Goal: Task Accomplishment & Management: Use online tool/utility

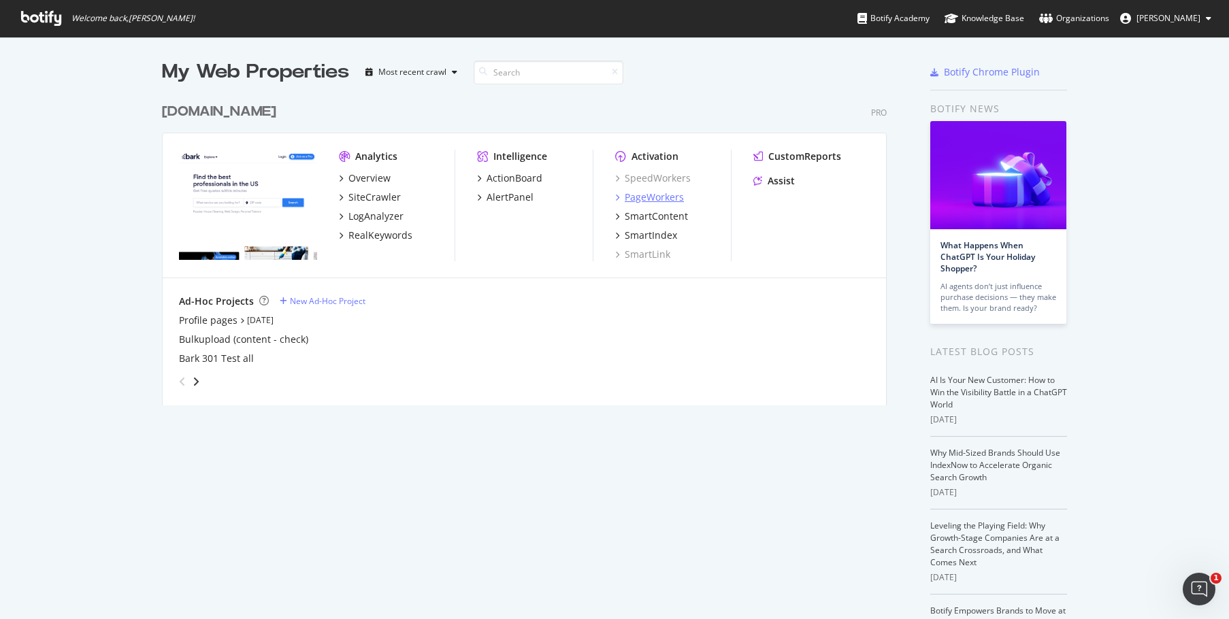
click at [654, 194] on div "PageWorkers" at bounding box center [654, 198] width 59 height 14
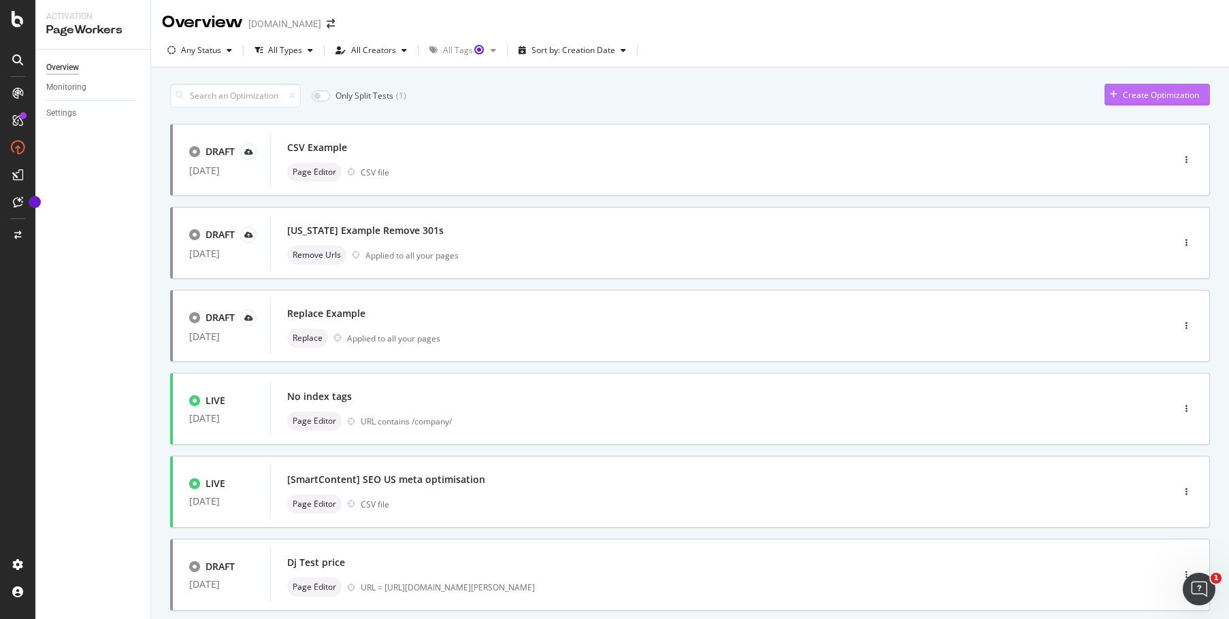
click at [1177, 103] on div "Create Optimization" at bounding box center [1152, 94] width 95 height 20
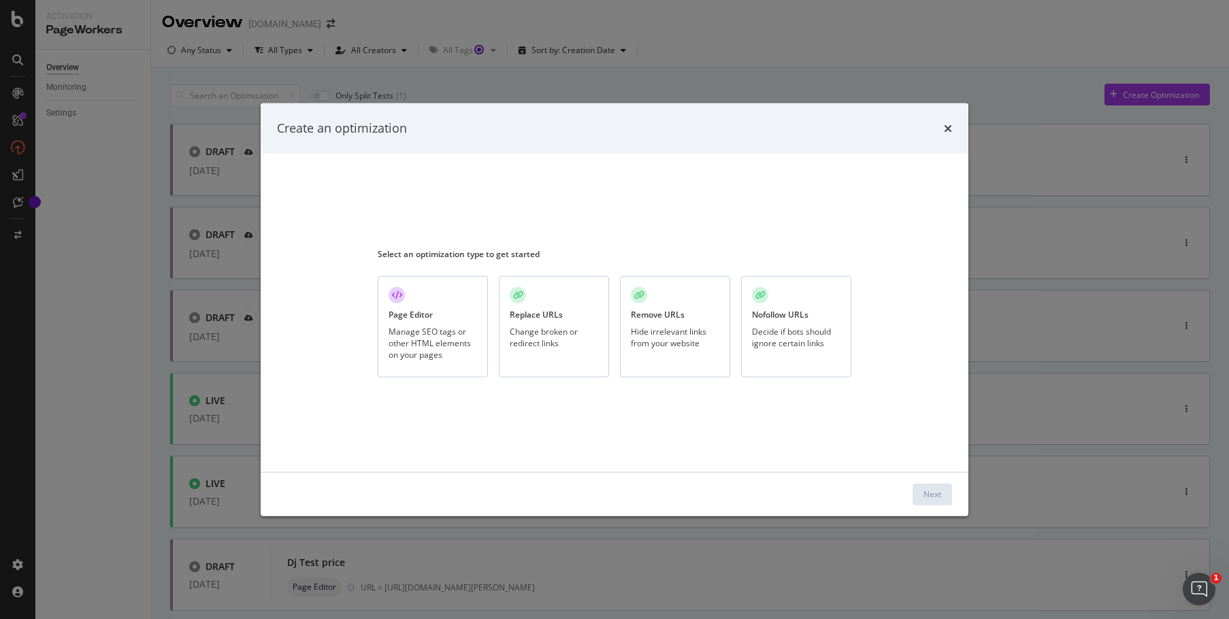
click at [458, 281] on div "Page Editor Manage SEO tags or other HTML elements on your pages" at bounding box center [433, 326] width 110 height 101
click at [922, 506] on div "Next" at bounding box center [615, 494] width 708 height 44
click at [932, 496] on div "Next" at bounding box center [933, 495] width 18 height 12
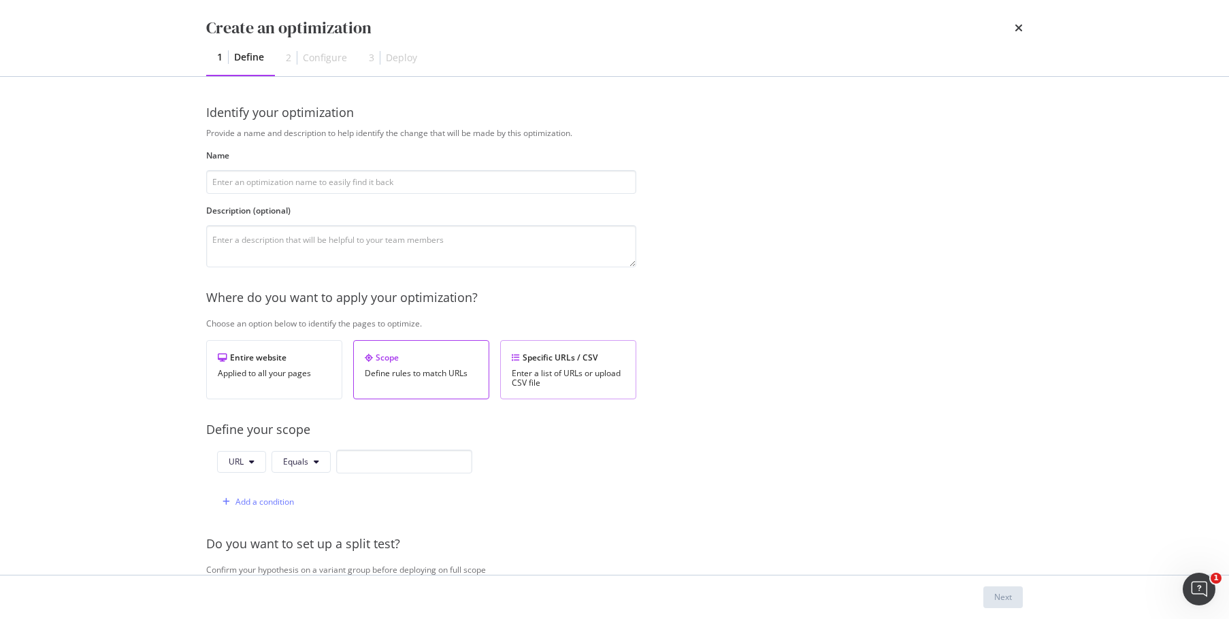
click at [598, 374] on div "Enter a list of URLs or upload CSV file" at bounding box center [568, 378] width 113 height 19
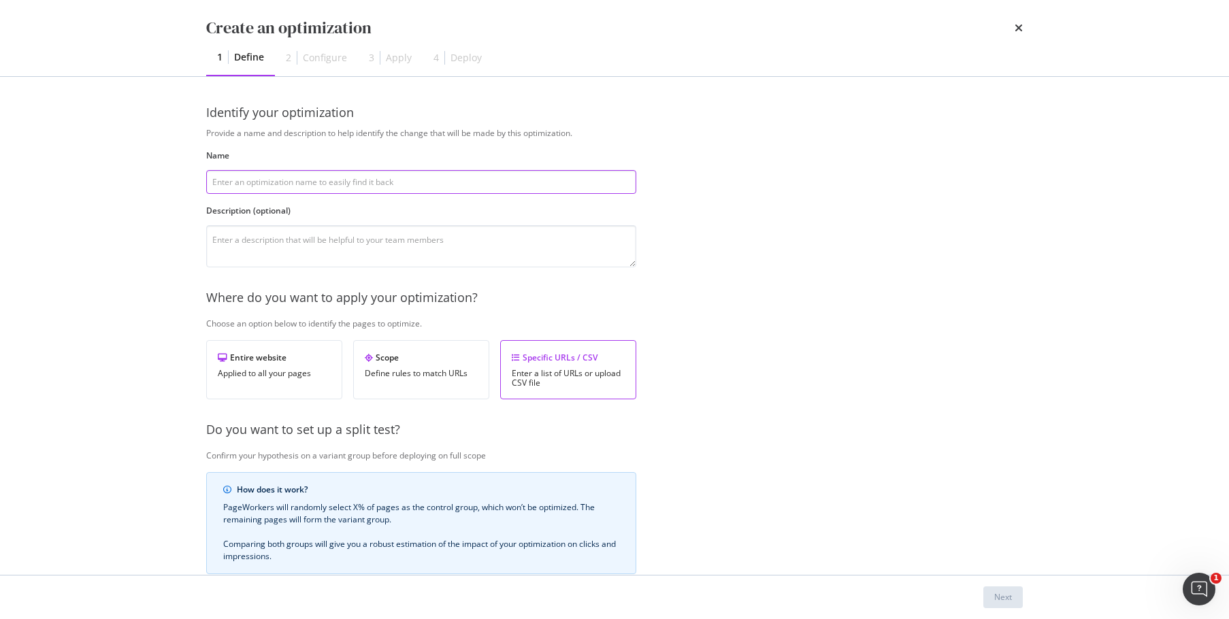
click at [345, 186] on input "modal" at bounding box center [421, 182] width 430 height 24
type input "Adding in location to H2s"
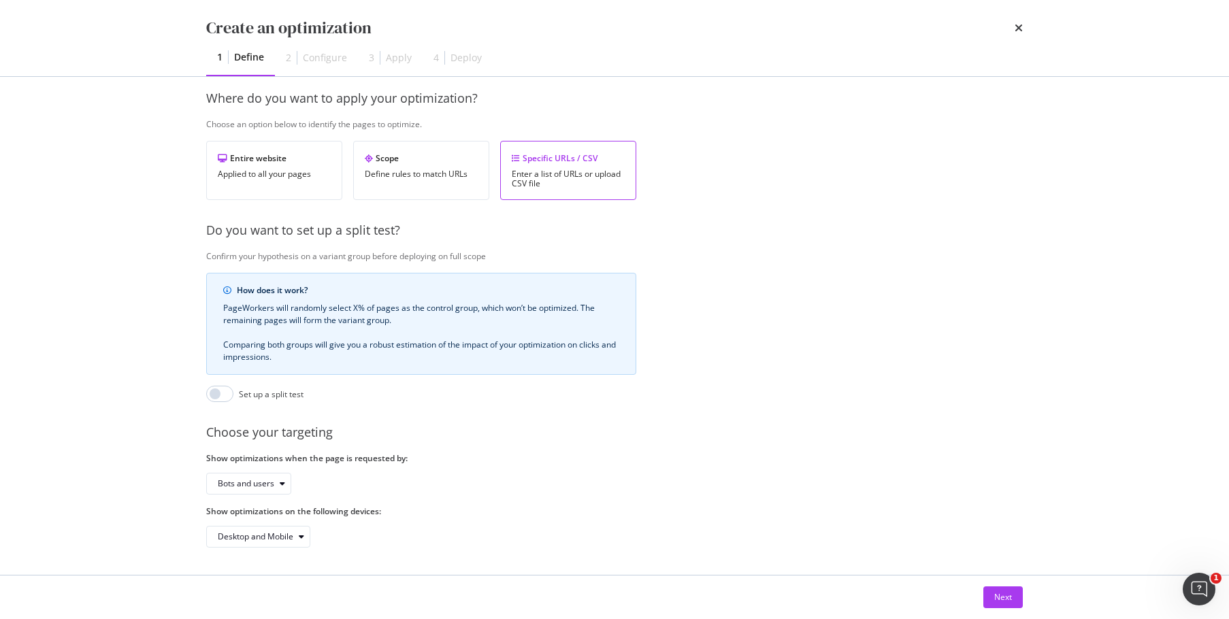
scroll to position [210, 0]
type textarea "Testing whether adding in more location specific keywords help improve visibili…"
click at [1024, 602] on div "Next" at bounding box center [614, 598] width 871 height 44
click at [1018, 602] on button "Next" at bounding box center [1002, 598] width 39 height 22
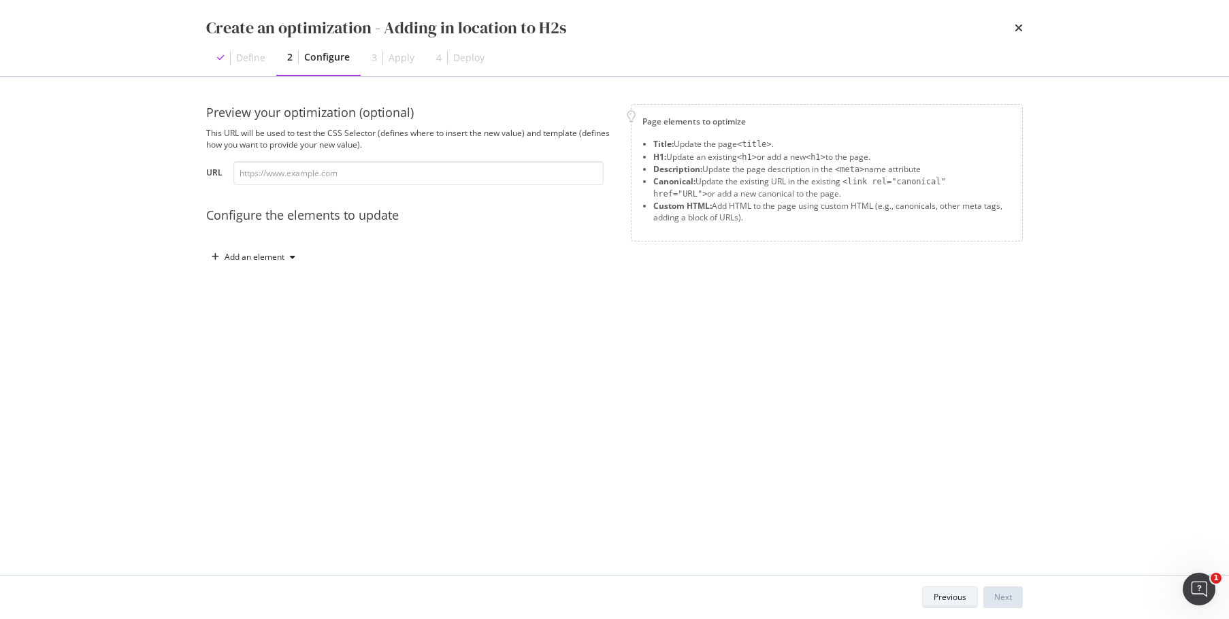
scroll to position [0, 0]
click at [463, 182] on input "modal" at bounding box center [418, 173] width 370 height 24
click at [332, 176] on input "modal" at bounding box center [418, 173] width 370 height 24
paste input "[URL][DOMAIN_NAME]"
type input "[URL][DOMAIN_NAME]"
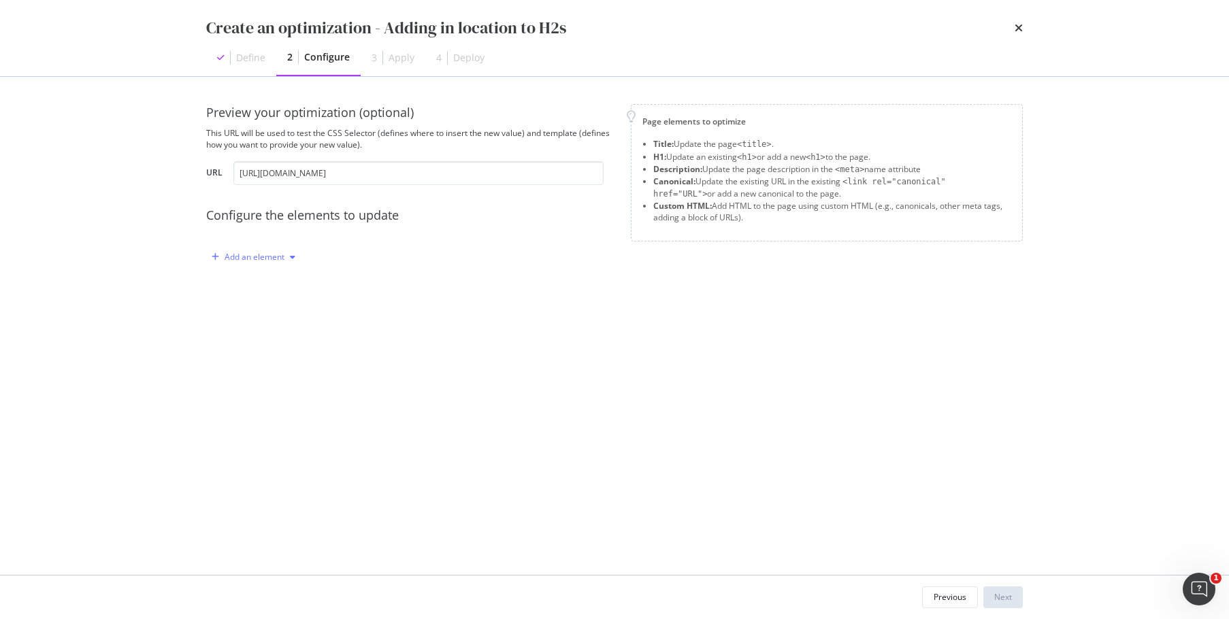
click at [283, 260] on div "Add an element" at bounding box center [255, 257] width 60 height 8
click at [265, 372] on div "Custom HTML" at bounding box center [269, 374] width 54 height 12
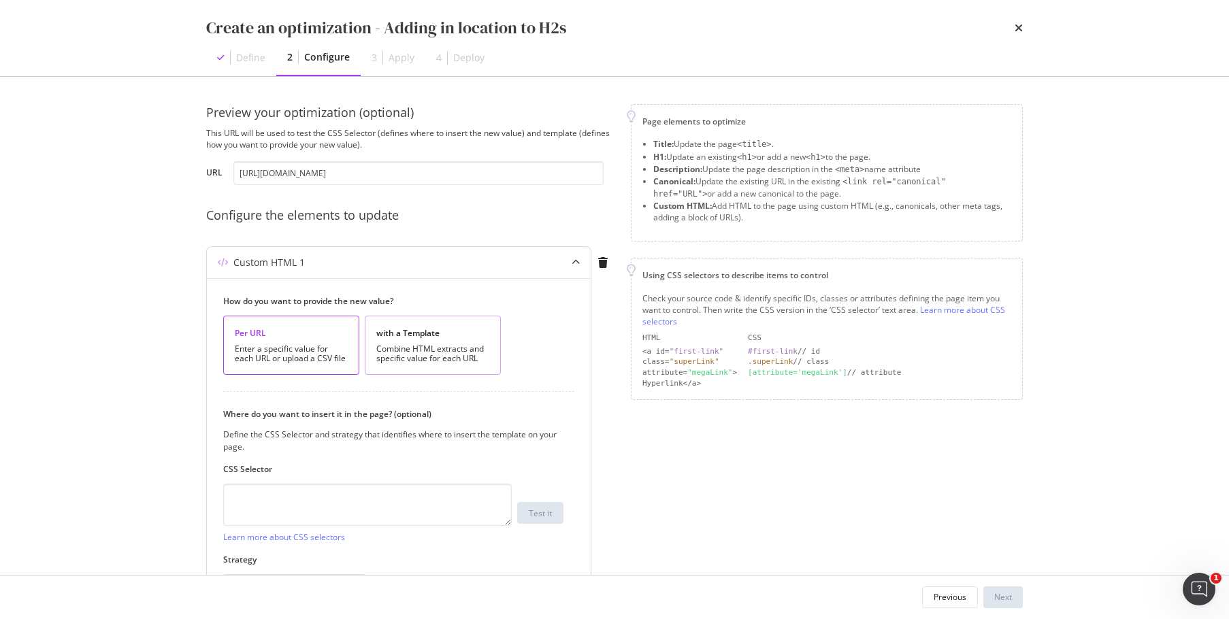
click at [463, 366] on div "with a Template Combine HTML extracts and specific value for each URL" at bounding box center [433, 345] width 136 height 59
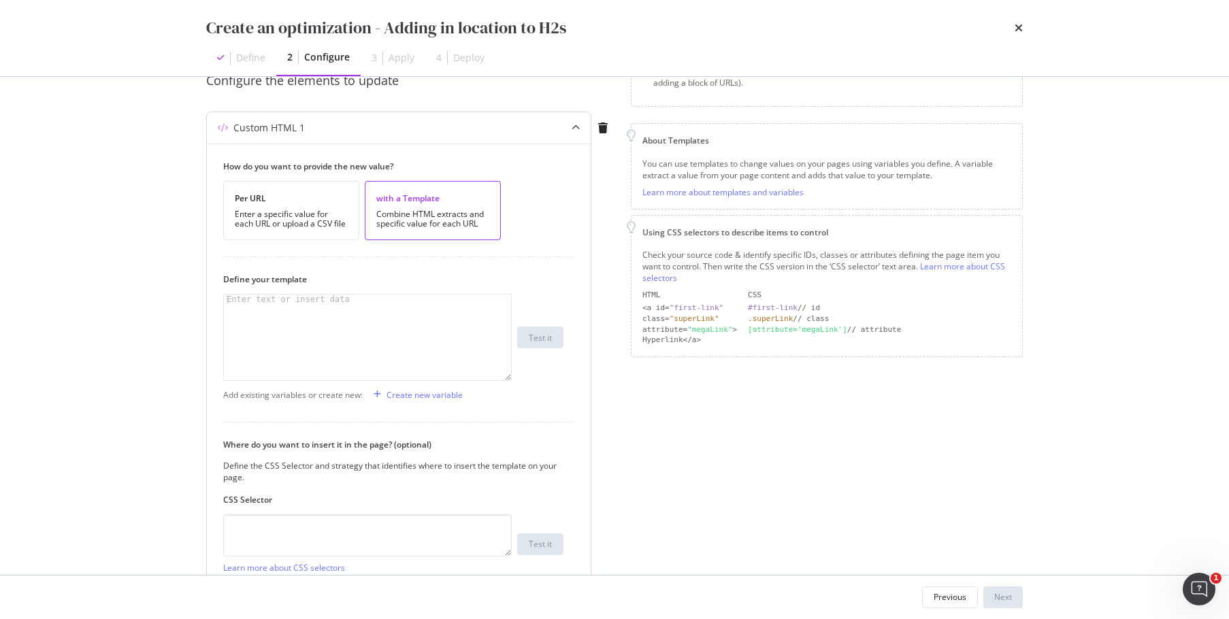
scroll to position [136, 0]
click at [438, 394] on div "Create new variable" at bounding box center [425, 394] width 76 height 12
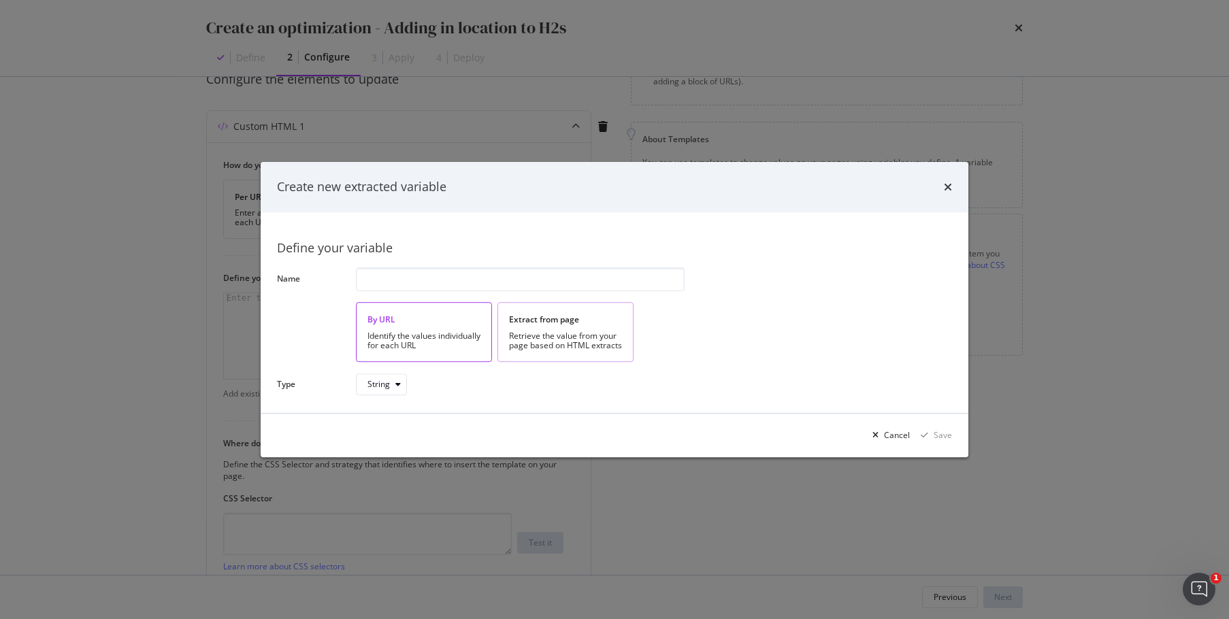
click at [601, 335] on div "Retrieve the value from your page based on HTML extracts" at bounding box center [565, 340] width 113 height 19
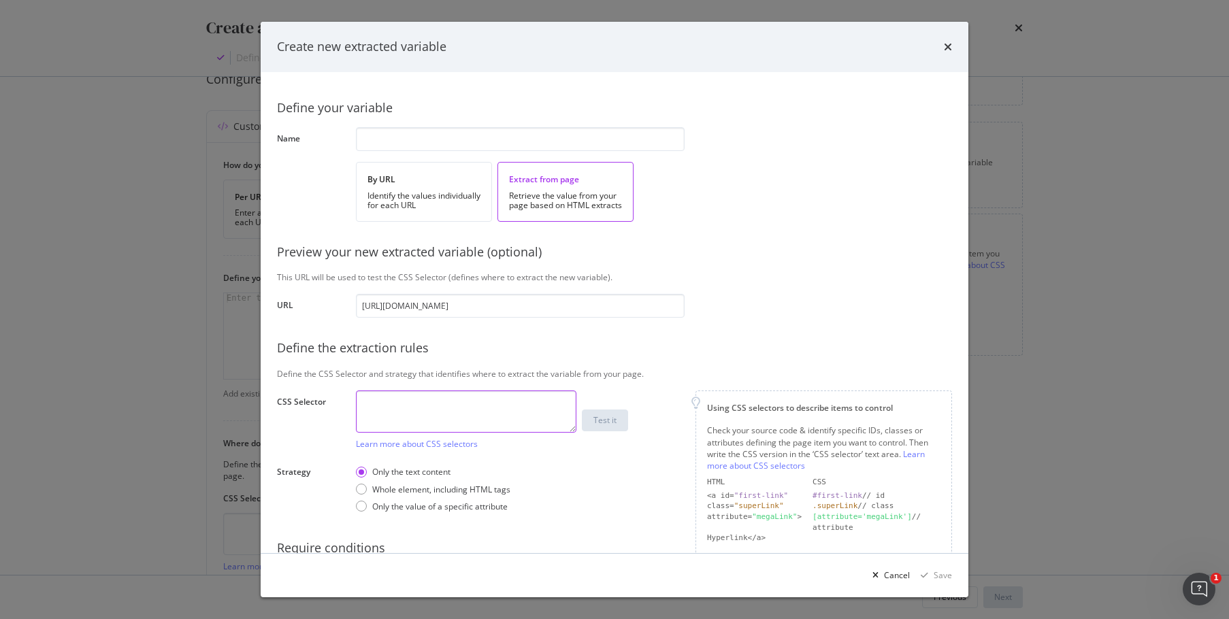
click at [497, 395] on textarea "modal" at bounding box center [466, 412] width 221 height 42
click at [421, 396] on textarea "modal" at bounding box center [466, 412] width 221 height 42
paste textarea "body > div.directory-page > div > div.m-breadcrumb.m-breadcrumb--white > div > …"
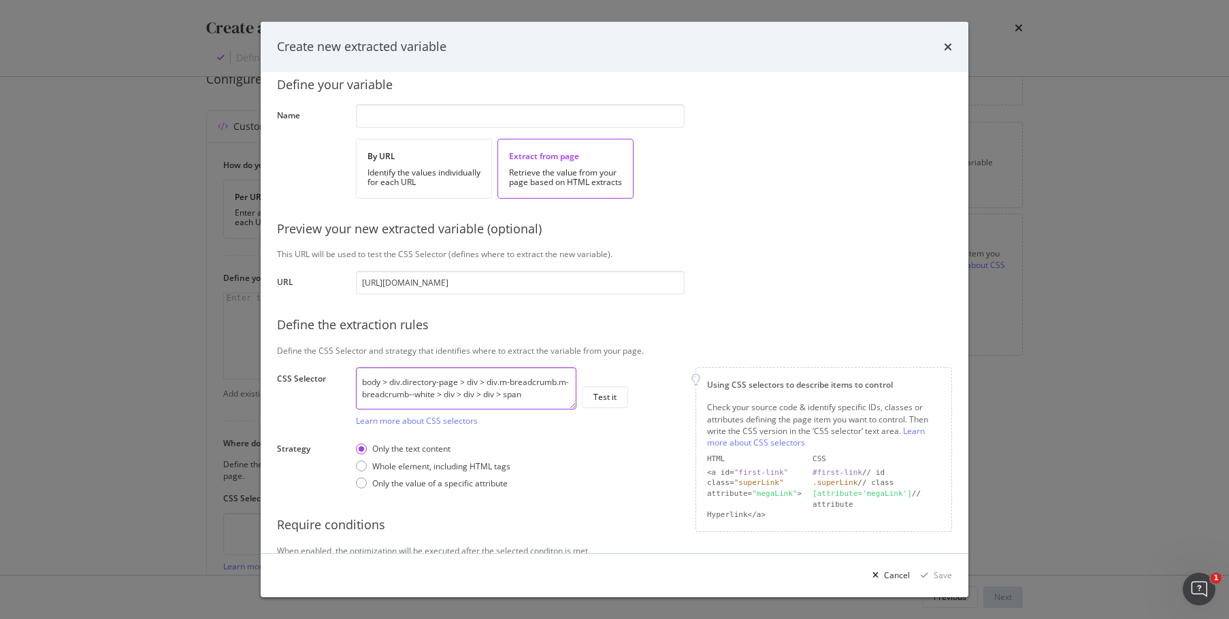
scroll to position [2, 0]
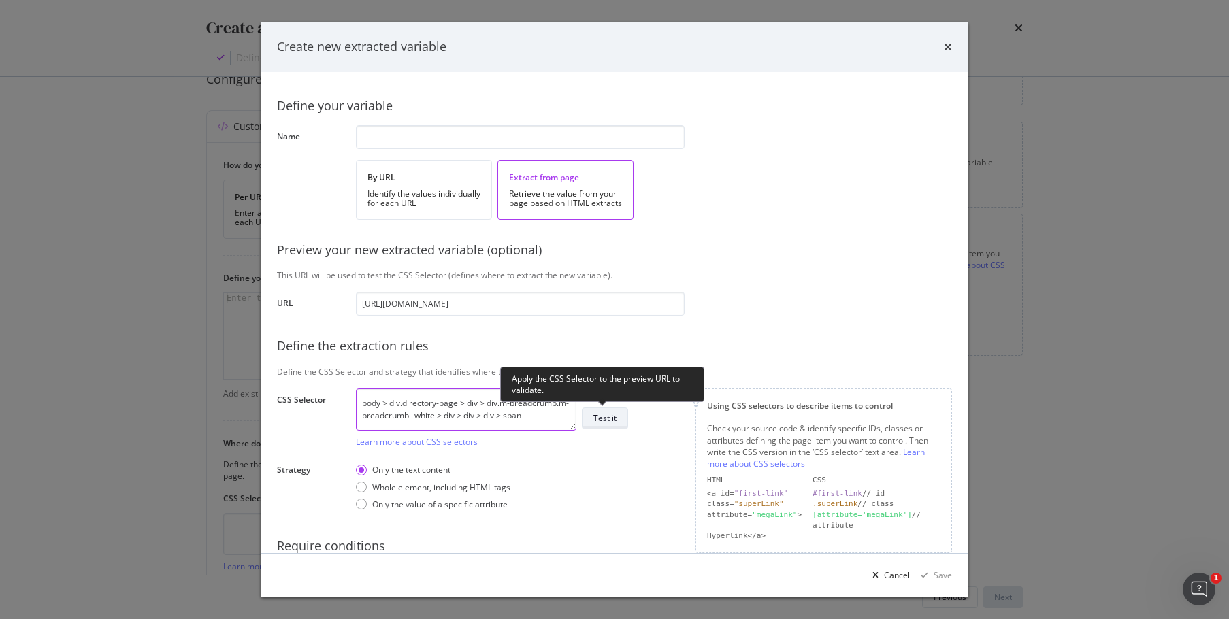
type textarea "body > div.directory-page > div > div.m-breadcrumb.m-breadcrumb--white > div > …"
click at [604, 414] on div "Test it" at bounding box center [604, 418] width 23 height 12
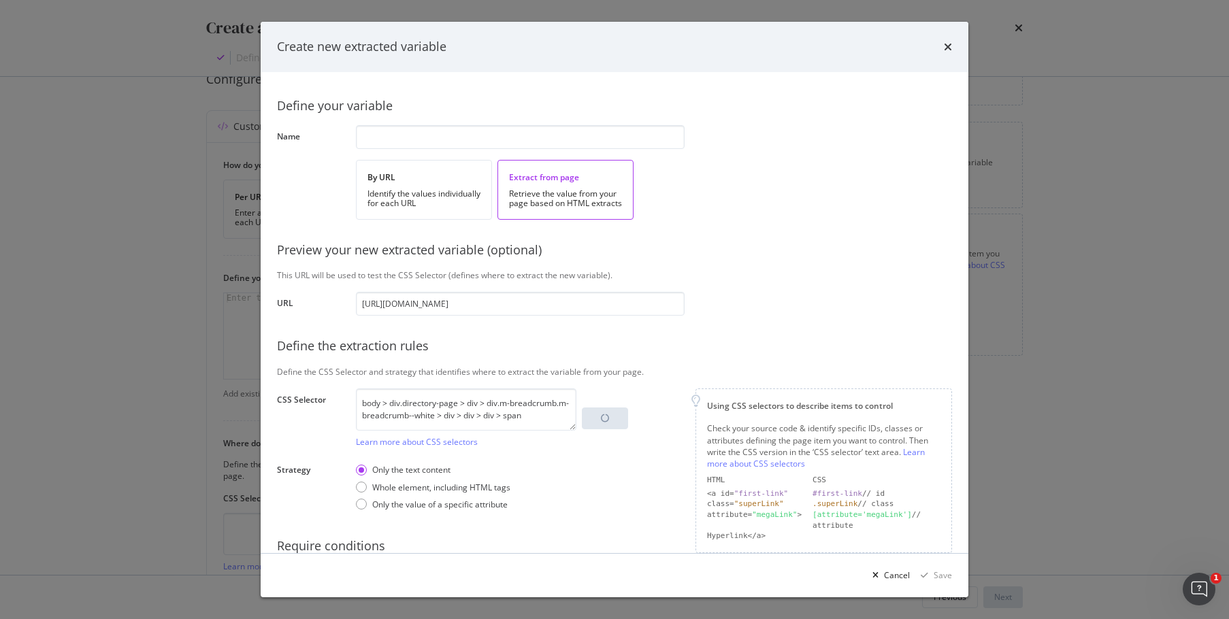
scroll to position [70, 0]
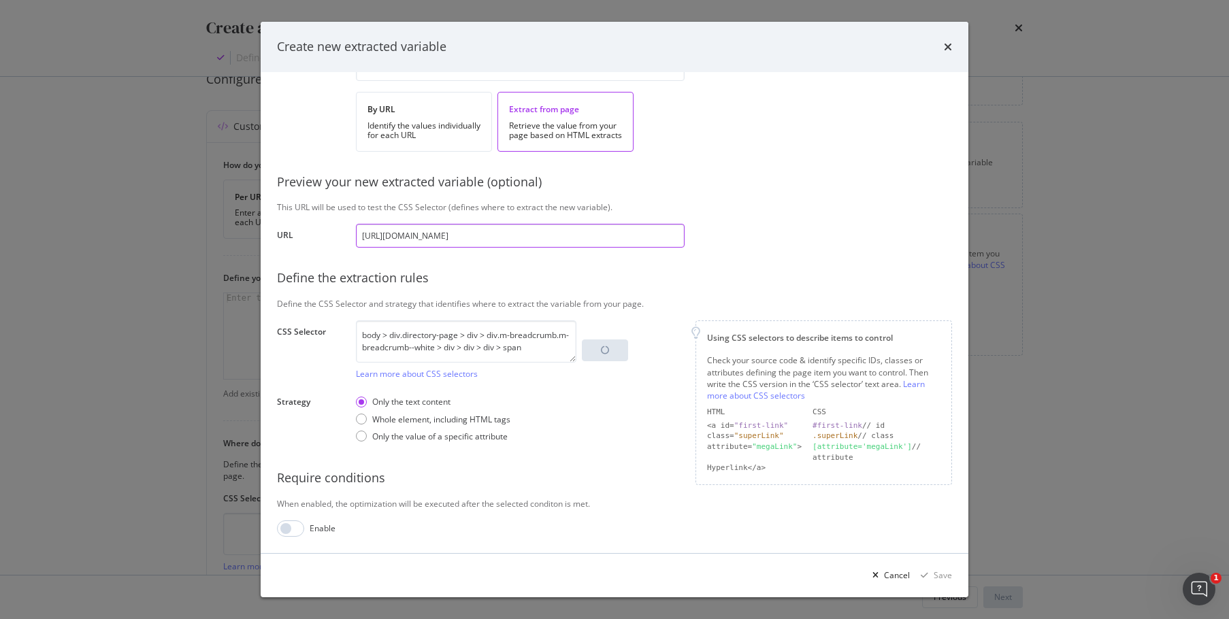
drag, startPoint x: 488, startPoint y: 225, endPoint x: 287, endPoint y: 210, distance: 201.3
click at [280, 211] on div "Define your variable Name By URL Identify the values individually for each URL …" at bounding box center [614, 277] width 675 height 519
paste input "[GEOGRAPHIC_DATA]/"
type input "[URL][DOMAIN_NAME]"
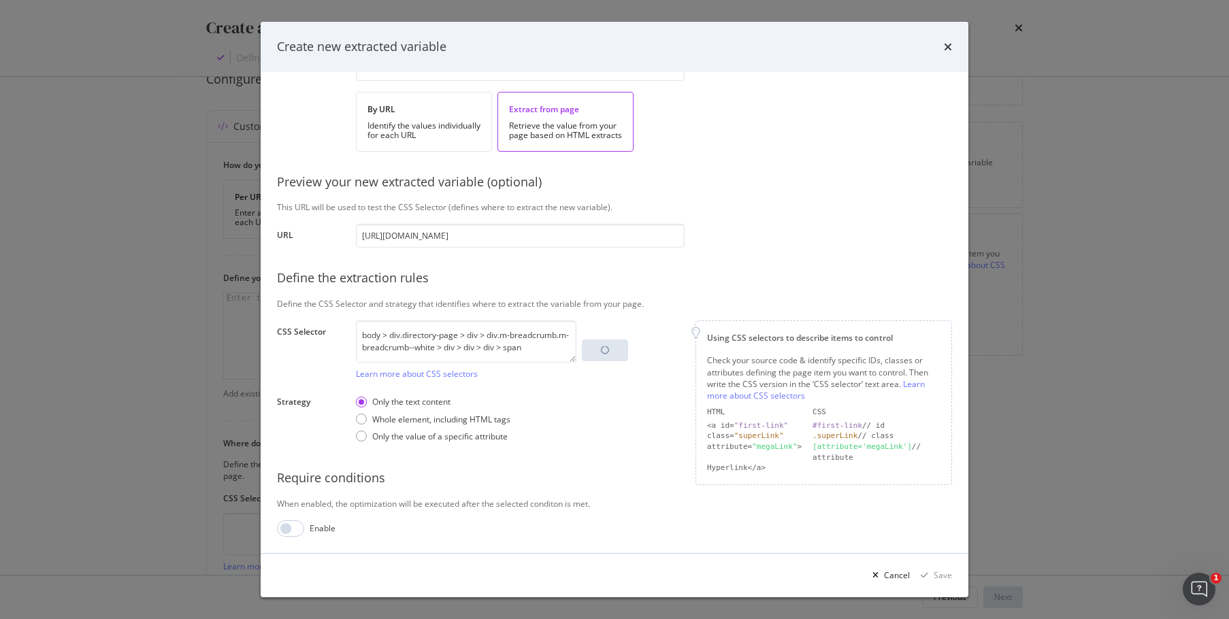
click at [624, 406] on div "Only the text content Whole element, including HTML tags Only the value of a sp…" at bounding box center [520, 419] width 329 height 56
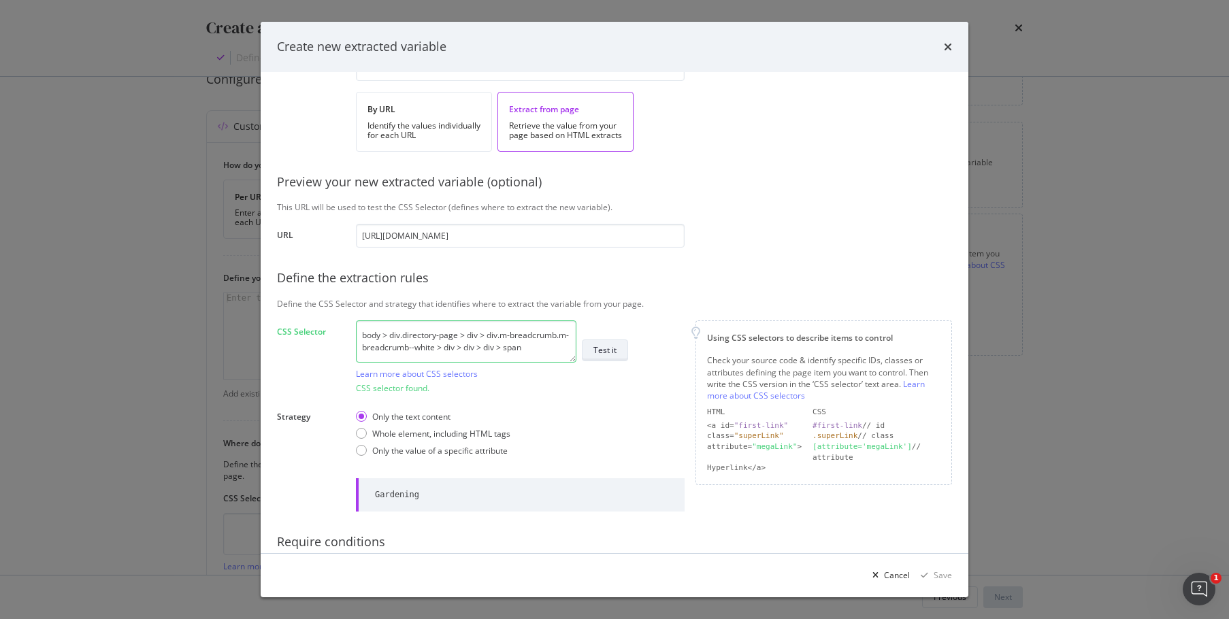
click at [609, 343] on div "Test it" at bounding box center [604, 350] width 23 height 19
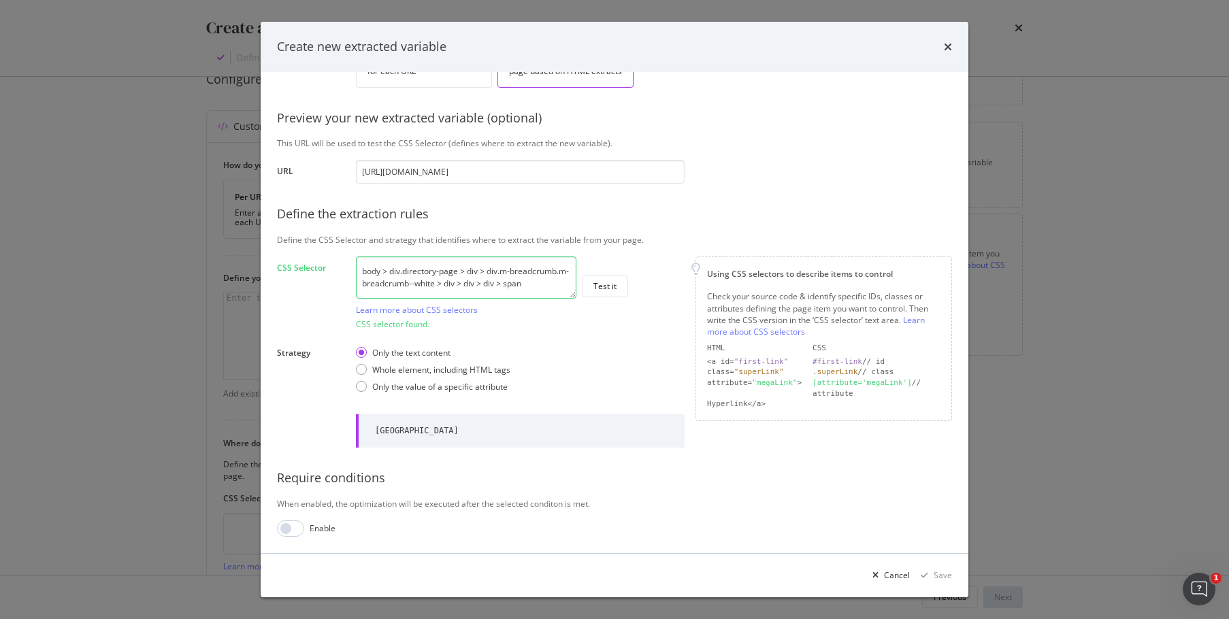
click at [602, 354] on div "Only the text content Whole element, including HTML tags Only the value of a sp…" at bounding box center [520, 370] width 329 height 56
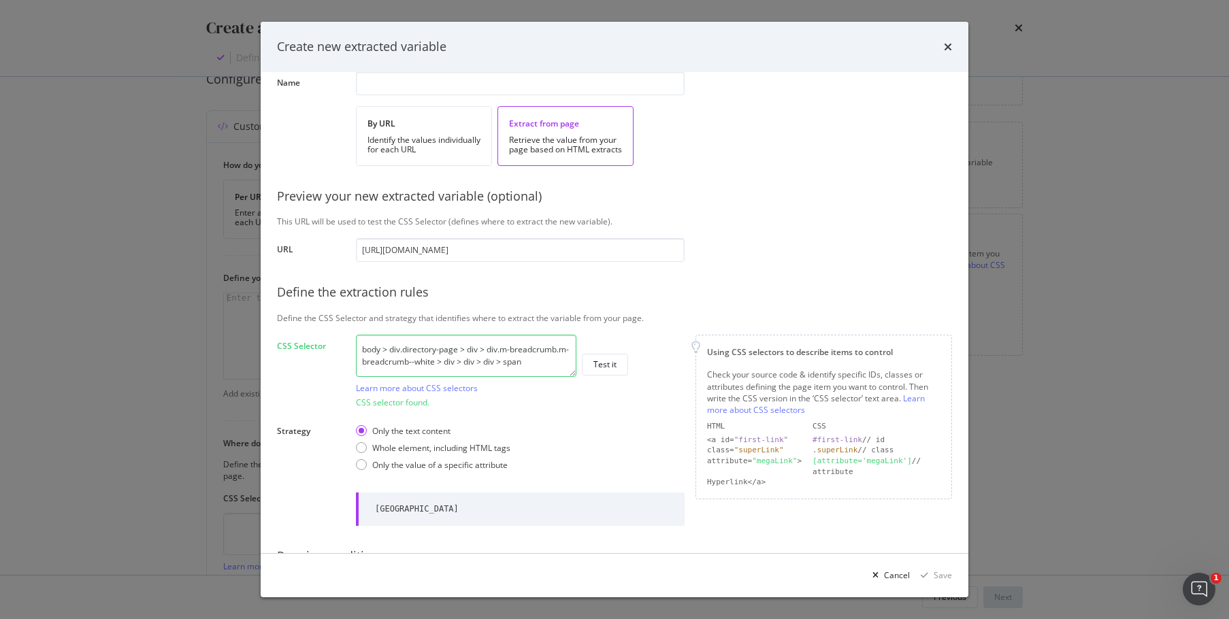
scroll to position [0, 0]
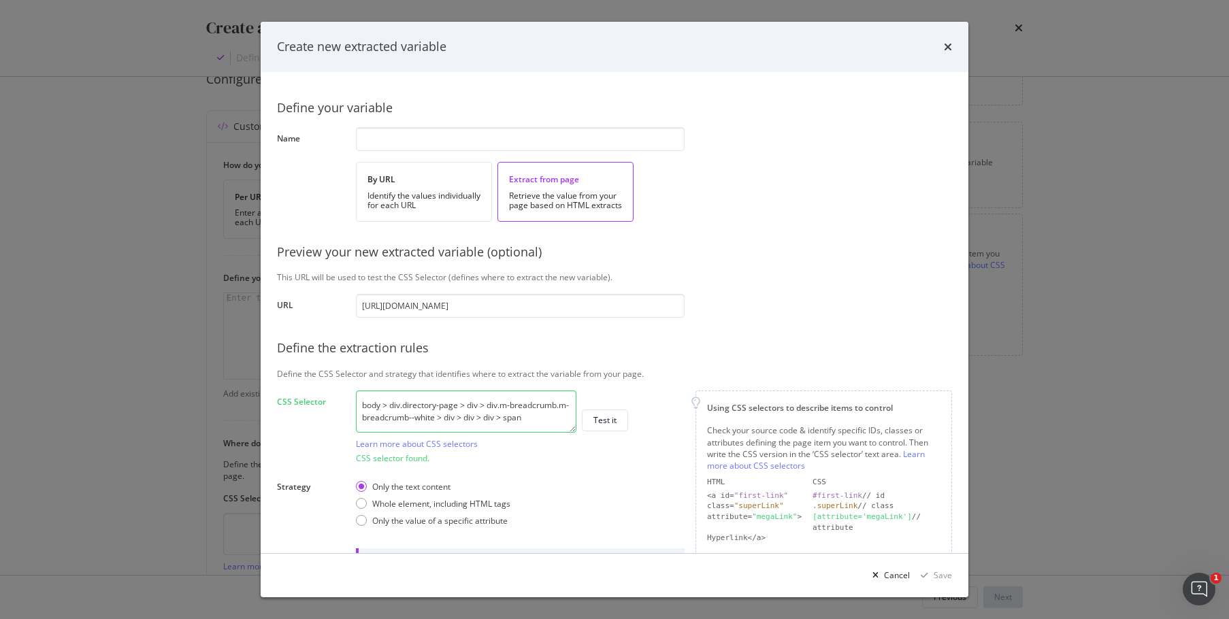
click at [440, 123] on div "Define your variable Name By URL Identify the values individually for each URL …" at bounding box center [614, 379] width 675 height 583
click at [440, 129] on input "modal" at bounding box center [520, 139] width 329 height 24
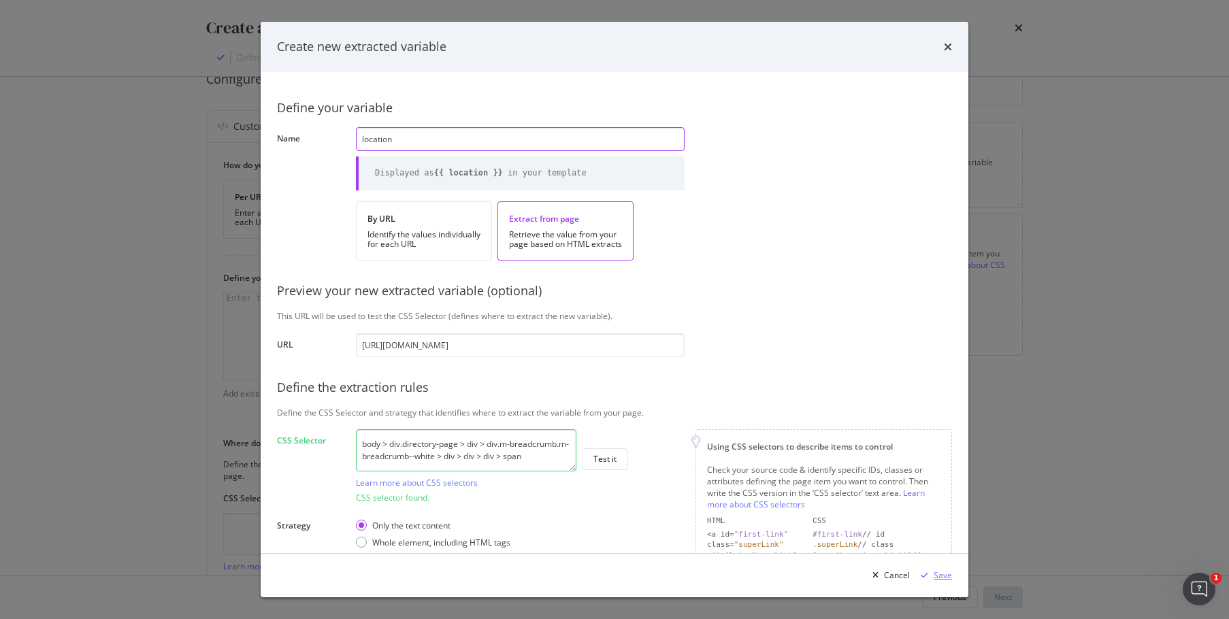
type input "location"
click at [941, 572] on div "Save" at bounding box center [943, 576] width 18 height 12
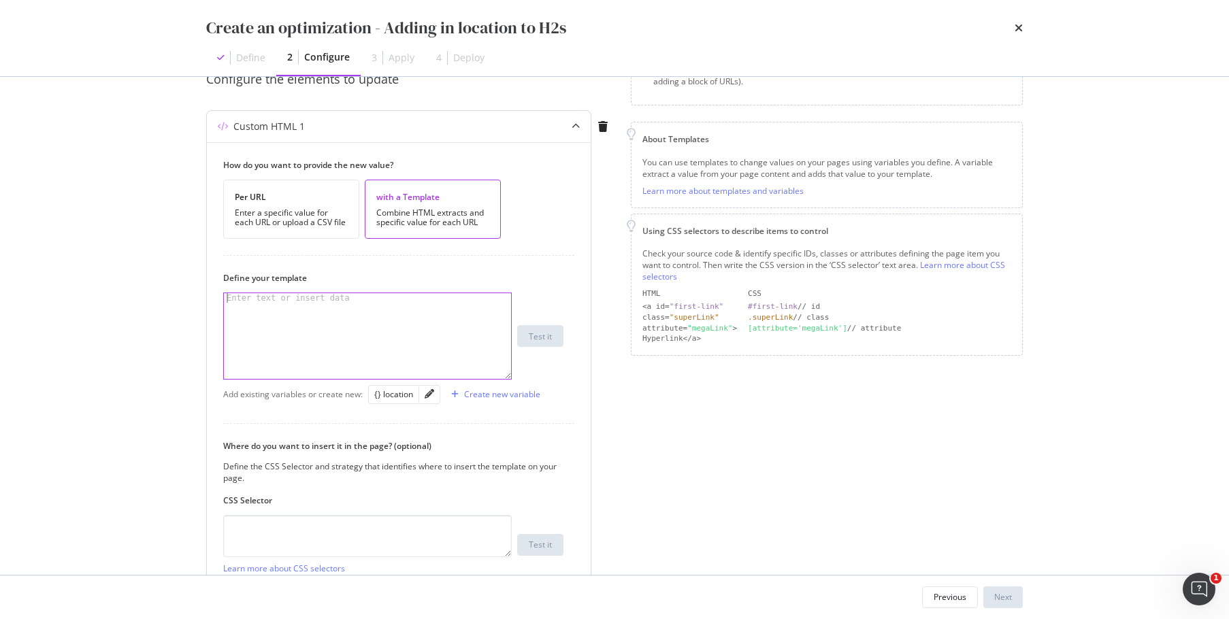
click at [419, 334] on div "modal" at bounding box center [367, 345] width 287 height 105
click at [334, 325] on div "modal" at bounding box center [367, 345] width 287 height 105
click at [408, 397] on div "{} location" at bounding box center [393, 395] width 39 height 12
type textarea "in {{ location }}"
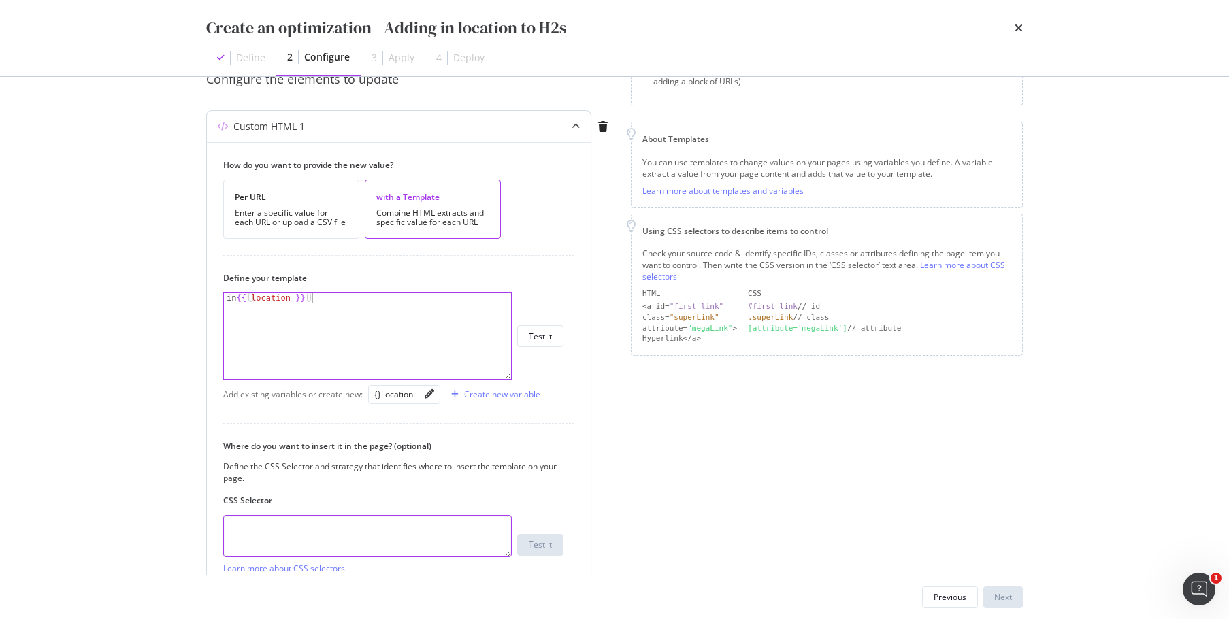
click at [357, 533] on textarea "modal" at bounding box center [367, 536] width 289 height 42
click at [332, 527] on textarea "modal" at bounding box center [367, 536] width 289 height 42
paste textarea "#related-services > div > div:nth-child(1) > div > h2"
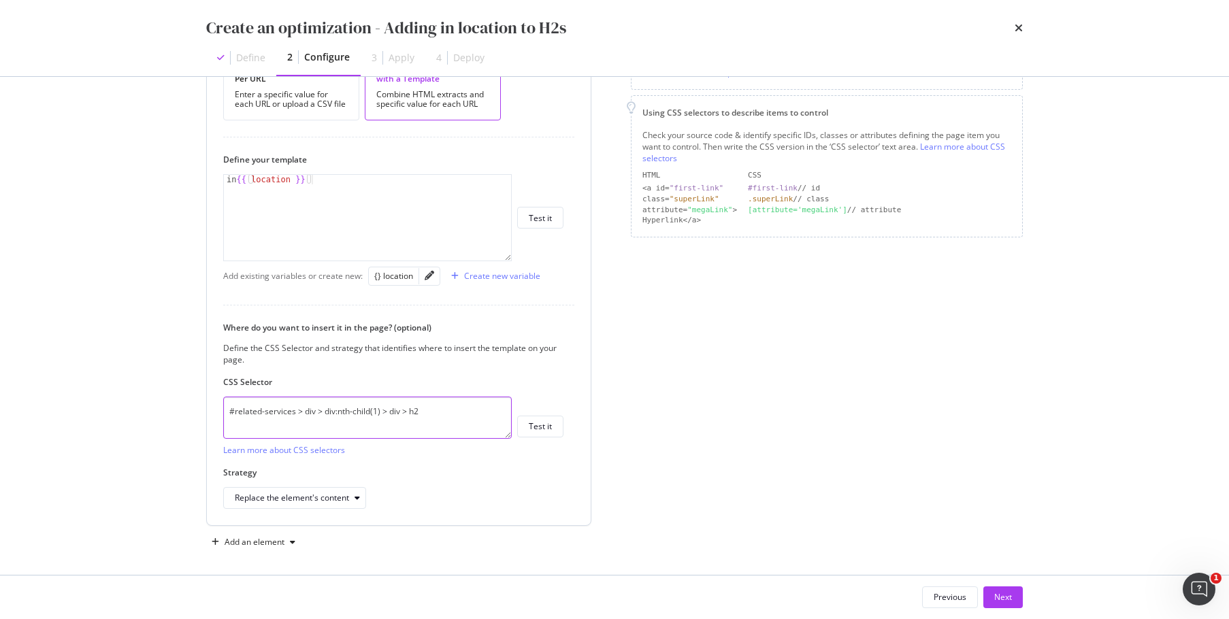
scroll to position [260, 0]
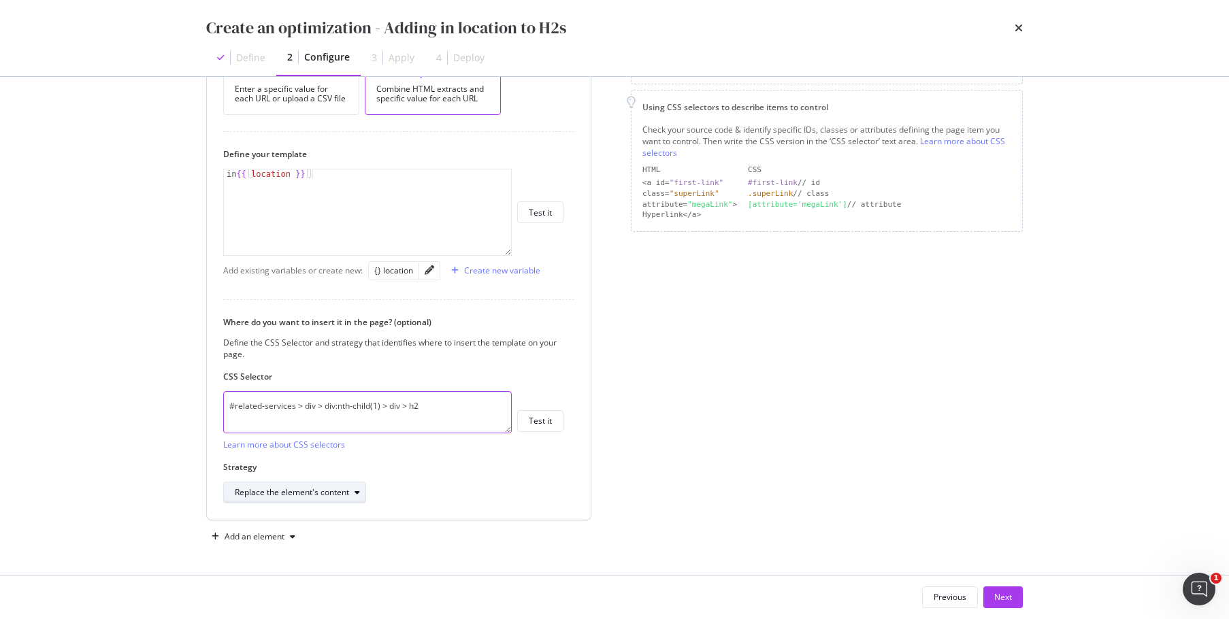
type textarea "#related-services > div > div:nth-child(1) > div > h2"
click at [338, 489] on div "Replace the element's content" at bounding box center [292, 493] width 114 height 8
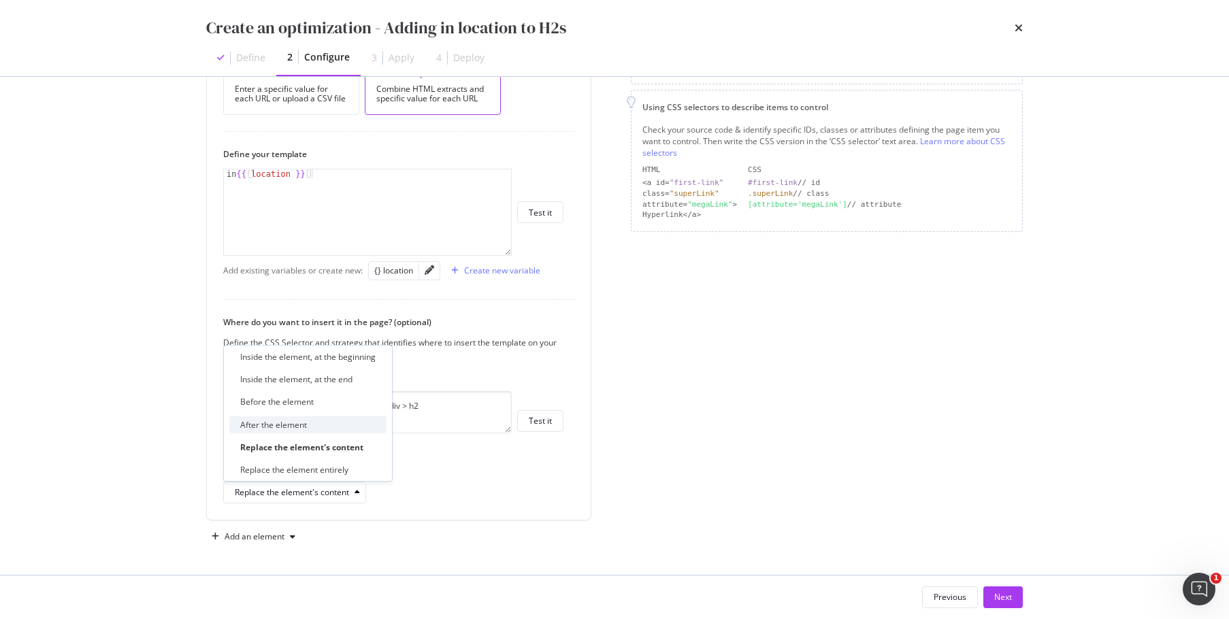
click at [323, 430] on div "After the element" at bounding box center [307, 425] width 157 height 17
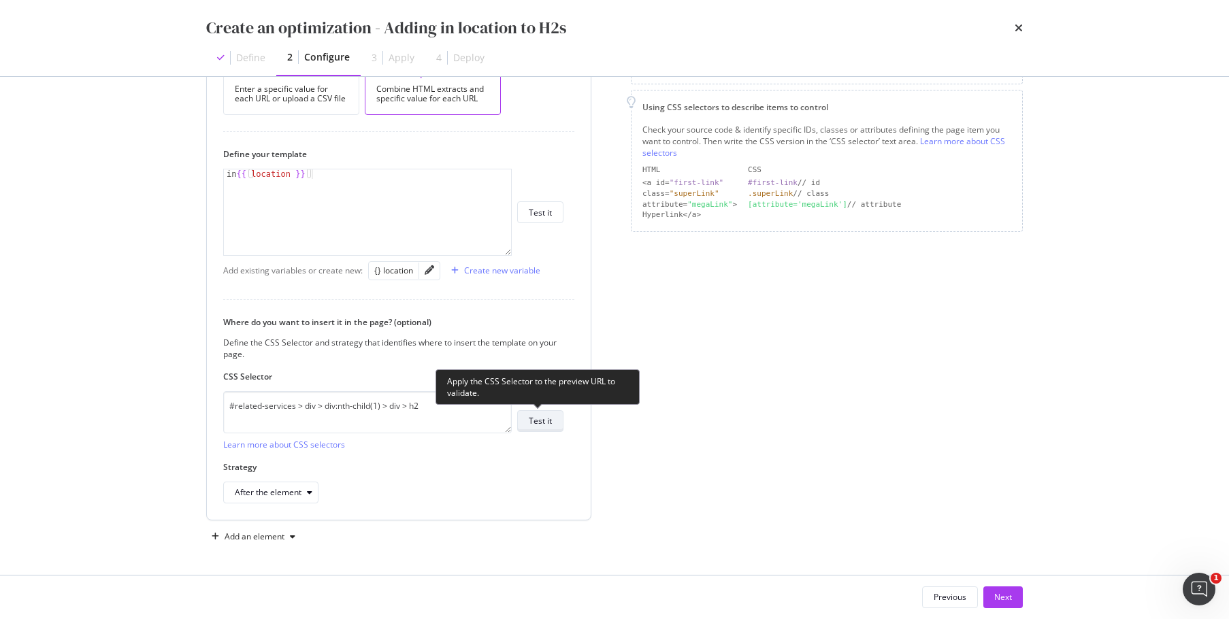
click at [552, 425] on button "Test it" at bounding box center [540, 421] width 46 height 22
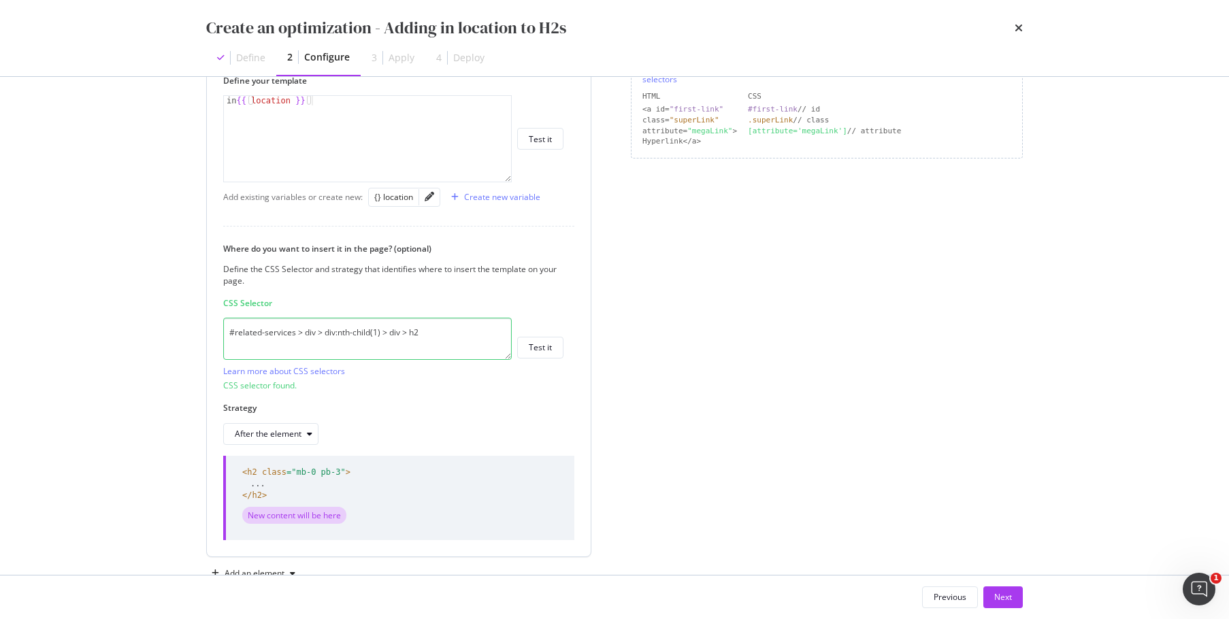
scroll to position [370, 0]
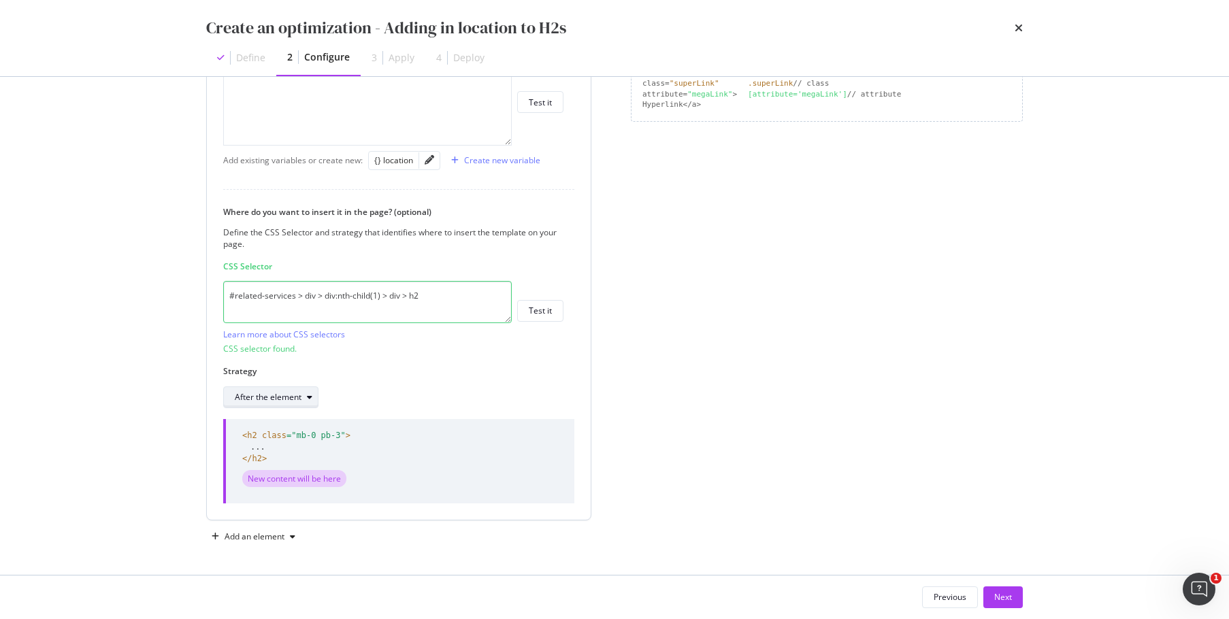
click at [300, 399] on div "After the element" at bounding box center [268, 397] width 67 height 8
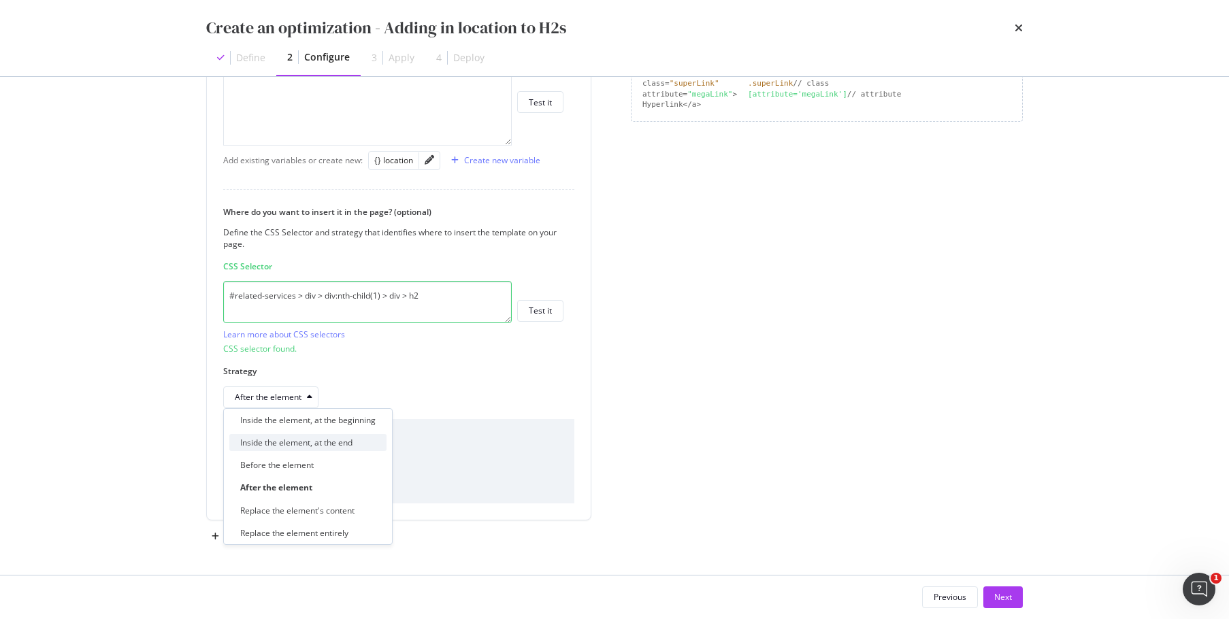
click at [372, 446] on div "Inside the element, at the end" at bounding box center [307, 442] width 157 height 17
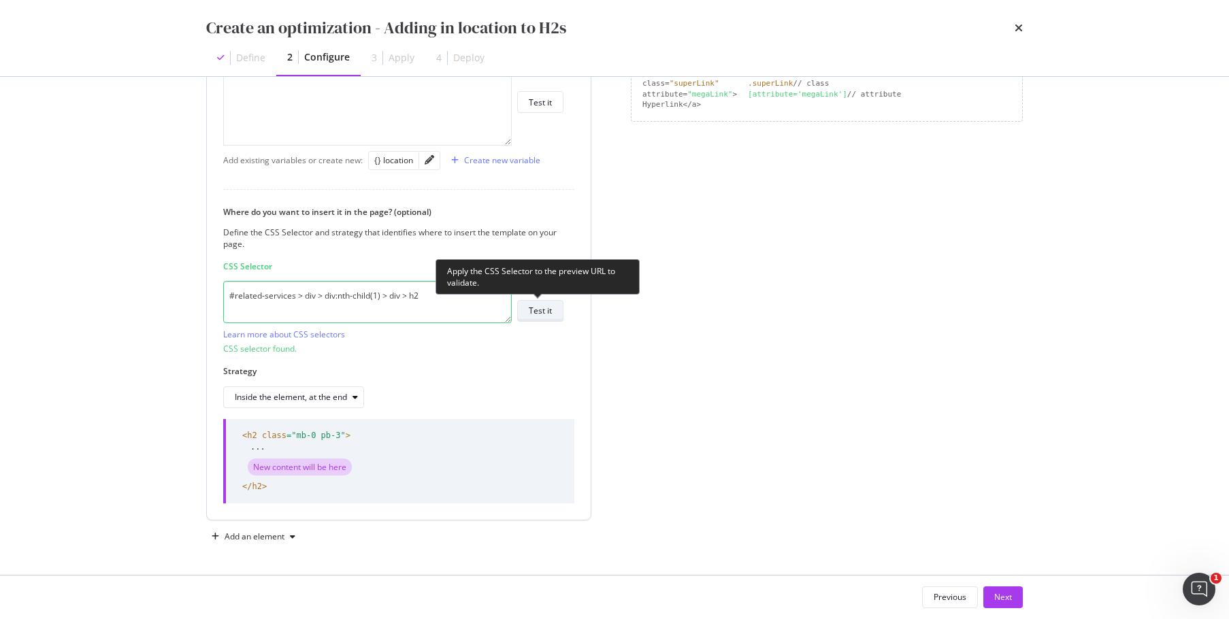
click at [535, 312] on div "Test it" at bounding box center [540, 311] width 23 height 12
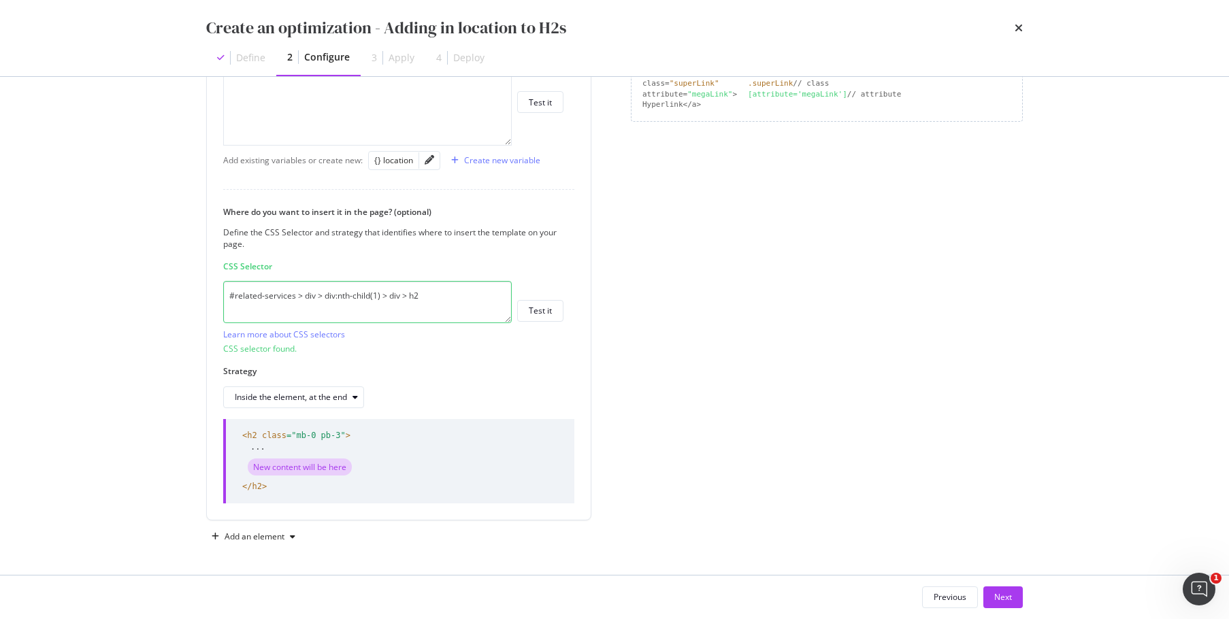
click at [788, 336] on div "Page elements to optimize Title: Update the page <title> . H1: Update an existi…" at bounding box center [827, 141] width 392 height 814
click at [997, 602] on div "Next" at bounding box center [1003, 597] width 18 height 12
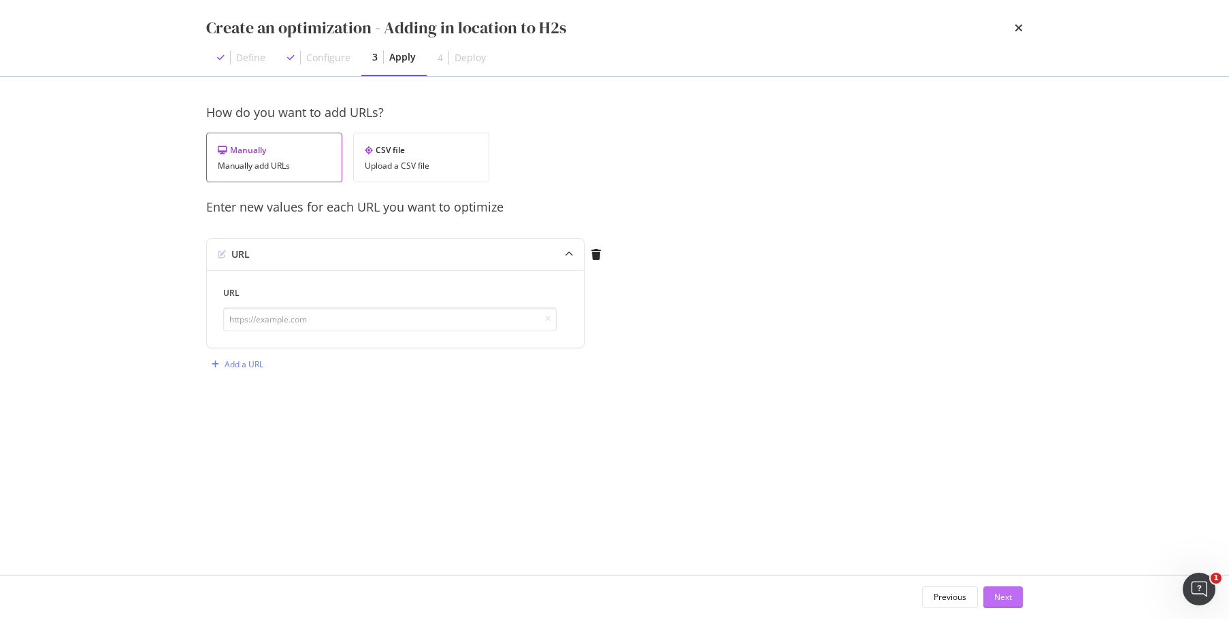
scroll to position [0, 0]
click at [511, 323] on input "modal" at bounding box center [389, 320] width 333 height 24
click at [339, 316] on input "modal" at bounding box center [389, 320] width 333 height 24
paste input "[URL][DOMAIN_NAME]"
type input "[URL][DOMAIN_NAME]"
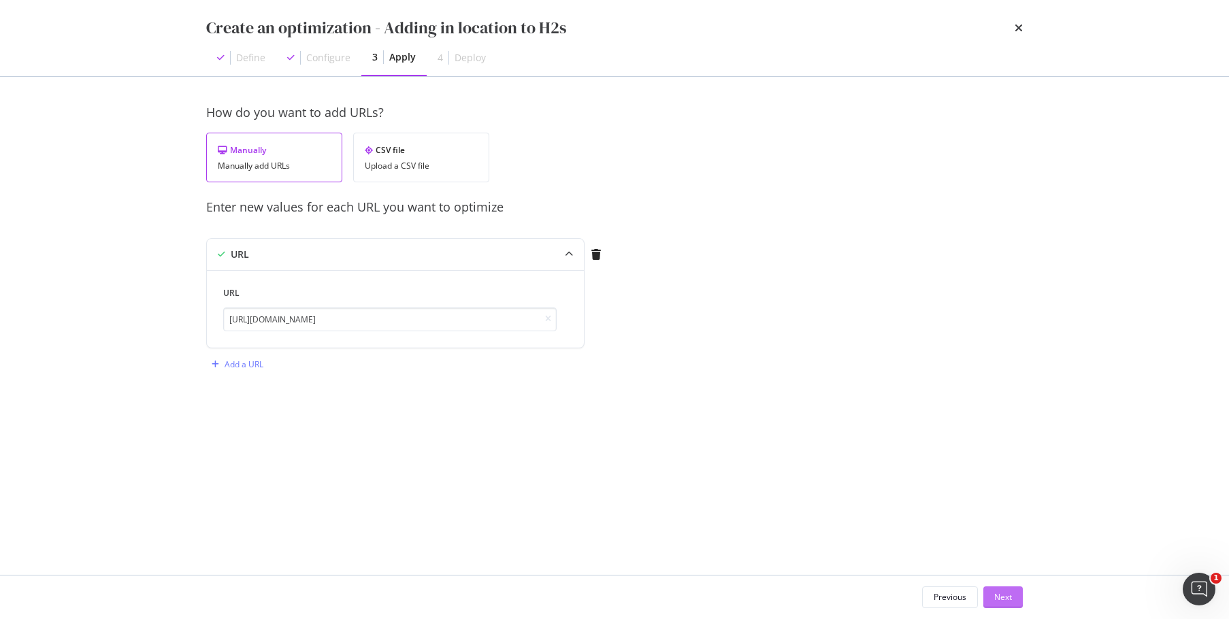
click at [1010, 600] on div "Next" at bounding box center [1003, 597] width 18 height 12
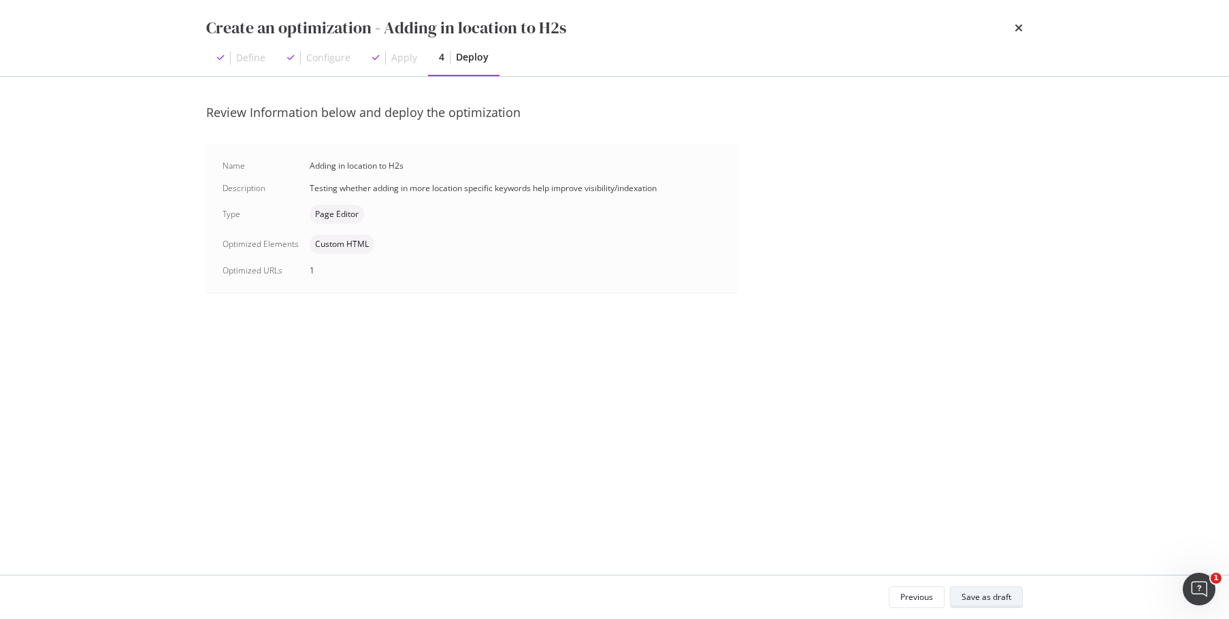
click at [1000, 594] on div "Save as draft" at bounding box center [987, 597] width 50 height 12
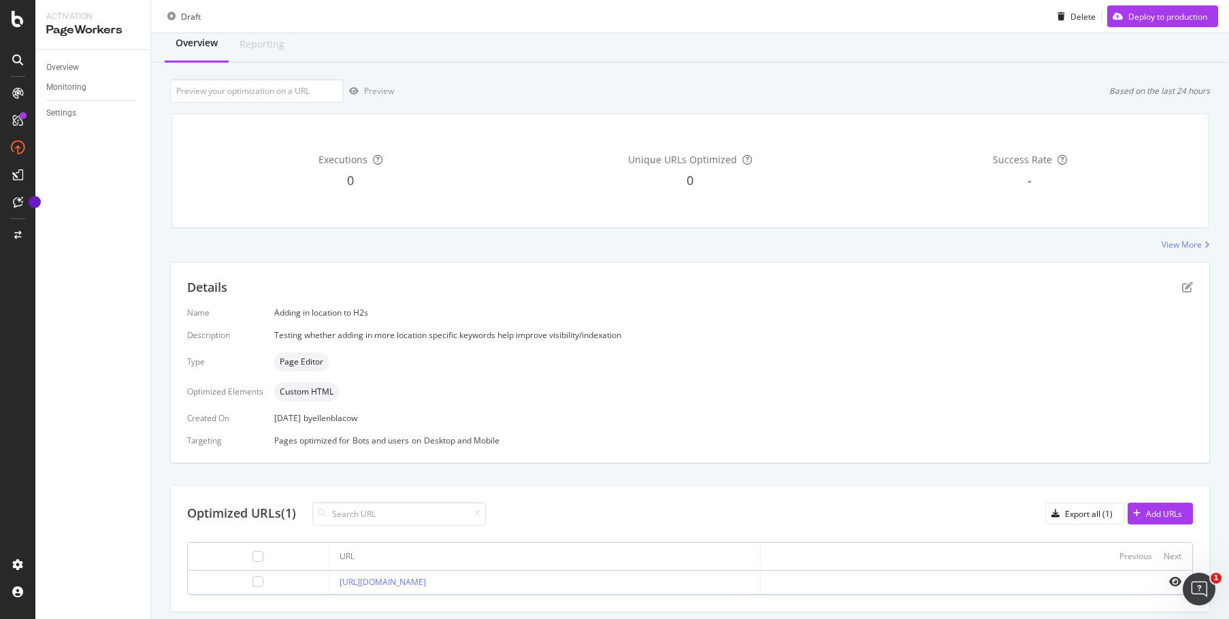
scroll to position [82, 0]
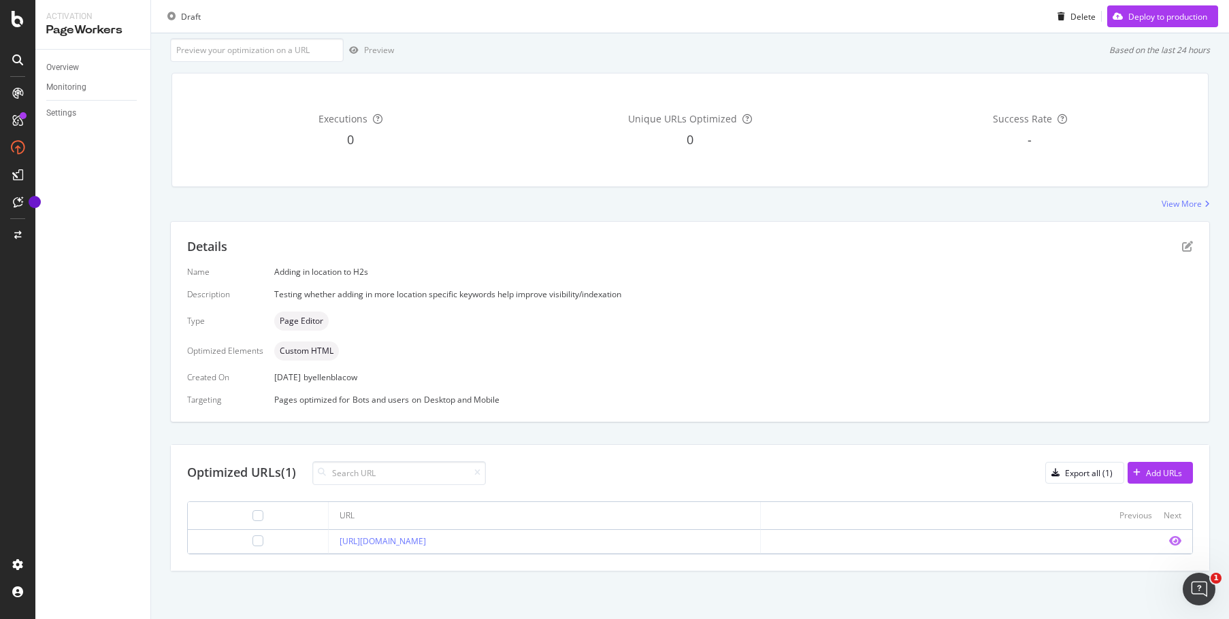
click at [1169, 540] on icon "eye" at bounding box center [1175, 541] width 12 height 11
click at [1163, 17] on div "Deploy to production" at bounding box center [1167, 16] width 79 height 12
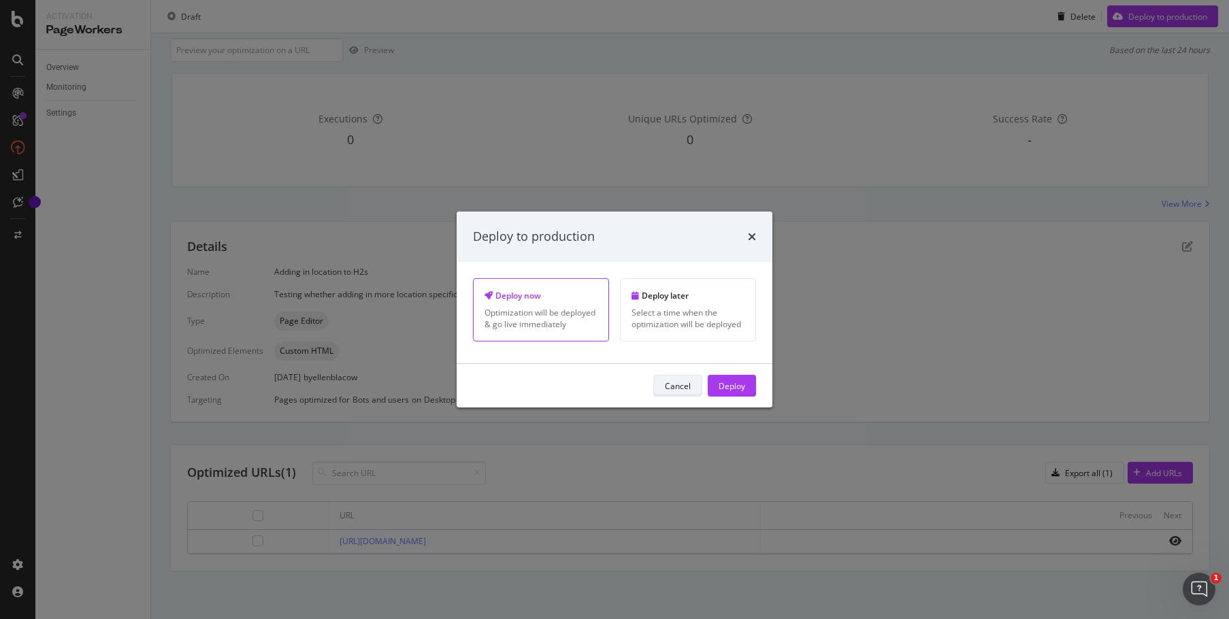
click at [678, 387] on div "Cancel" at bounding box center [678, 386] width 26 height 12
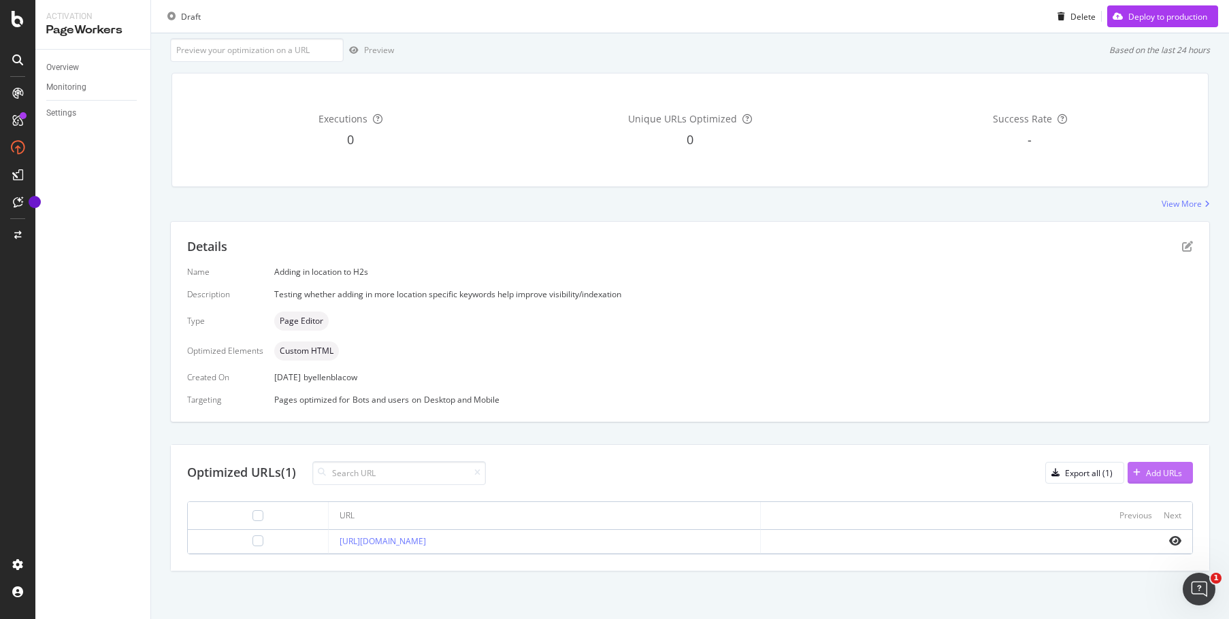
click at [1174, 471] on button "Add URLs" at bounding box center [1160, 473] width 65 height 22
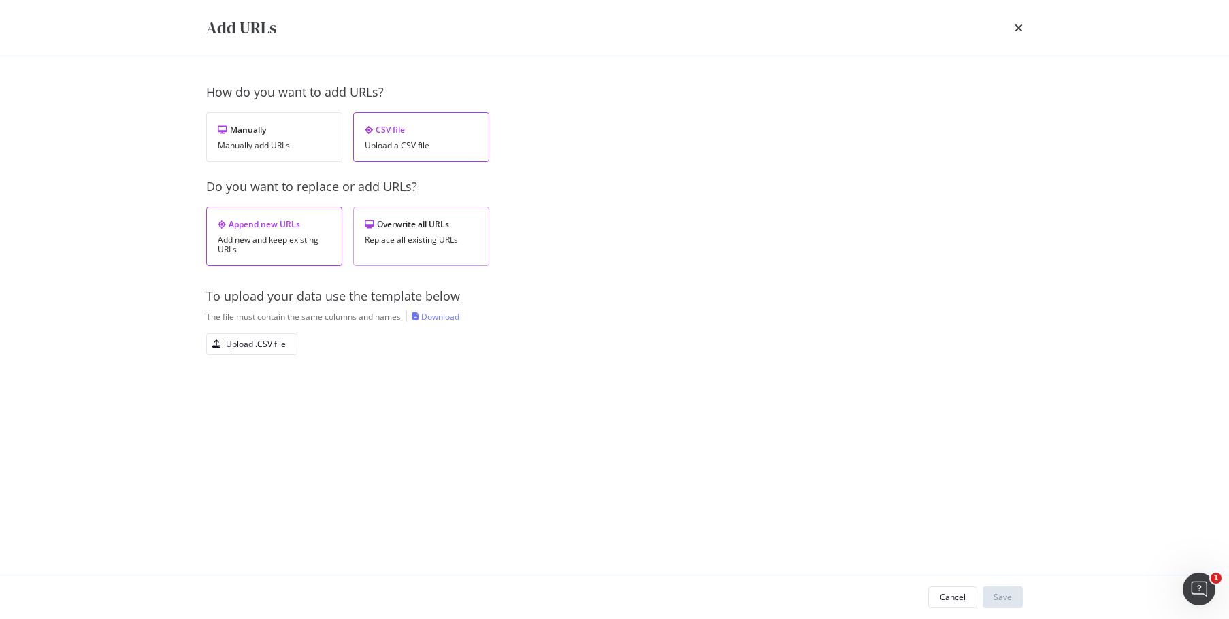
click at [470, 241] on div "Replace all existing URLs" at bounding box center [421, 240] width 113 height 10
click at [246, 333] on button "Upload .CSV file" at bounding box center [251, 344] width 91 height 22
click at [994, 595] on div "Save" at bounding box center [1003, 597] width 18 height 12
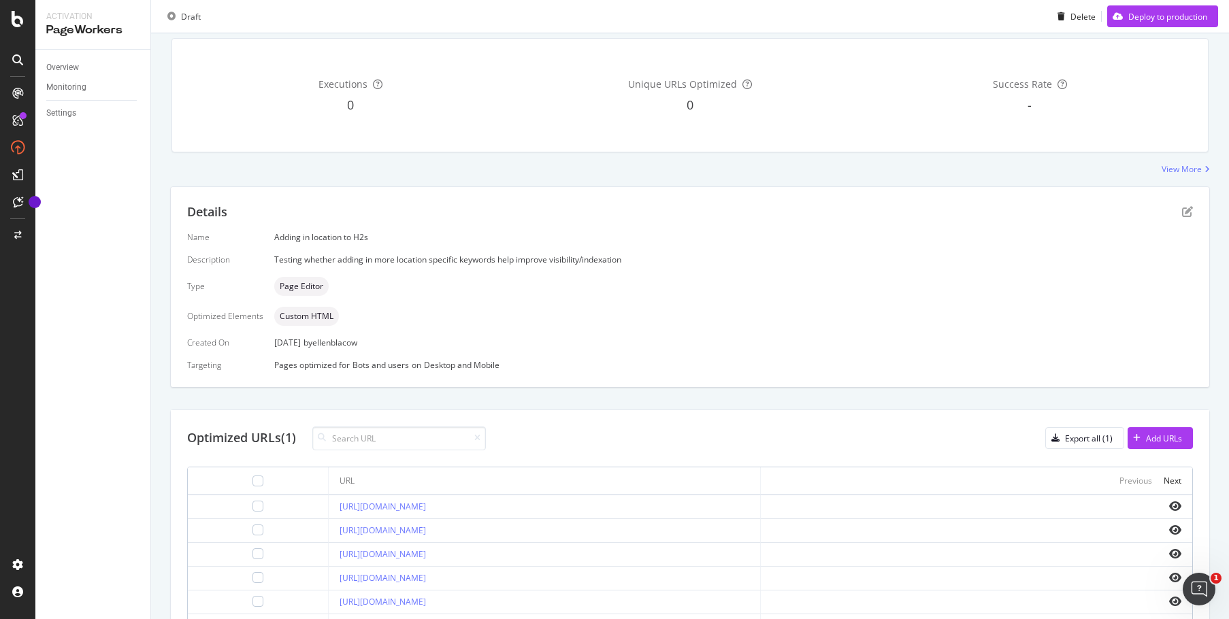
scroll to position [161, 0]
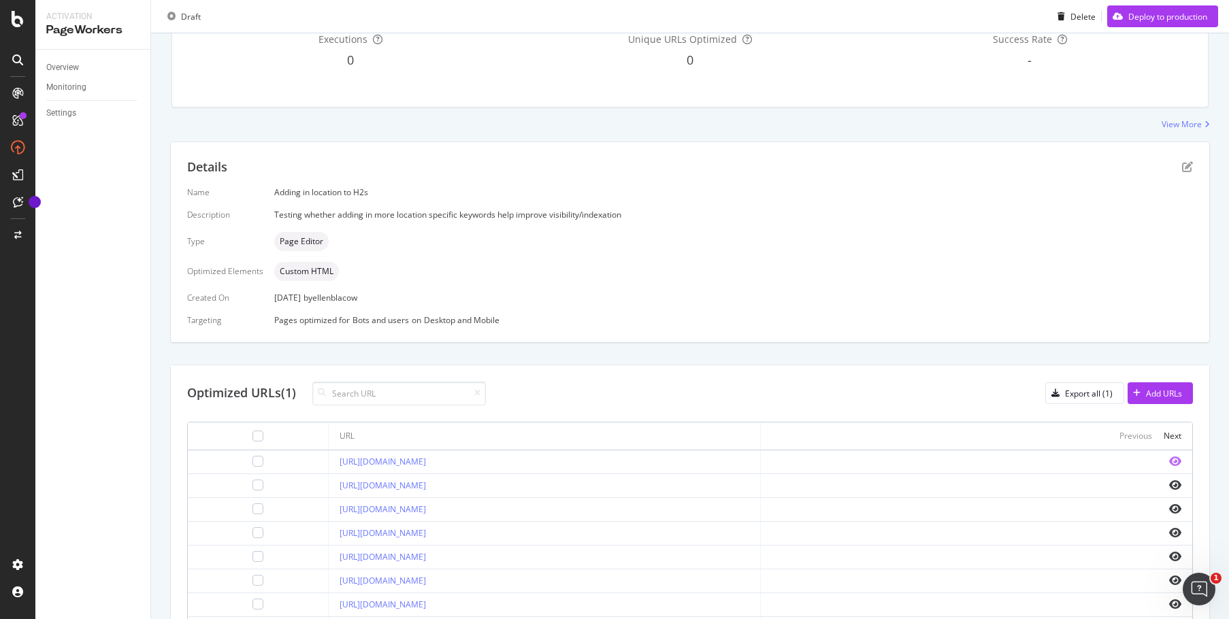
click at [1169, 460] on icon "eye" at bounding box center [1175, 461] width 12 height 11
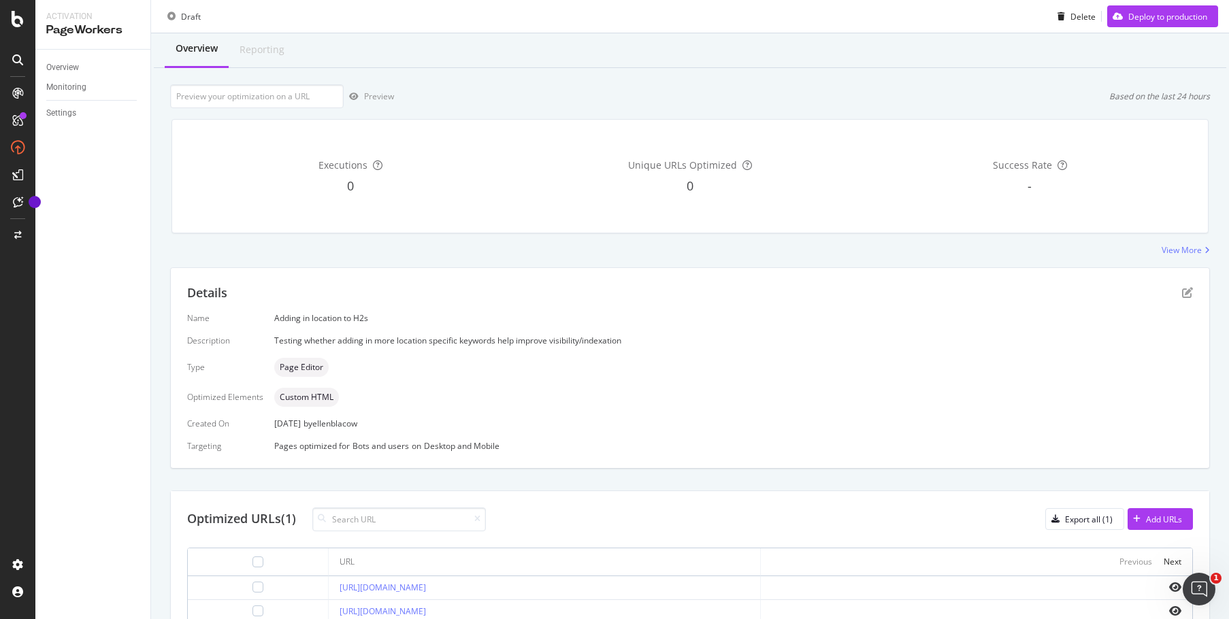
scroll to position [25, 0]
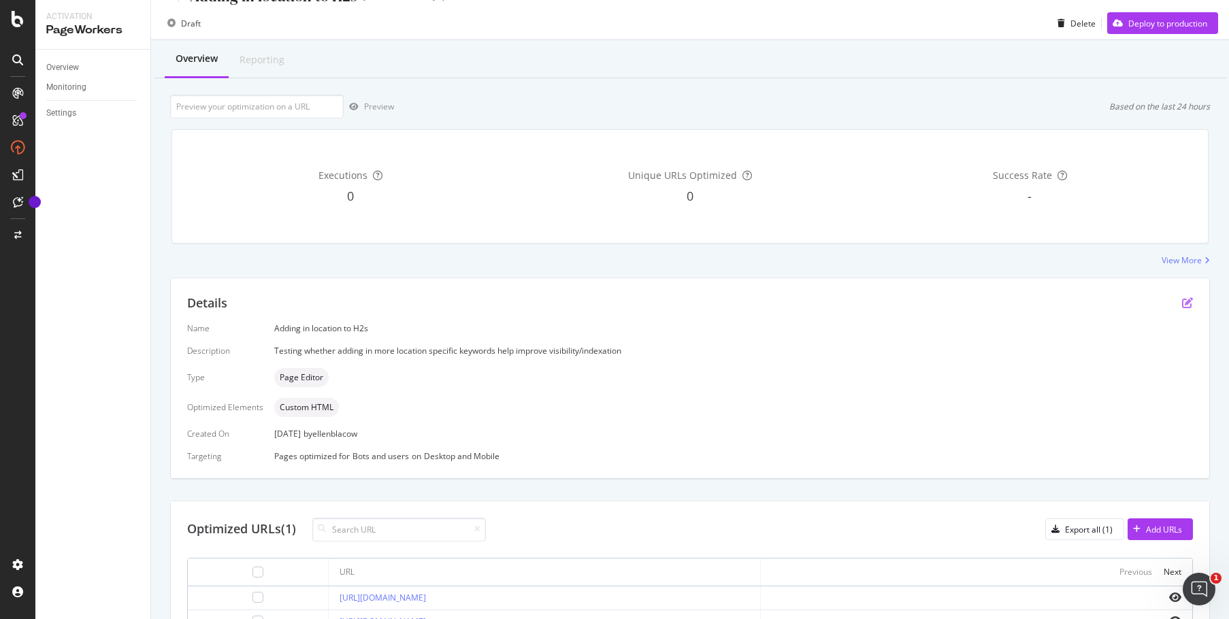
click at [1182, 298] on icon "pen-to-square" at bounding box center [1187, 302] width 11 height 11
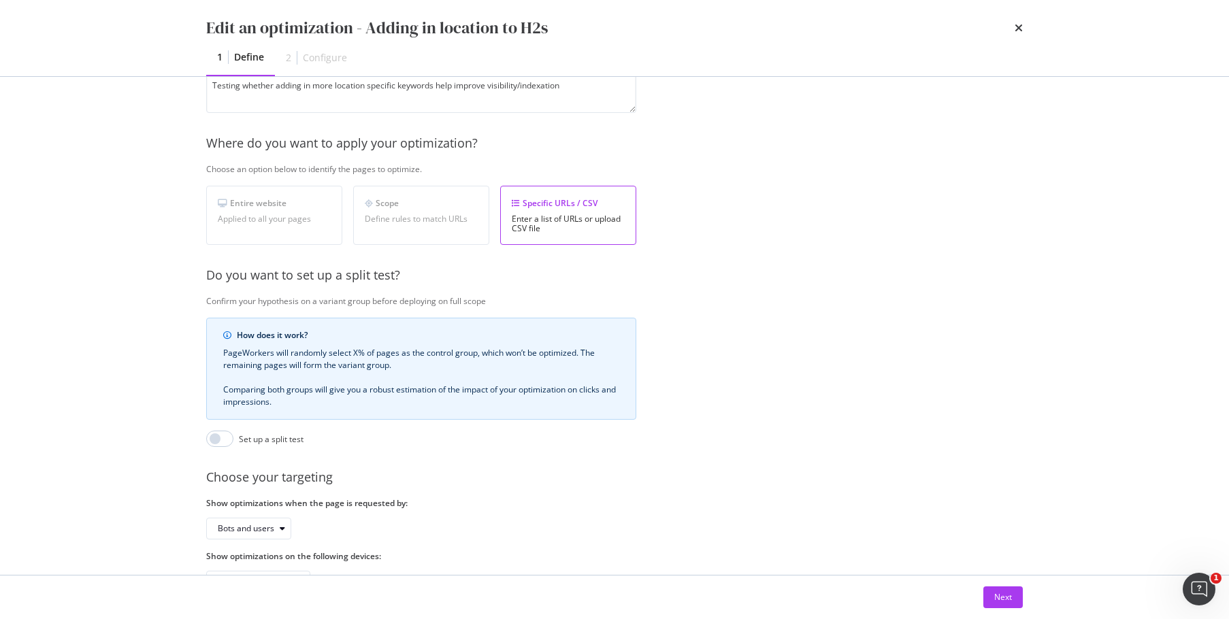
scroll to position [210, 0]
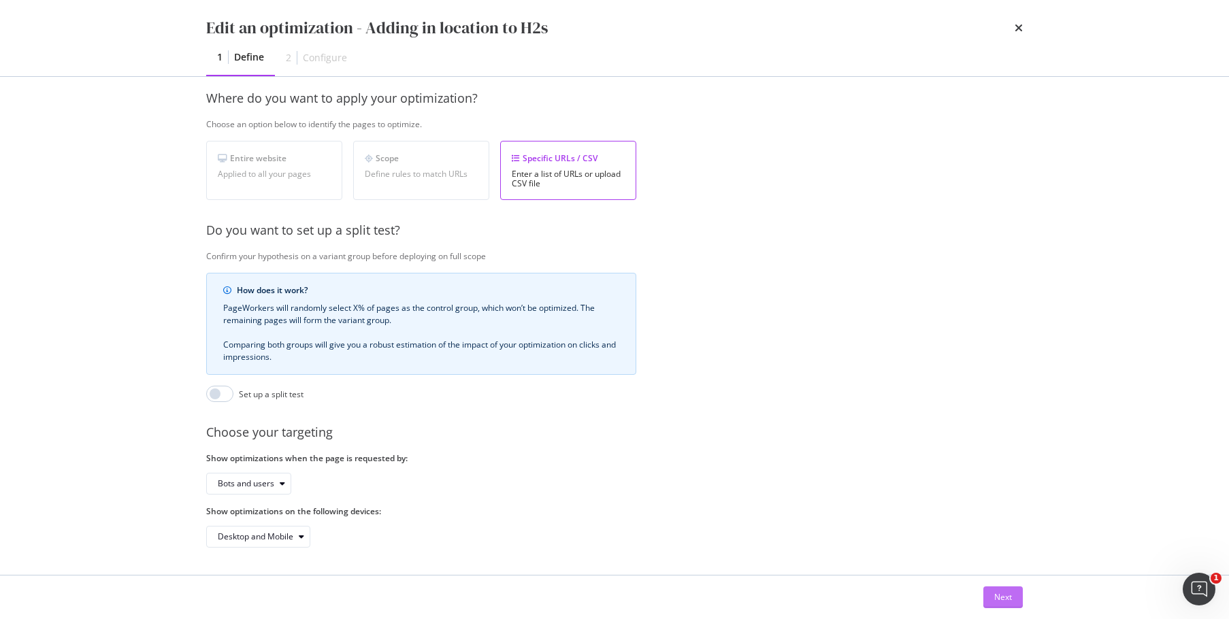
click at [1015, 603] on button "Next" at bounding box center [1002, 598] width 39 height 22
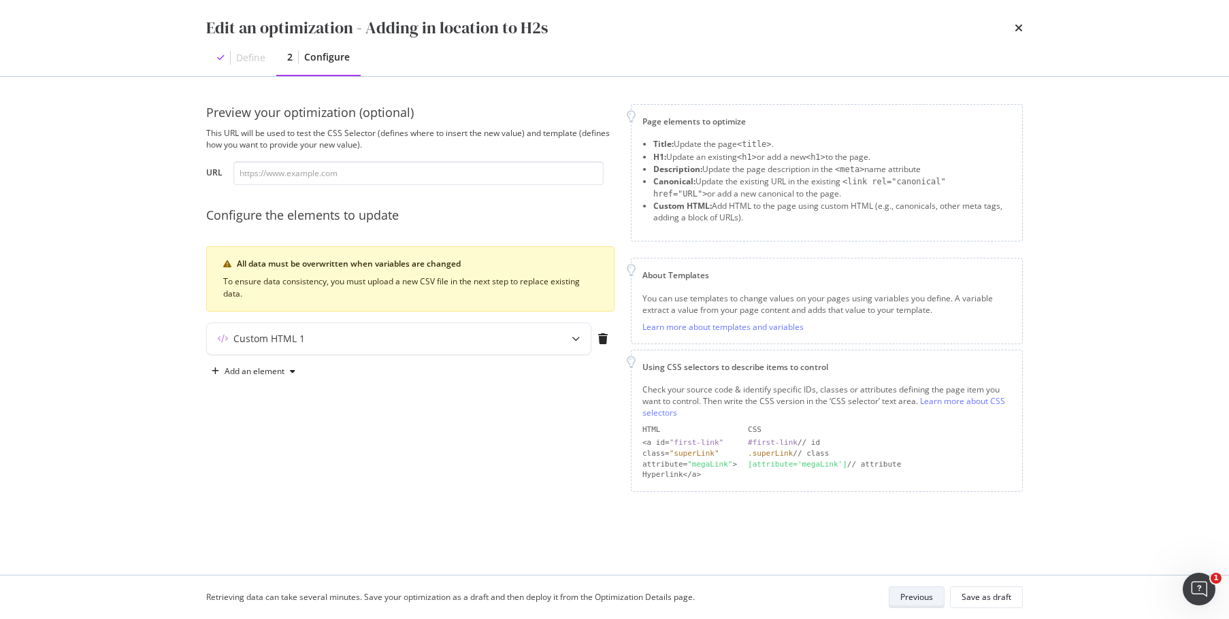
scroll to position [0, 0]
click at [370, 346] on div "Custom HTML 1" at bounding box center [399, 338] width 384 height 31
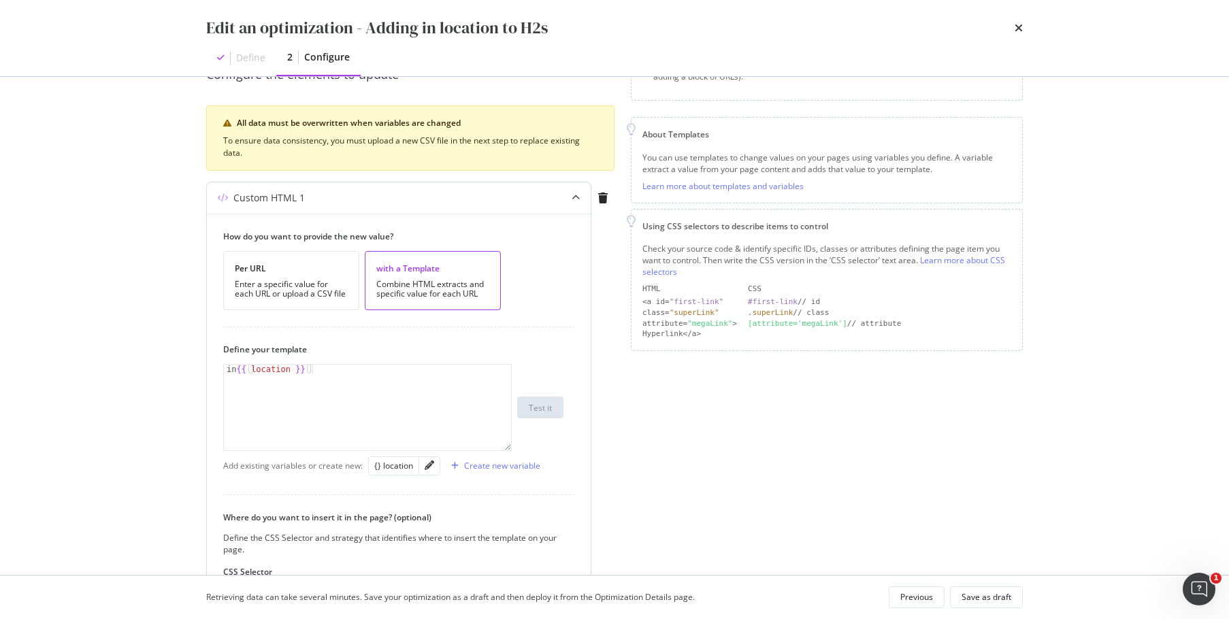
scroll to position [336, 0]
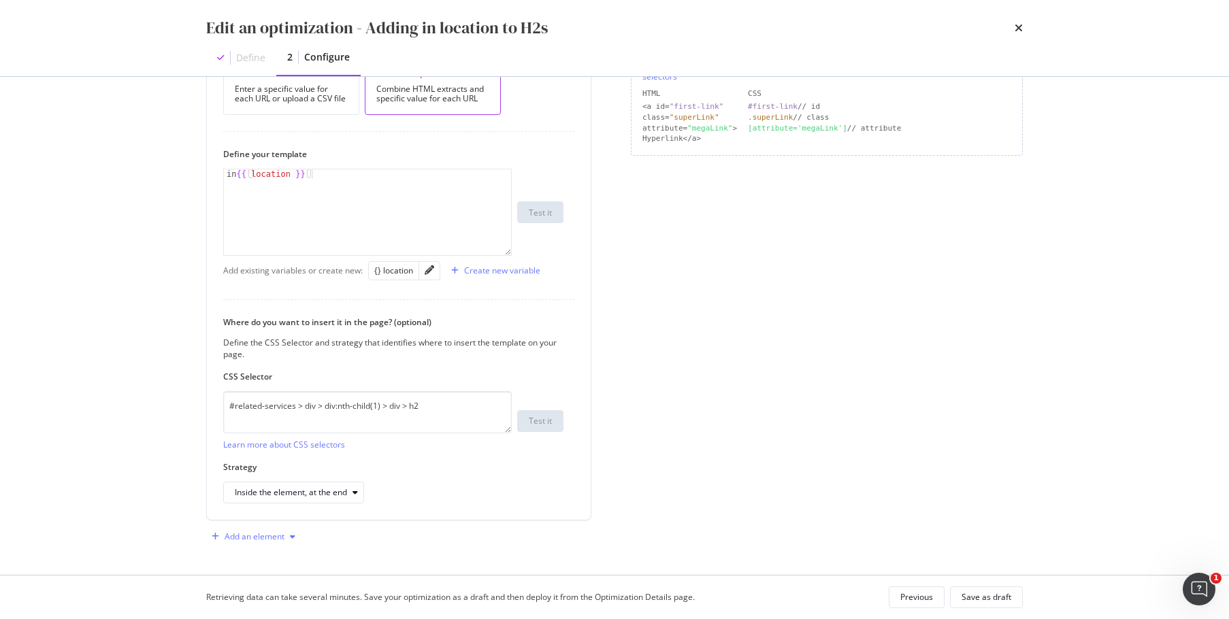
click at [252, 533] on div "Add an element" at bounding box center [255, 537] width 60 height 8
click at [291, 517] on div "Custom HTML" at bounding box center [269, 512] width 54 height 12
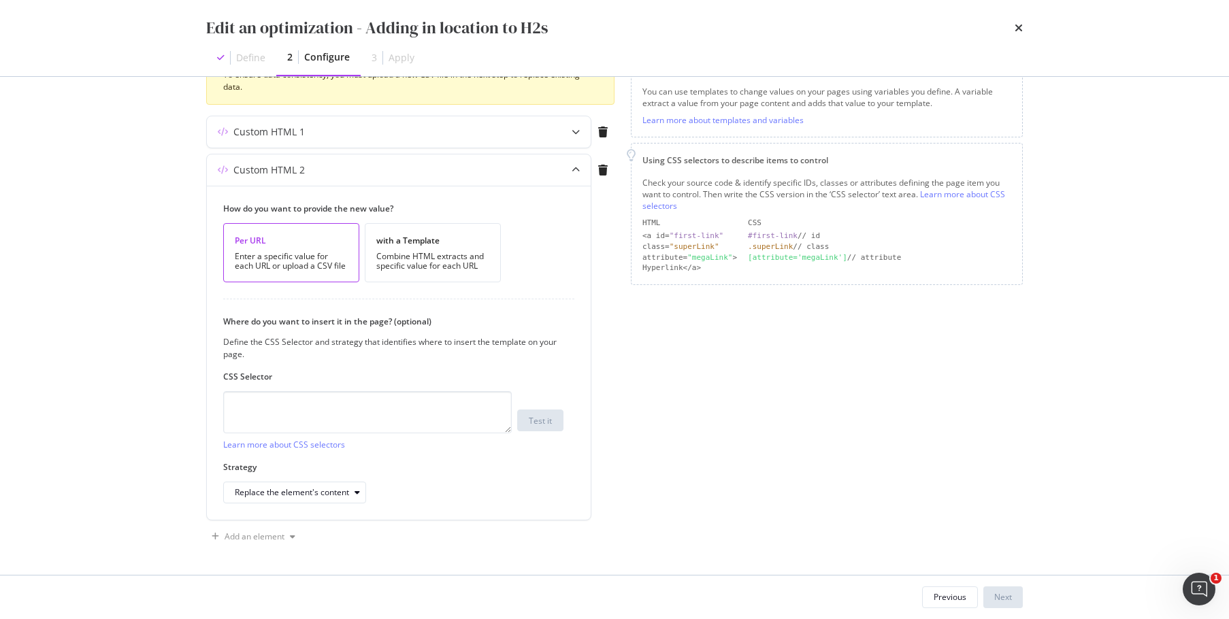
scroll to position [207, 0]
click at [282, 419] on textarea "modal" at bounding box center [367, 412] width 289 height 42
click at [470, 244] on div "with a Template" at bounding box center [432, 241] width 113 height 12
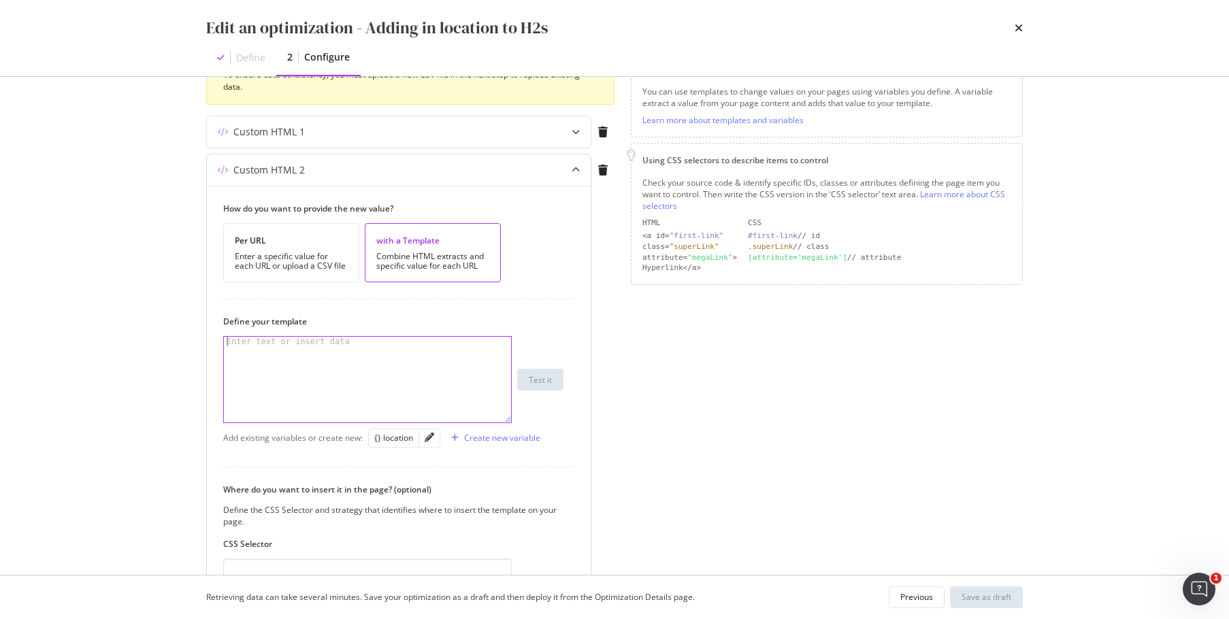
click at [337, 375] on div "modal" at bounding box center [367, 389] width 287 height 105
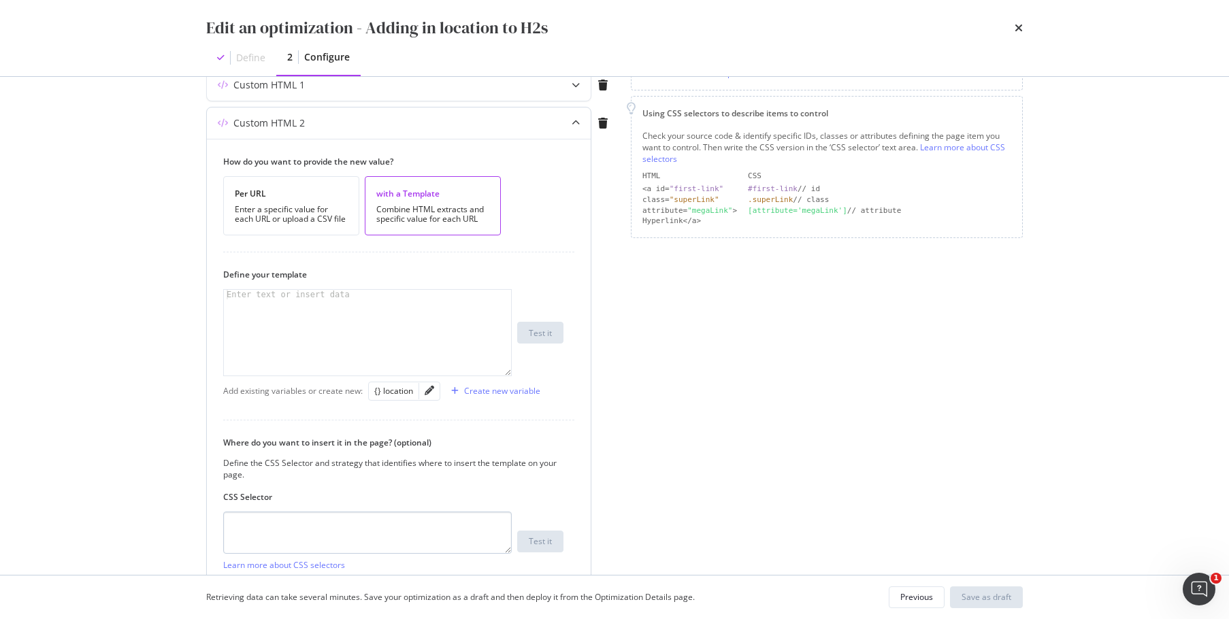
scroll to position [343, 0]
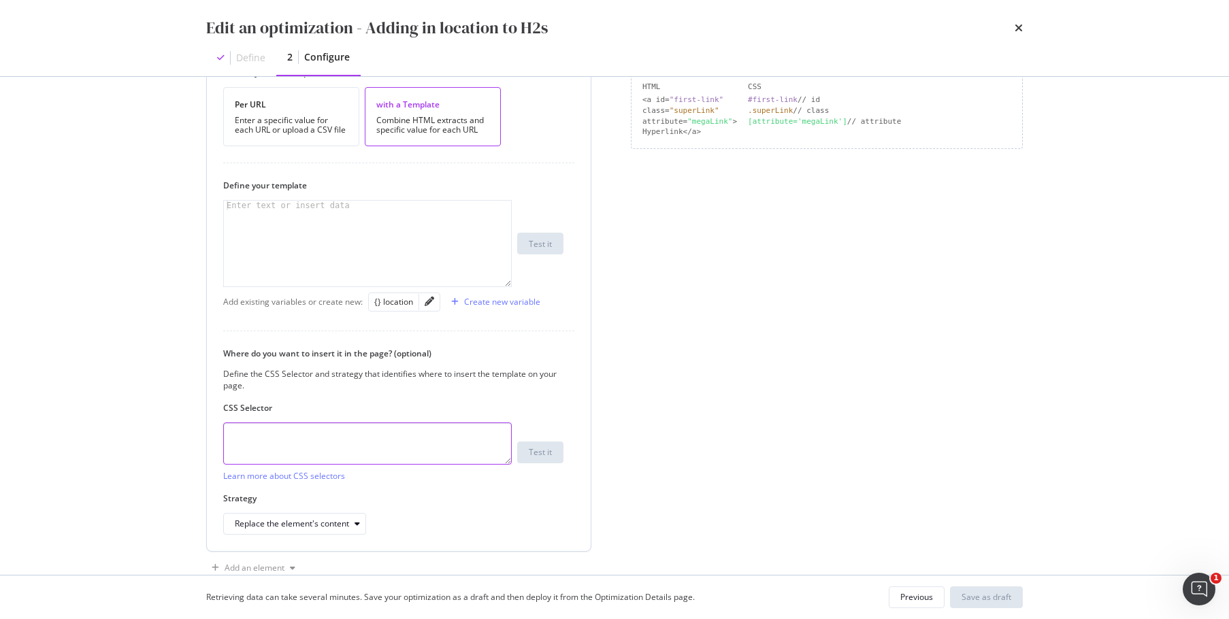
drag, startPoint x: 306, startPoint y: 440, endPoint x: 321, endPoint y: 440, distance: 15.0
click at [306, 440] on textarea "modal" at bounding box center [367, 444] width 289 height 42
paste textarea "#popular-sellers > div > div > div:nth-child(1) > div > div > h2"
type textarea "#popular-sellers > div > div > div:nth-child(1) > div > div > h2"
click at [304, 228] on div "modal" at bounding box center [367, 253] width 287 height 105
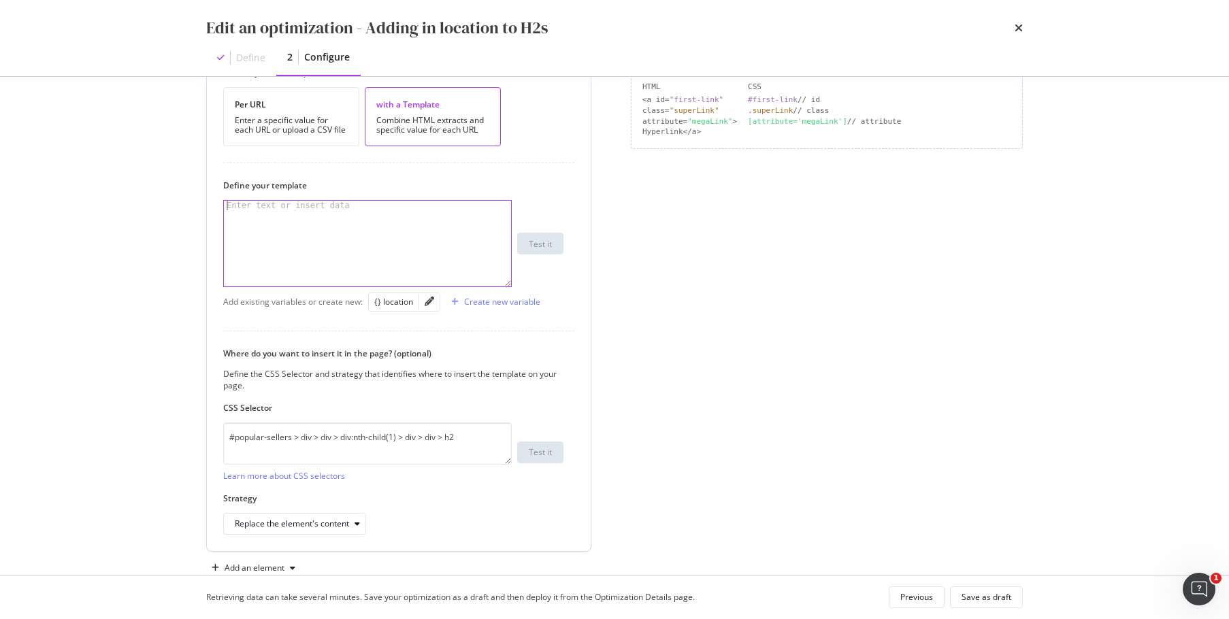
type textarea "i"
click at [388, 308] on div "{} location" at bounding box center [393, 302] width 39 height 12
type textarea "in {{ location }}"
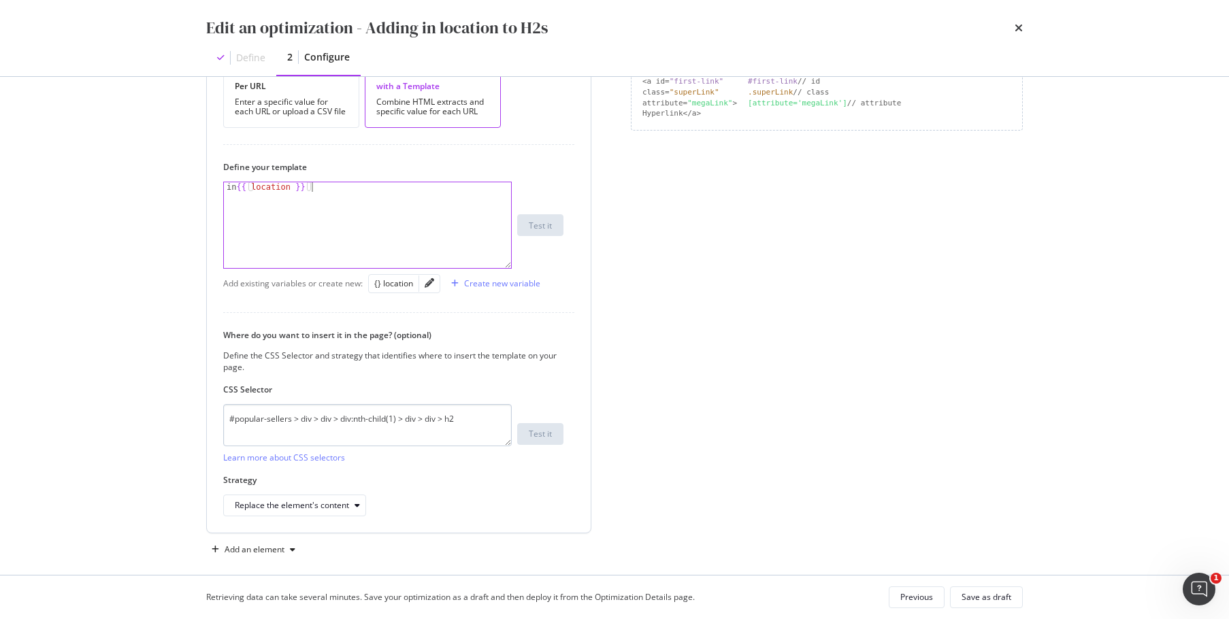
scroll to position [374, 0]
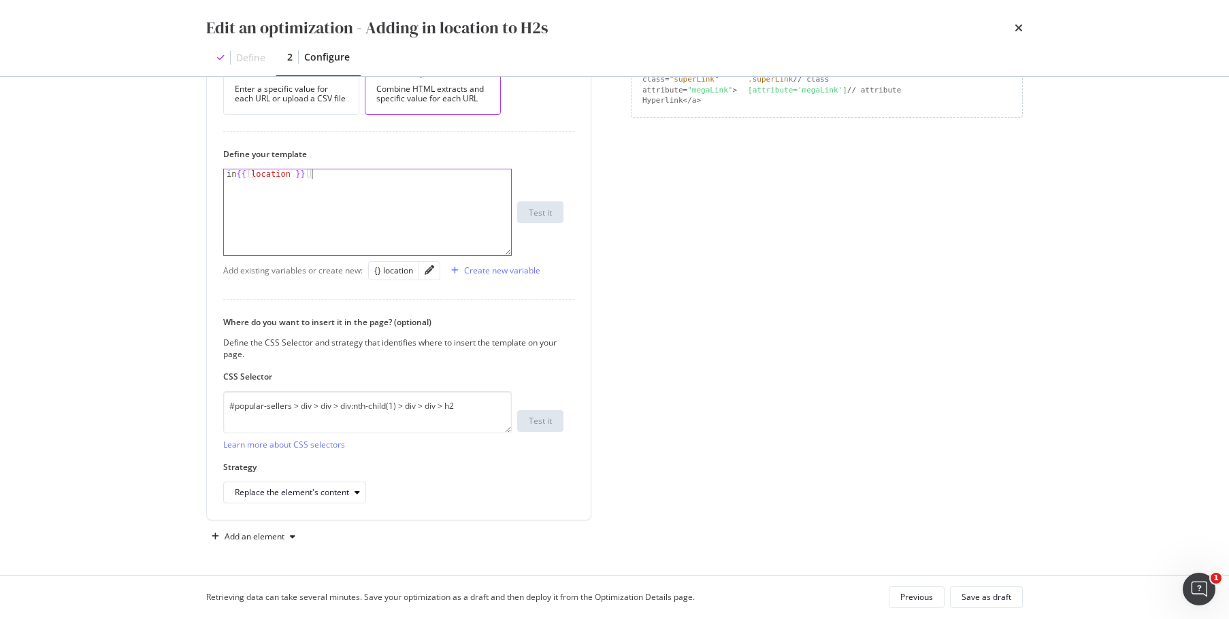
click at [651, 222] on div "Page elements to optimize Title: Update the page <title> . H1: Update an existi…" at bounding box center [827, 139] width 392 height 818
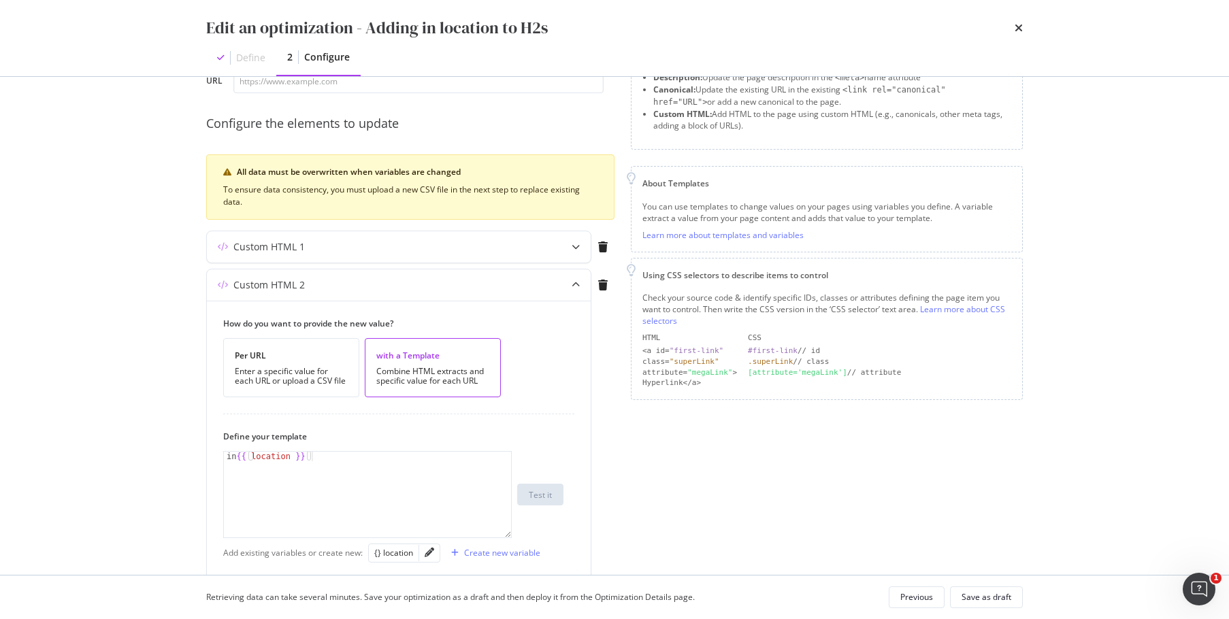
scroll to position [0, 0]
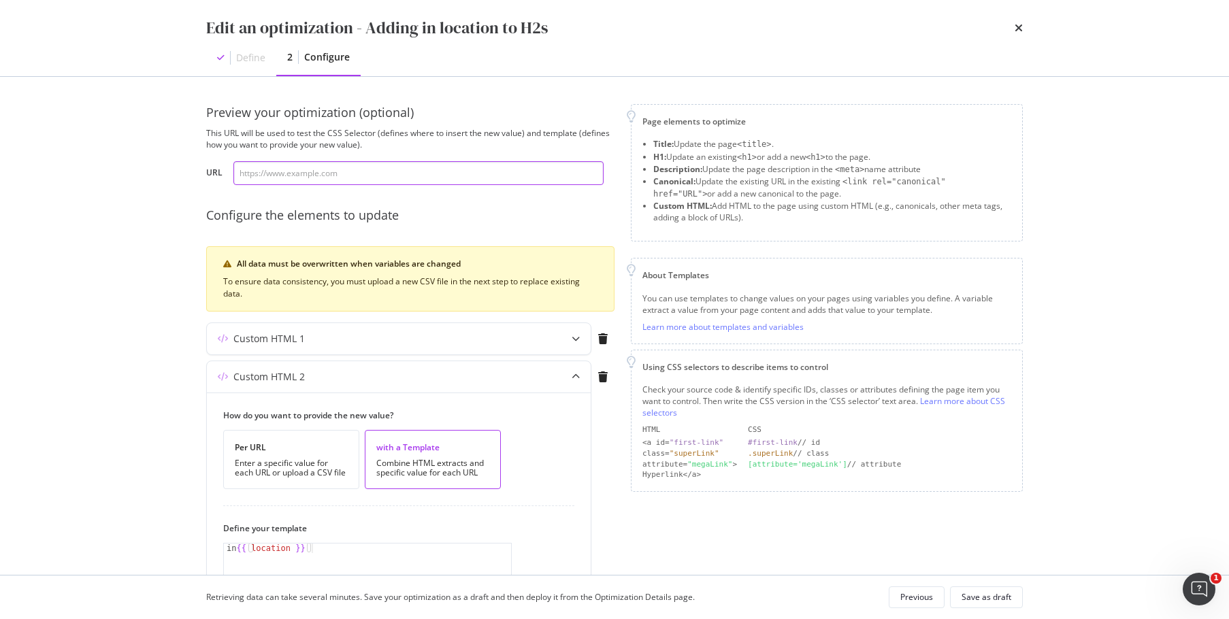
click at [320, 167] on input "modal" at bounding box center [418, 173] width 370 height 24
paste input "[URL][DOMAIN_NAME]"
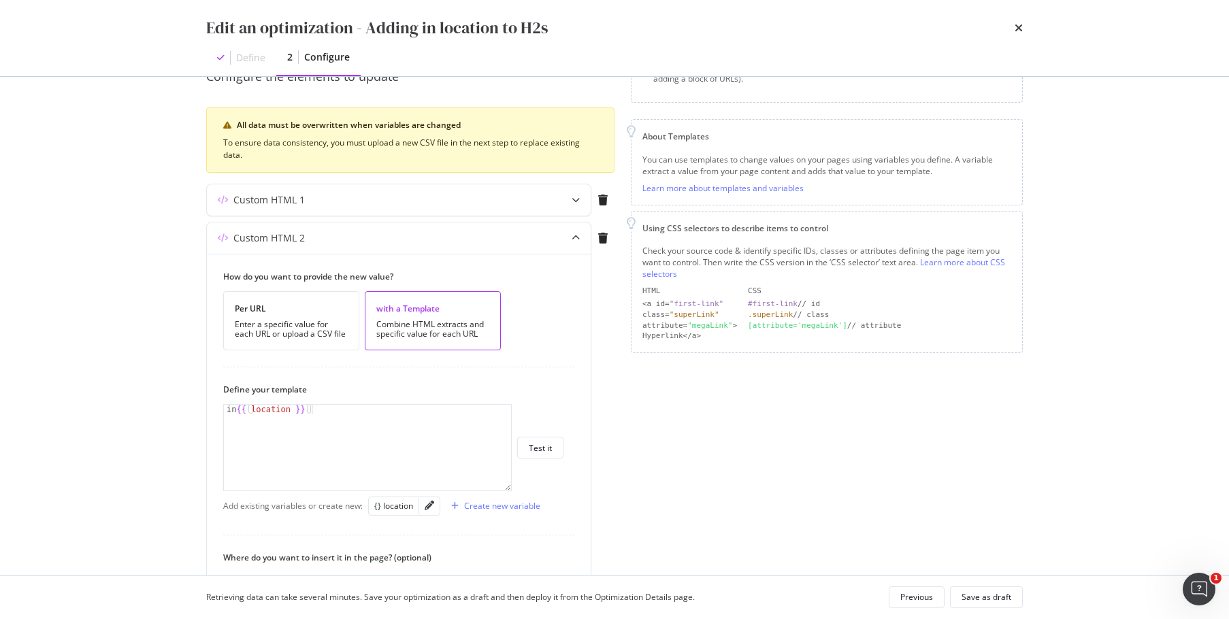
scroll to position [272, 0]
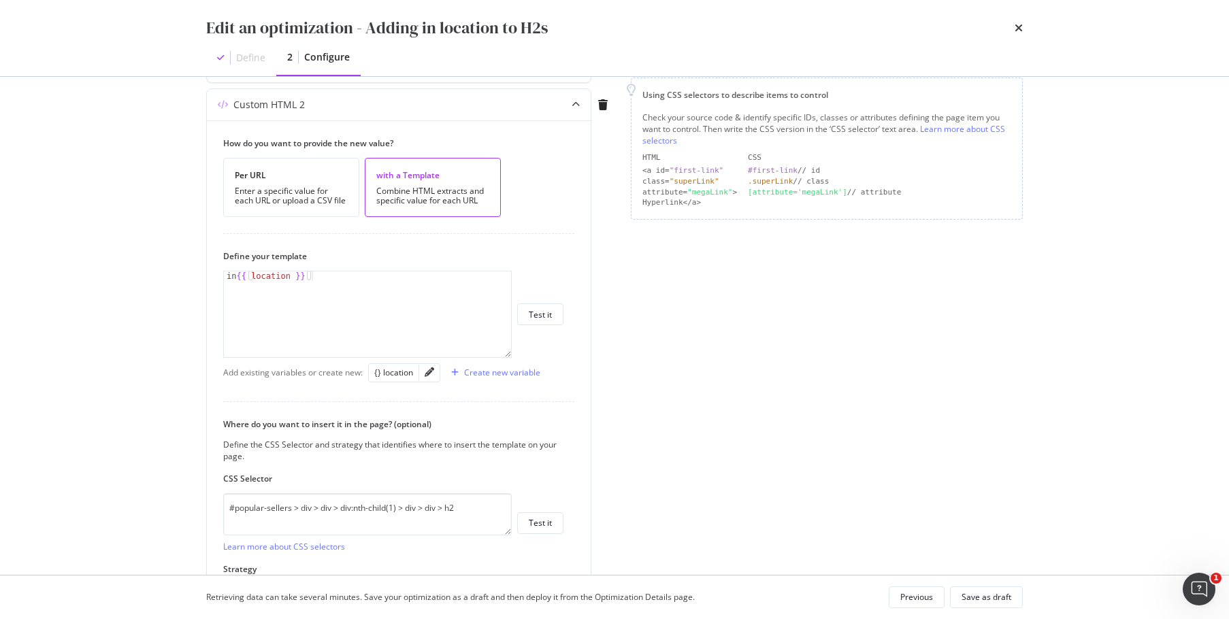
type input "[URL][DOMAIN_NAME]"
click at [664, 406] on div "Page elements to optimize Title: Update the page <title> . H1: Update an existi…" at bounding box center [827, 241] width 392 height 818
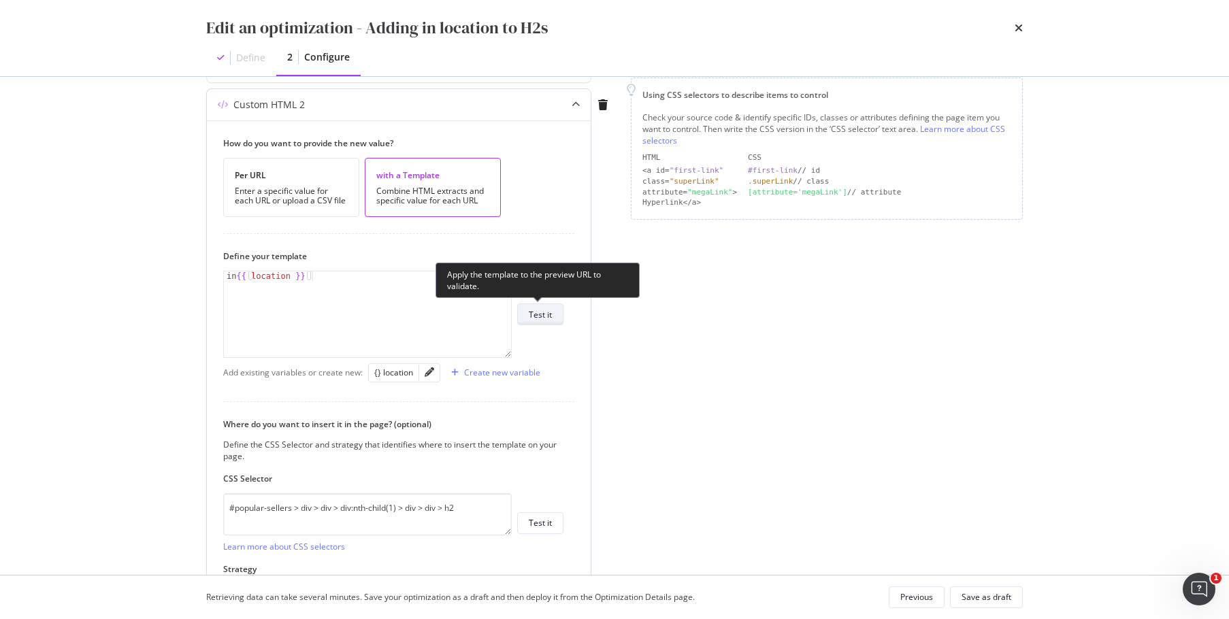
click at [541, 312] on div "Test it" at bounding box center [540, 315] width 23 height 12
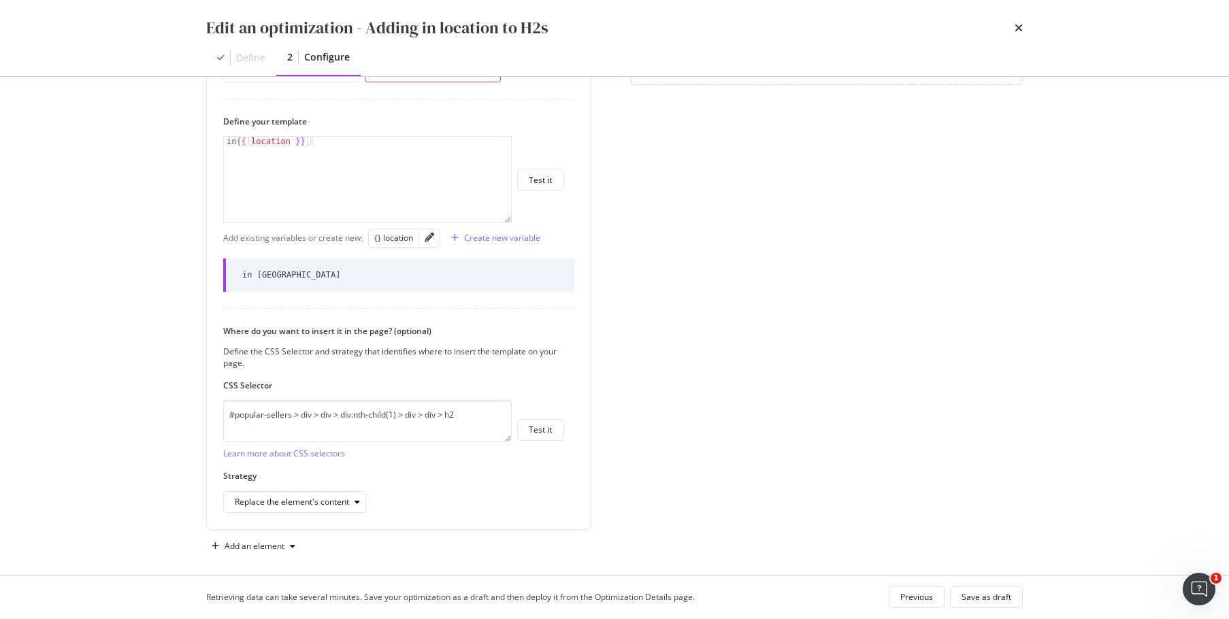
scroll to position [416, 0]
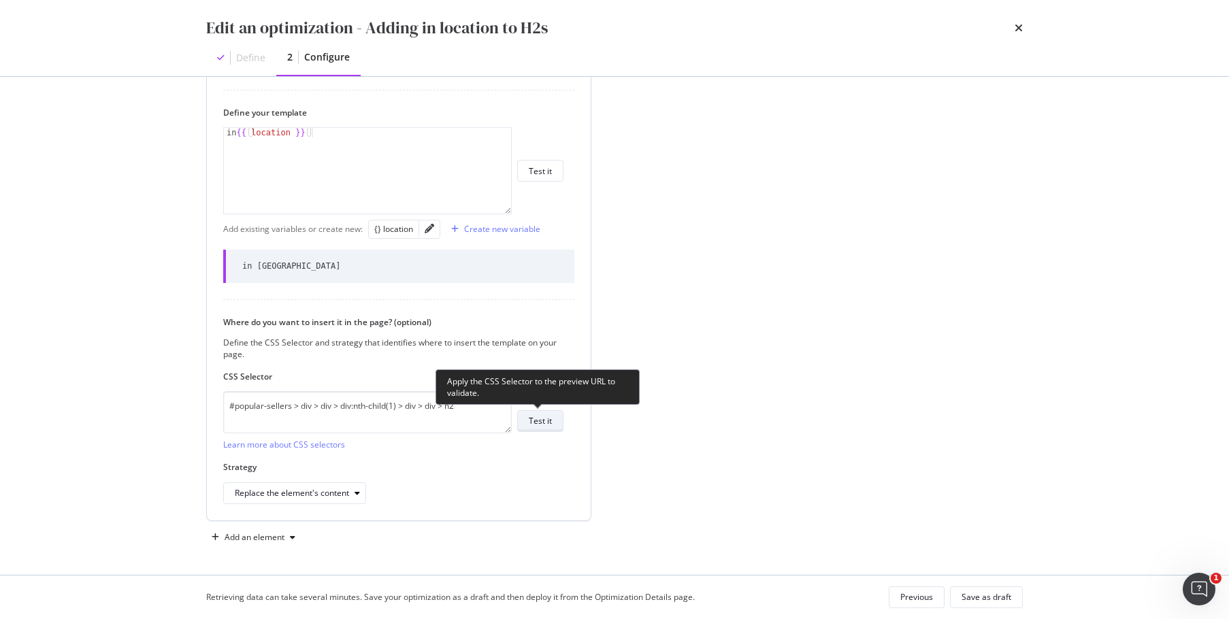
click at [555, 413] on button "Test it" at bounding box center [540, 421] width 46 height 22
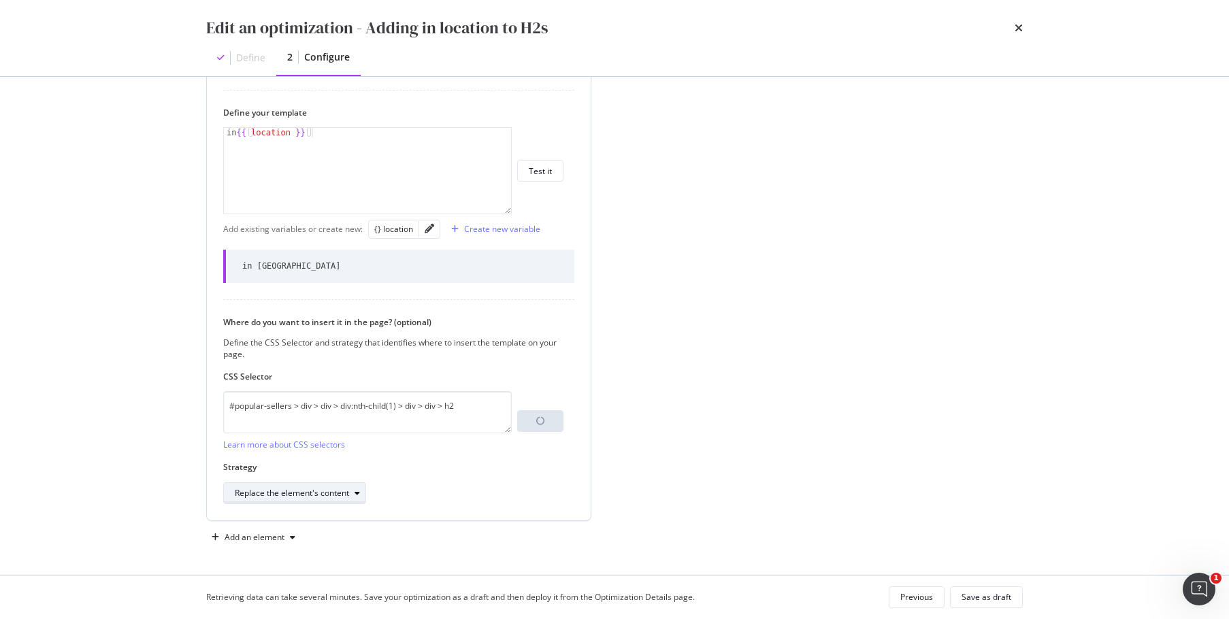
click at [331, 491] on div "Replace the element's content" at bounding box center [292, 493] width 114 height 8
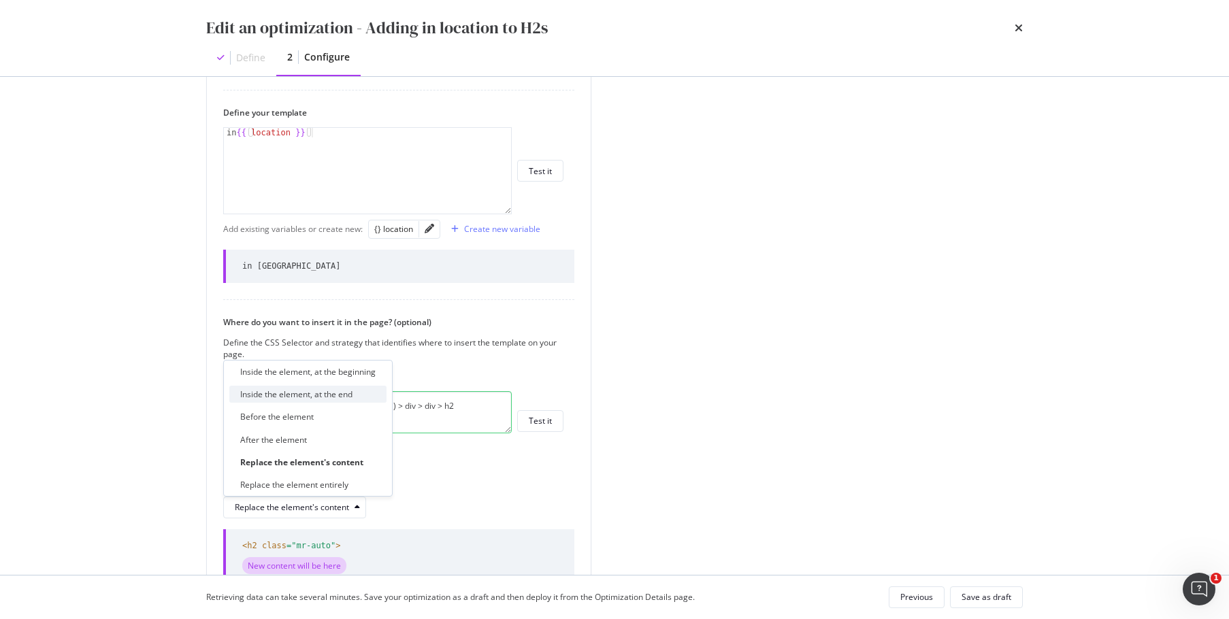
click at [344, 391] on div "Inside the element, at the end" at bounding box center [296, 395] width 112 height 12
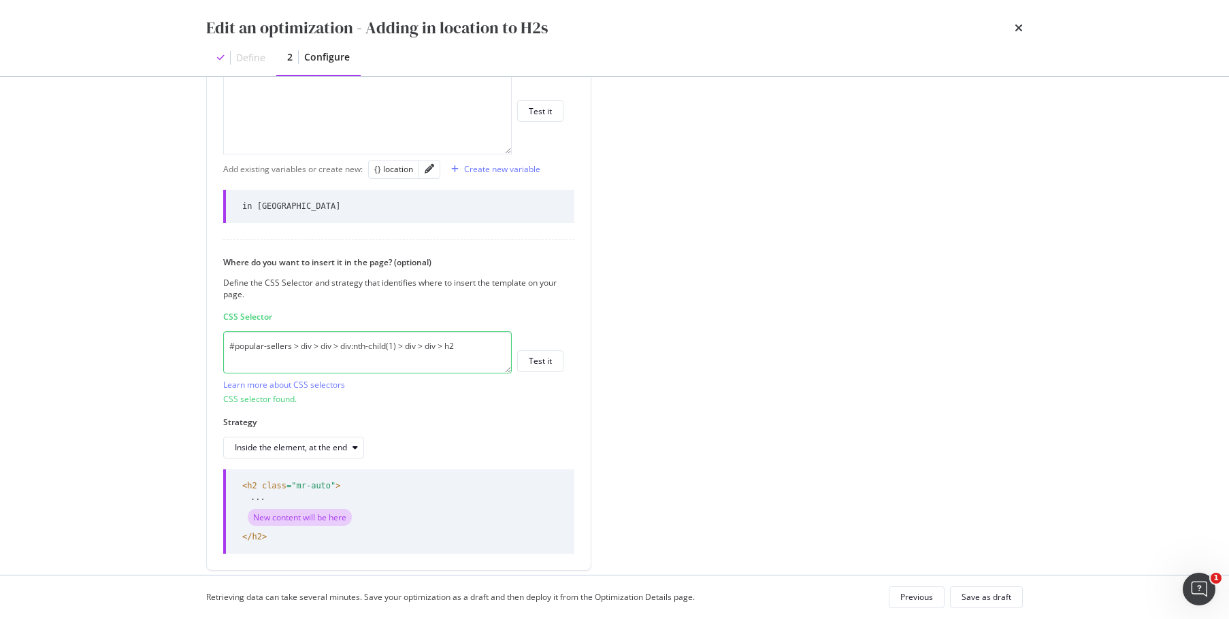
scroll to position [526, 0]
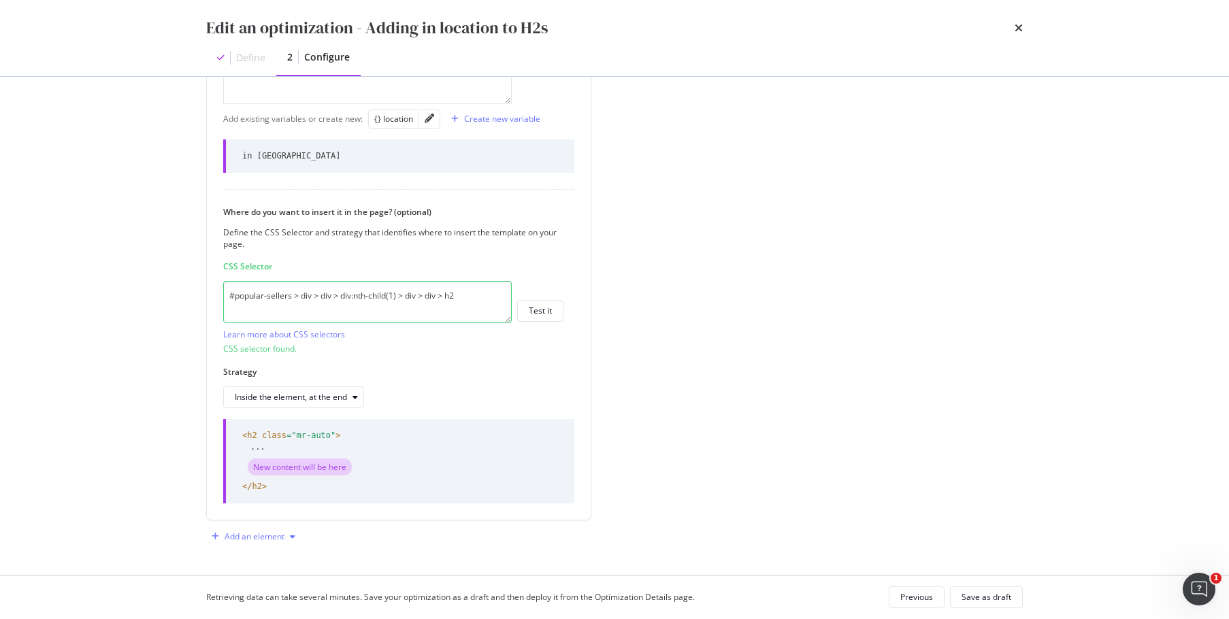
click at [244, 534] on div "Add an element" at bounding box center [255, 537] width 60 height 8
click at [280, 512] on div "Custom HTML" at bounding box center [269, 512] width 54 height 12
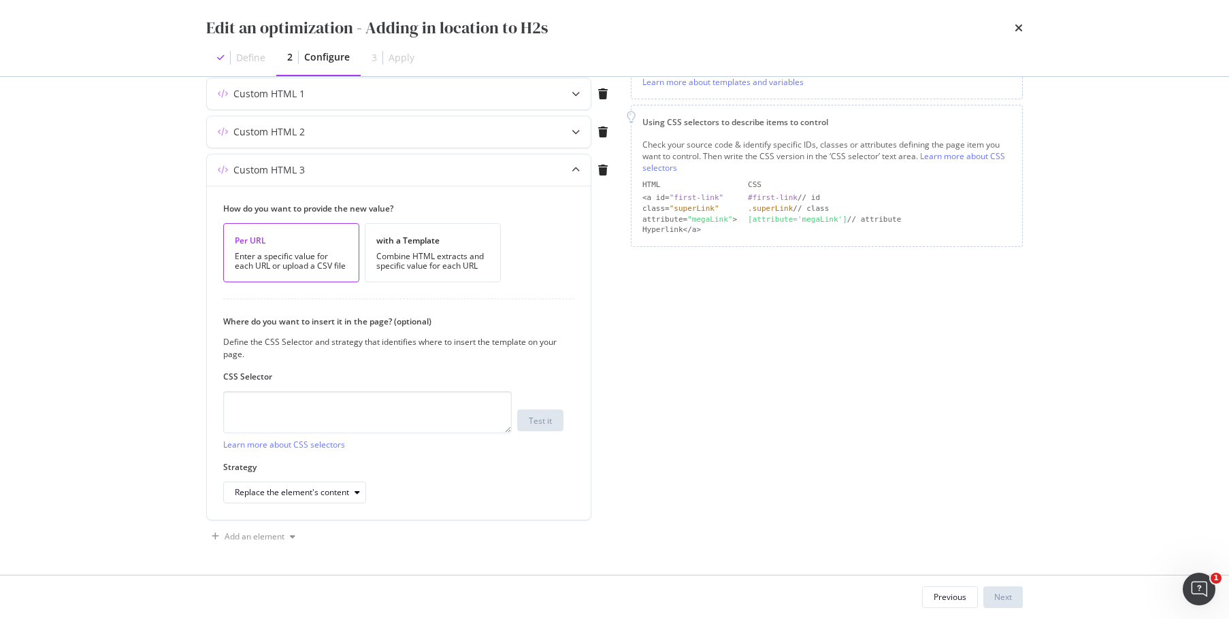
scroll to position [245, 0]
click at [470, 257] on div "Combine HTML extracts and specific value for each URL" at bounding box center [432, 261] width 113 height 19
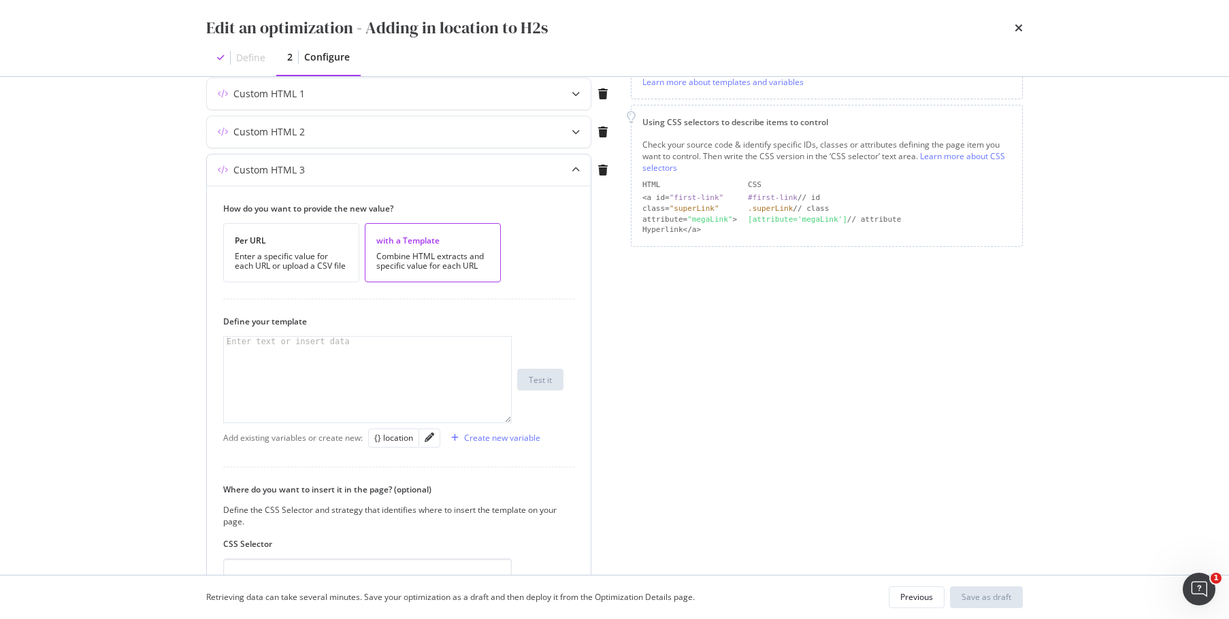
click at [448, 361] on div "modal" at bounding box center [367, 389] width 287 height 105
click at [323, 357] on div "modal" at bounding box center [367, 389] width 287 height 105
paste textarea "a professional"
drag, startPoint x: 326, startPoint y: 354, endPoint x: 233, endPoint y: 353, distance: 92.6
click at [234, 353] on div "Hear from a professional" at bounding box center [367, 389] width 287 height 105
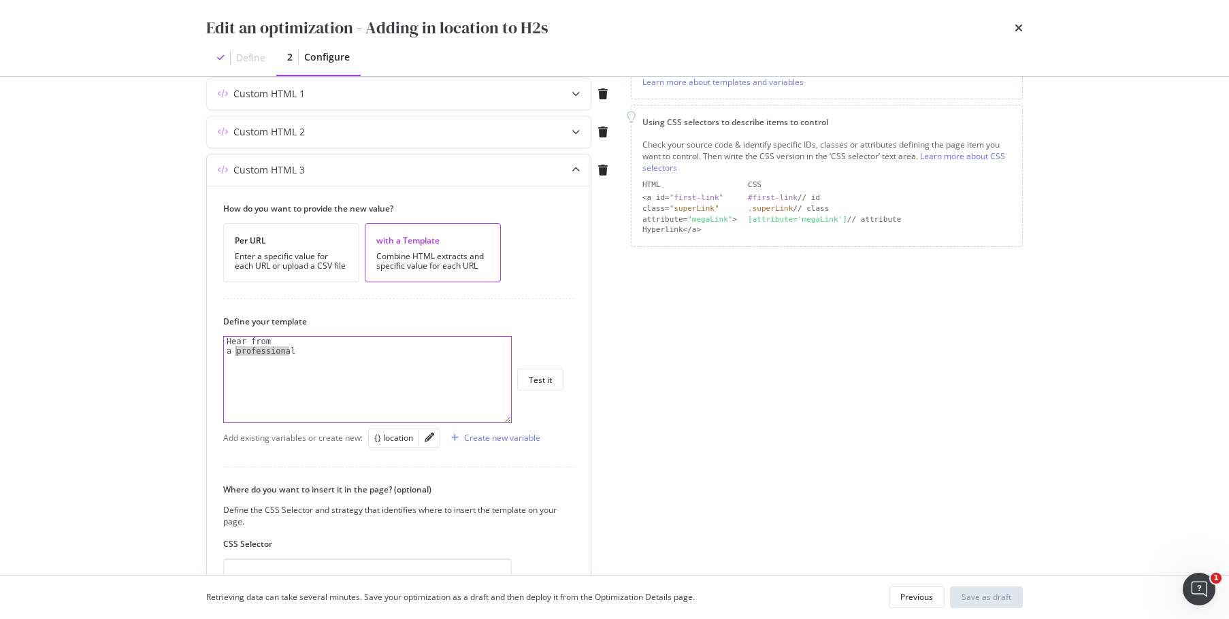
click at [226, 349] on div "Hear from a professional" at bounding box center [367, 389] width 287 height 105
drag, startPoint x: 282, startPoint y: 344, endPoint x: 381, endPoint y: 344, distance: 98.7
click at [381, 344] on div "Hear from a professional" at bounding box center [367, 389] width 287 height 105
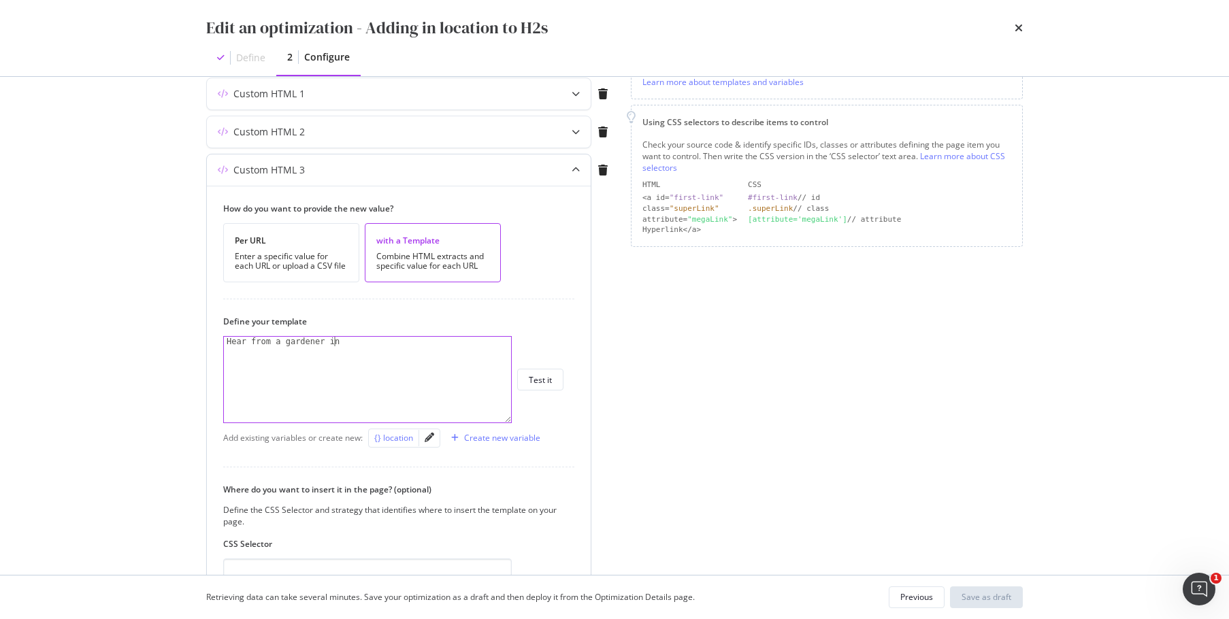
click at [391, 441] on div "{} location" at bounding box center [393, 438] width 39 height 12
type textarea "Hear from a gardener in {{ location }}"
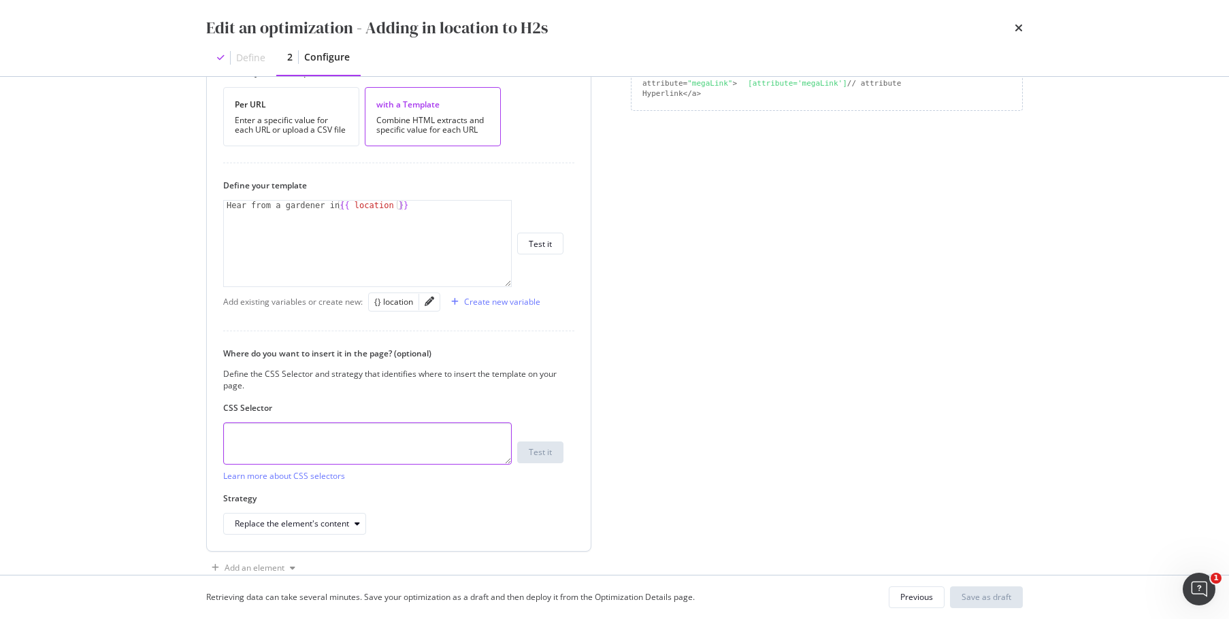
click at [376, 444] on textarea "modal" at bounding box center [367, 444] width 289 height 42
click at [305, 448] on textarea "modal" at bounding box center [367, 444] width 289 height 42
paste textarea "#seller-qa > div > div > div > div.col-12.col-md-6.mt-5.mt-md-0.seller-collapsi…"
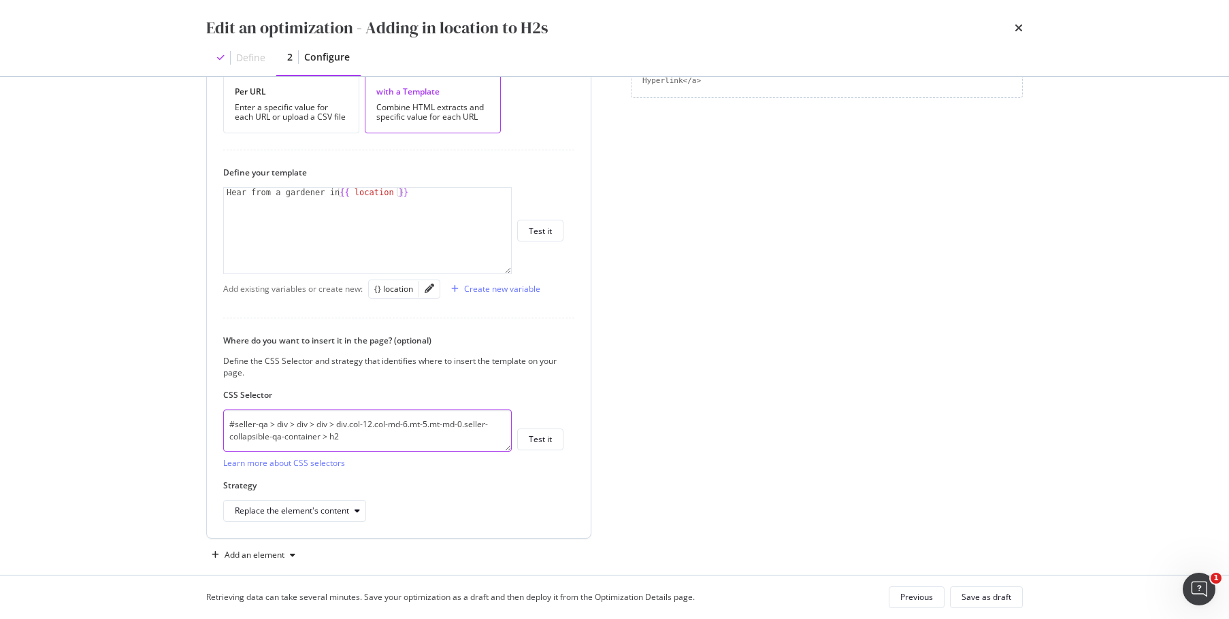
scroll to position [412, 0]
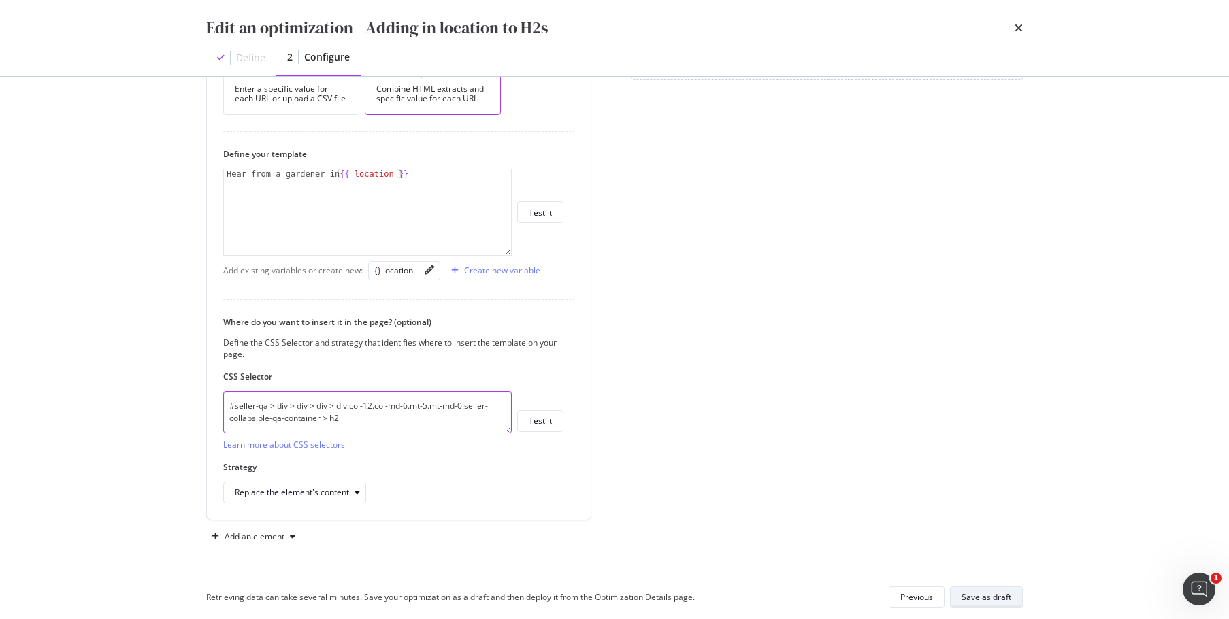
type textarea "#seller-qa > div > div > div > div.col-12.col-md-6.mt-5.mt-md-0.seller-collapsi…"
click at [988, 595] on div "Save as draft" at bounding box center [987, 597] width 50 height 12
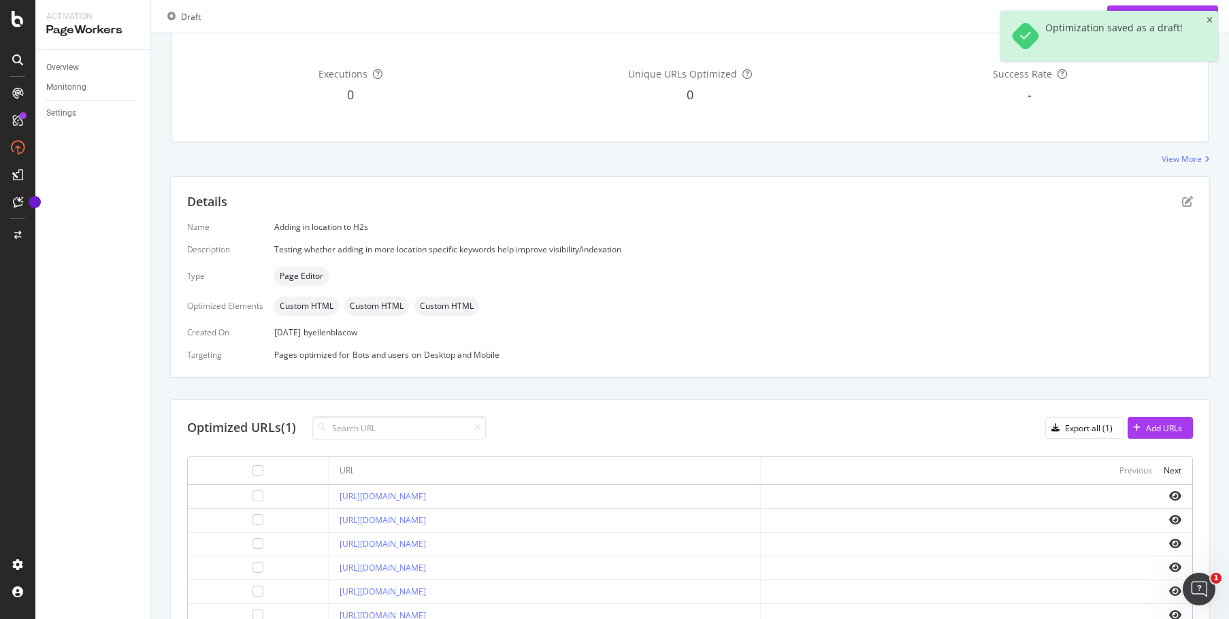
scroll to position [365, 0]
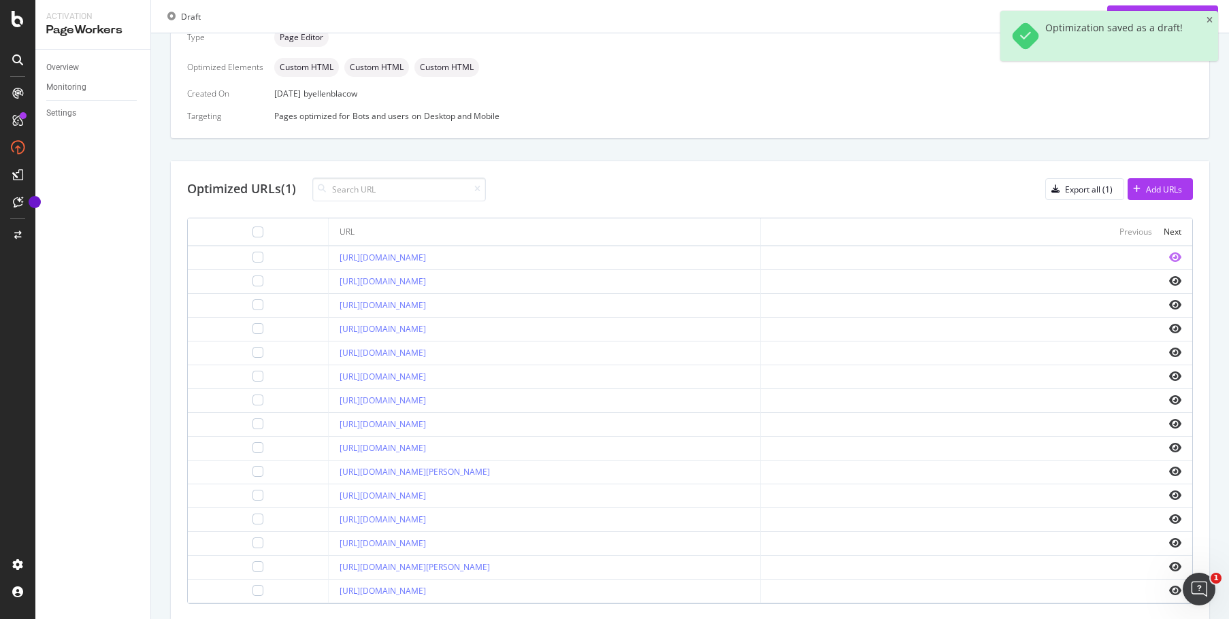
click at [1169, 254] on icon "eye" at bounding box center [1175, 257] width 12 height 11
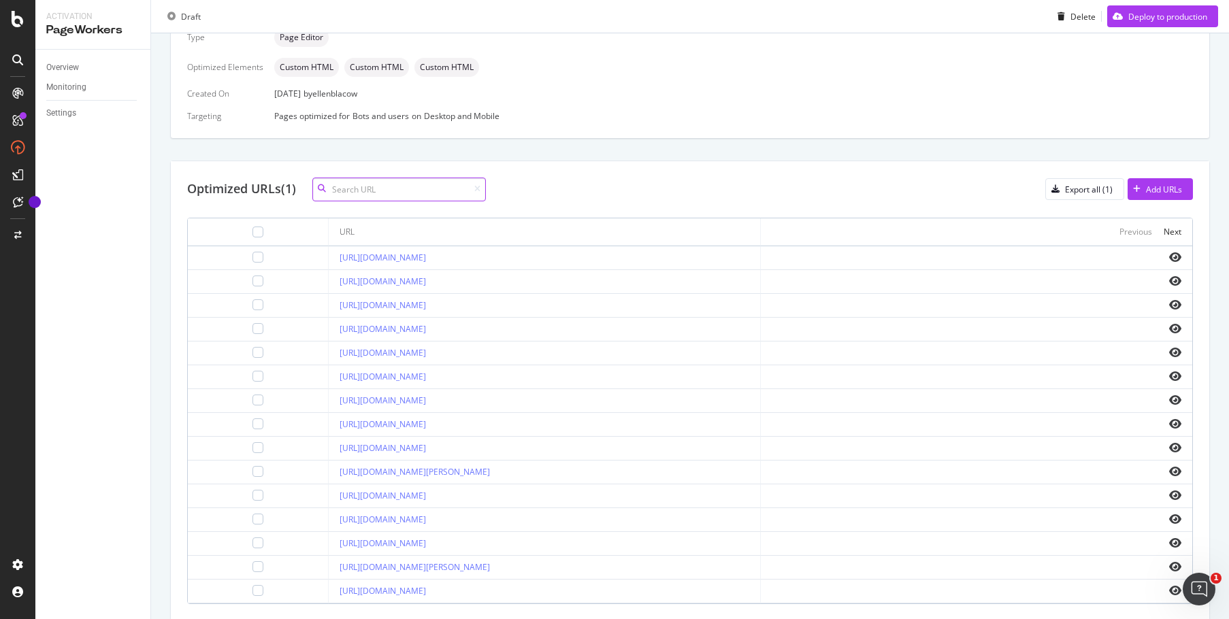
click at [419, 196] on input at bounding box center [399, 190] width 174 height 24
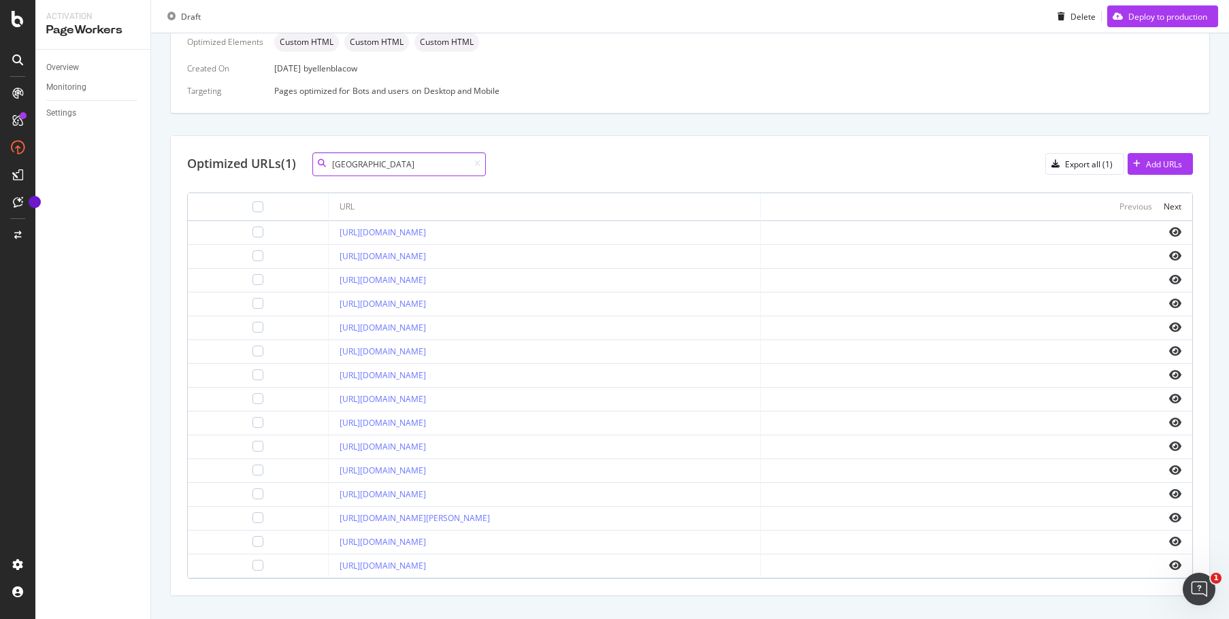
scroll to position [415, 0]
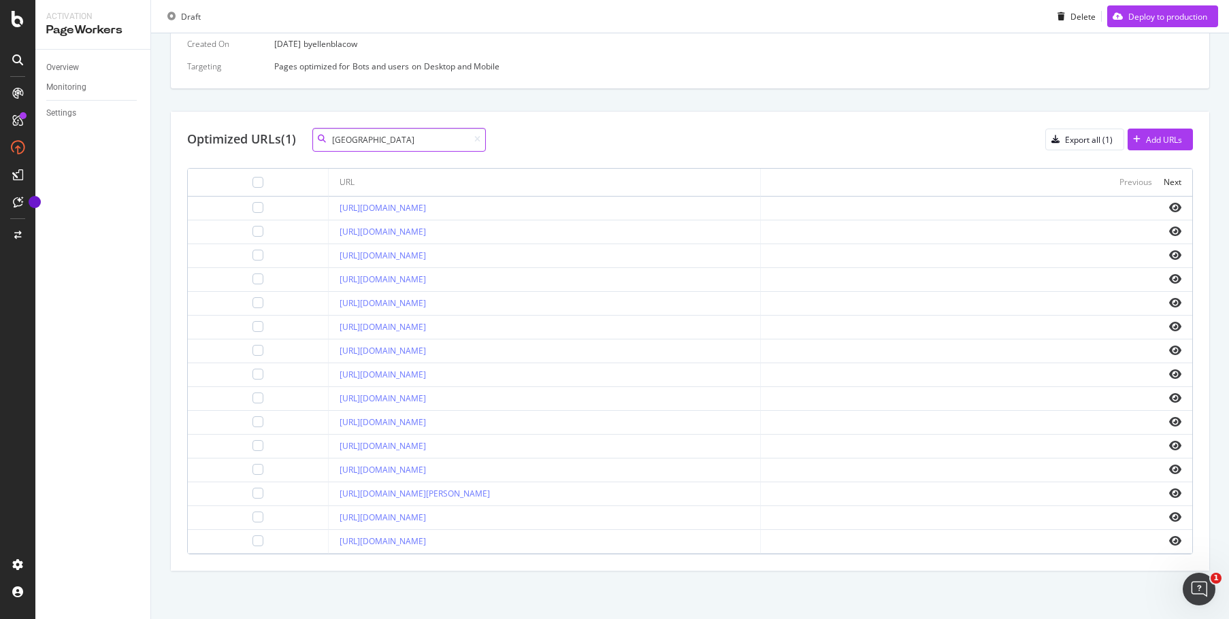
click at [399, 129] on input "[GEOGRAPHIC_DATA]" at bounding box center [399, 140] width 174 height 24
type input "l"
click at [802, 144] on div "Optimized URLs (1) Export all (1) Add URLs" at bounding box center [690, 140] width 1006 height 24
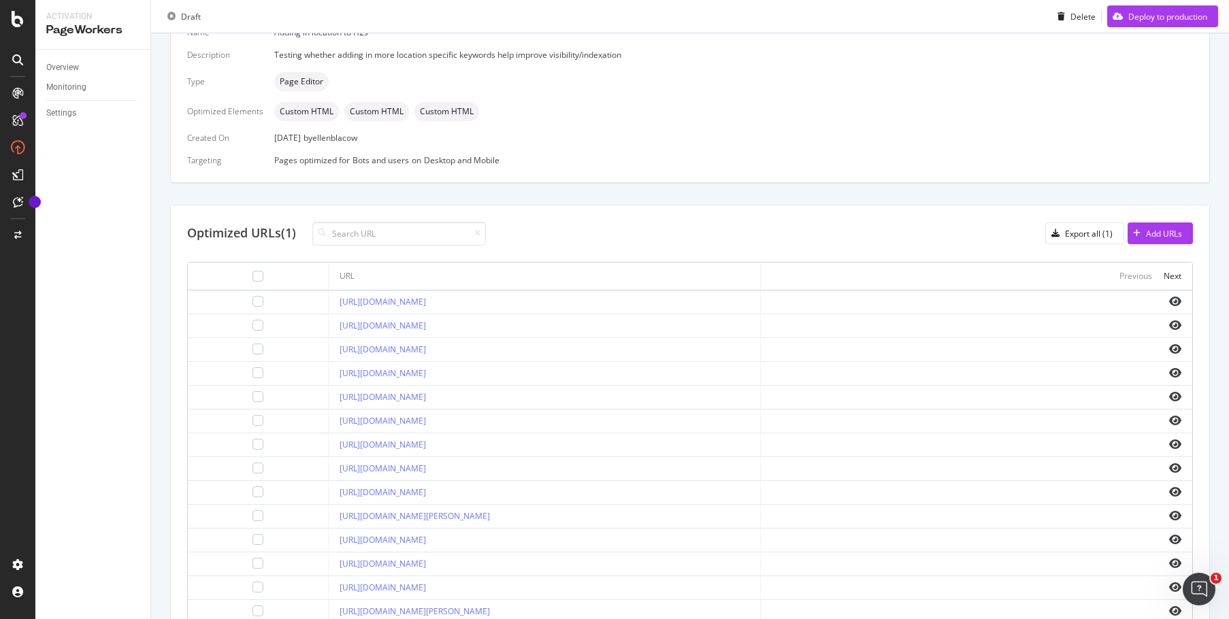
scroll to position [211, 0]
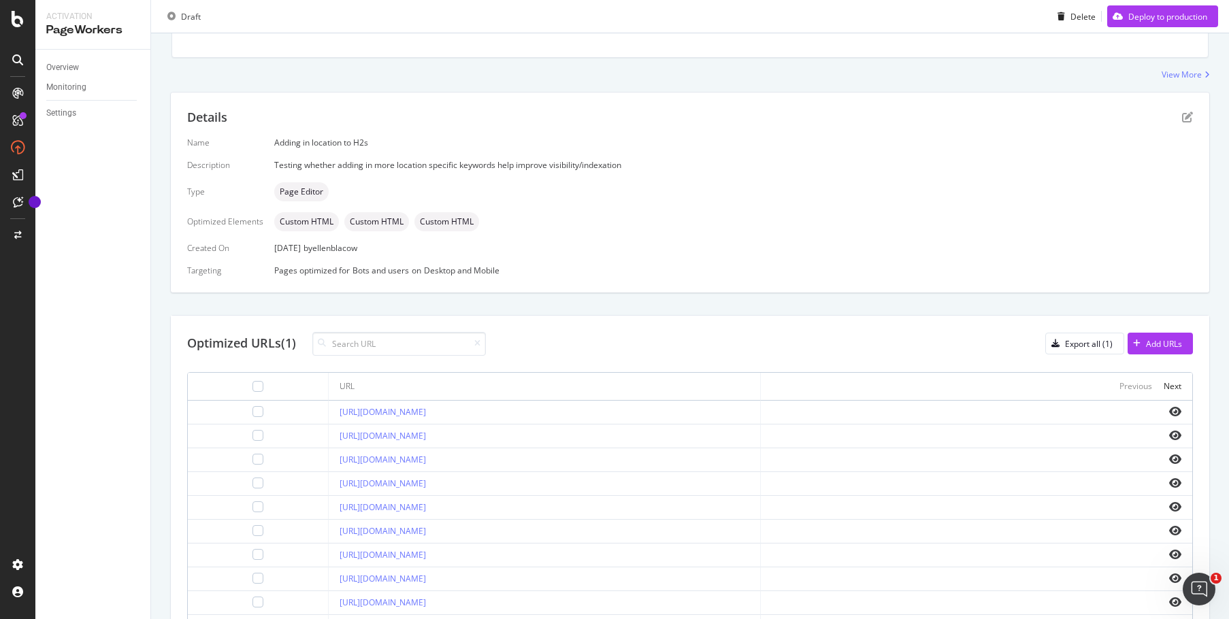
click at [578, 336] on div "Optimized URLs (1) Export all (1) Add URLs" at bounding box center [690, 344] width 1006 height 24
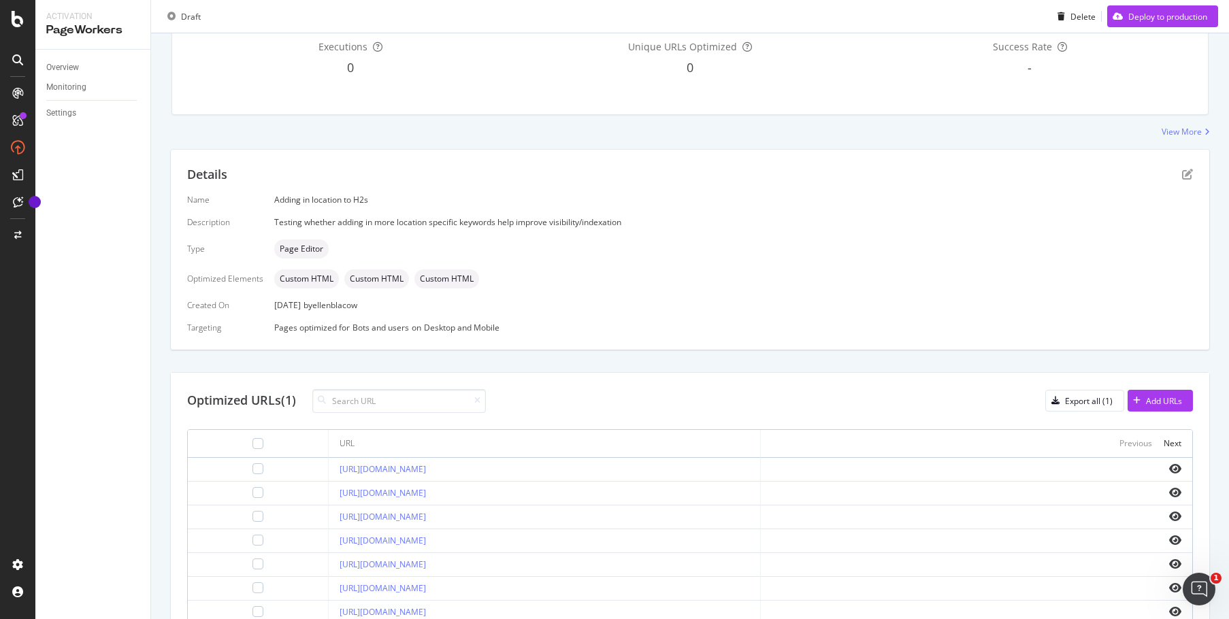
scroll to position [408, 0]
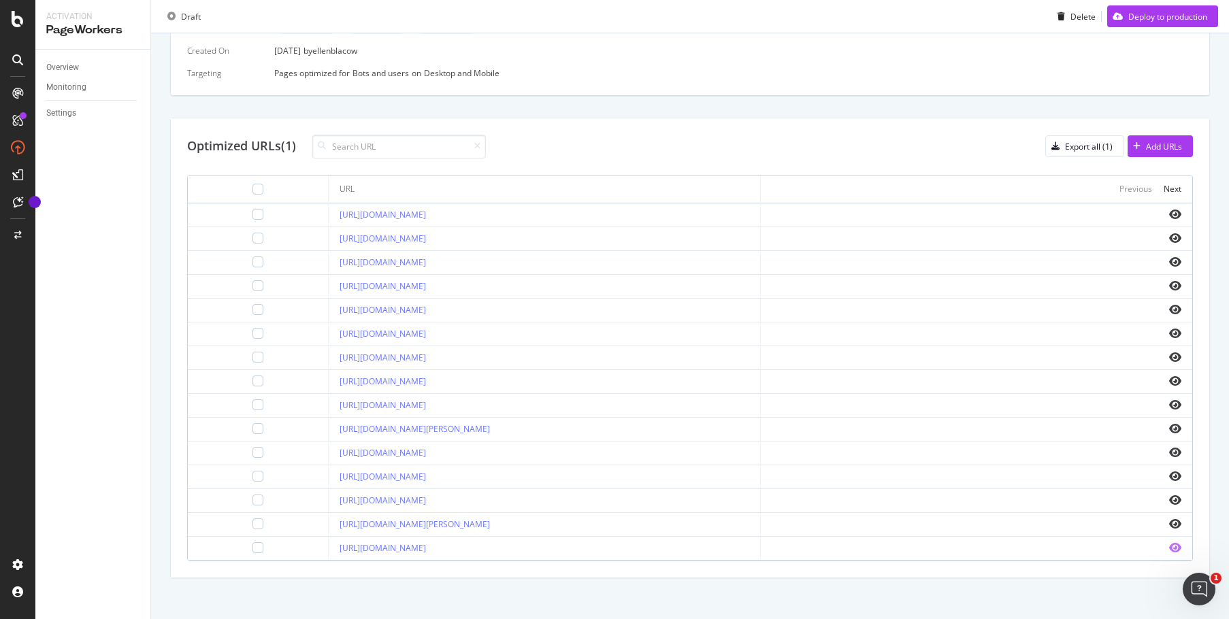
click at [1169, 548] on icon "eye" at bounding box center [1175, 547] width 12 height 11
click at [378, 153] on input at bounding box center [399, 147] width 174 height 24
paste input "[URL][DOMAIN_NAME]"
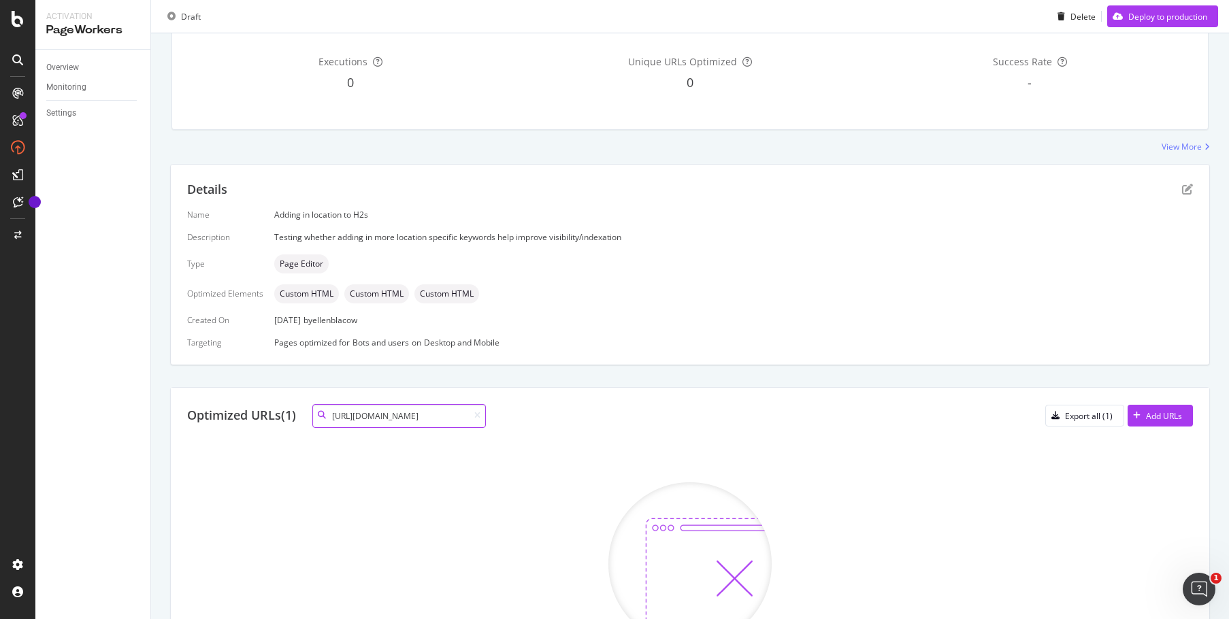
scroll to position [0, 0]
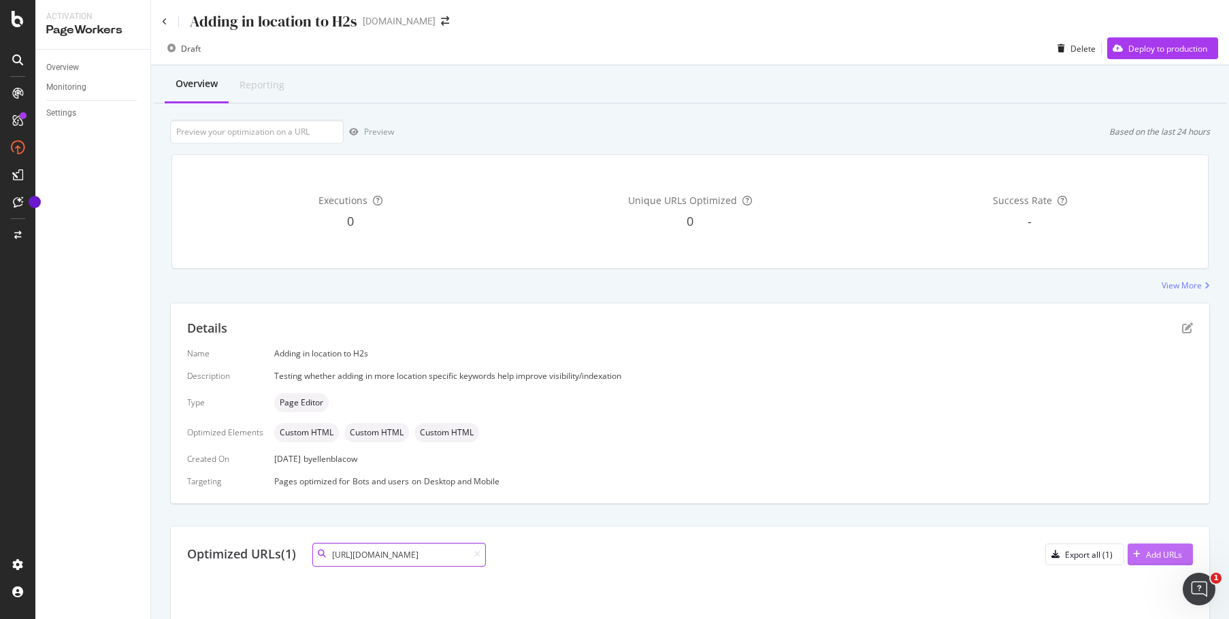
type input "[URL][DOMAIN_NAME]"
click at [1153, 557] on div "Add URLs" at bounding box center [1164, 555] width 36 height 12
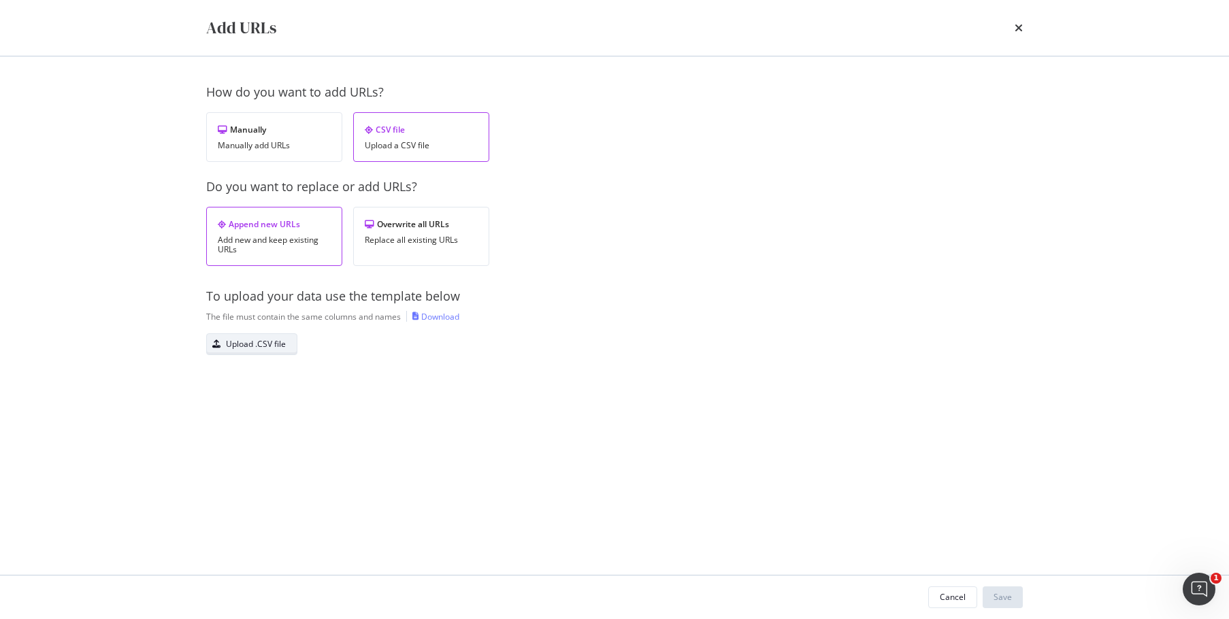
click at [268, 340] on div "Upload .CSV file" at bounding box center [256, 344] width 60 height 12
click at [1017, 594] on button "Save" at bounding box center [1003, 598] width 40 height 22
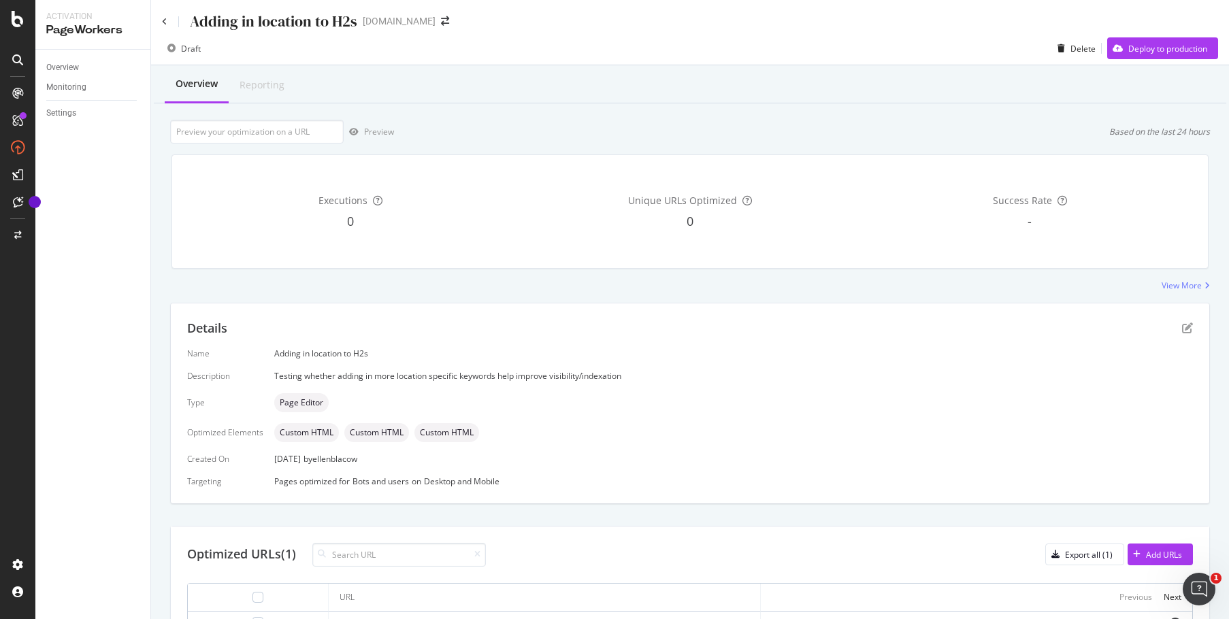
scroll to position [204, 0]
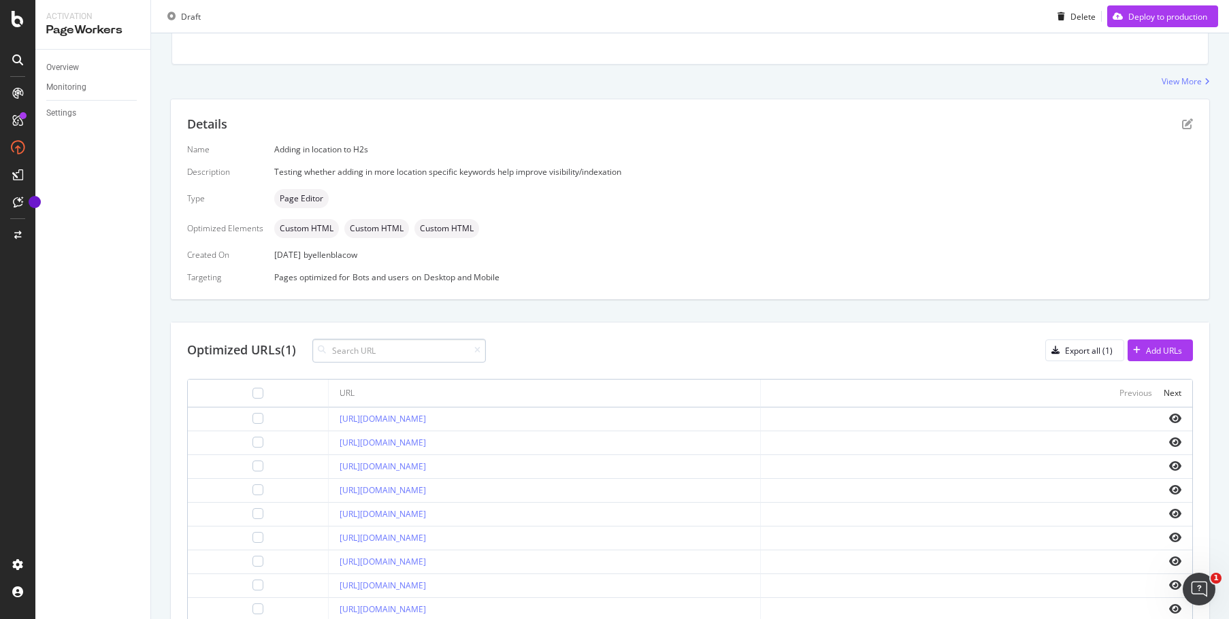
click at [445, 354] on input at bounding box center [399, 351] width 174 height 24
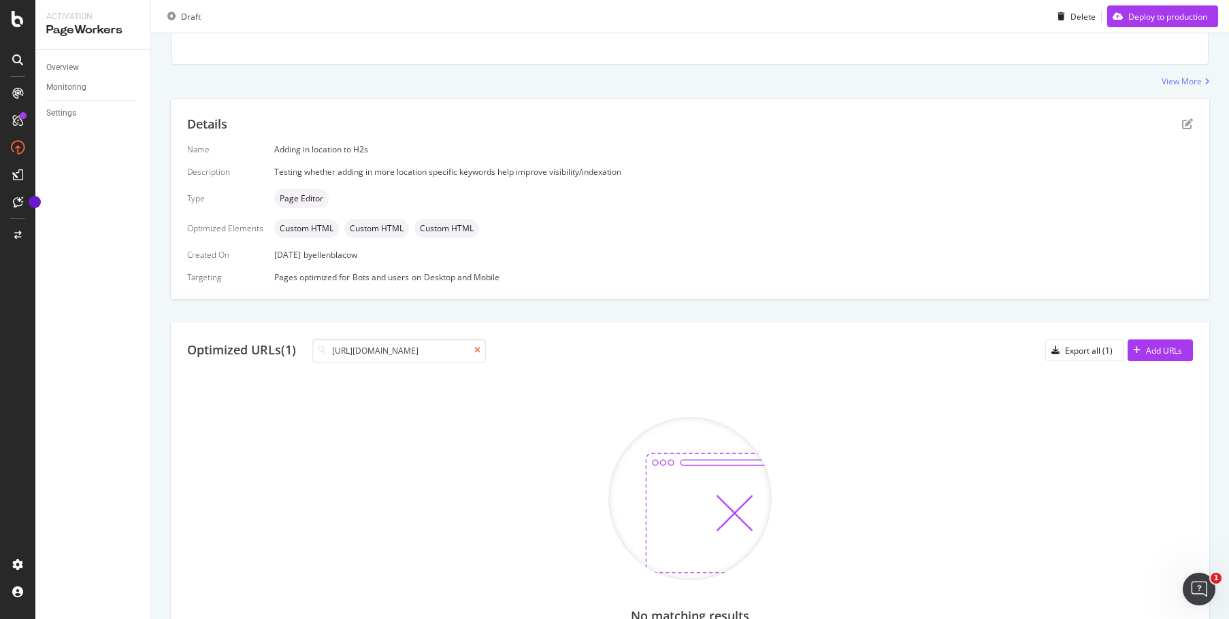
type input "[URL][DOMAIN_NAME]"
click at [480, 346] on icon at bounding box center [477, 350] width 6 height 8
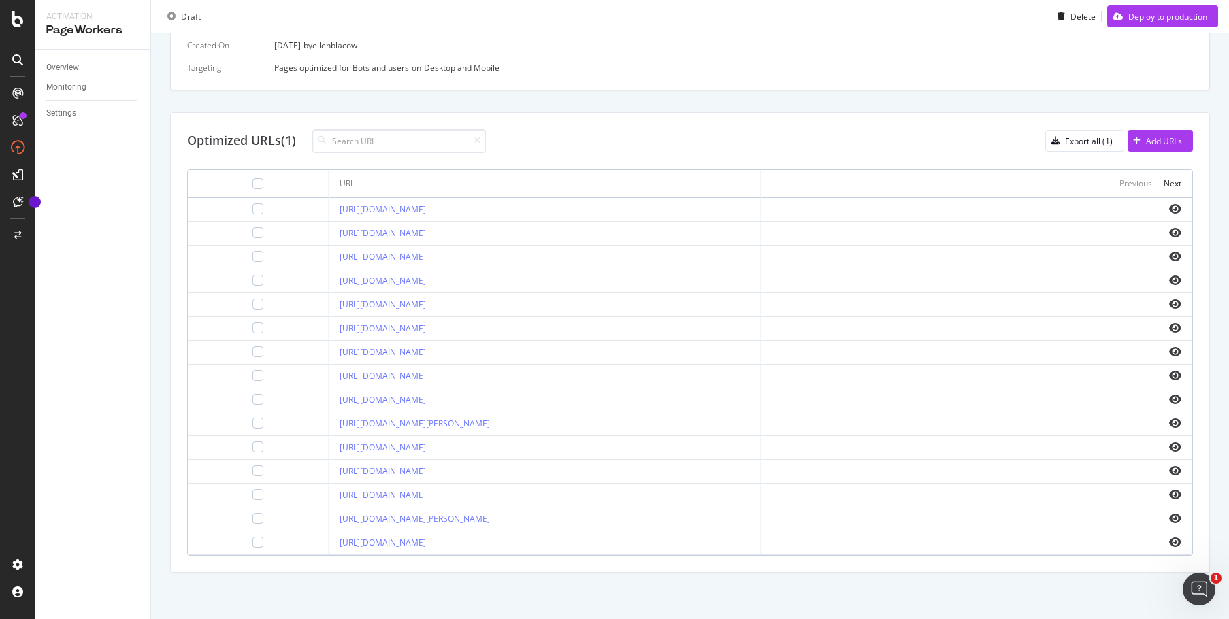
scroll to position [415, 0]
click at [1169, 372] on icon "eye" at bounding box center [1175, 374] width 12 height 11
click at [429, 135] on input at bounding box center [399, 140] width 174 height 24
type input "[GEOGRAPHIC_DATA]"
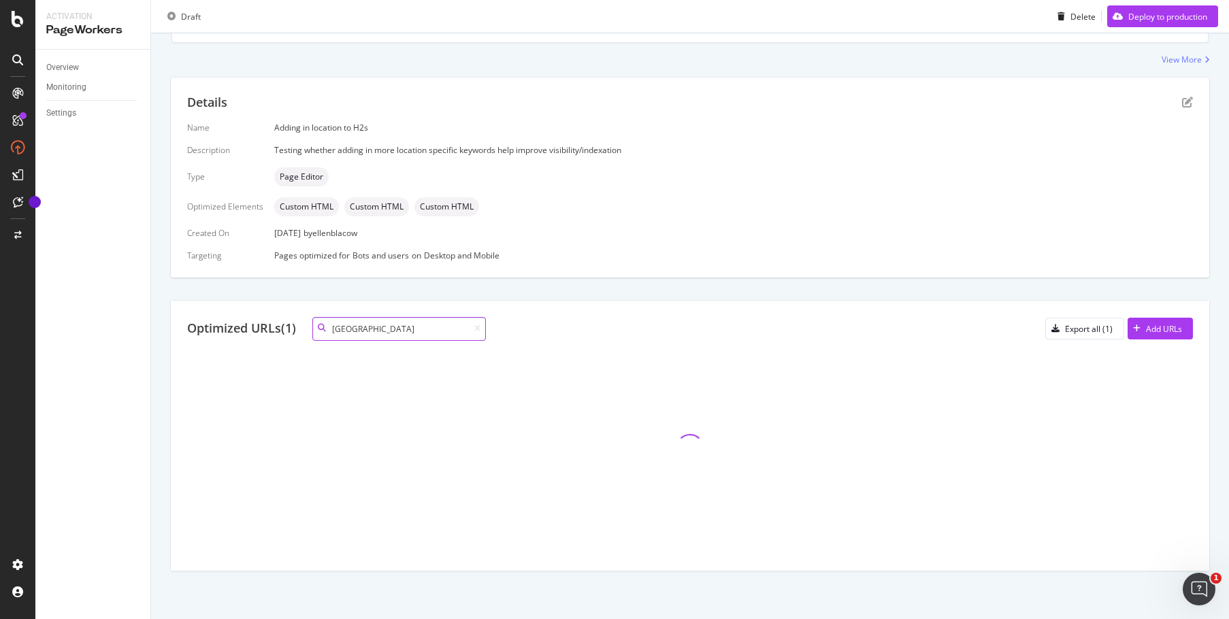
scroll to position [82, 0]
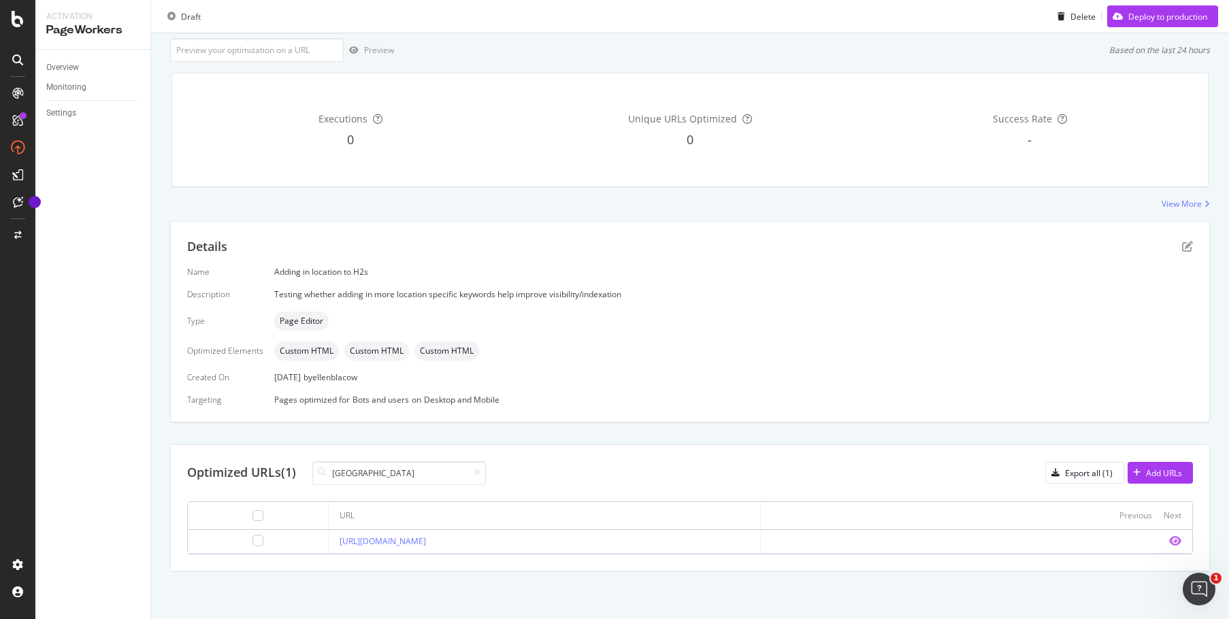
click at [1169, 541] on icon "eye" at bounding box center [1175, 541] width 12 height 11
click at [478, 472] on icon at bounding box center [477, 473] width 6 height 8
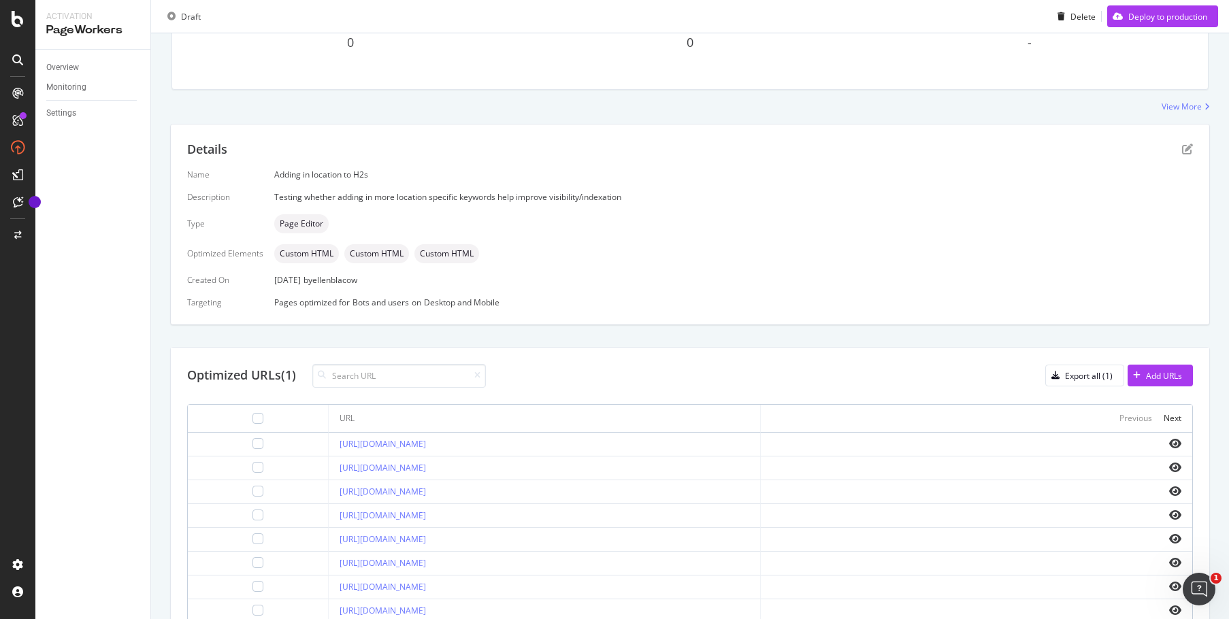
scroll to position [0, 0]
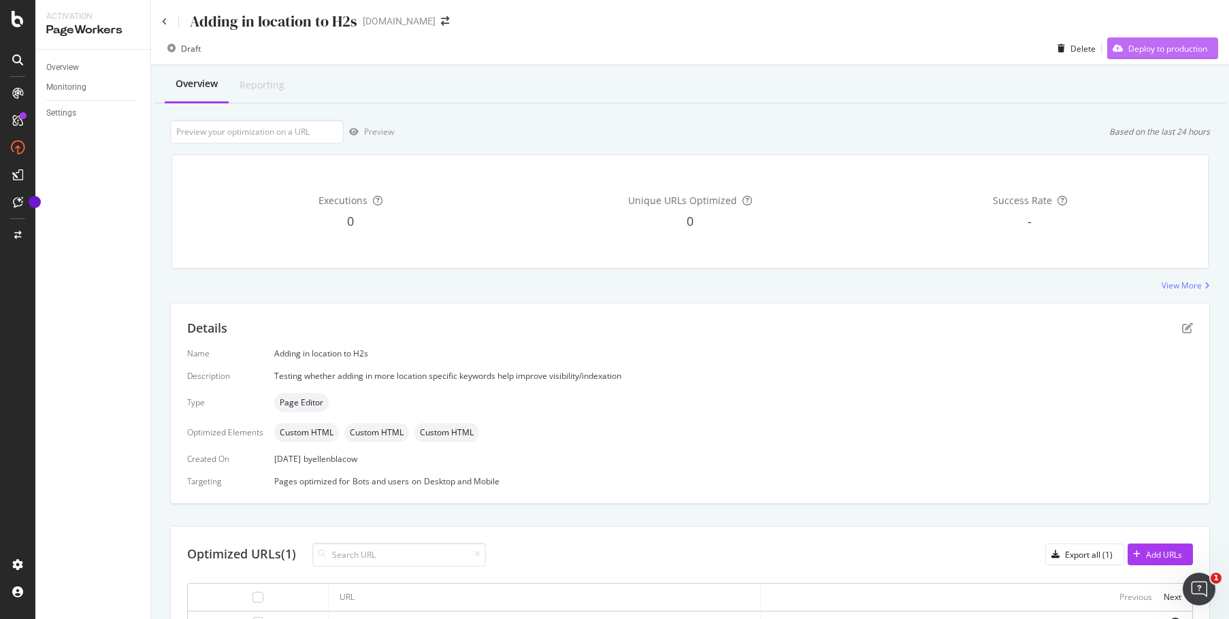
click at [1130, 45] on div "Deploy to production" at bounding box center [1167, 49] width 79 height 12
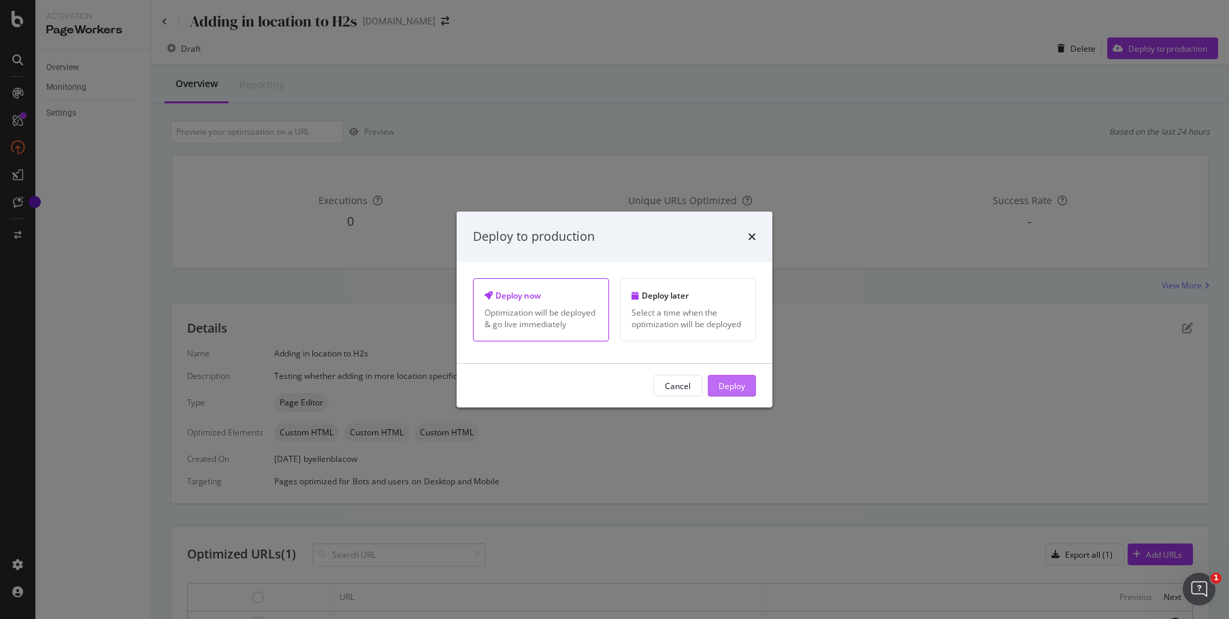
click at [743, 385] on div "Deploy" at bounding box center [732, 386] width 27 height 12
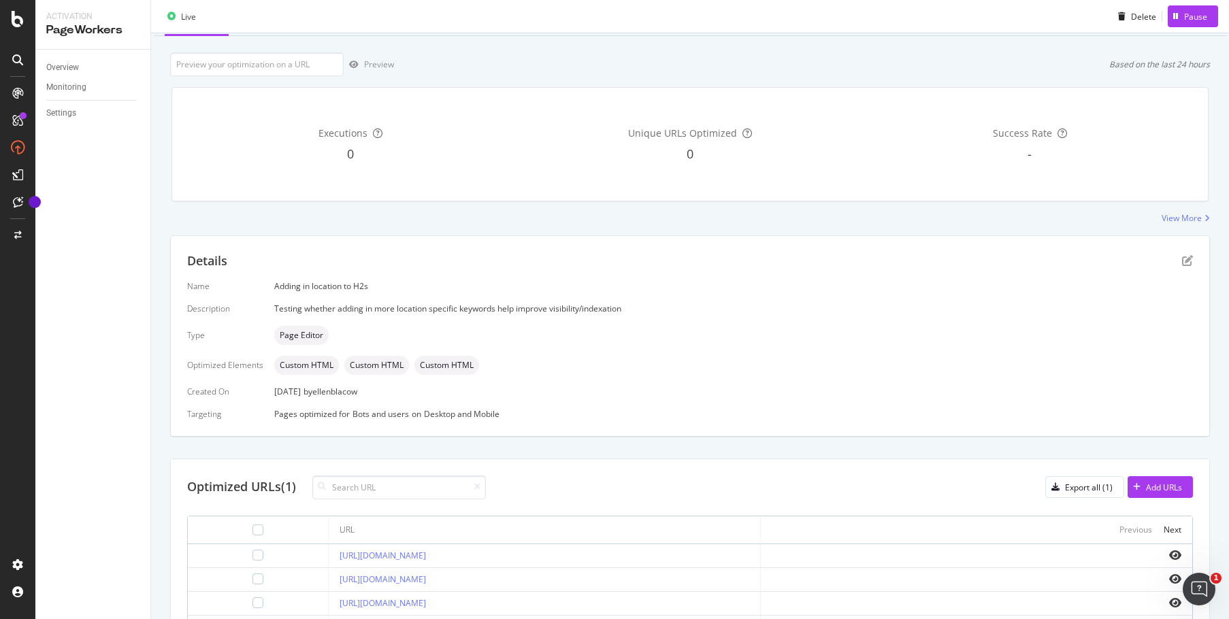
scroll to position [340, 0]
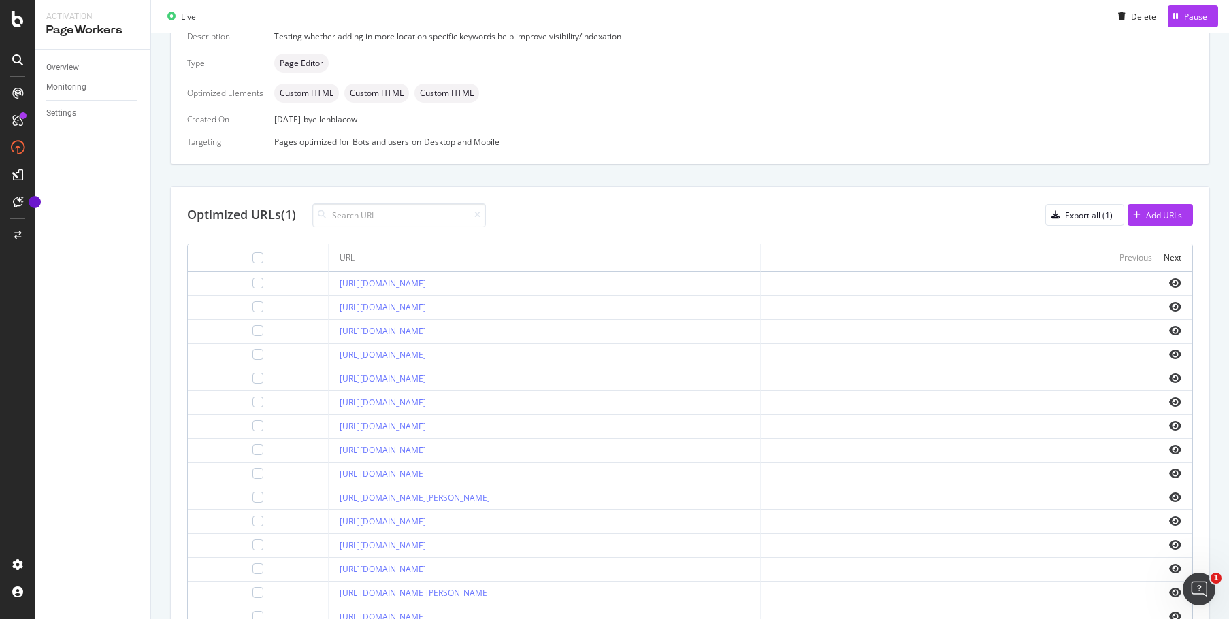
click at [792, 213] on div "Optimized URLs (1) Export all (1) Add URLs" at bounding box center [690, 215] width 1006 height 24
drag, startPoint x: 521, startPoint y: 280, endPoint x: 276, endPoint y: 287, distance: 245.1
click at [329, 287] on td "[URL][DOMAIN_NAME]" at bounding box center [544, 284] width 431 height 24
copy link "[URL][DOMAIN_NAME]"
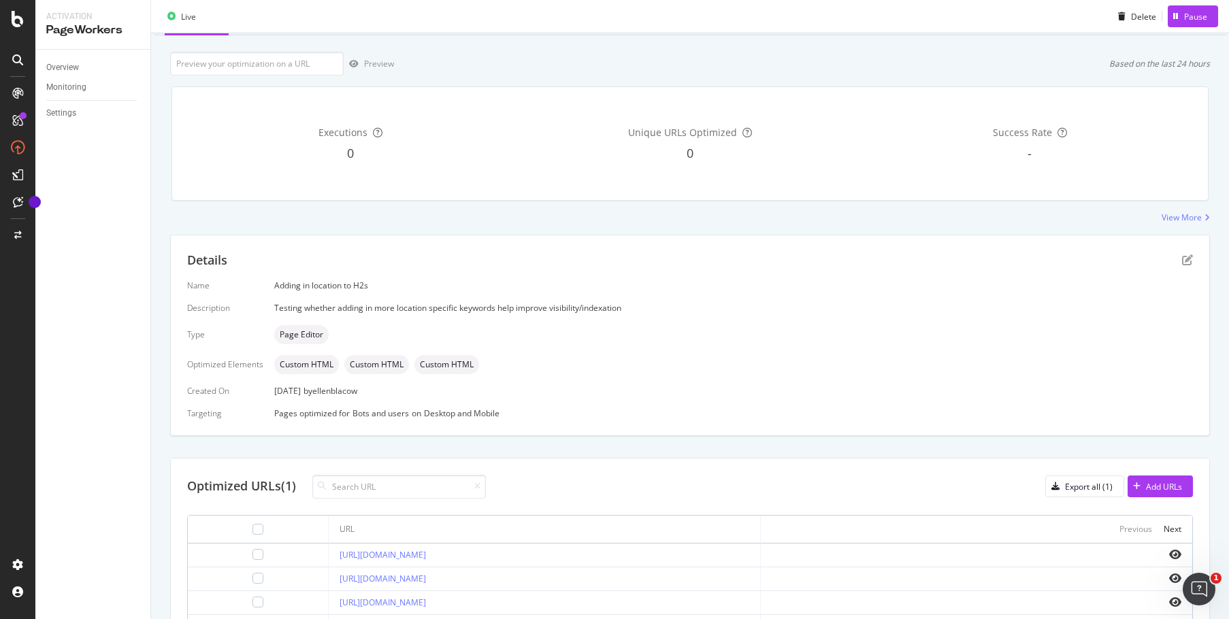
scroll to position [340, 0]
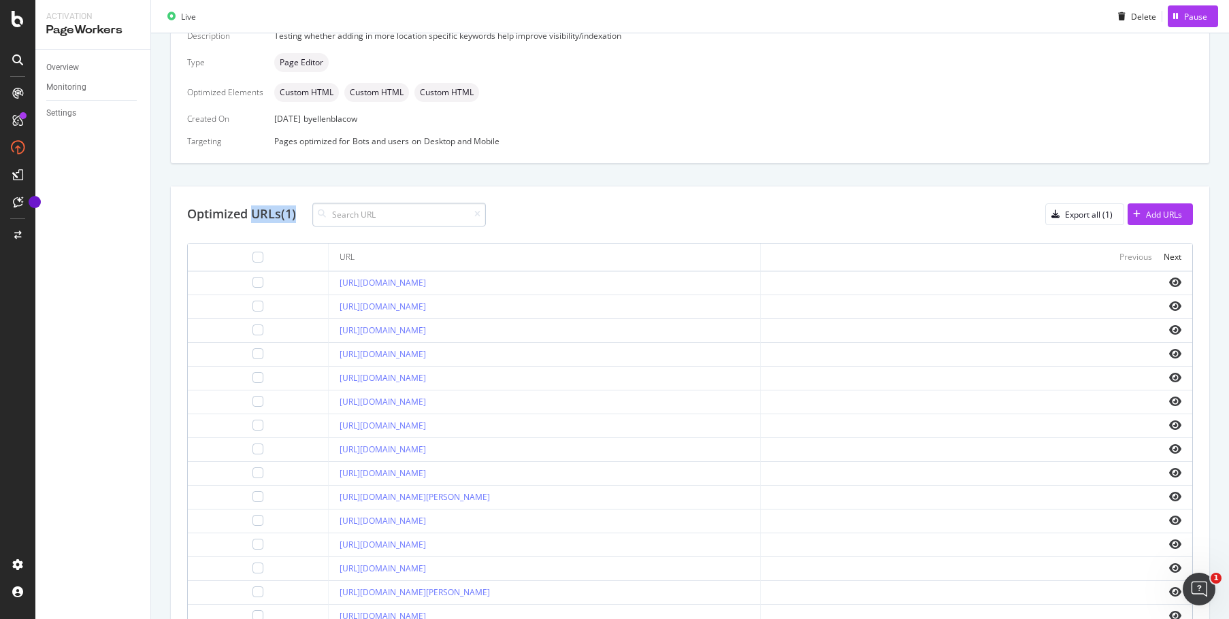
drag, startPoint x: 251, startPoint y: 210, endPoint x: 335, endPoint y: 210, distance: 83.7
click at [335, 210] on div "Optimized URLs (1)" at bounding box center [336, 215] width 299 height 24
click at [358, 222] on input at bounding box center [399, 215] width 174 height 24
click at [1160, 210] on div "Add URLs" at bounding box center [1164, 215] width 36 height 12
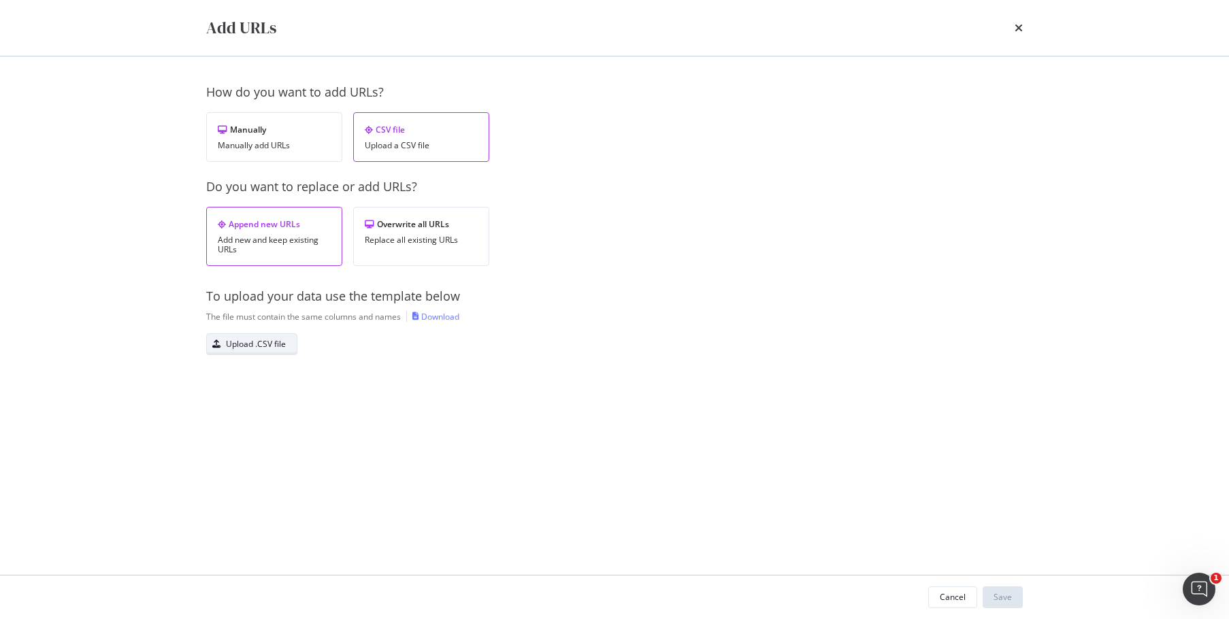
click at [252, 343] on div "Upload .CSV file" at bounding box center [256, 344] width 60 height 12
click at [1010, 597] on div "Save" at bounding box center [1003, 597] width 18 height 12
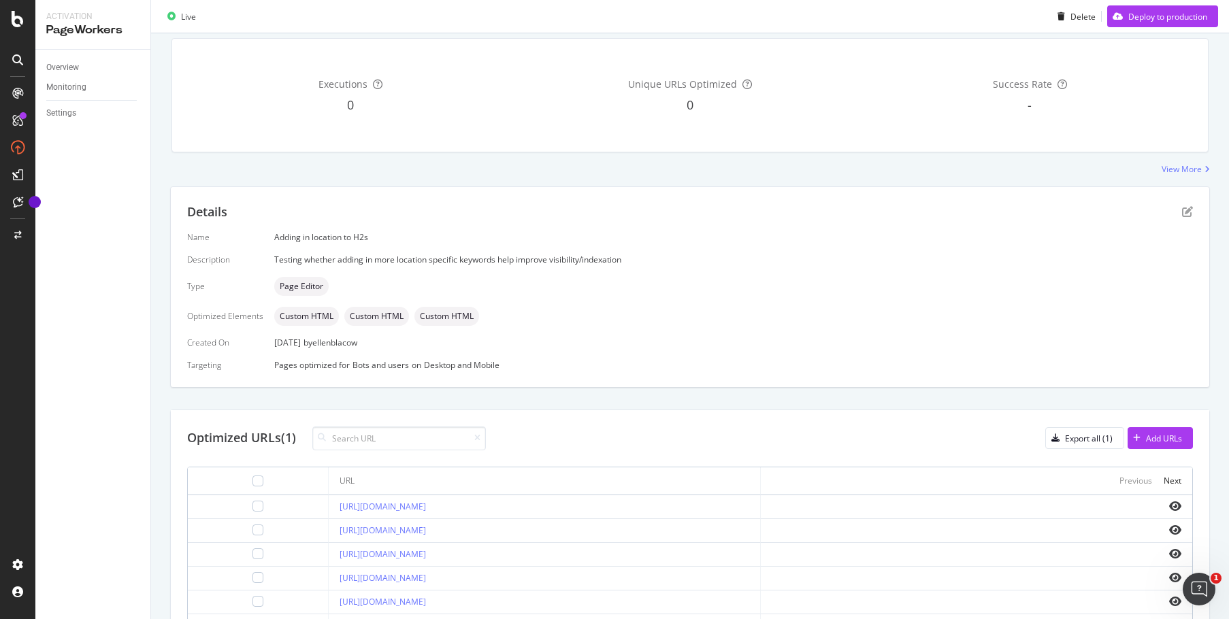
scroll to position [252, 0]
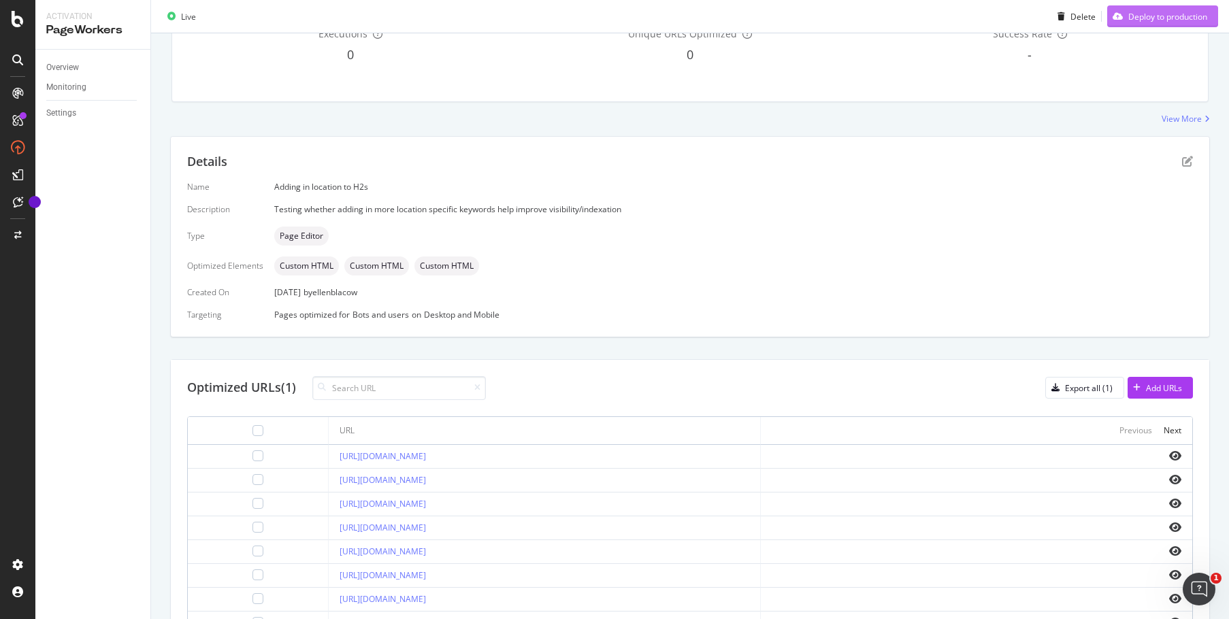
click at [1139, 18] on div "Deploy to production" at bounding box center [1167, 16] width 79 height 12
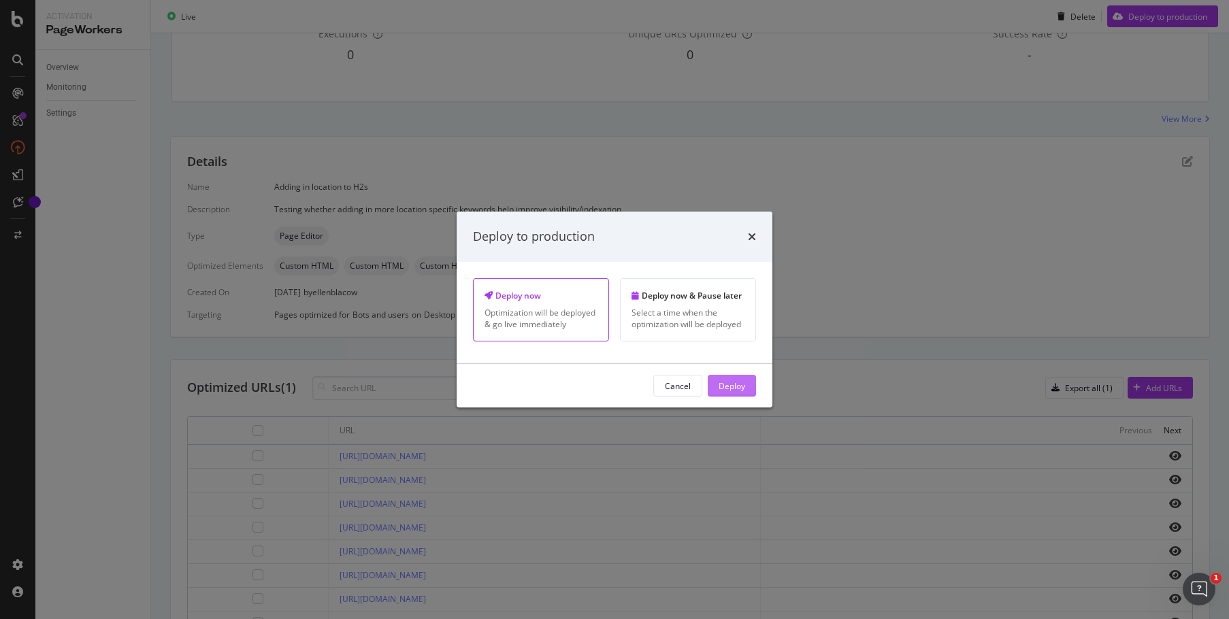
click at [734, 385] on div "Deploy" at bounding box center [732, 386] width 27 height 12
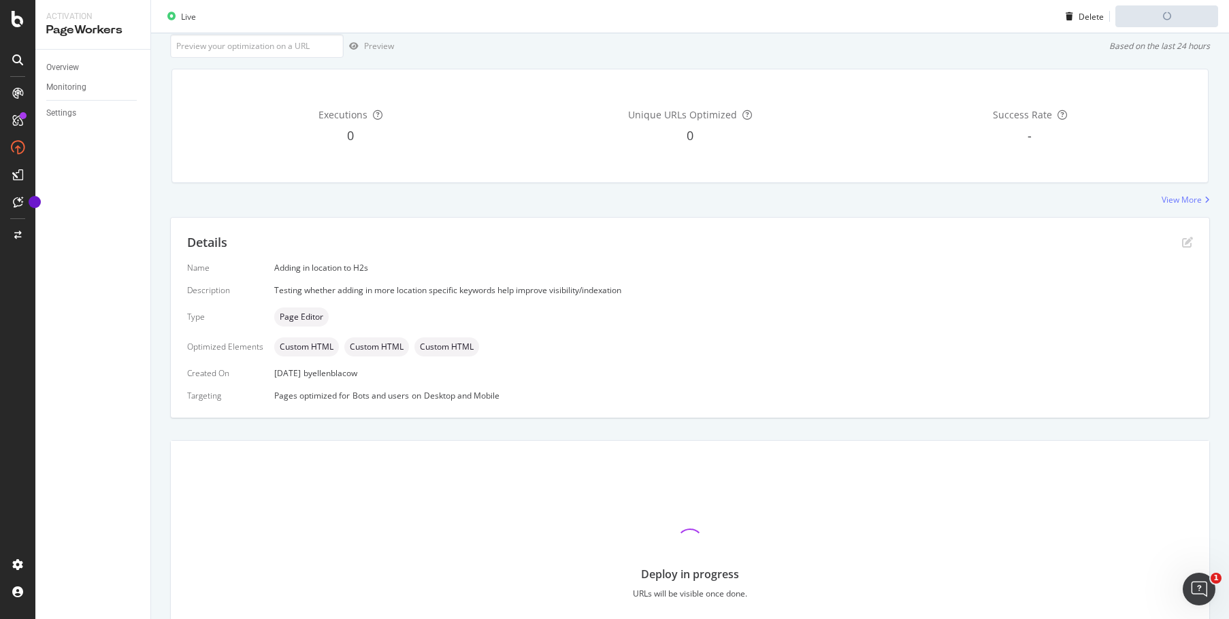
scroll to position [32, 0]
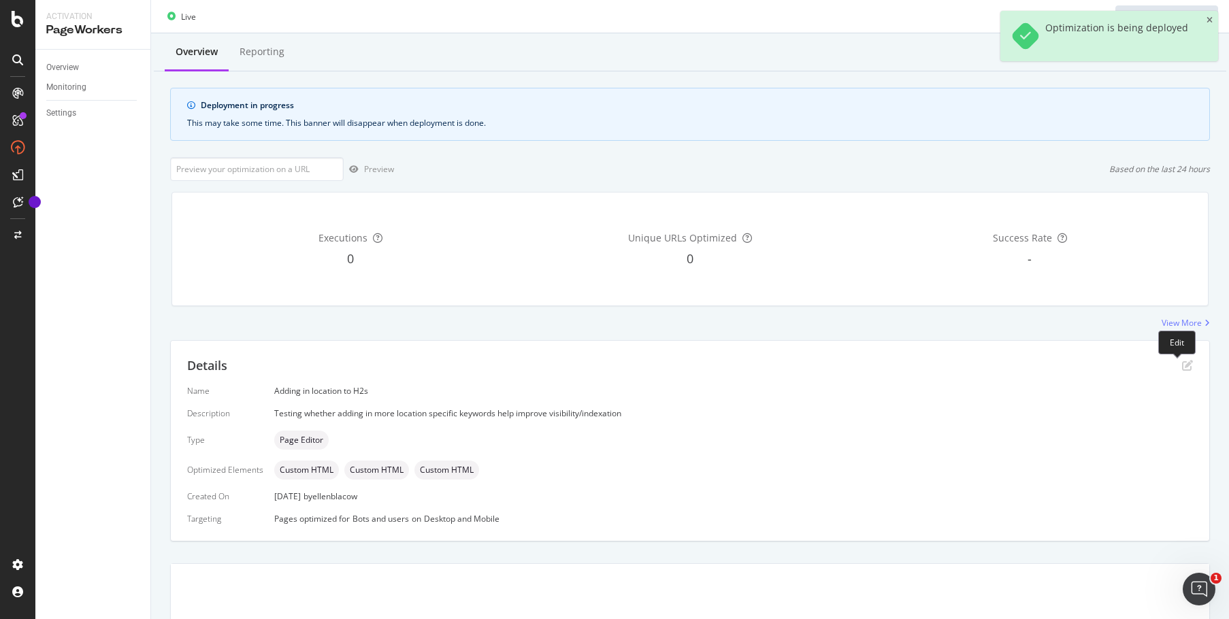
click at [1182, 368] on icon "pen-to-square" at bounding box center [1187, 365] width 11 height 11
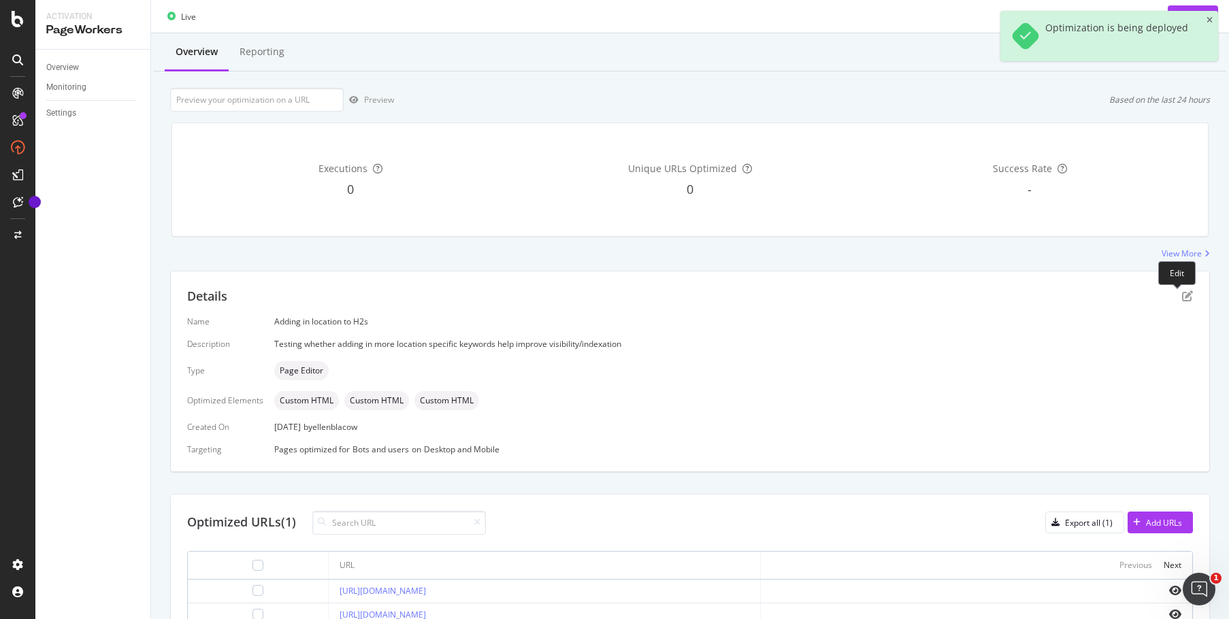
click at [1183, 296] on div "Details Name Adding in location to H2s Description Testing whether adding in mo…" at bounding box center [690, 372] width 1039 height 200
click at [1182, 293] on icon "pen-to-square" at bounding box center [1187, 296] width 11 height 11
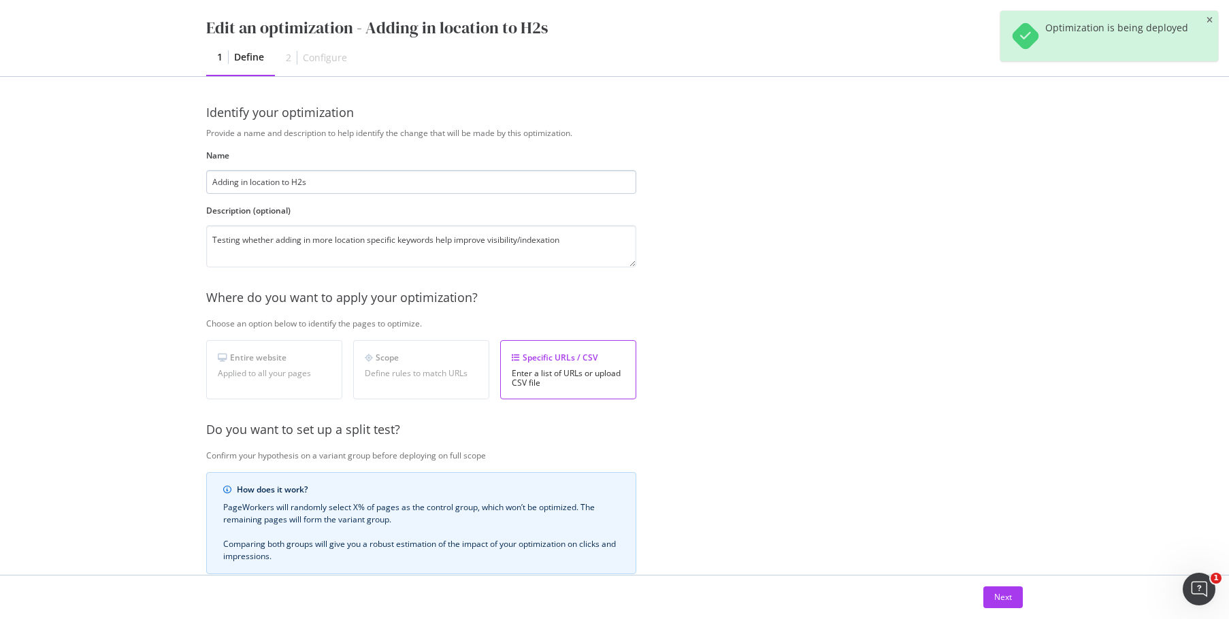
click at [357, 180] on input "Adding in location to H2s" at bounding box center [421, 182] width 430 height 24
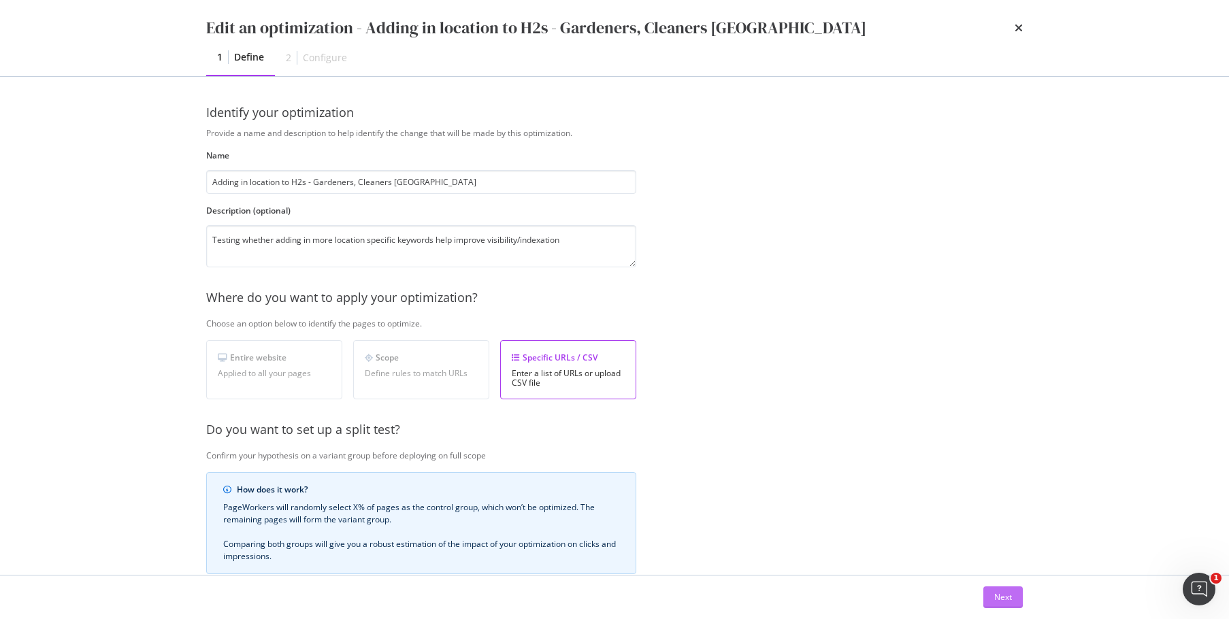
type input "Adding in location to H2s - Gardeners, Cleaners [GEOGRAPHIC_DATA]"
click at [1011, 595] on div "Next" at bounding box center [1003, 597] width 18 height 12
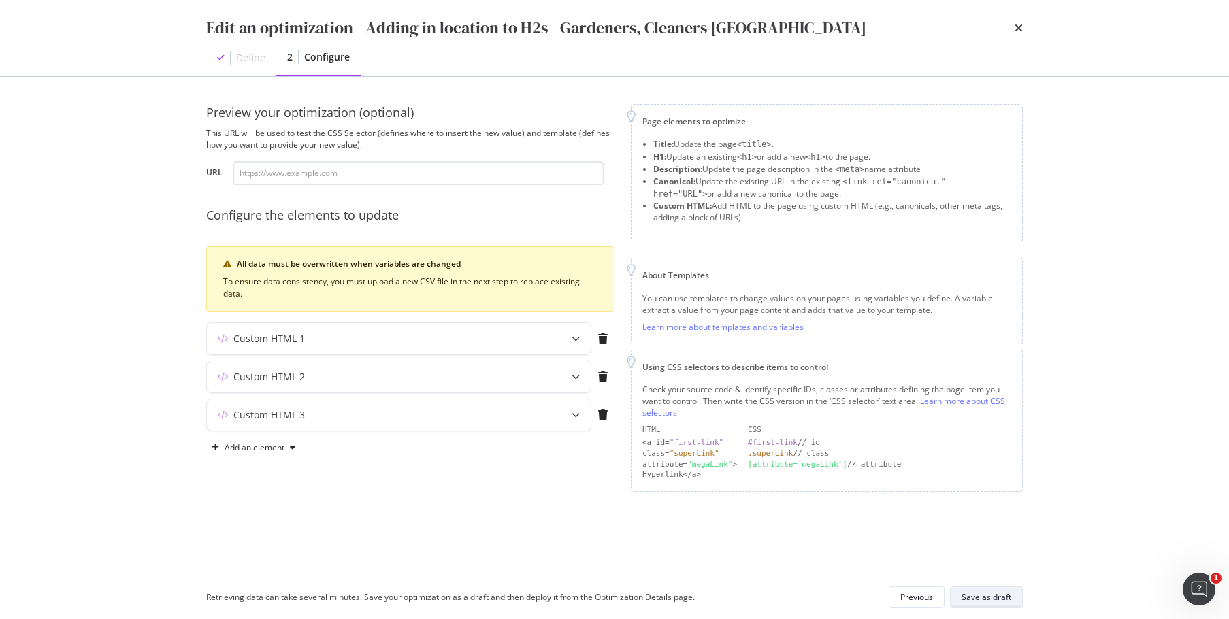
click at [1002, 594] on div "Save as draft" at bounding box center [987, 597] width 50 height 12
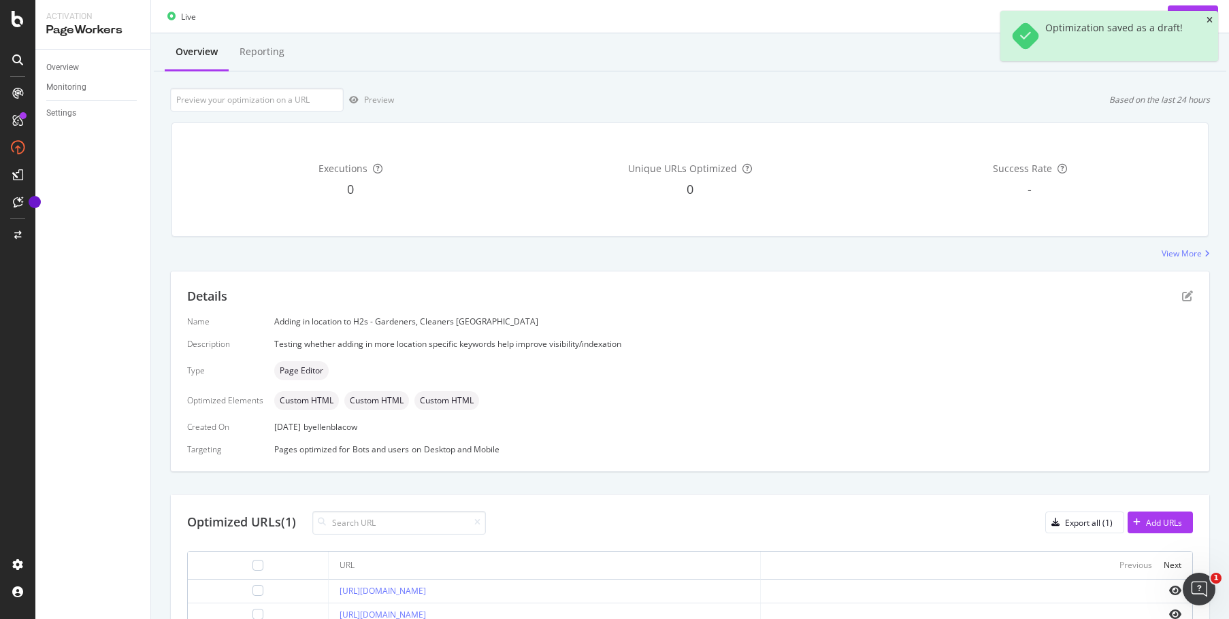
click at [1207, 20] on icon "close toast" at bounding box center [1210, 20] width 6 height 8
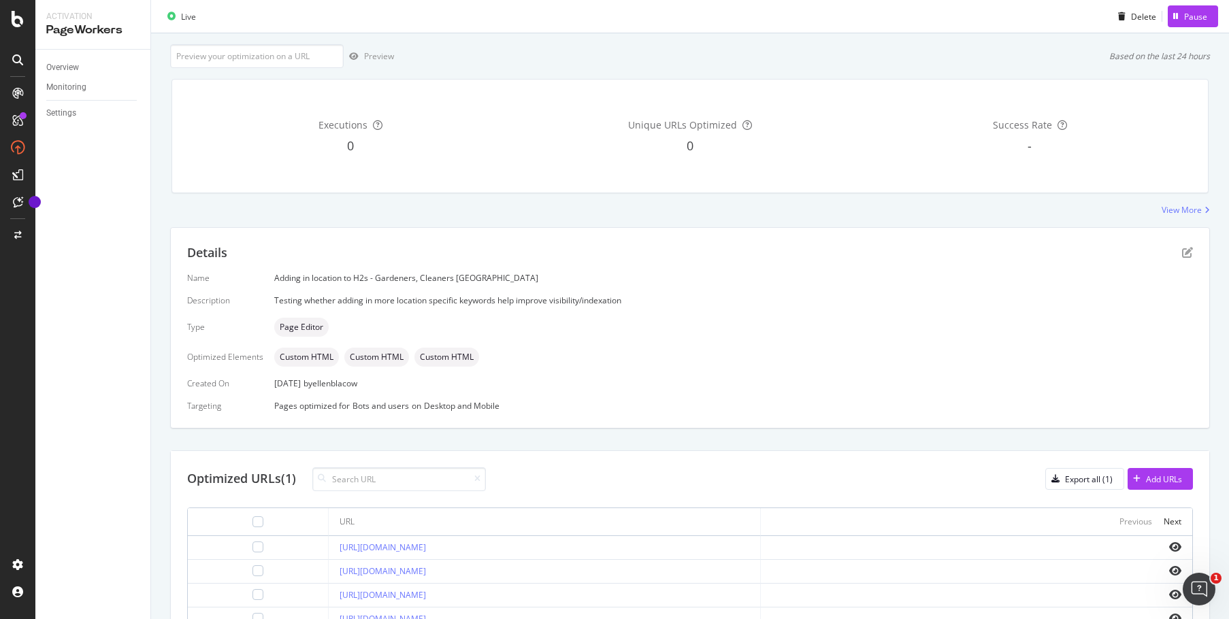
scroll to position [68, 0]
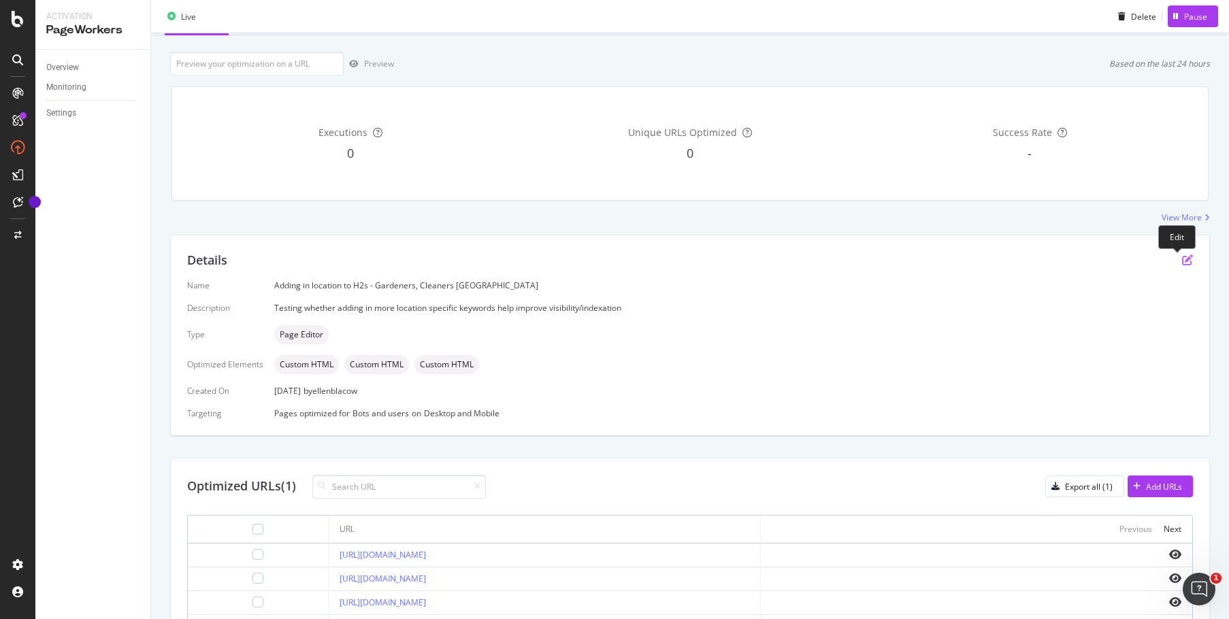
click at [1182, 261] on icon "pen-to-square" at bounding box center [1187, 260] width 11 height 11
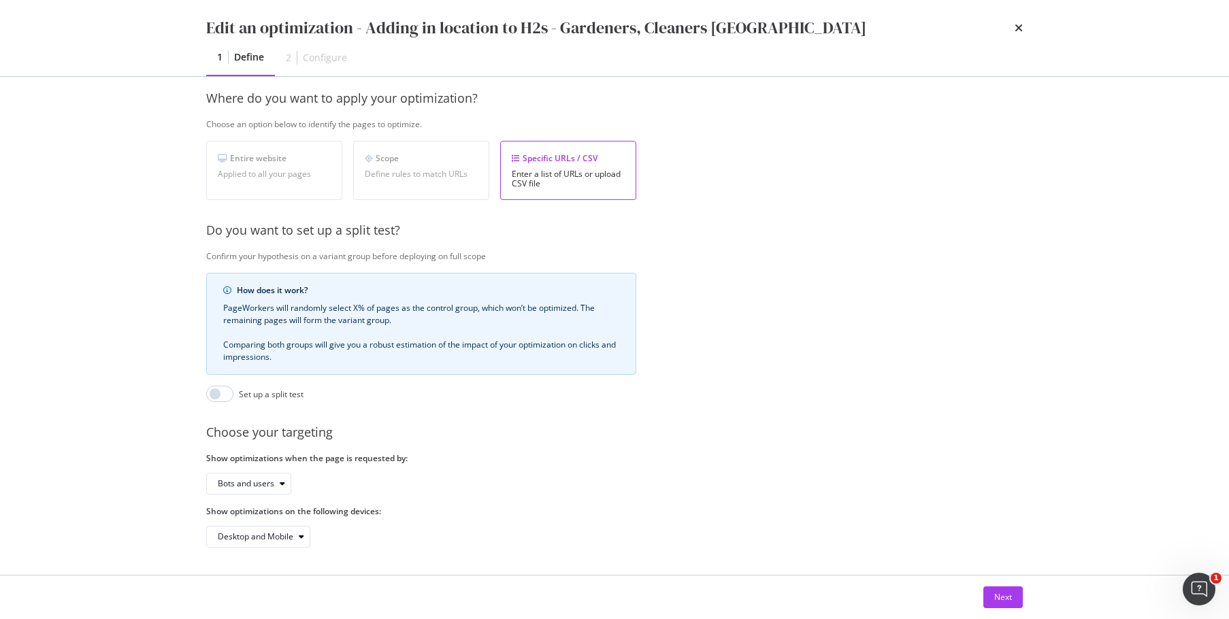
scroll to position [210, 0]
click at [1009, 599] on div "Next" at bounding box center [1003, 597] width 18 height 12
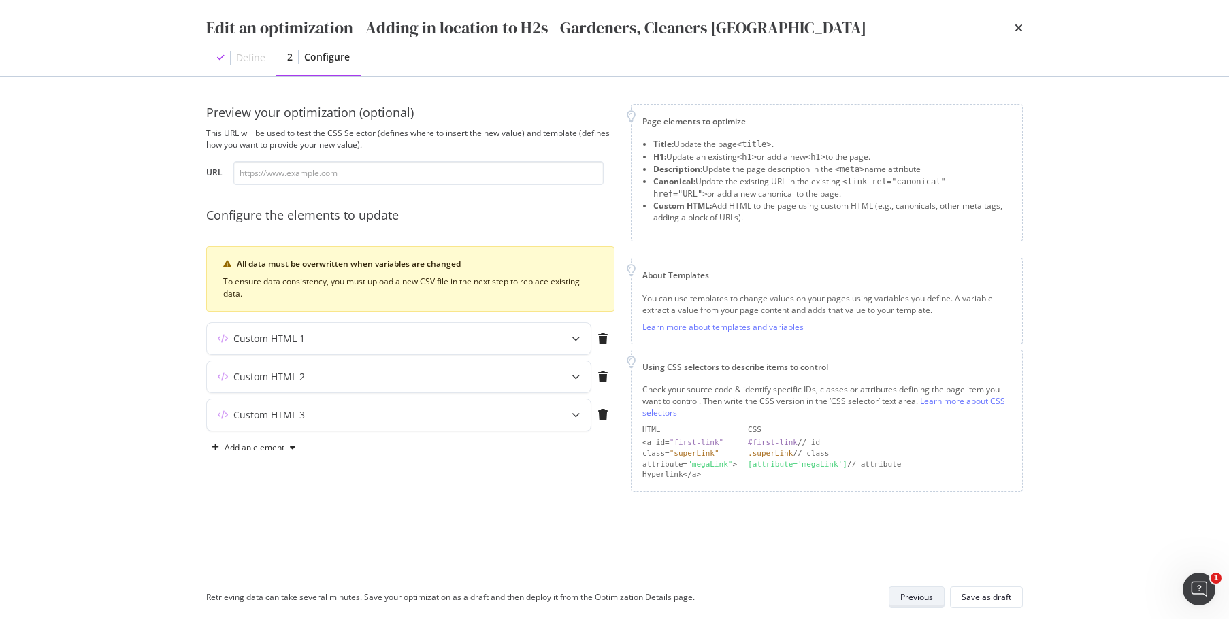
scroll to position [0, 0]
click at [580, 375] on div "modal" at bounding box center [576, 376] width 30 height 31
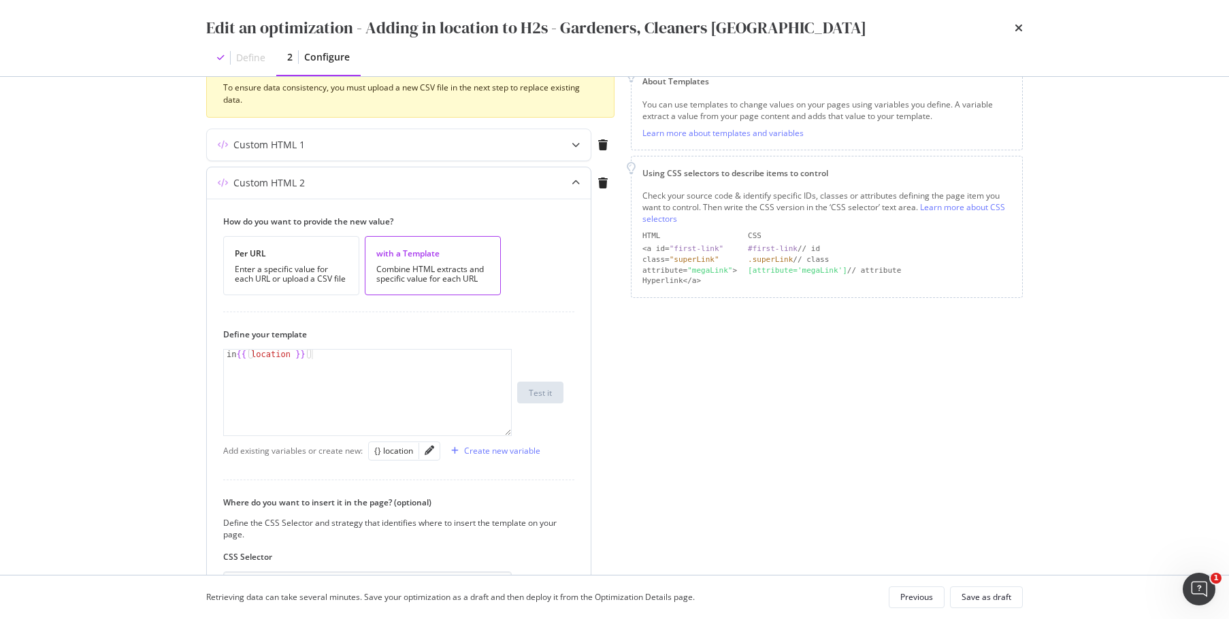
scroll to position [204, 0]
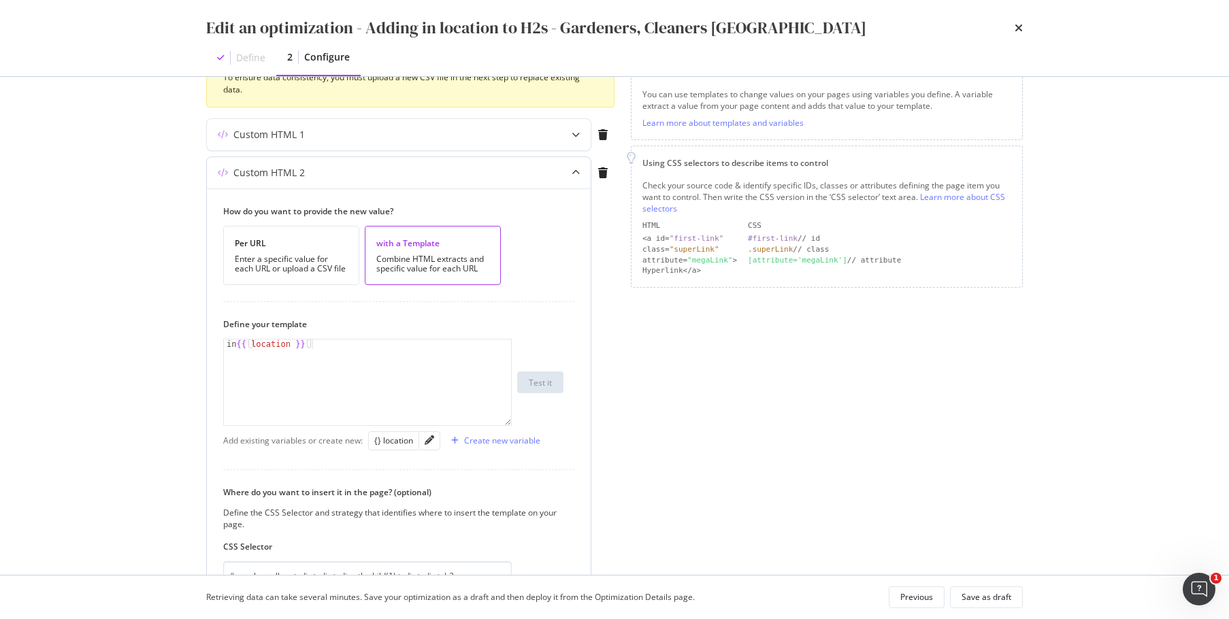
click at [572, 176] on icon "modal" at bounding box center [576, 173] width 8 height 8
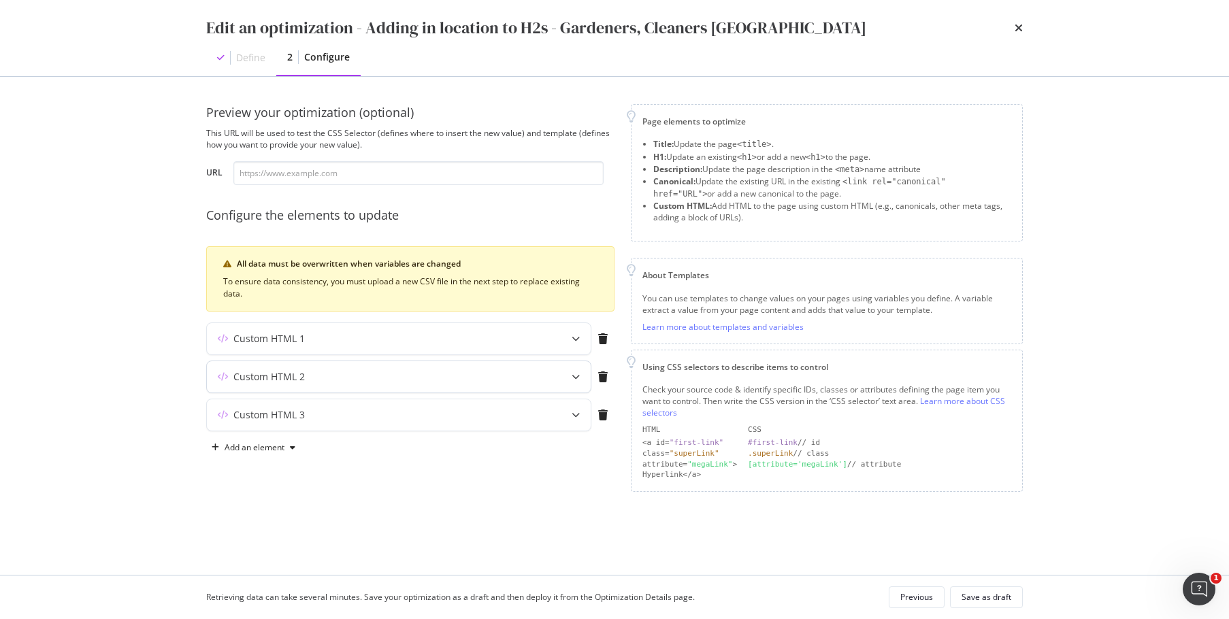
scroll to position [0, 0]
click at [568, 416] on div "modal" at bounding box center [576, 414] width 30 height 31
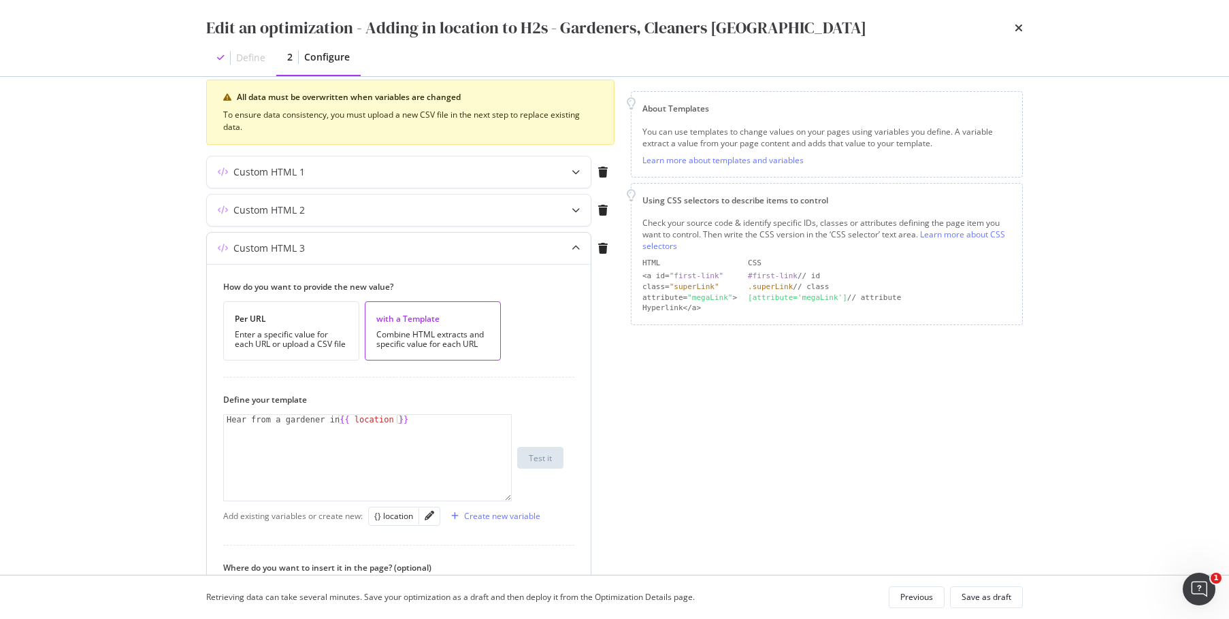
scroll to position [272, 0]
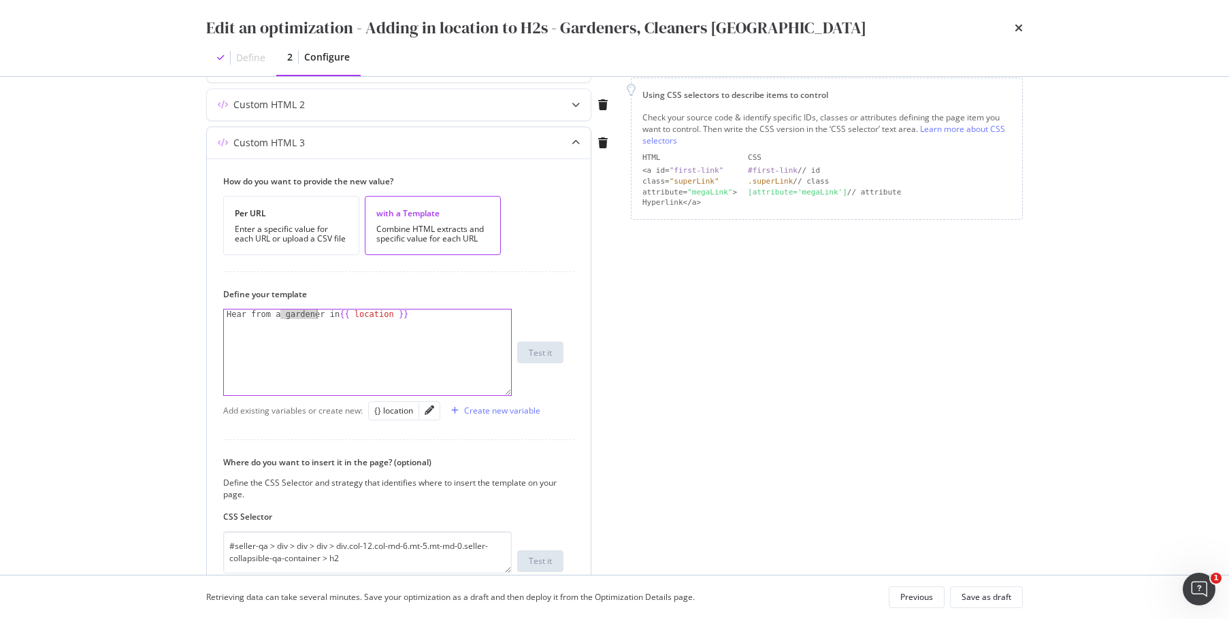
drag, startPoint x: 281, startPoint y: 316, endPoint x: 316, endPoint y: 314, distance: 34.8
click at [316, 314] on div "Hear from a gardener in {{ location }}" at bounding box center [367, 362] width 287 height 105
type textarea "Hear from a in {{ location }}"
click at [489, 406] on div "Create new variable" at bounding box center [502, 411] width 76 height 12
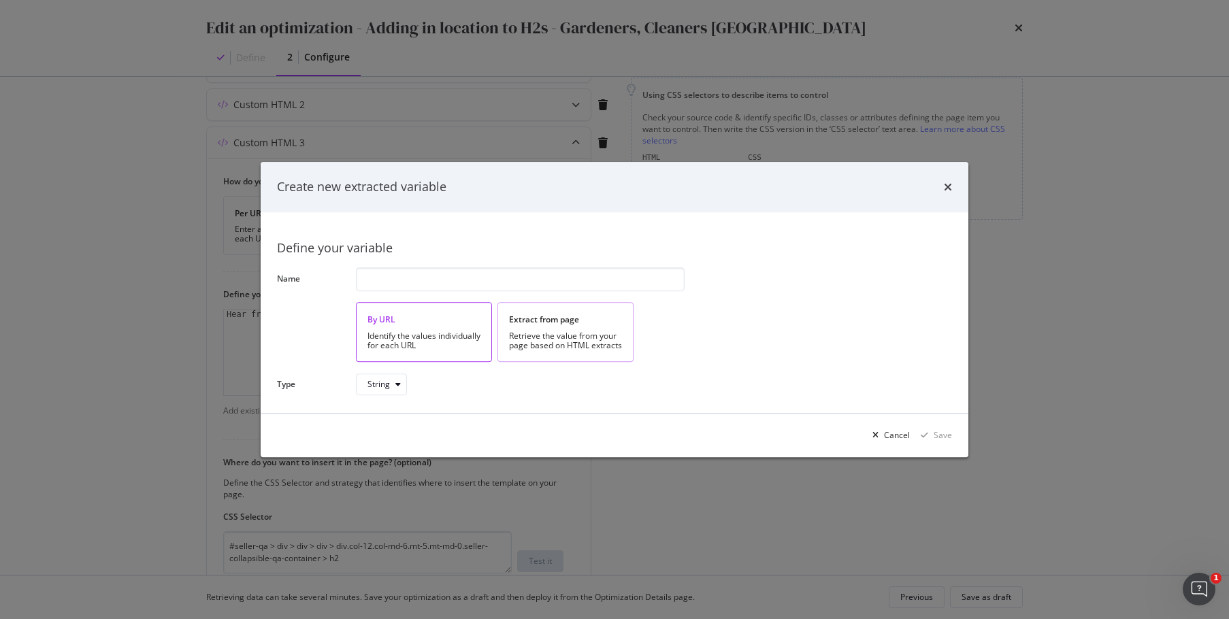
click at [581, 342] on div "Retrieve the value from your page based on HTML extracts" at bounding box center [565, 340] width 113 height 19
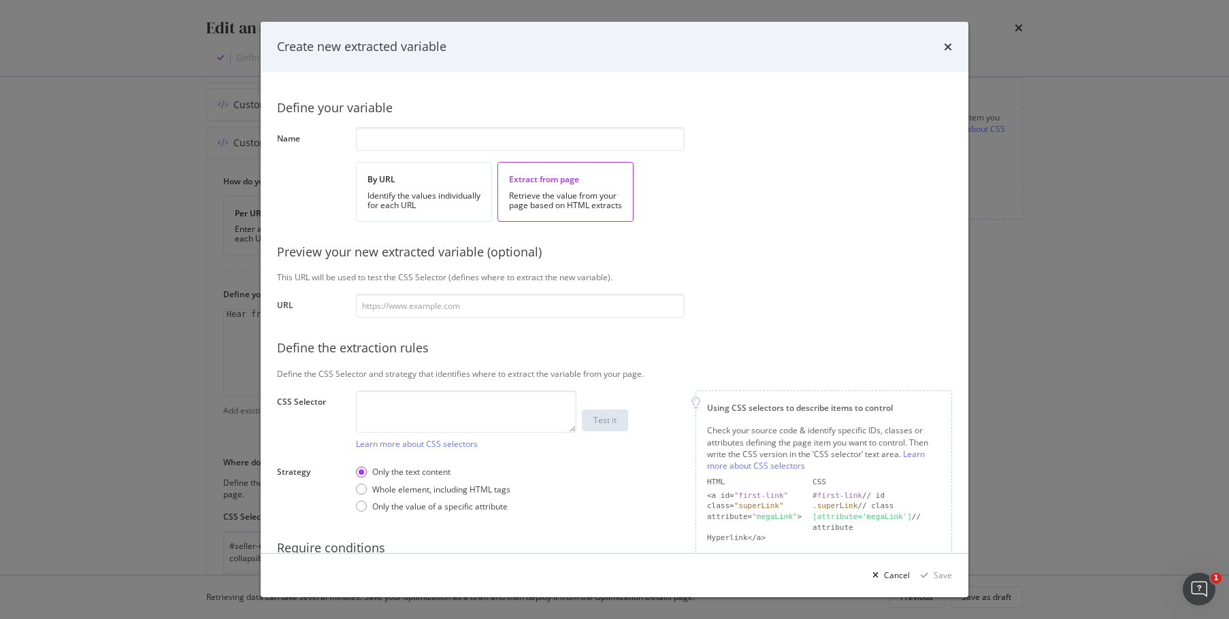
drag, startPoint x: 756, startPoint y: 273, endPoint x: 742, endPoint y: 270, distance: 14.7
click at [756, 273] on div "This URL will be used to test the CSS Selector (defines where to extract the ne…" at bounding box center [614, 278] width 675 height 12
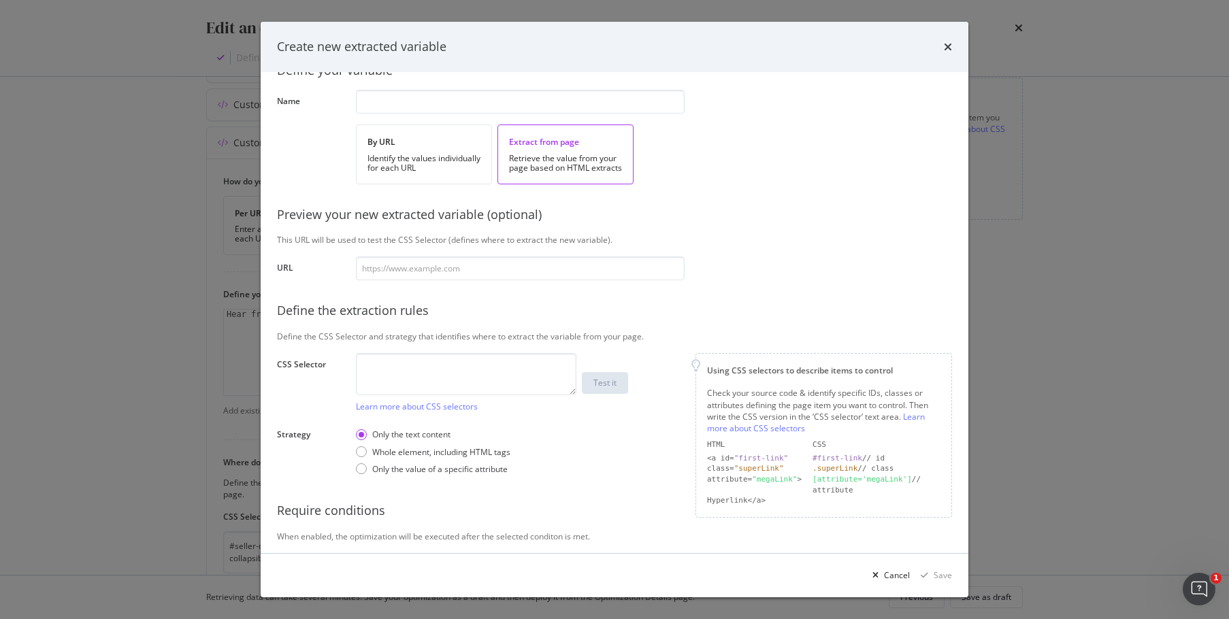
scroll to position [70, 0]
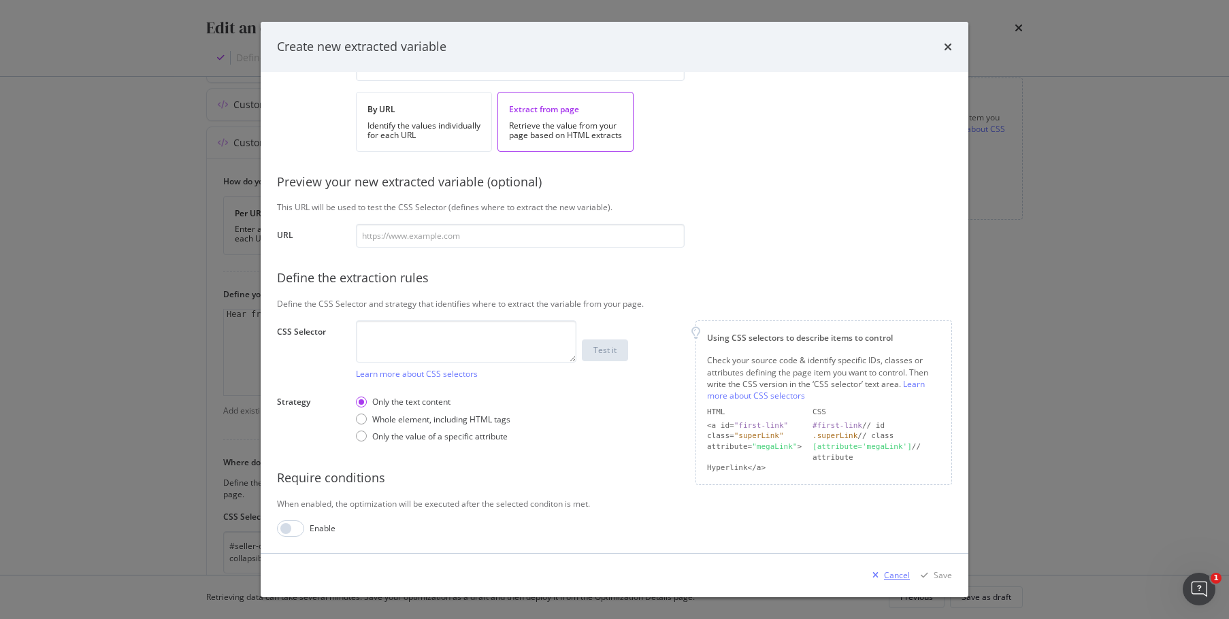
click at [895, 582] on div "Cancel" at bounding box center [888, 576] width 43 height 20
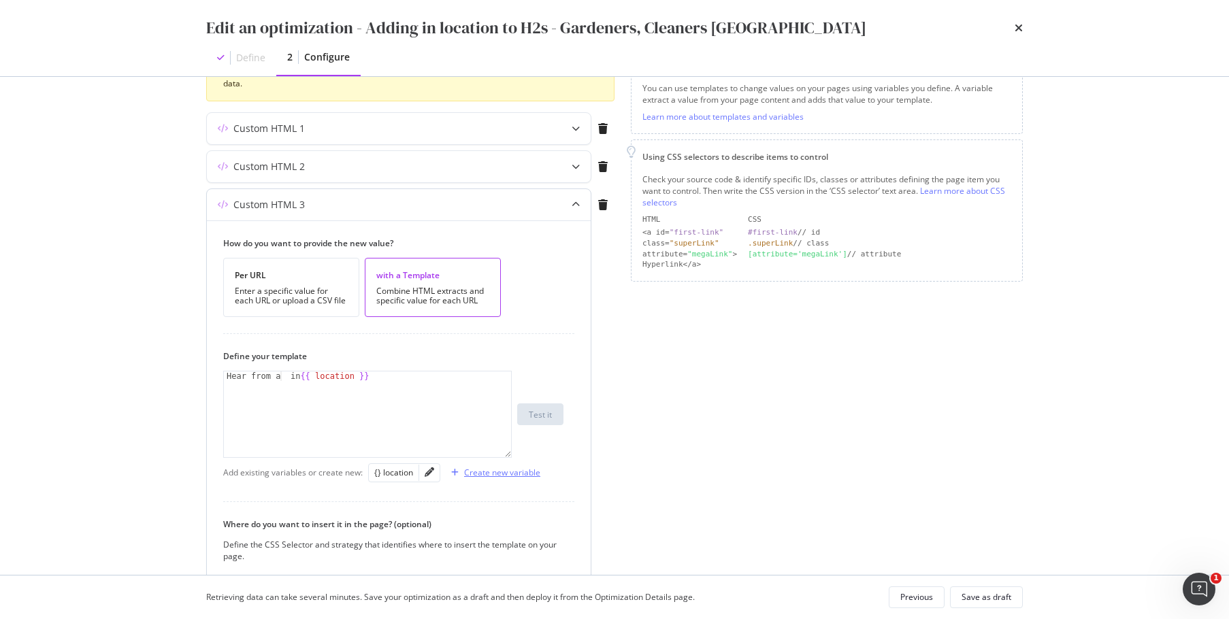
scroll to position [204, 0]
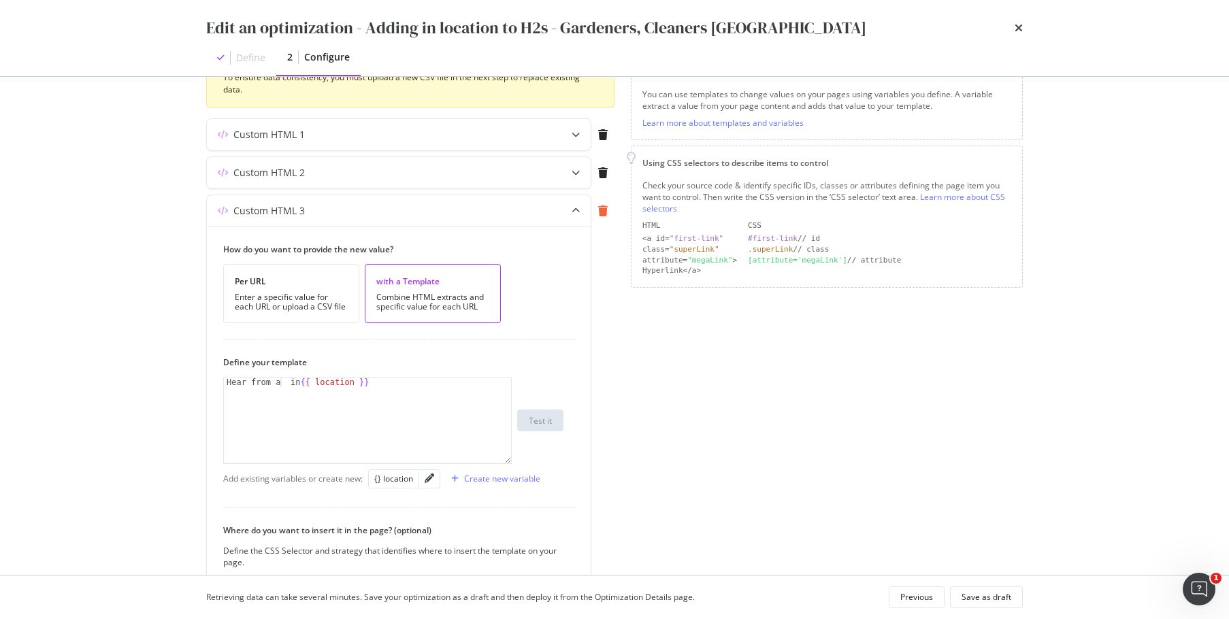
click at [608, 217] on div "modal" at bounding box center [602, 210] width 23 height 31
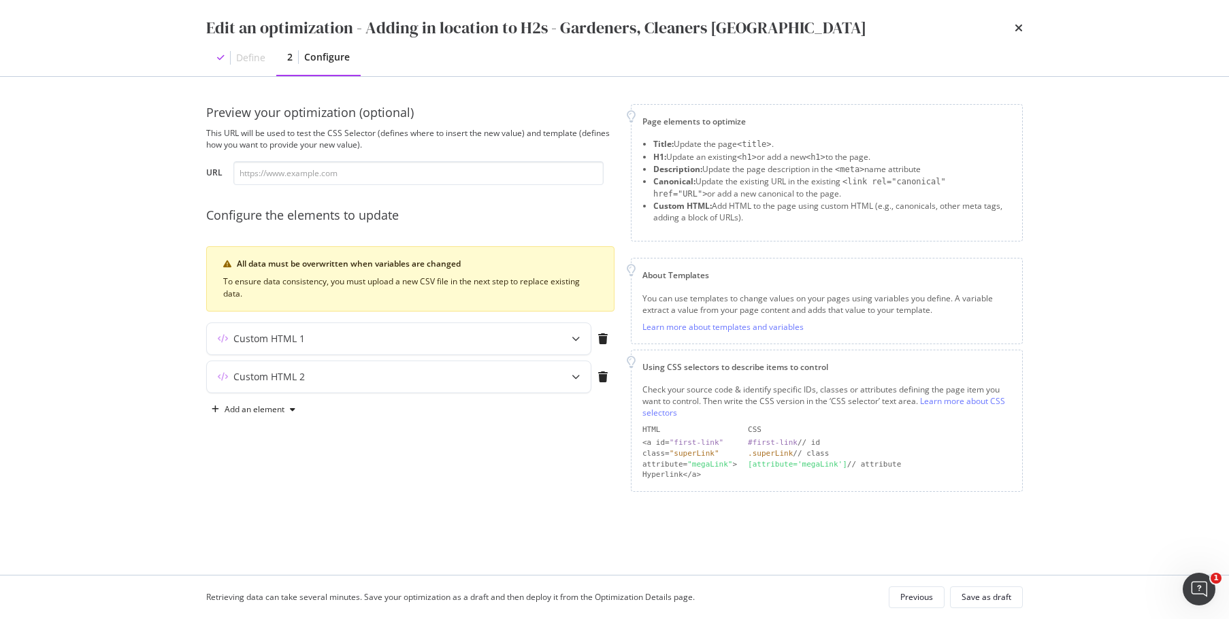
scroll to position [0, 0]
click at [1000, 597] on div "Save as draft" at bounding box center [987, 597] width 50 height 12
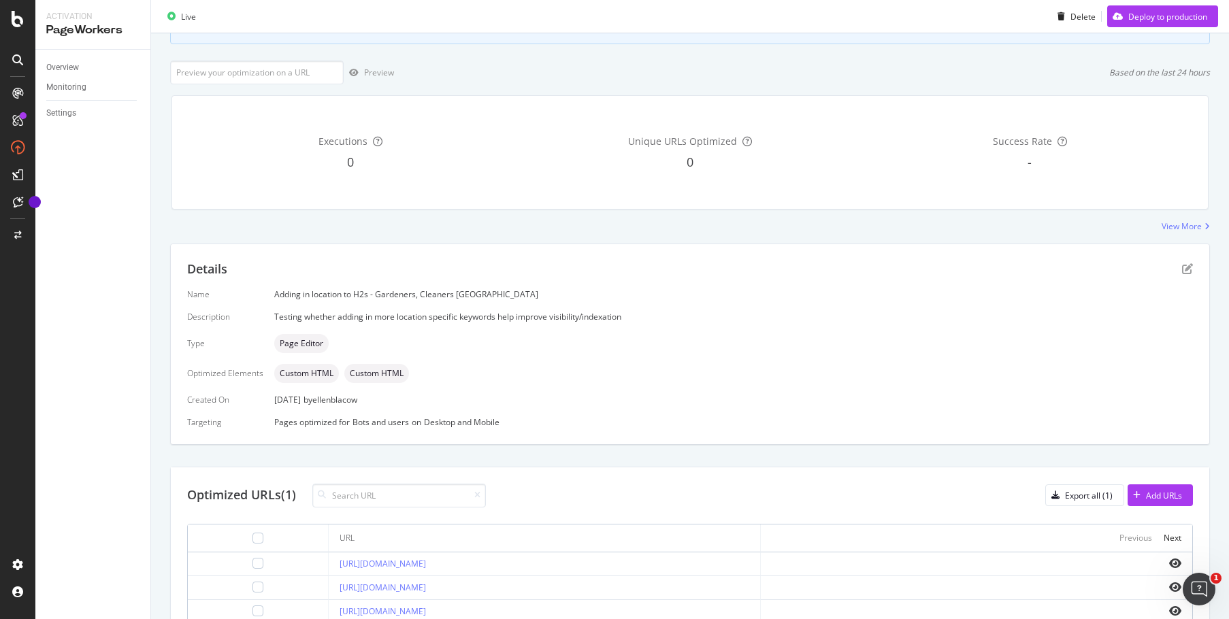
scroll to position [340, 0]
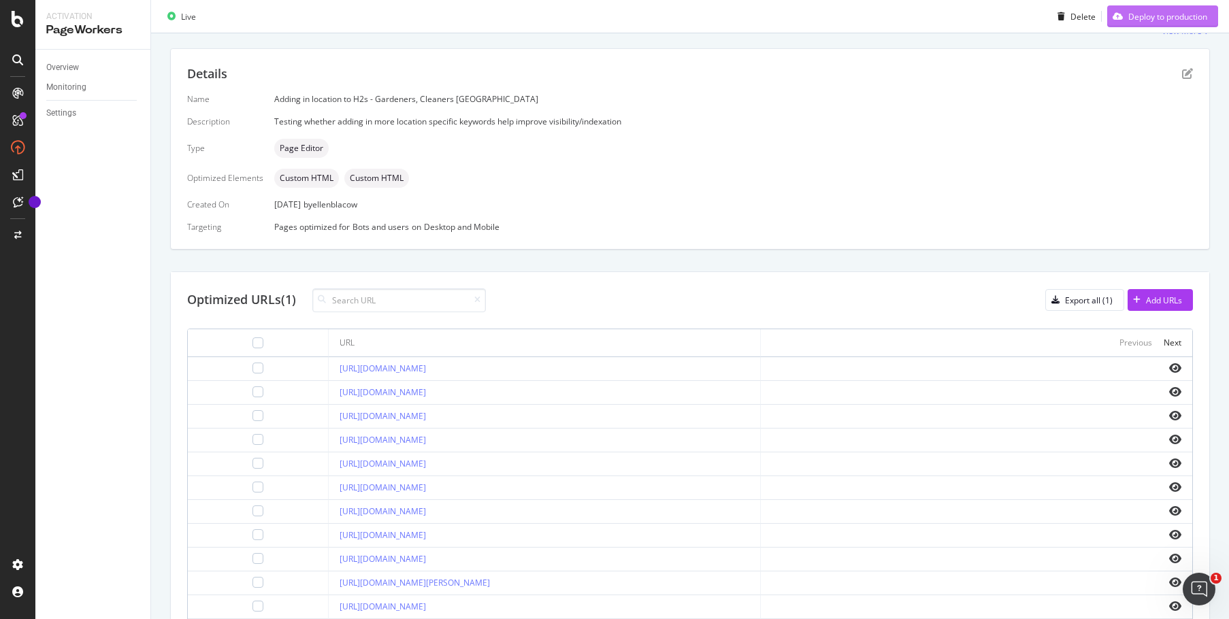
click at [1159, 10] on div "Deploy to production" at bounding box center [1167, 16] width 79 height 12
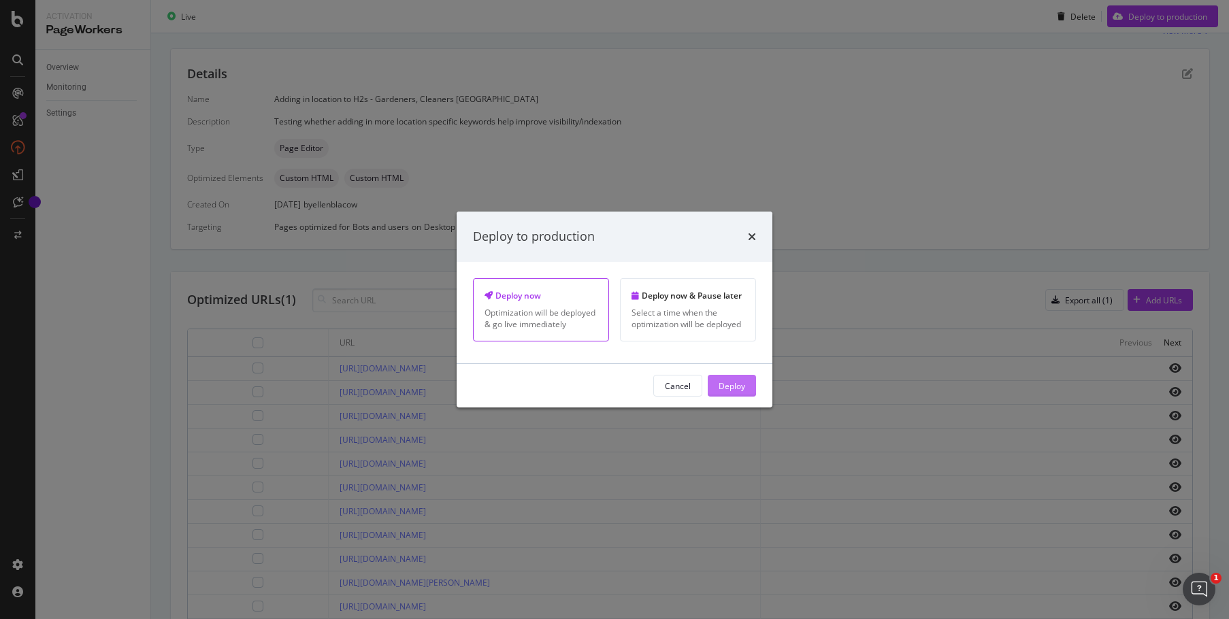
click at [734, 392] on div "Deploy" at bounding box center [732, 386] width 27 height 20
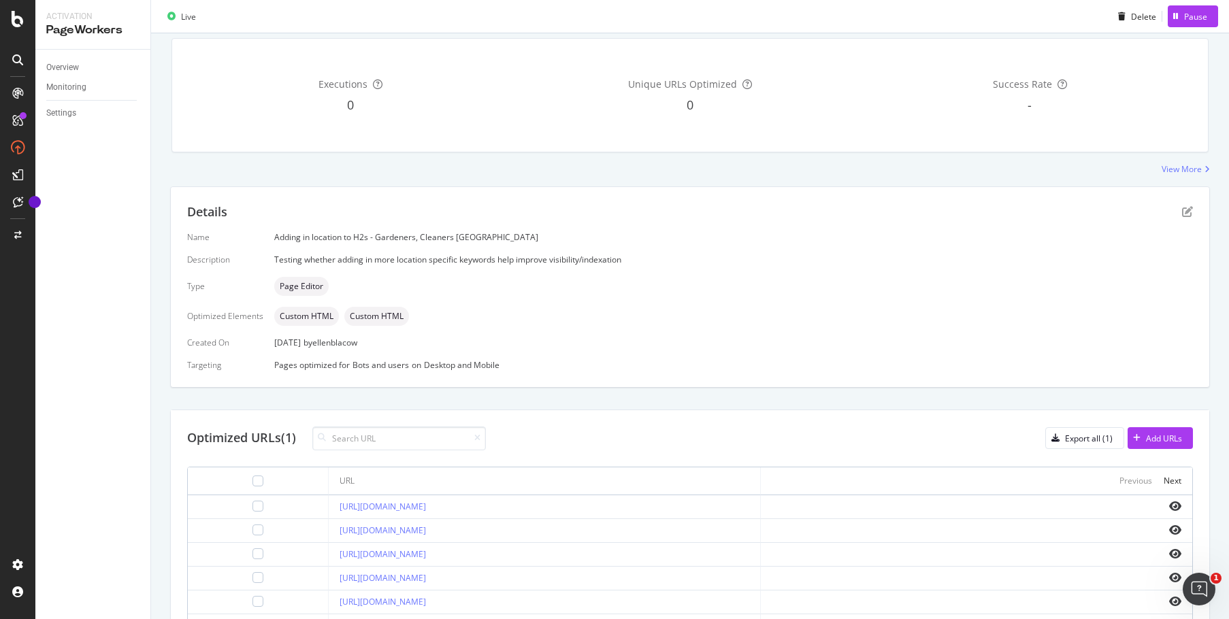
scroll to position [167, 0]
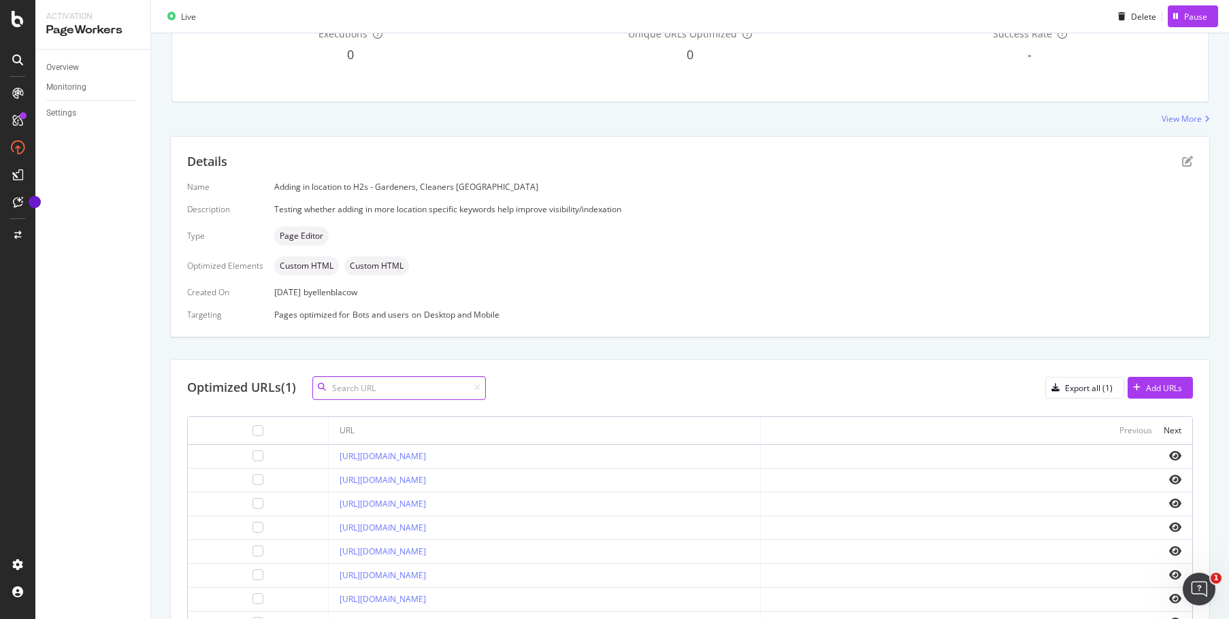
click at [389, 391] on input at bounding box center [399, 388] width 174 height 24
type input "[GEOGRAPHIC_DATA]"
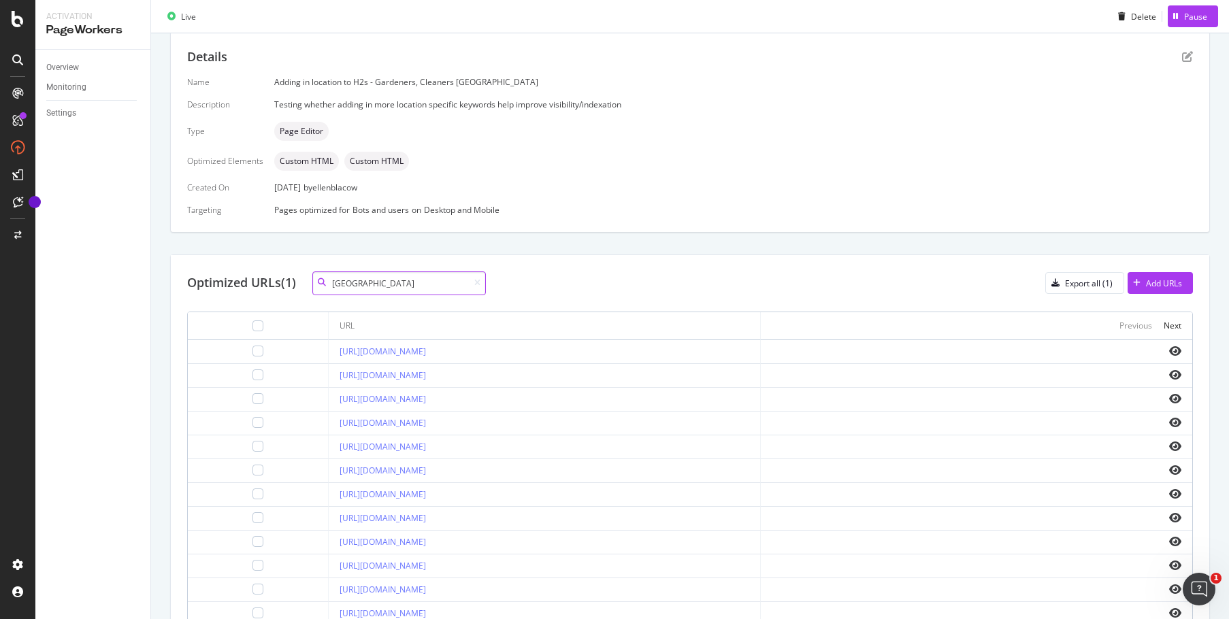
scroll to position [415, 0]
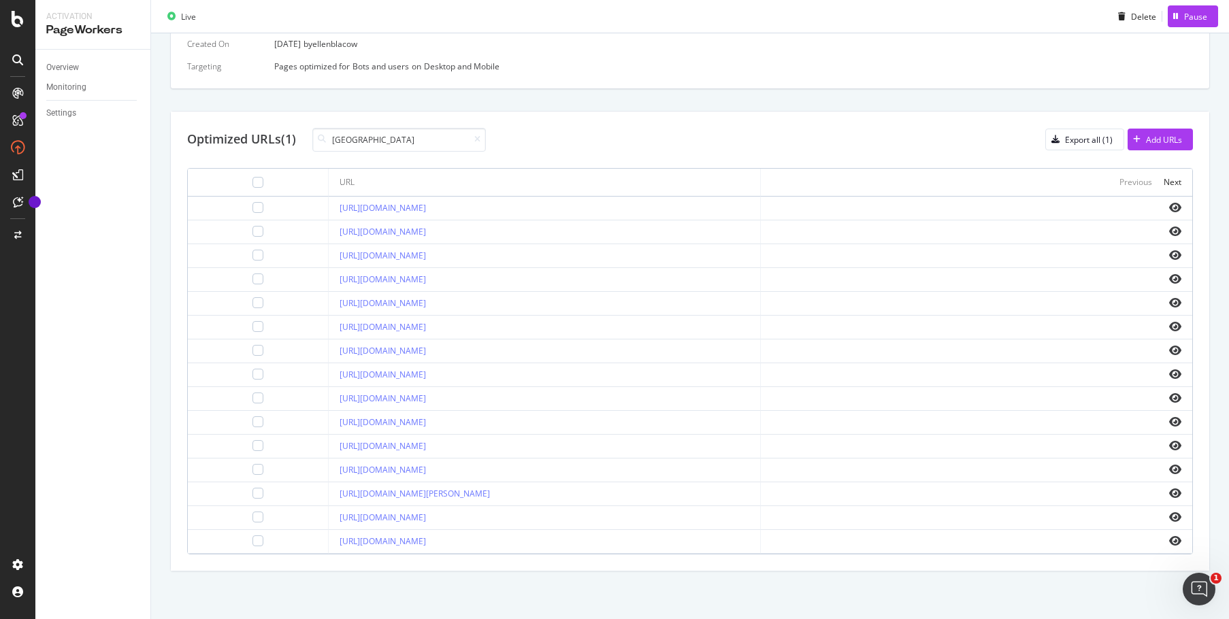
click at [749, 446] on div "[URL][DOMAIN_NAME]" at bounding box center [544, 446] width 409 height 12
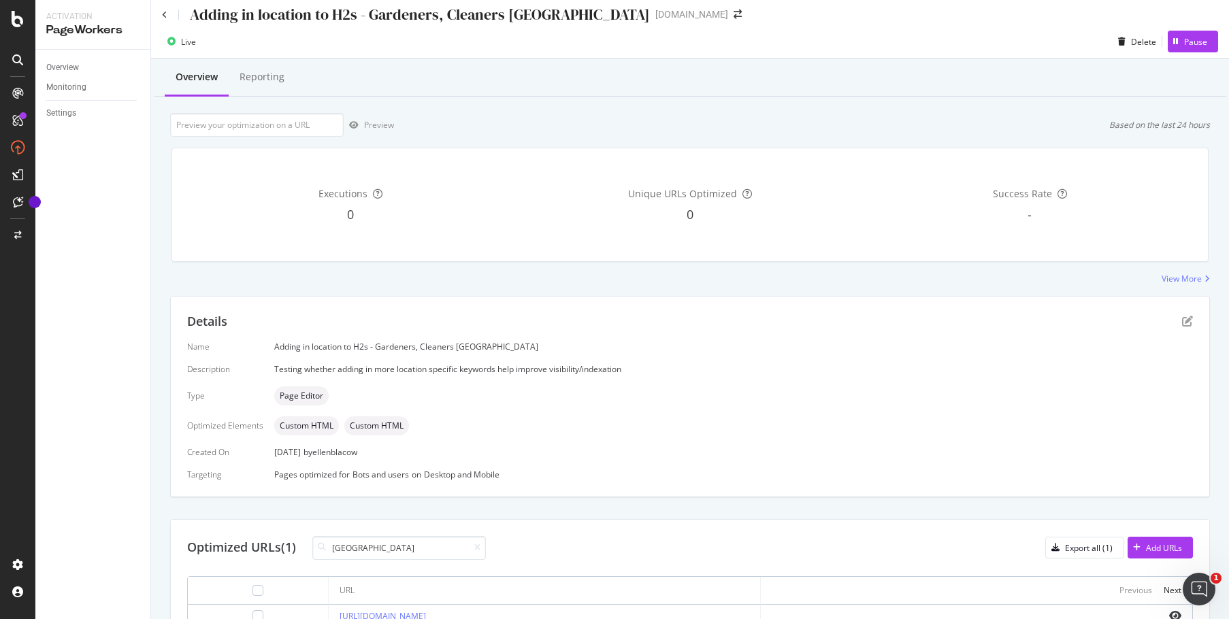
scroll to position [0, 0]
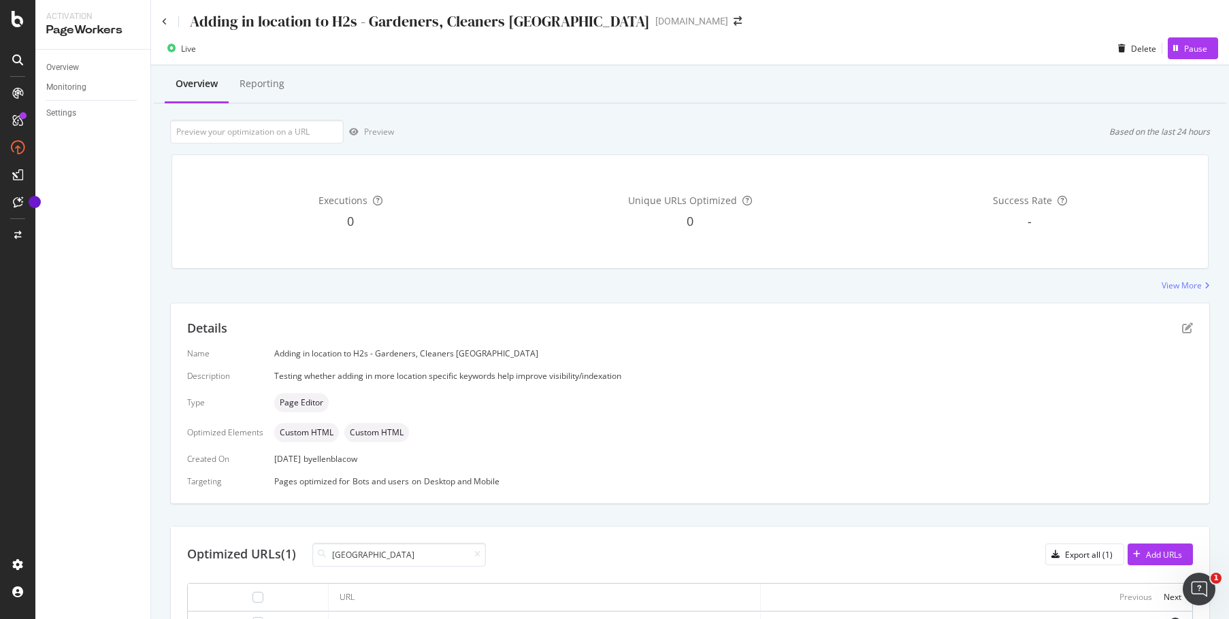
click at [167, 17] on div "Adding in location to H2s - Gardeners, Cleaners [GEOGRAPHIC_DATA]" at bounding box center [406, 21] width 488 height 21
click at [167, 20] on icon at bounding box center [164, 22] width 5 height 8
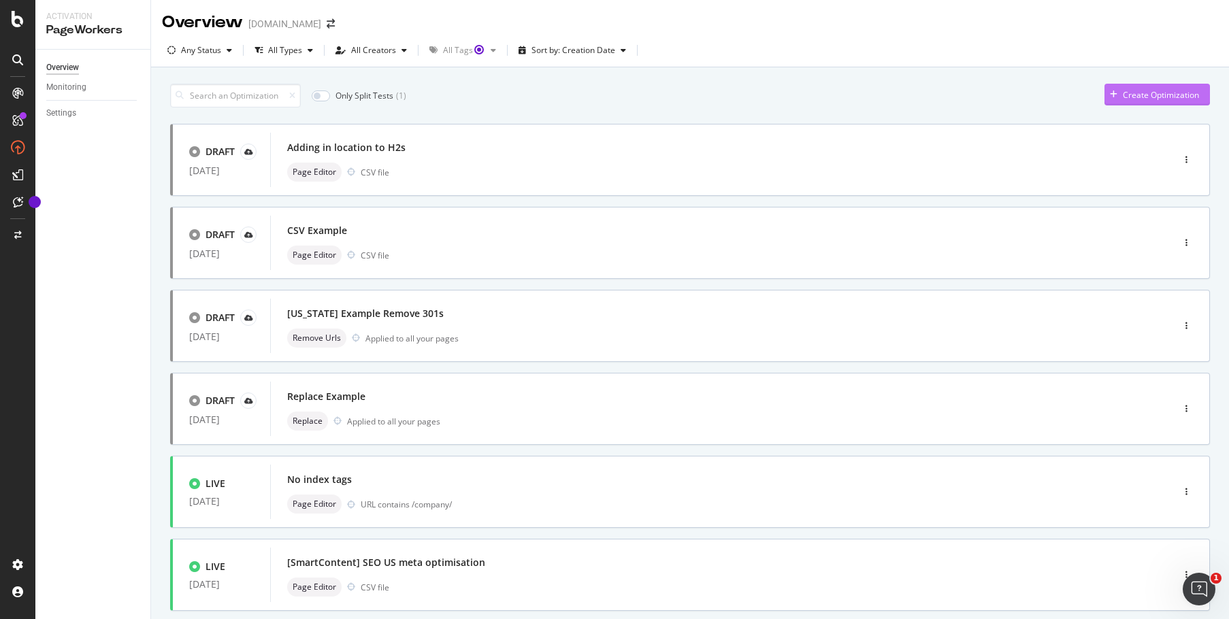
click at [1147, 87] on div "Create Optimization" at bounding box center [1152, 94] width 95 height 20
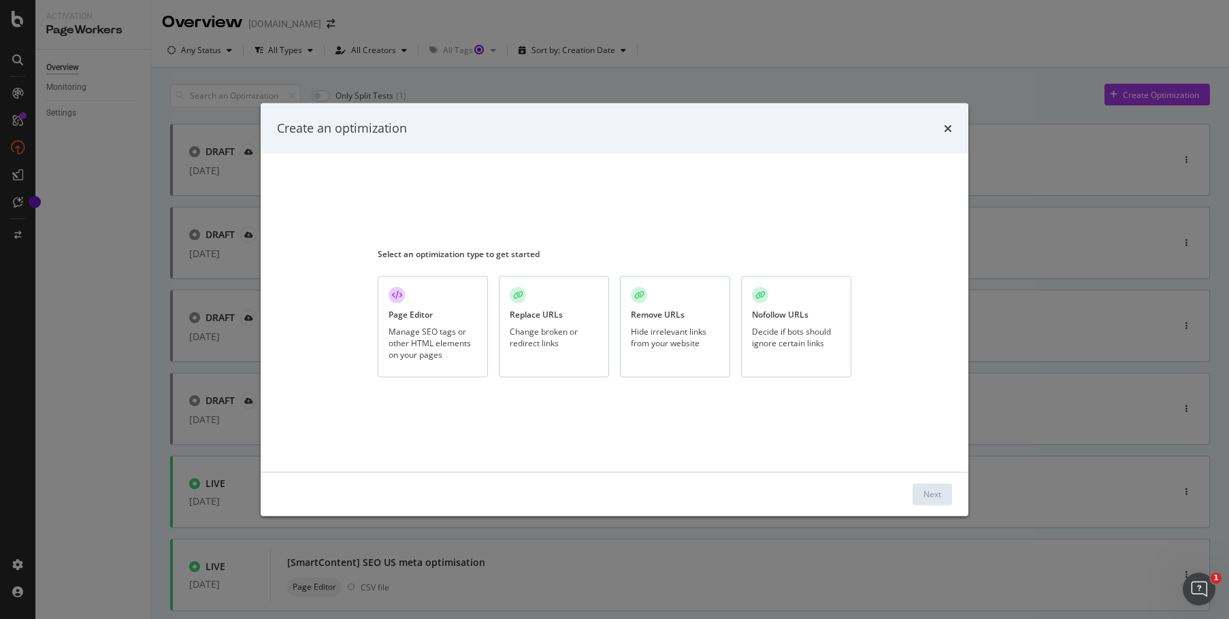
click at [412, 329] on div "Manage SEO tags or other HTML elements on your pages" at bounding box center [433, 343] width 88 height 35
click at [929, 489] on div "Next" at bounding box center [933, 495] width 18 height 12
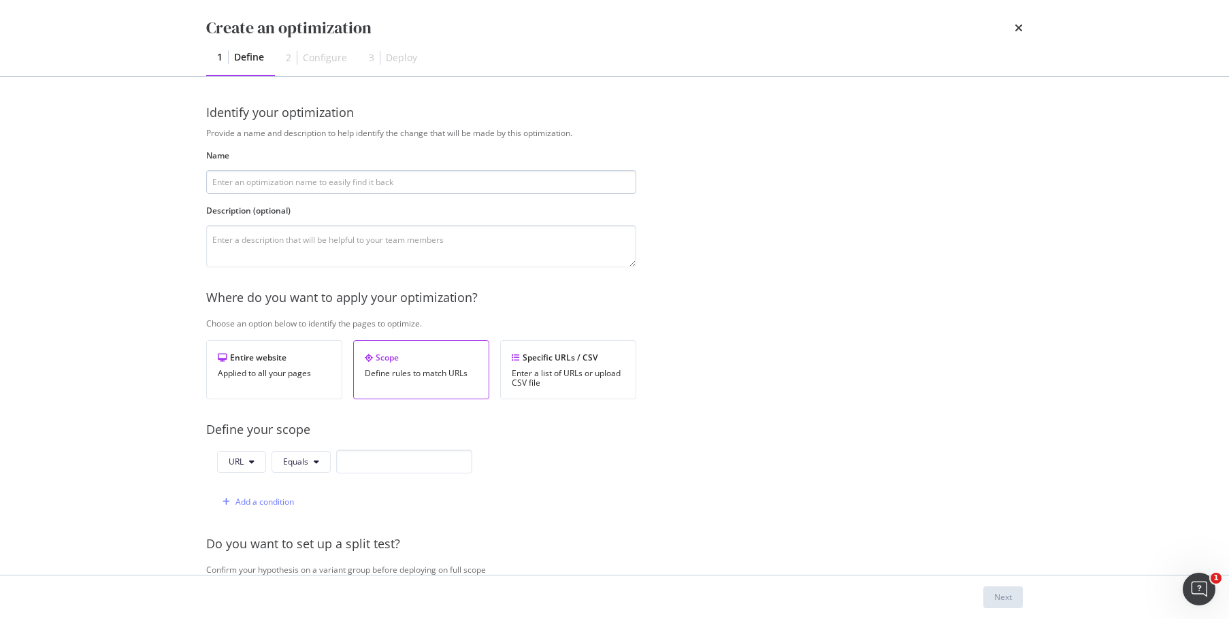
click at [287, 182] on input "modal" at bounding box center [421, 182] width 430 height 24
type input "h"
type input "Hear from a professional optimisation - Gardeners [GEOGRAPHIC_DATA]"
click at [260, 249] on textarea "modal" at bounding box center [421, 246] width 430 height 42
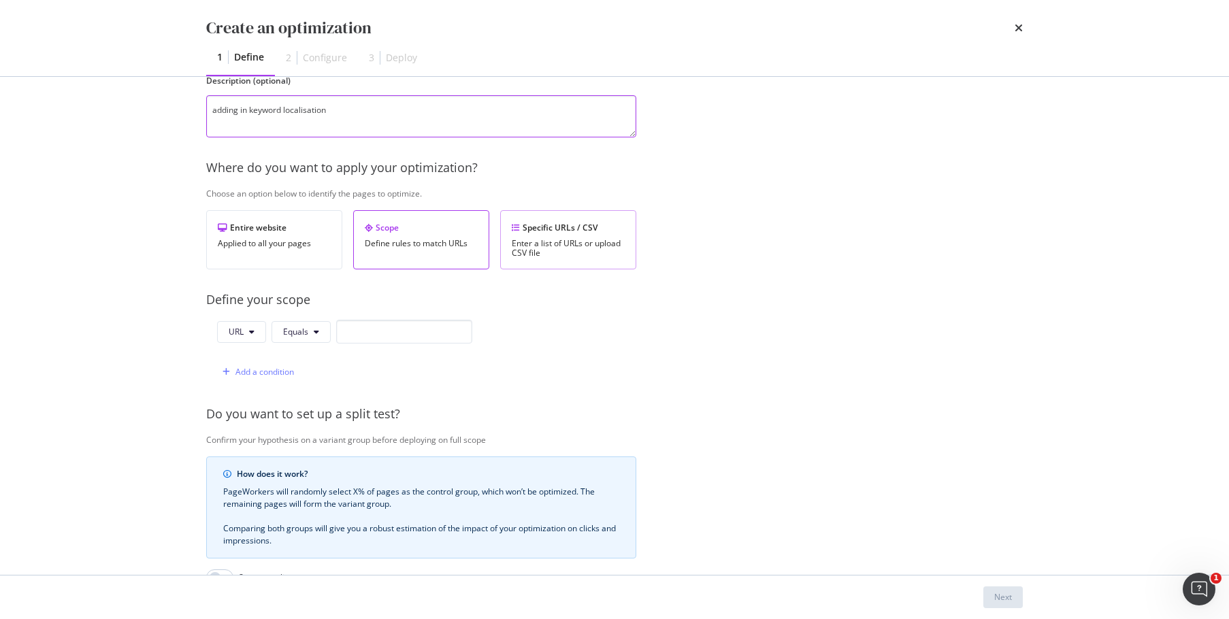
scroll to position [204, 0]
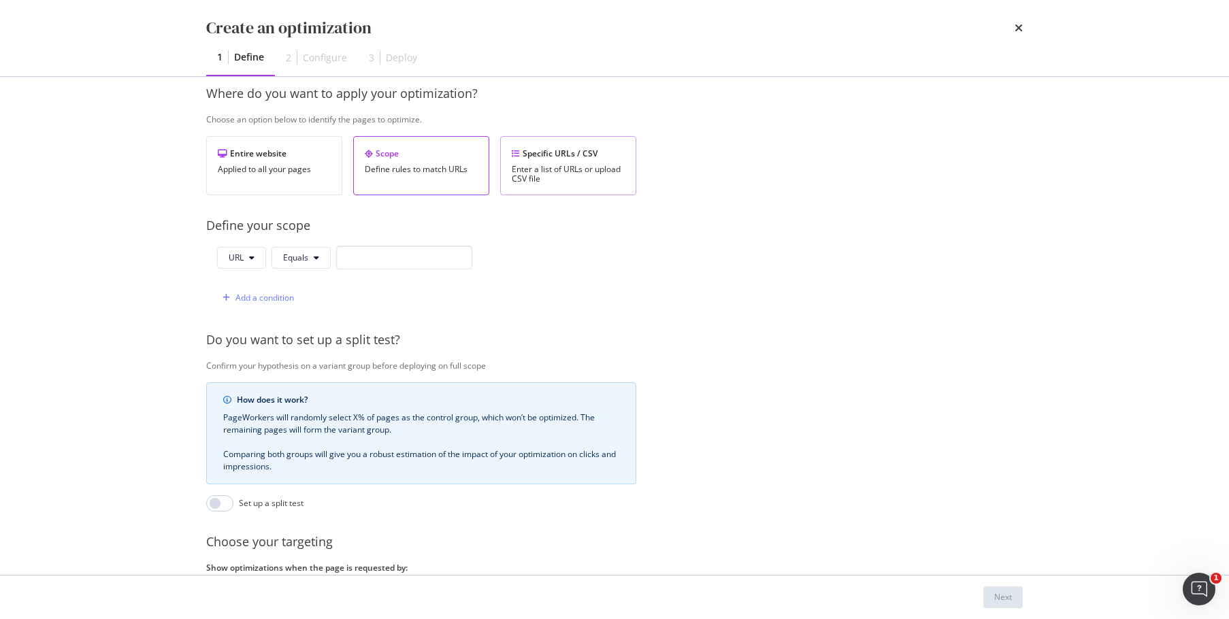
type textarea "adding in keyword localisation"
click at [590, 167] on div "Enter a list of URLs or upload CSV file" at bounding box center [568, 174] width 113 height 19
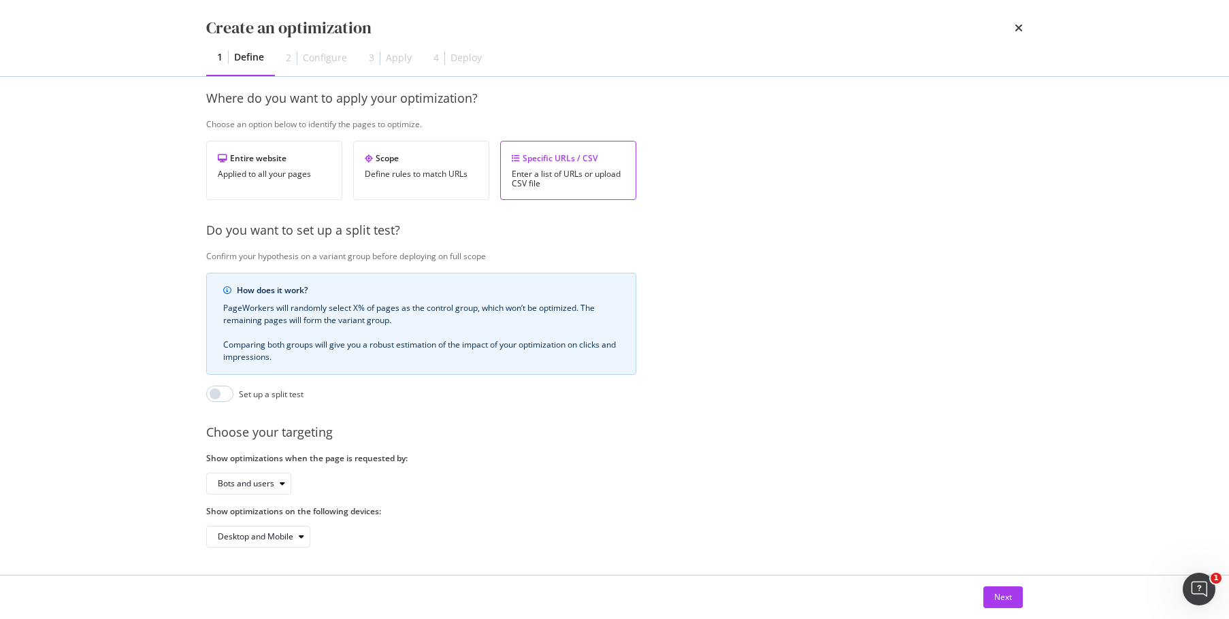
scroll to position [210, 0]
click at [999, 602] on div "Next" at bounding box center [1003, 597] width 18 height 12
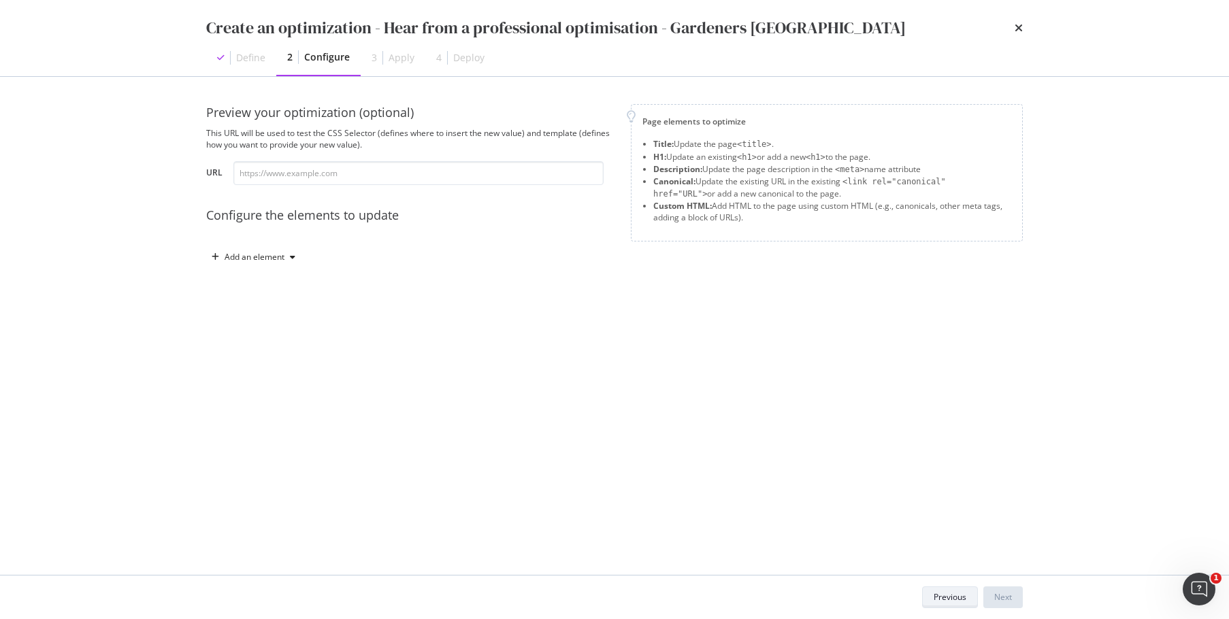
scroll to position [0, 0]
click at [258, 168] on input "modal" at bounding box center [418, 173] width 370 height 24
paste input "[URL][DOMAIN_NAME]"
type input "[URL][DOMAIN_NAME]"
click at [572, 287] on div "Preview your optimization (optional) This URL will be used to test the CSS Sele…" at bounding box center [614, 199] width 817 height 191
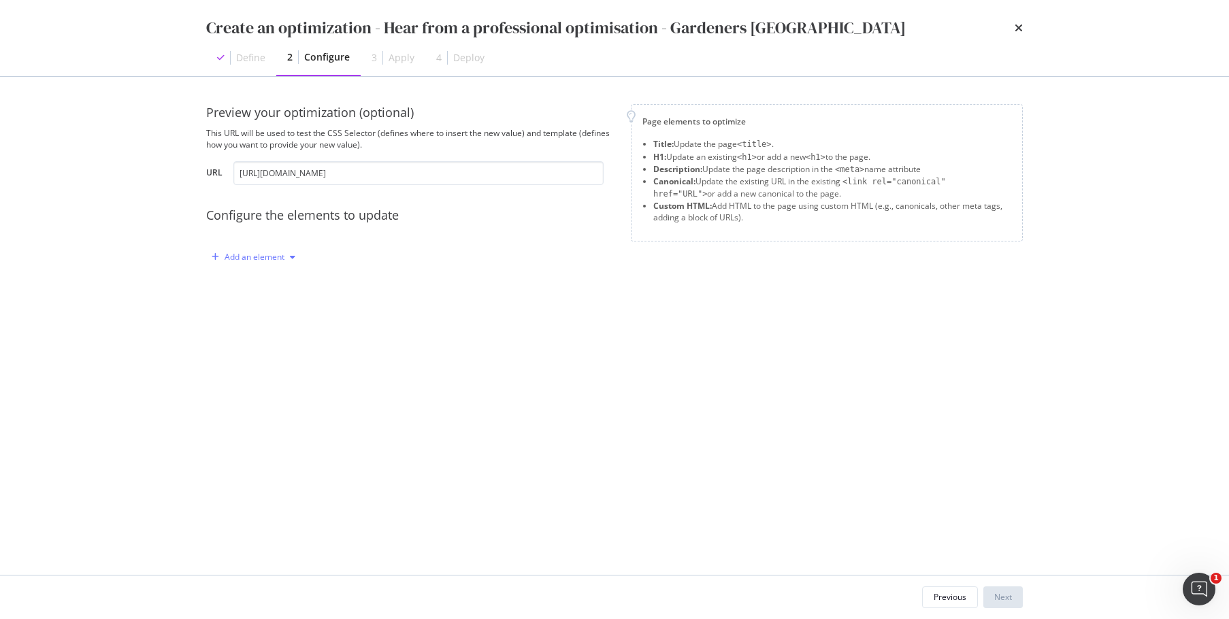
click at [288, 259] on div "modal" at bounding box center [292, 257] width 16 height 8
click at [284, 374] on div "Custom HTML" at bounding box center [269, 374] width 54 height 12
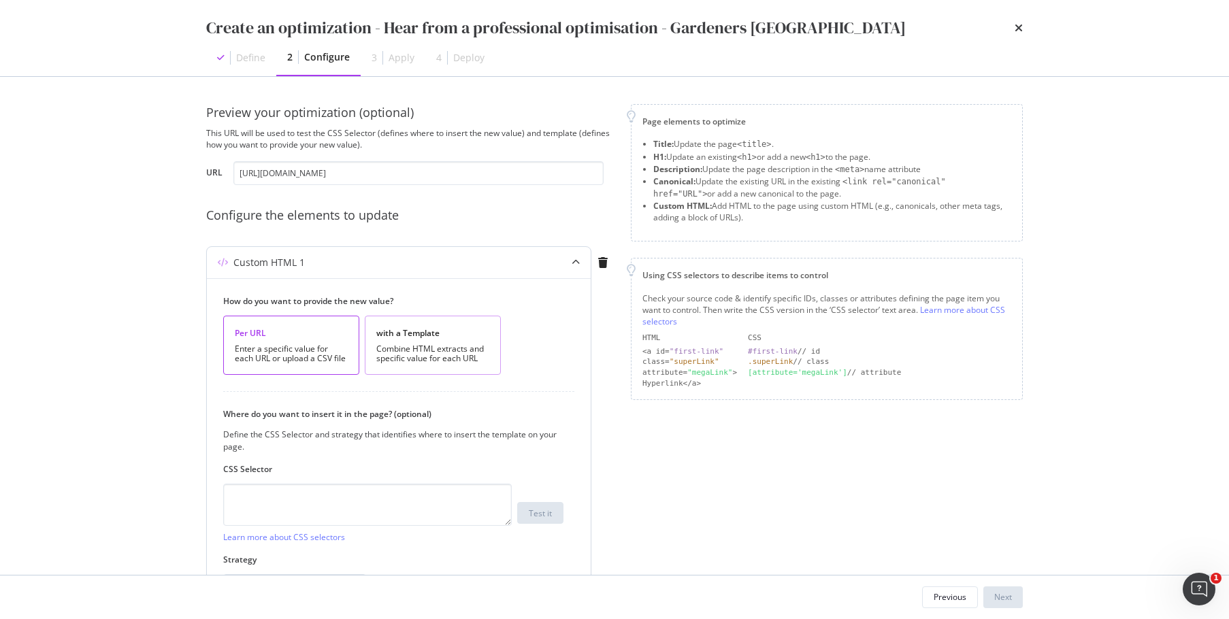
click at [418, 353] on div "Combine HTML extracts and specific value for each URL" at bounding box center [432, 353] width 113 height 19
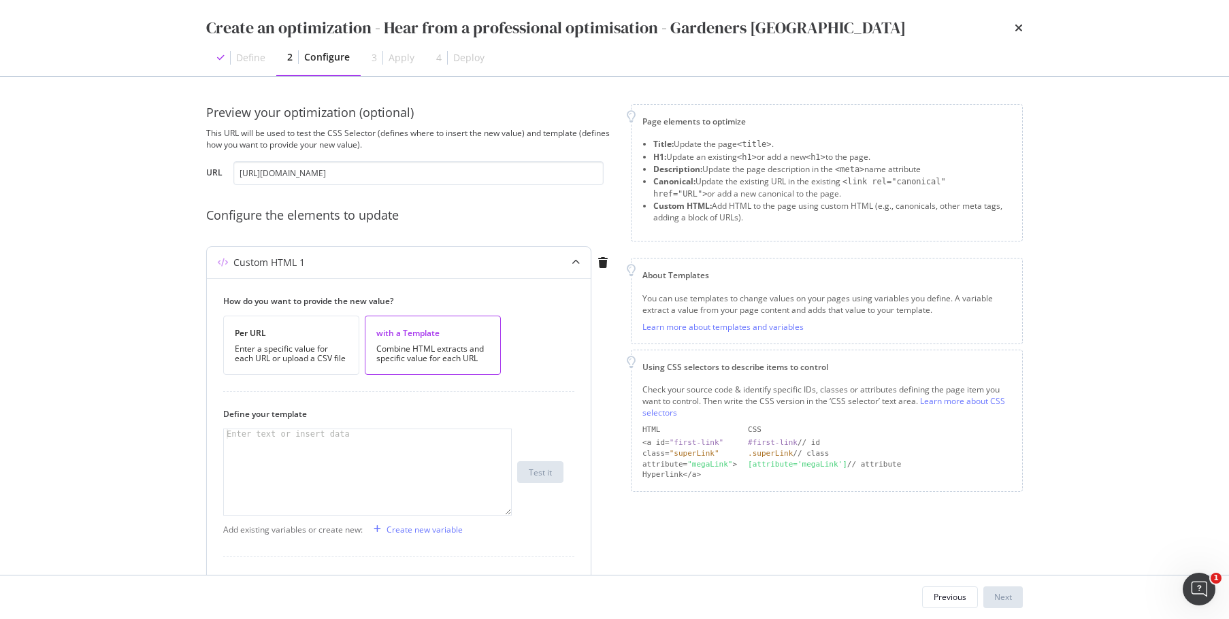
click at [325, 434] on div "Enter text or insert data" at bounding box center [288, 434] width 129 height 10
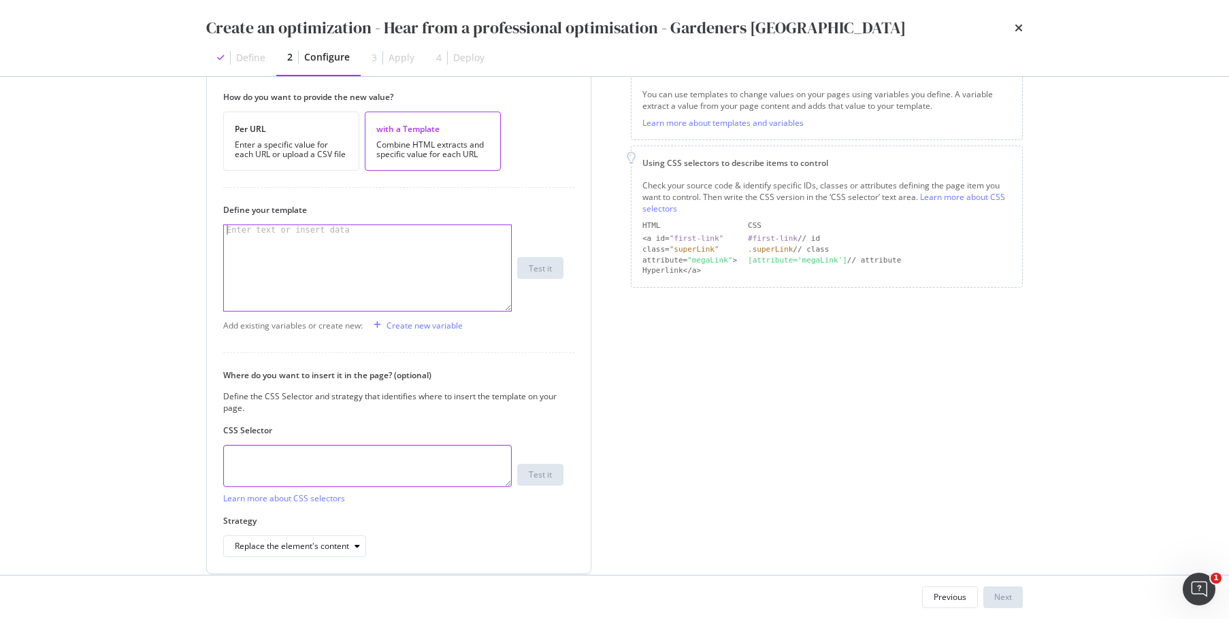
click at [301, 463] on textarea "modal" at bounding box center [367, 466] width 289 height 42
paste textarea "#seller-qa > div > div > div > div.col-12.col-md-6.mt-5.mt-md-0.seller-collapsi…"
type textarea "#seller-qa > div > div > div > div.col-12.col-md-6.mt-5.mt-md-0.seller-collapsi…"
click at [363, 265] on div "modal" at bounding box center [367, 277] width 287 height 105
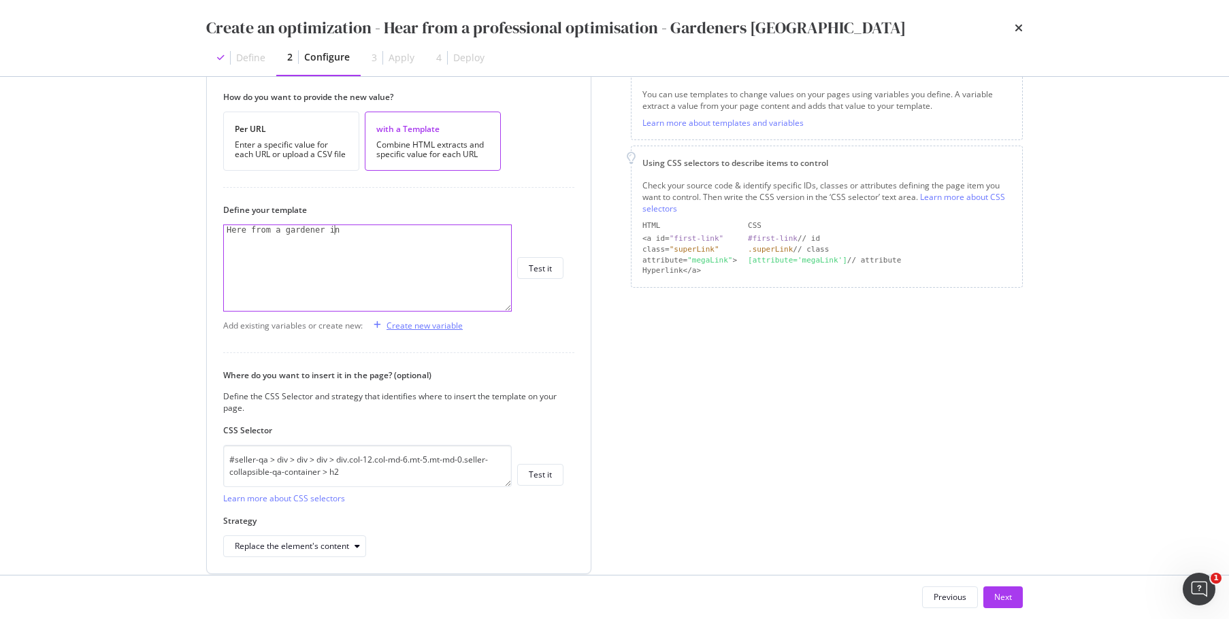
type textarea "Here from a gardener in"
click at [410, 331] on div "Create new variable" at bounding box center [415, 325] width 95 height 20
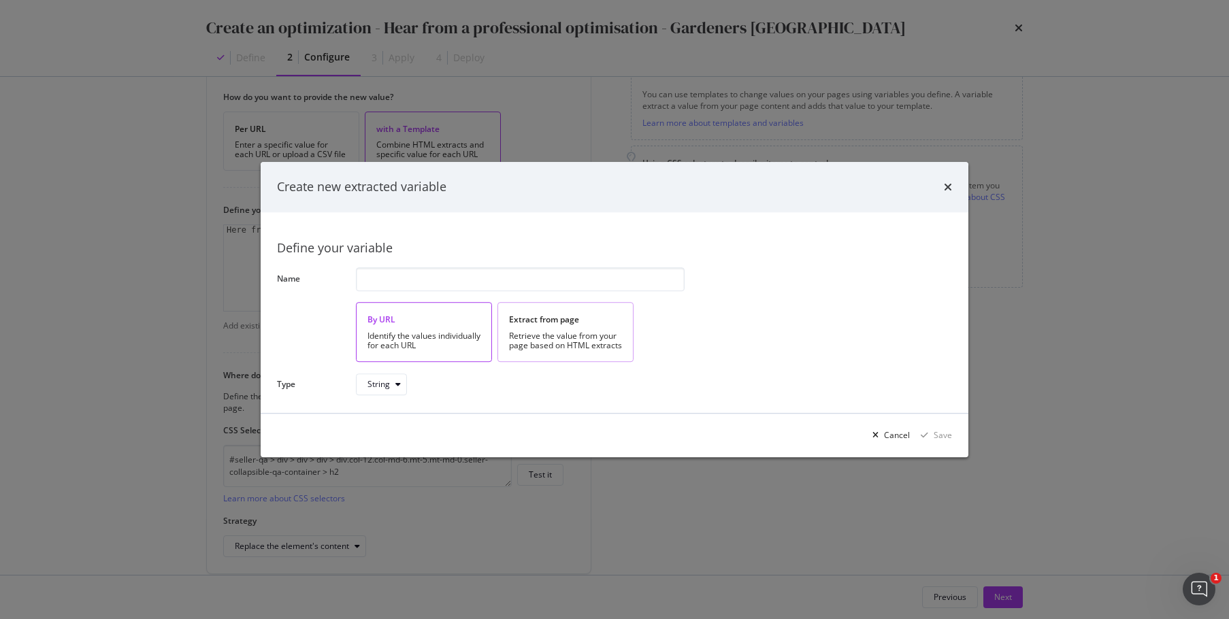
click at [585, 326] on div "Extract from page Retrieve the value from your page based on HTML extracts" at bounding box center [565, 332] width 136 height 59
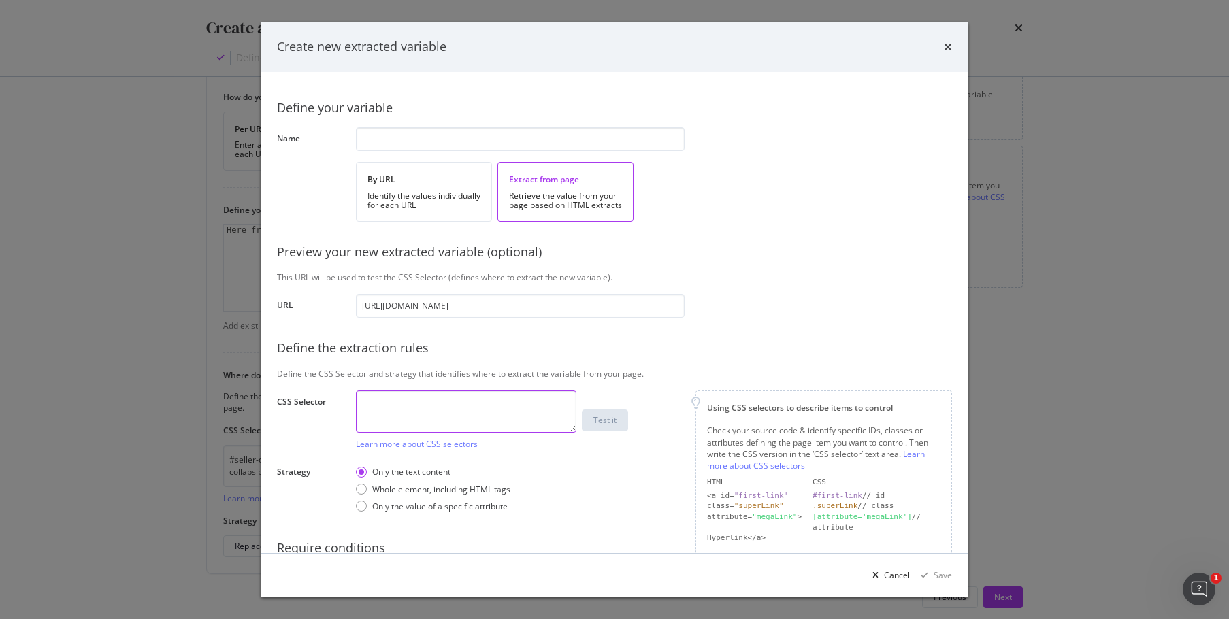
click at [432, 394] on textarea "modal" at bounding box center [466, 412] width 221 height 42
paste textarea "body > div.directory-page > div > div.m-breadcrumb.m-breadcrumb--white > div > …"
type textarea "body > div.directory-page > div > div.m-breadcrumb.m-breadcrumb--white > div > …"
click at [408, 145] on input "modal" at bounding box center [520, 139] width 329 height 24
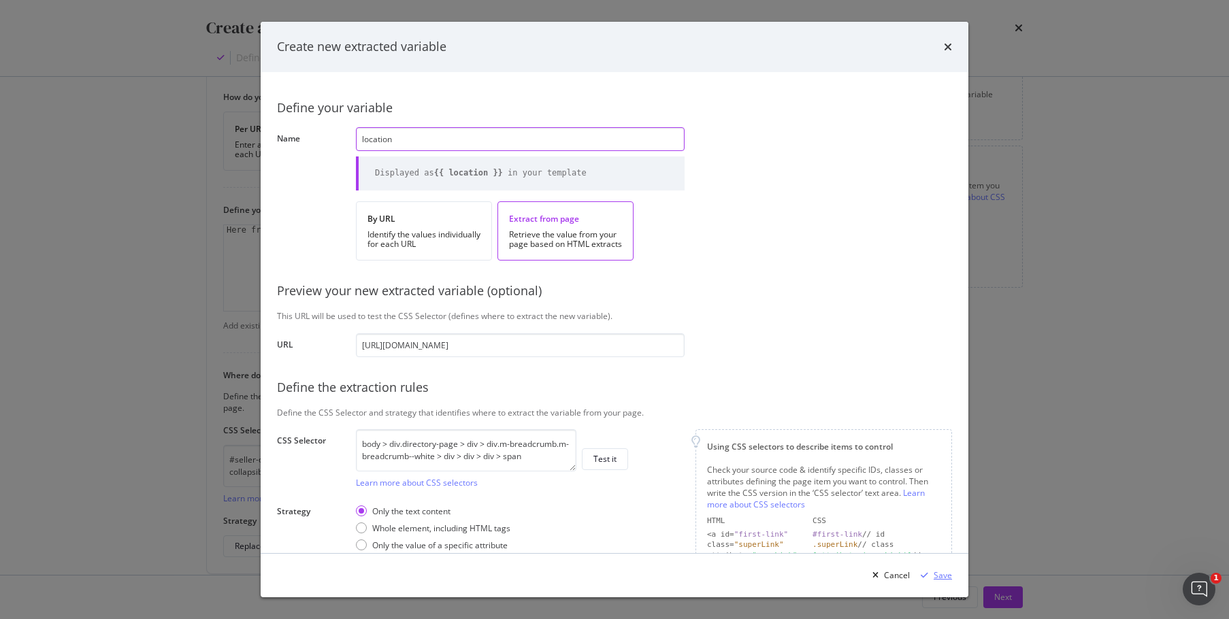
type input "location"
click at [936, 569] on div "Save" at bounding box center [933, 576] width 37 height 20
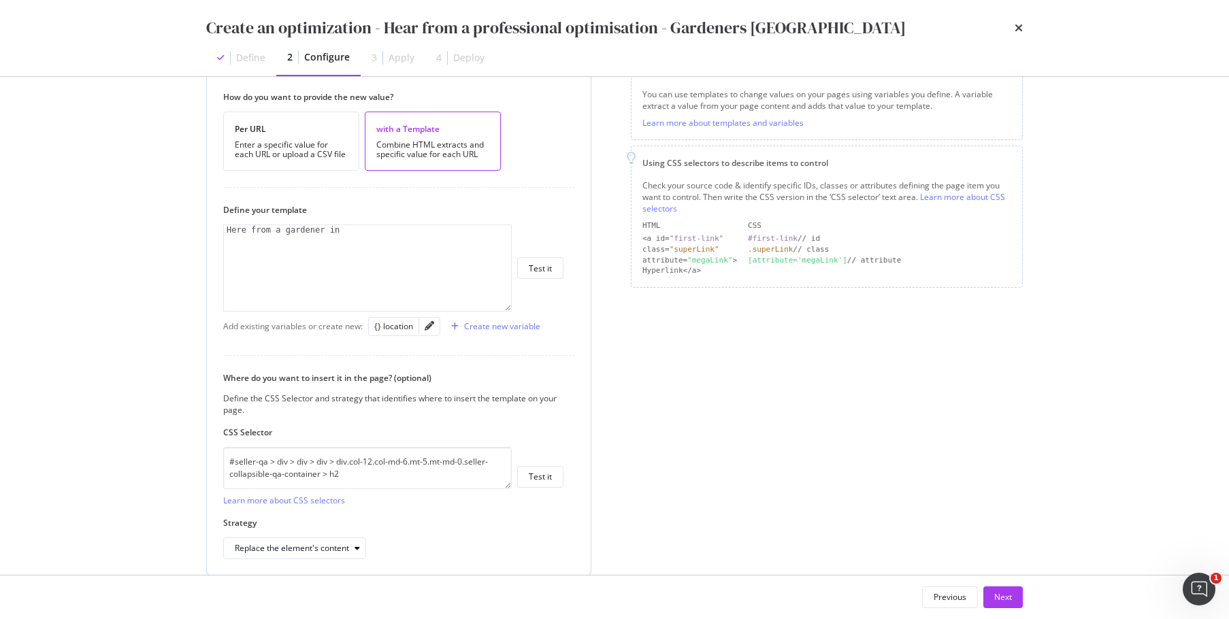
click at [370, 229] on div "Here from a gardener in" at bounding box center [367, 277] width 287 height 105
click at [378, 329] on div "{} location" at bounding box center [393, 327] width 39 height 12
click at [336, 232] on div "Here from a gardener in {{ location }}" at bounding box center [367, 277] width 287 height 105
type textarea "Here from a gardener in {{ location }}"
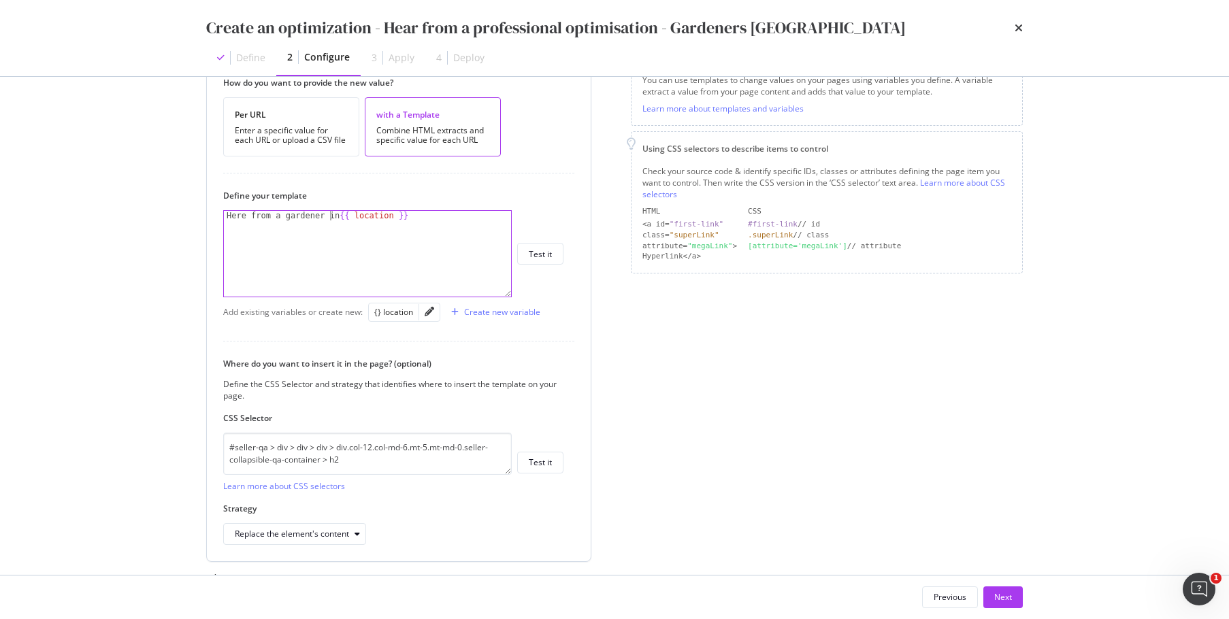
scroll to position [260, 0]
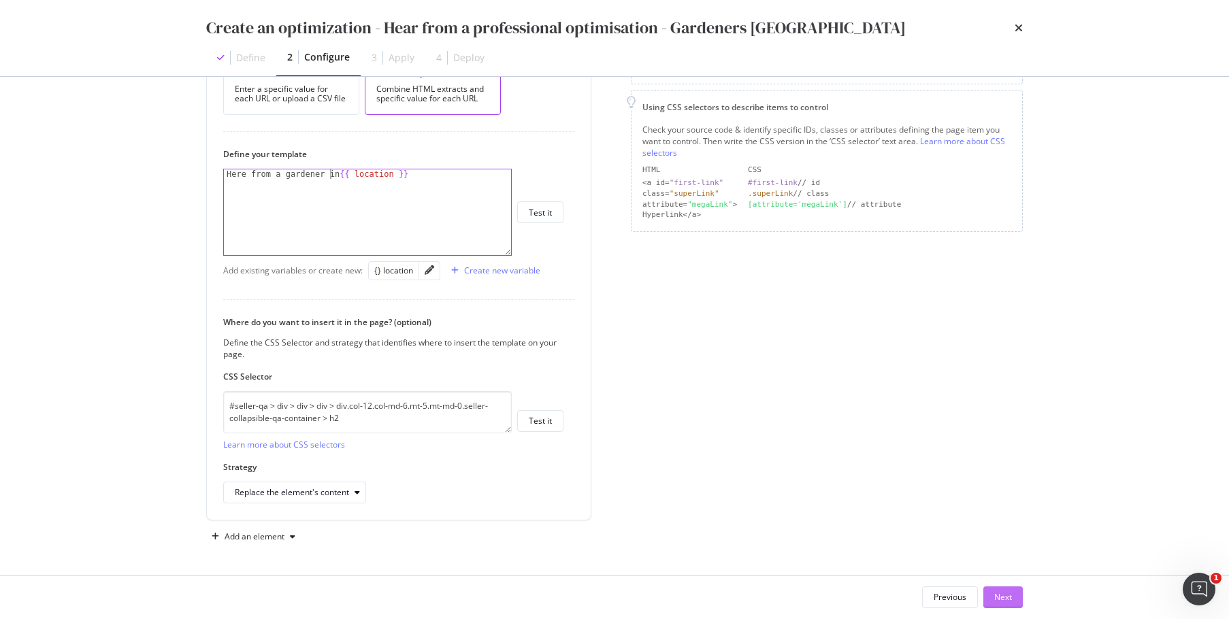
click at [1001, 597] on div "Next" at bounding box center [1003, 597] width 18 height 12
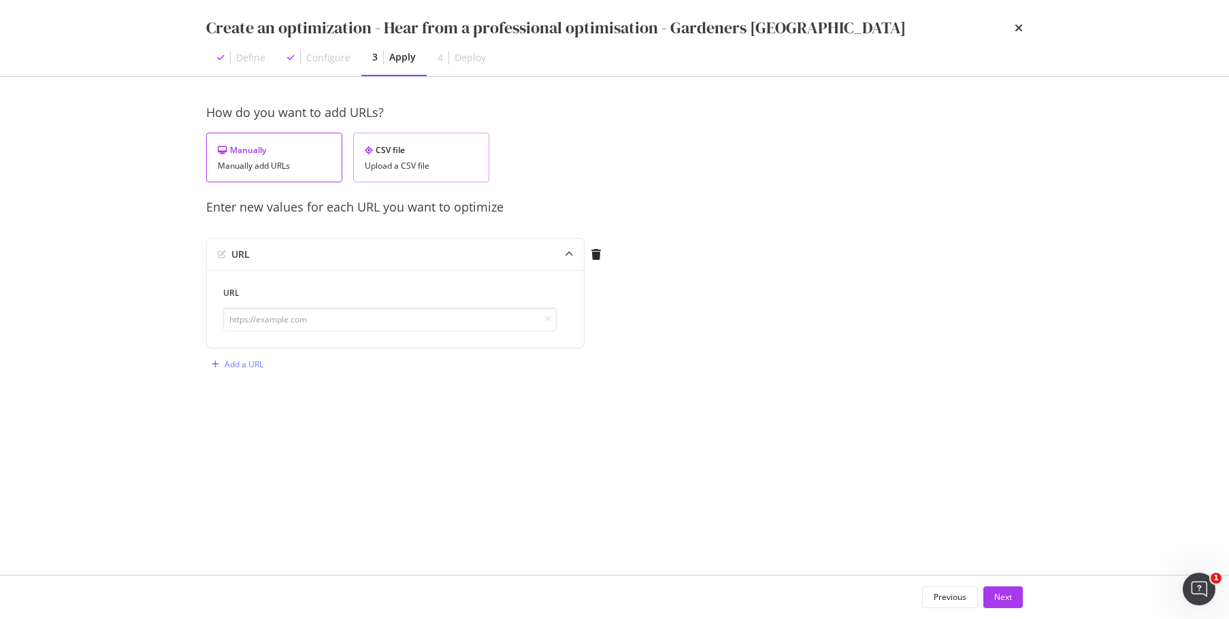
click at [423, 157] on div "CSV file Upload a CSV file" at bounding box center [421, 158] width 136 height 50
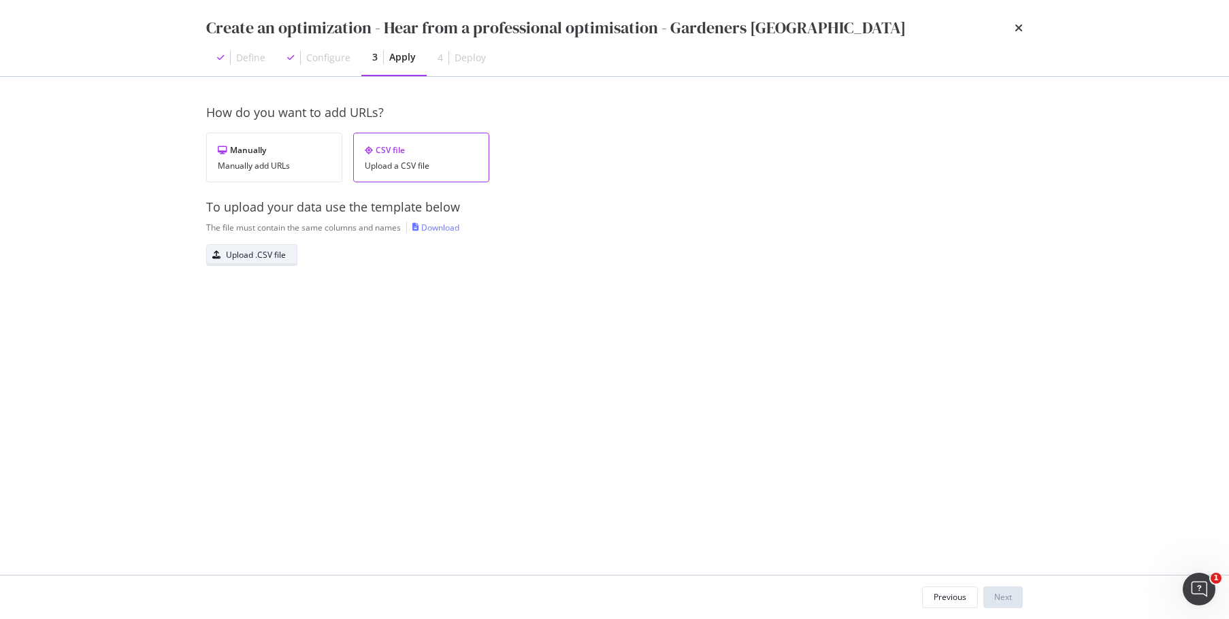
click at [252, 255] on div "Upload .CSV file" at bounding box center [256, 255] width 60 height 12
click at [1016, 600] on button "Next" at bounding box center [1002, 598] width 39 height 22
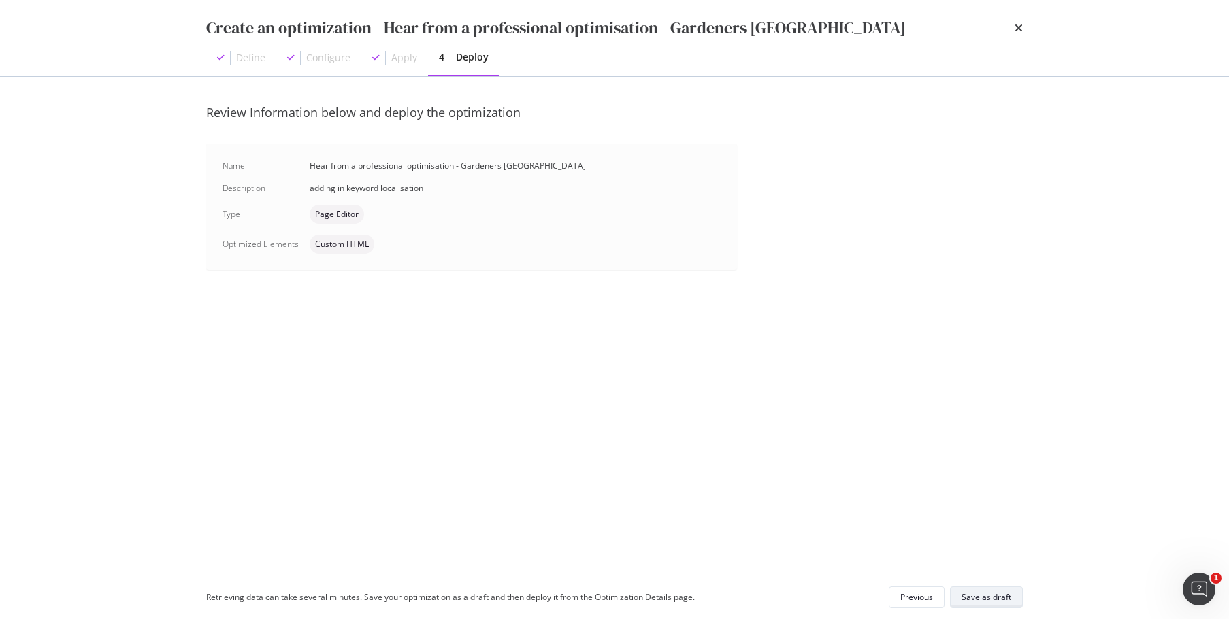
click at [995, 602] on div "Save as draft" at bounding box center [987, 597] width 50 height 12
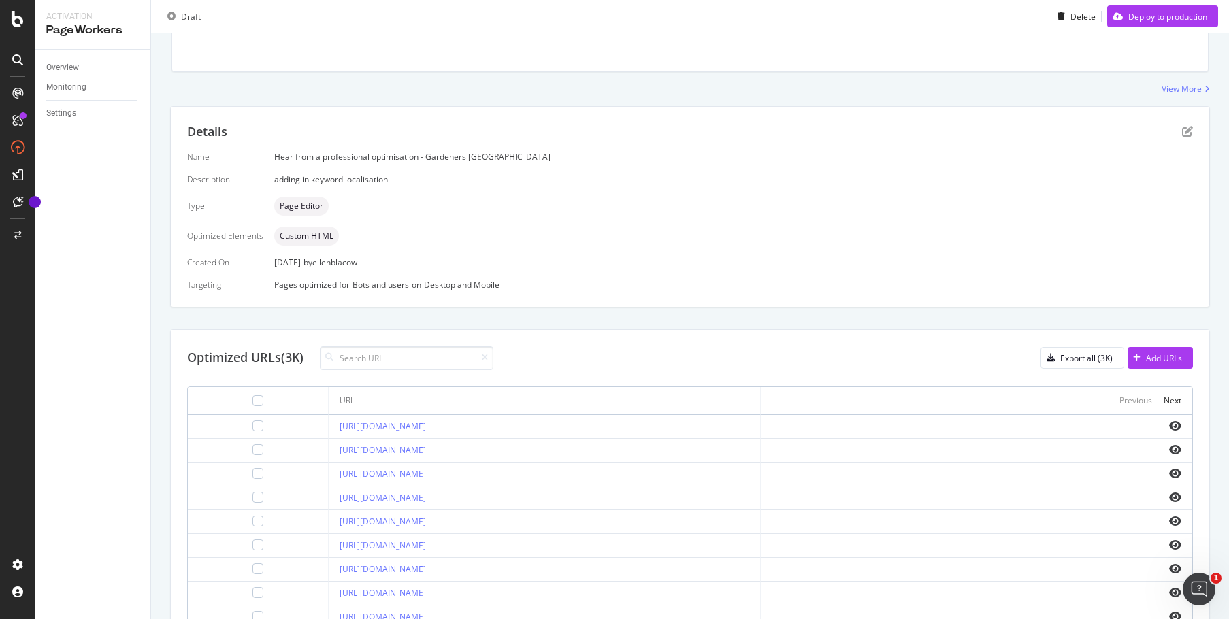
scroll to position [415, 0]
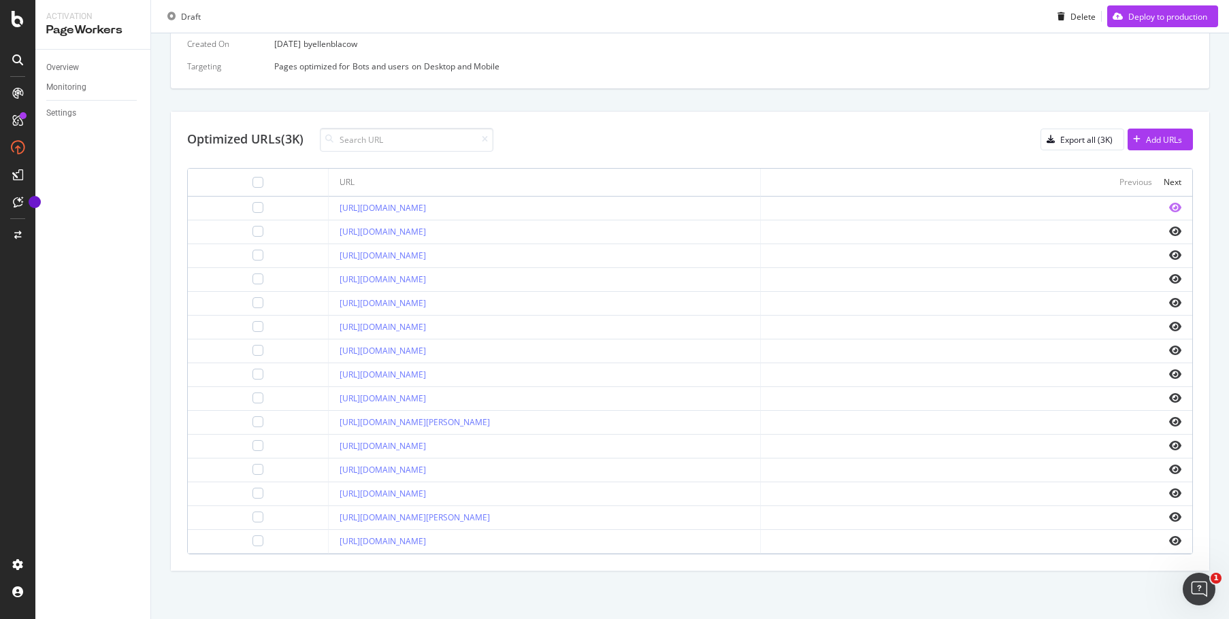
click at [1169, 208] on icon "eye" at bounding box center [1175, 207] width 12 height 11
click at [1155, 12] on div "Deploy to production" at bounding box center [1167, 16] width 79 height 12
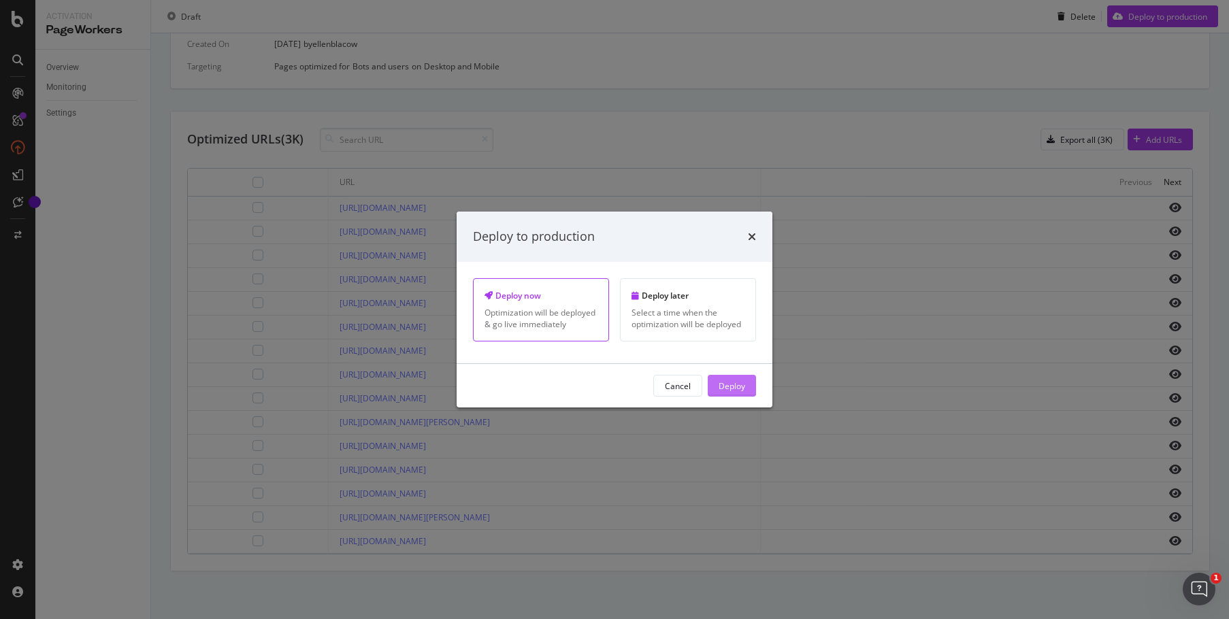
click at [746, 380] on button "Deploy" at bounding box center [732, 386] width 48 height 22
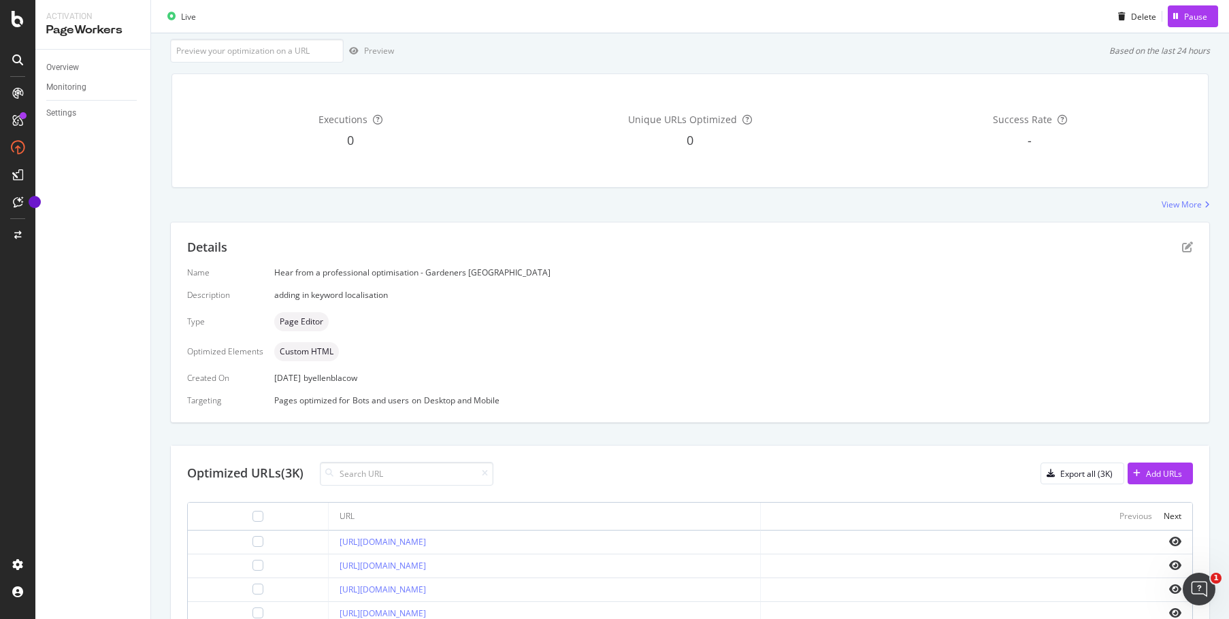
scroll to position [0, 0]
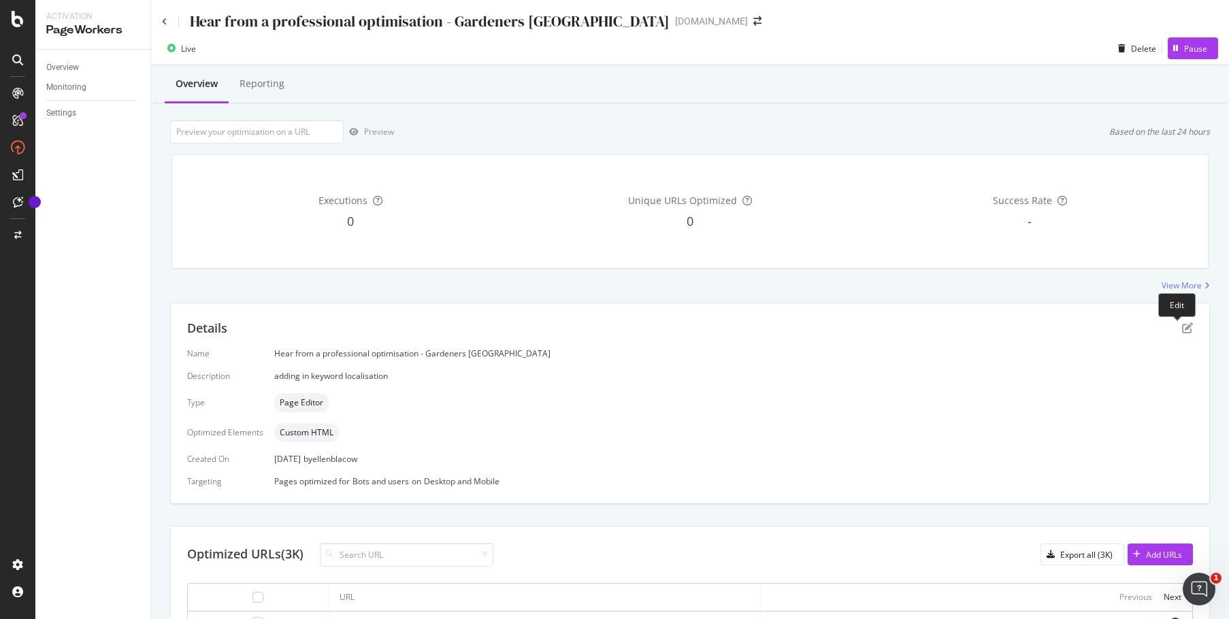
click at [1171, 326] on div "Details" at bounding box center [690, 329] width 1006 height 18
click at [1182, 326] on icon "pen-to-square" at bounding box center [1187, 328] width 11 height 11
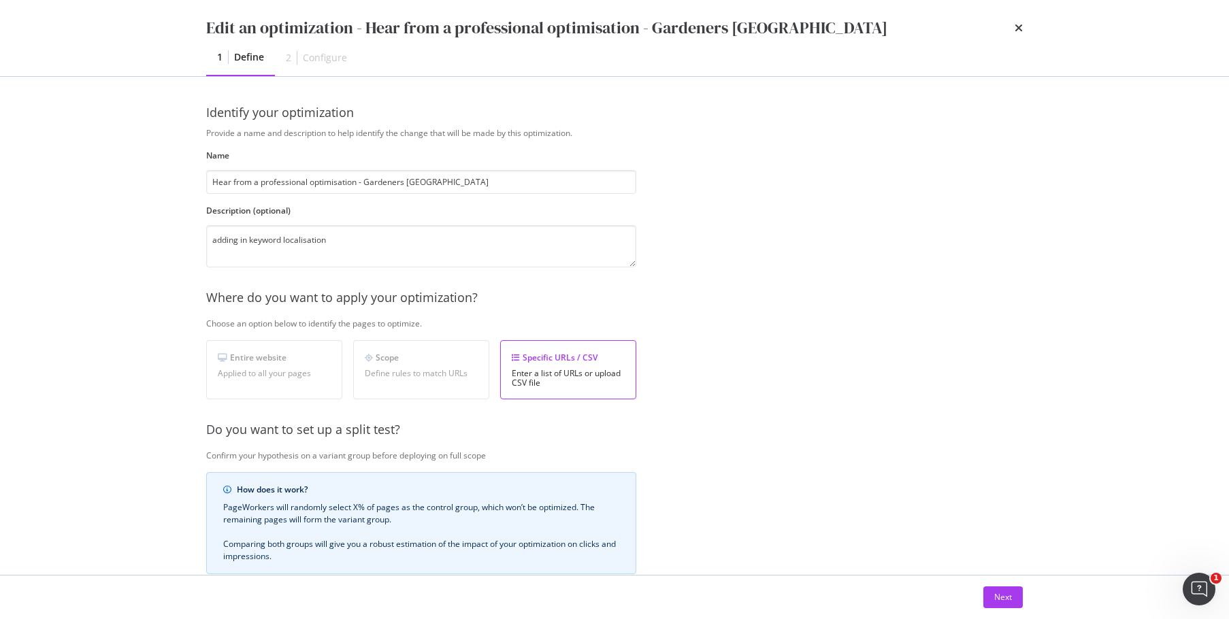
scroll to position [210, 0]
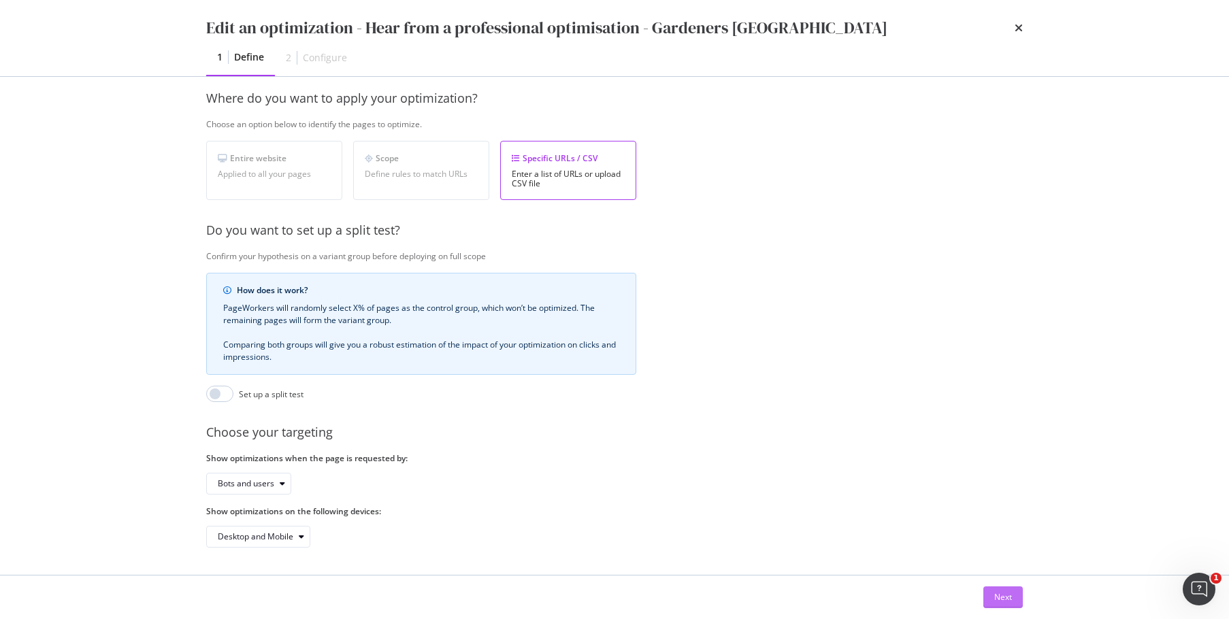
click at [1016, 595] on button "Next" at bounding box center [1002, 598] width 39 height 22
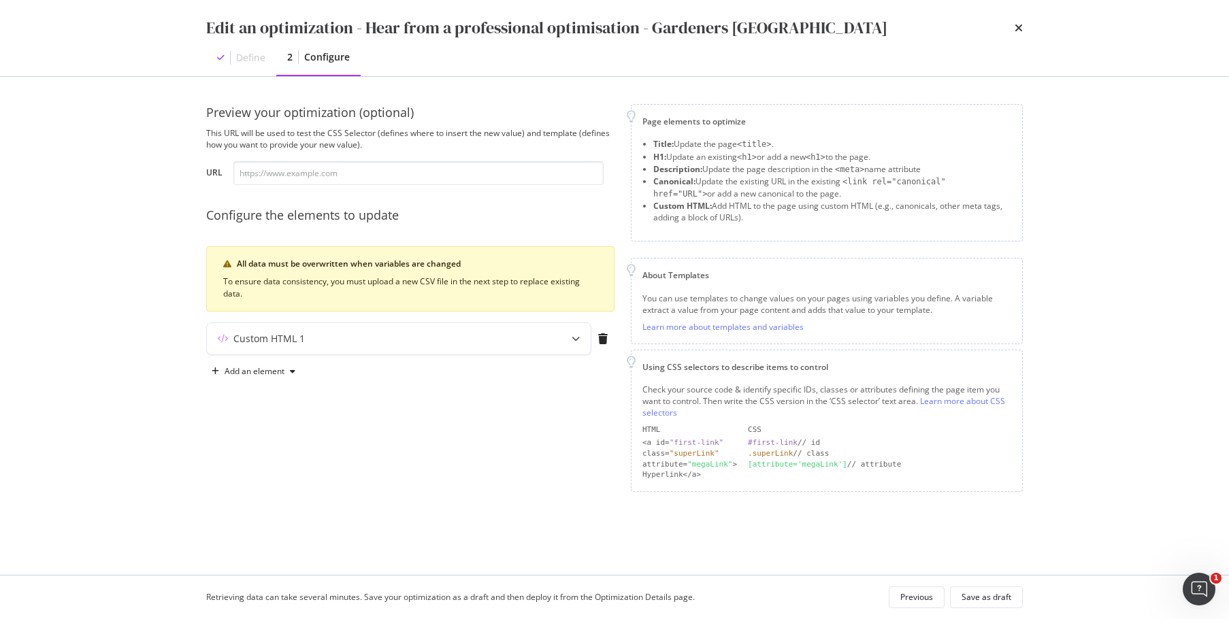
scroll to position [0, 0]
click at [447, 327] on div "Custom HTML 1" at bounding box center [399, 338] width 384 height 31
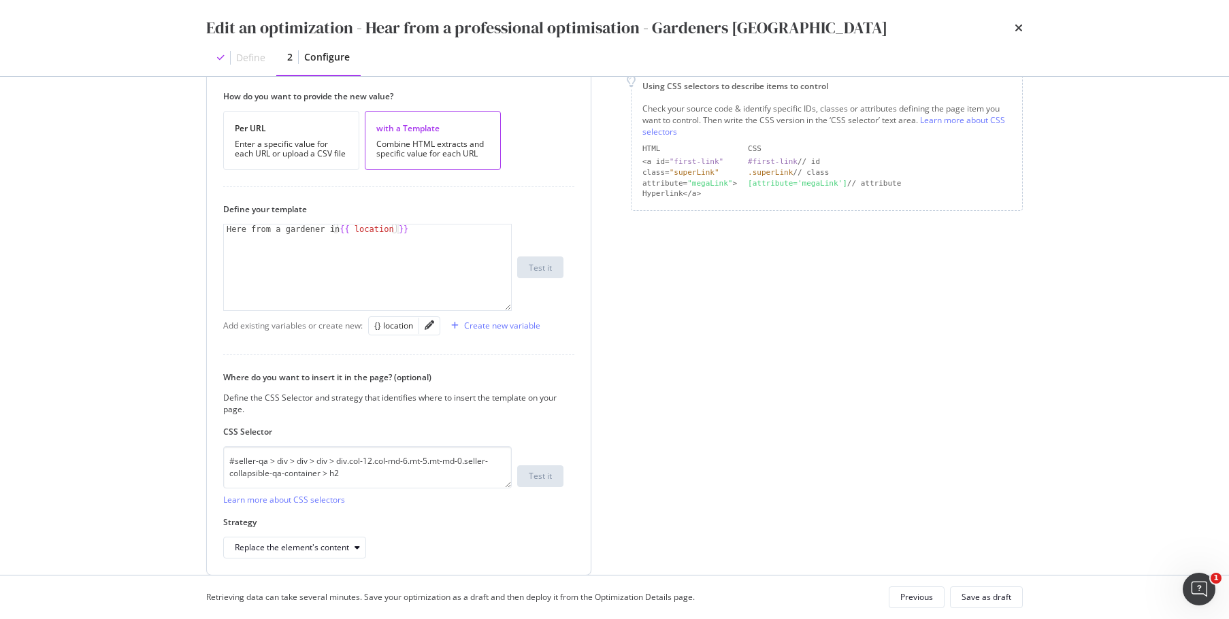
scroll to position [336, 0]
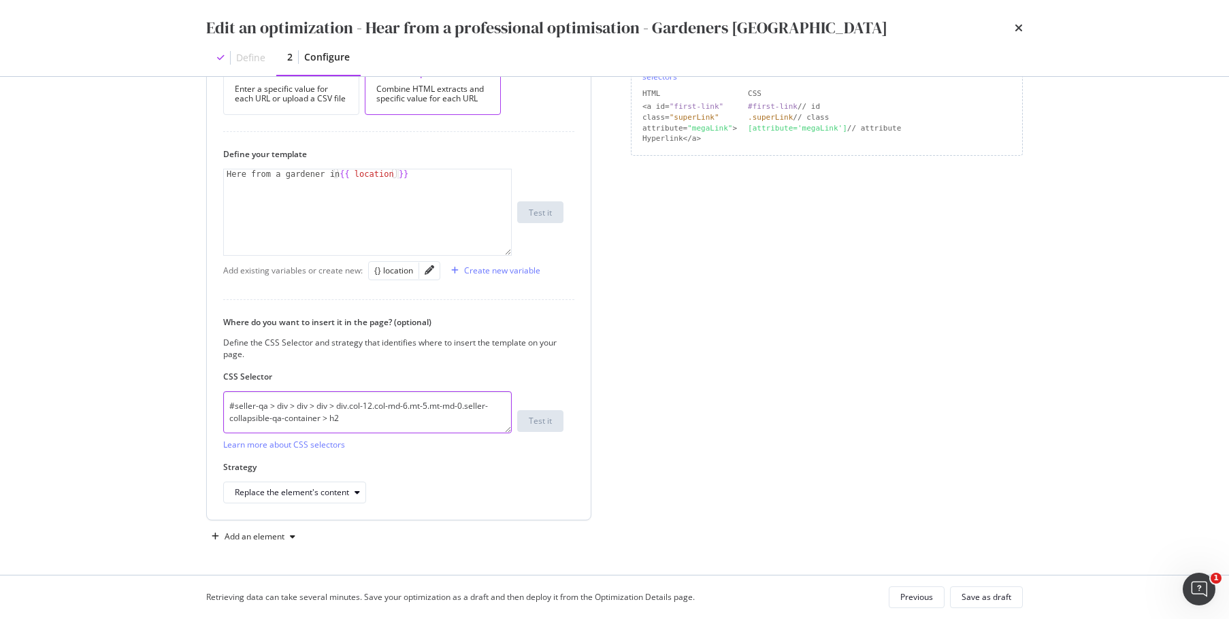
click at [409, 415] on textarea "#seller-qa > div > div > div > div.col-12.col-md-6.mt-5.mt-md-0.seller-collapsi…" at bounding box center [367, 412] width 289 height 42
click at [644, 226] on div "Page elements to optimize Title: Update the page <title> . H1: Update an existi…" at bounding box center [827, 158] width 392 height 780
type textarea "Here from a gardener in {{ location }}"
click at [459, 210] on div "Here from a gardener in {{ location }}" at bounding box center [367, 221] width 287 height 105
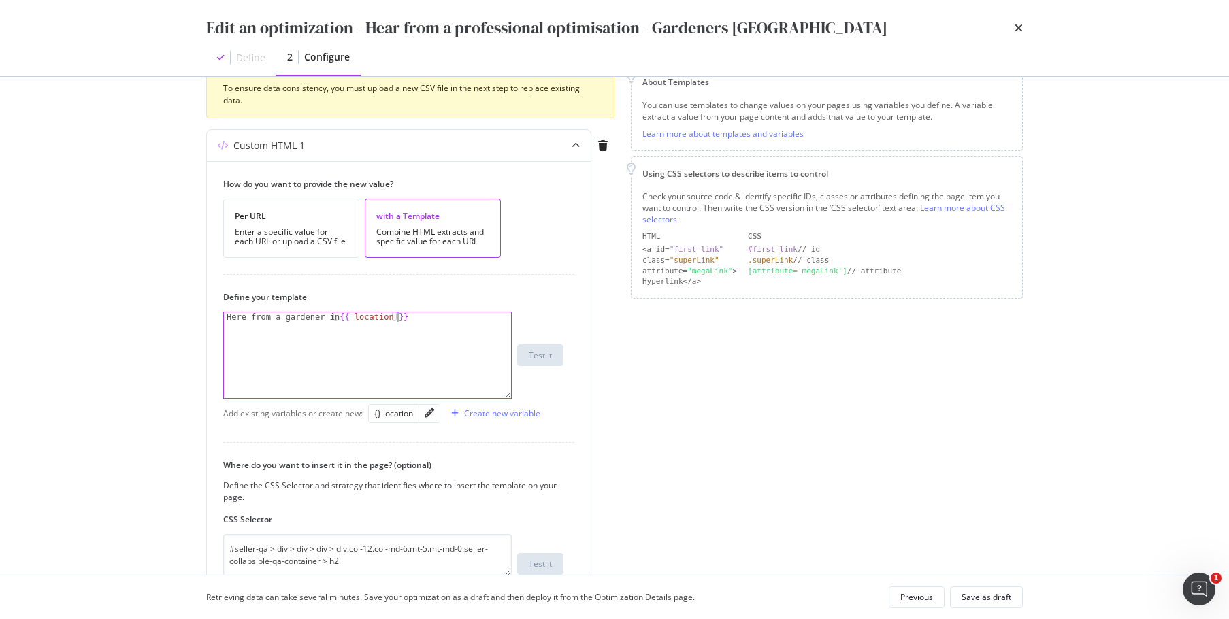
scroll to position [64, 0]
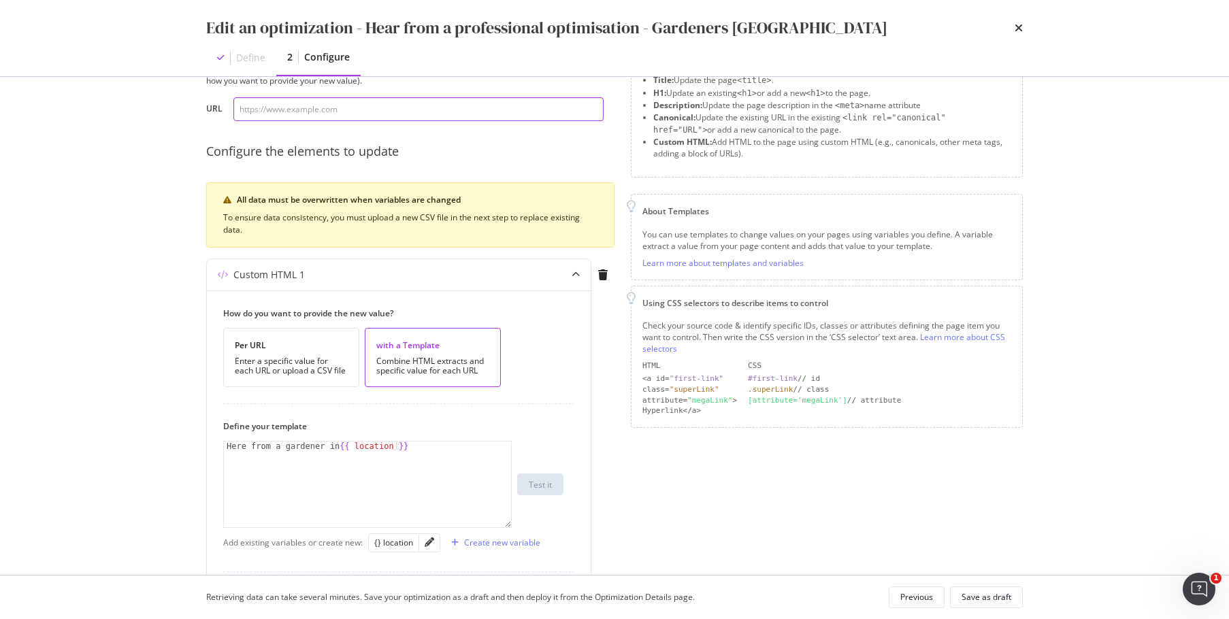
click at [316, 116] on input "modal" at bounding box center [418, 109] width 370 height 24
paste input "[URL][DOMAIN_NAME]"
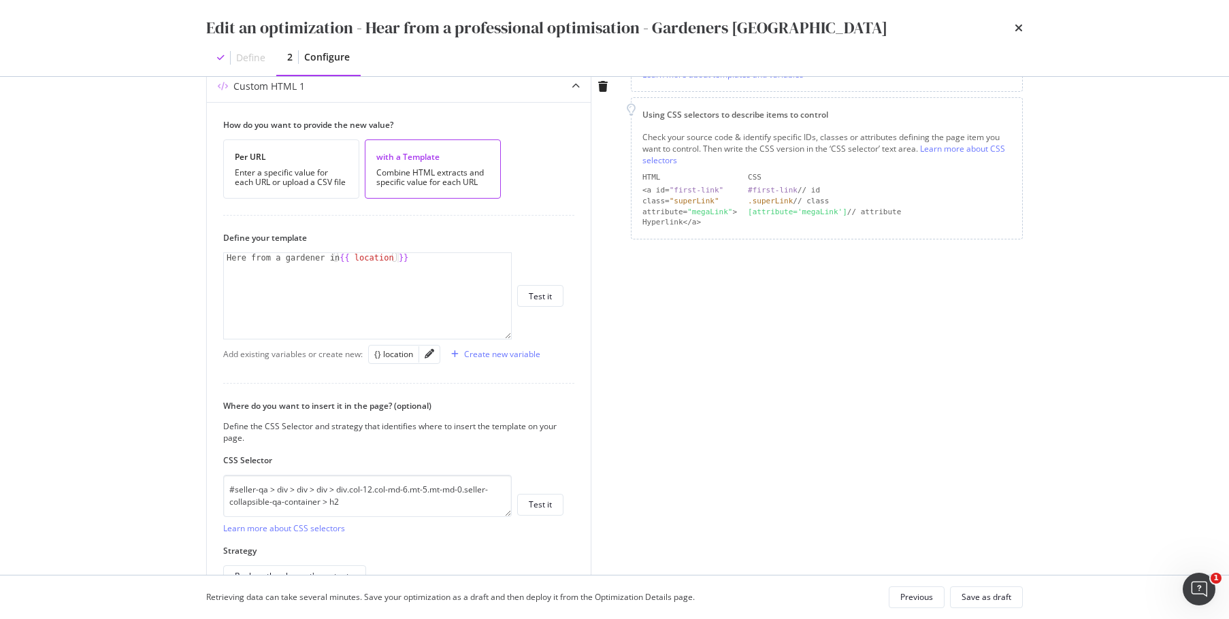
scroll to position [336, 0]
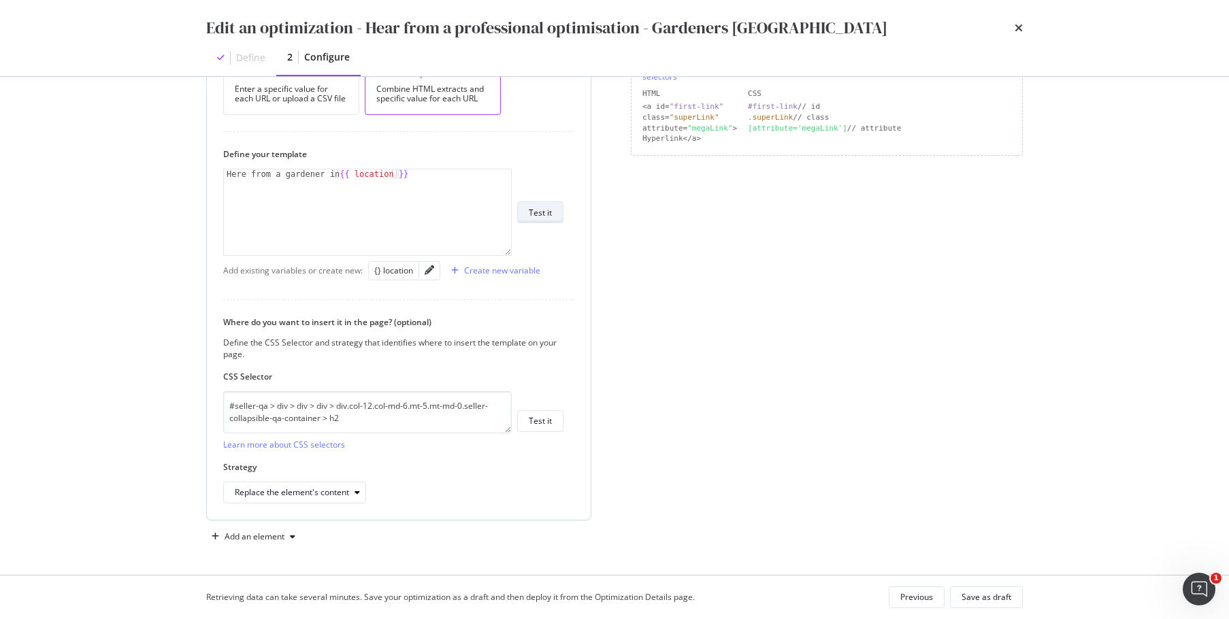
type input "[URL][DOMAIN_NAME]"
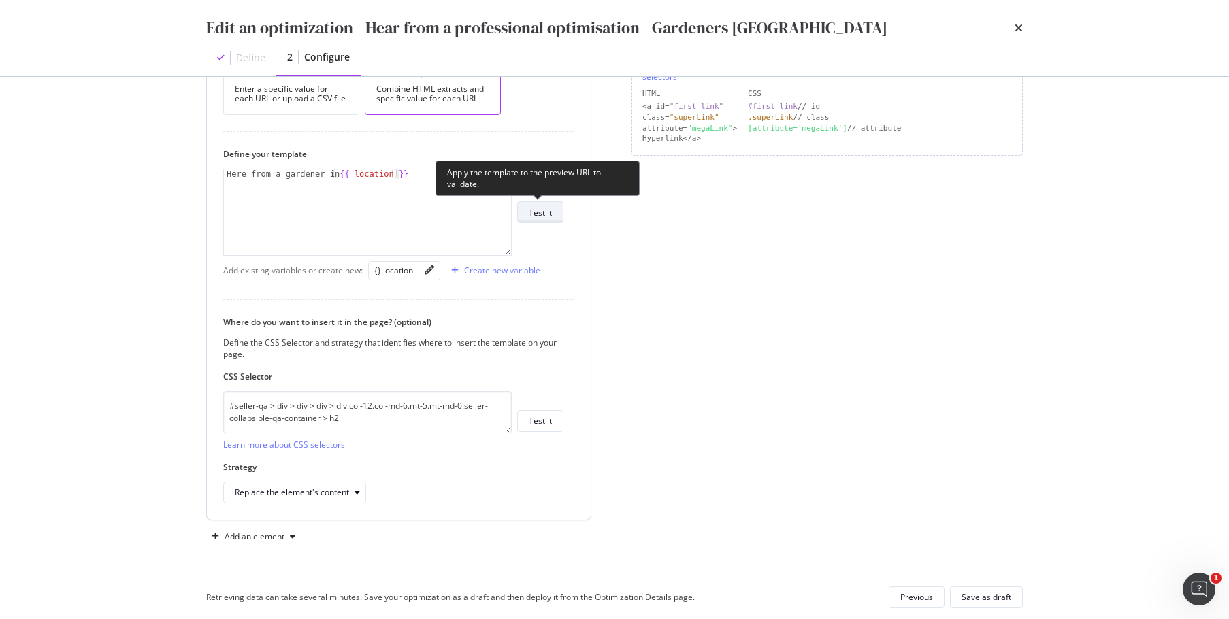
click at [542, 208] on div "Test it" at bounding box center [540, 213] width 23 height 12
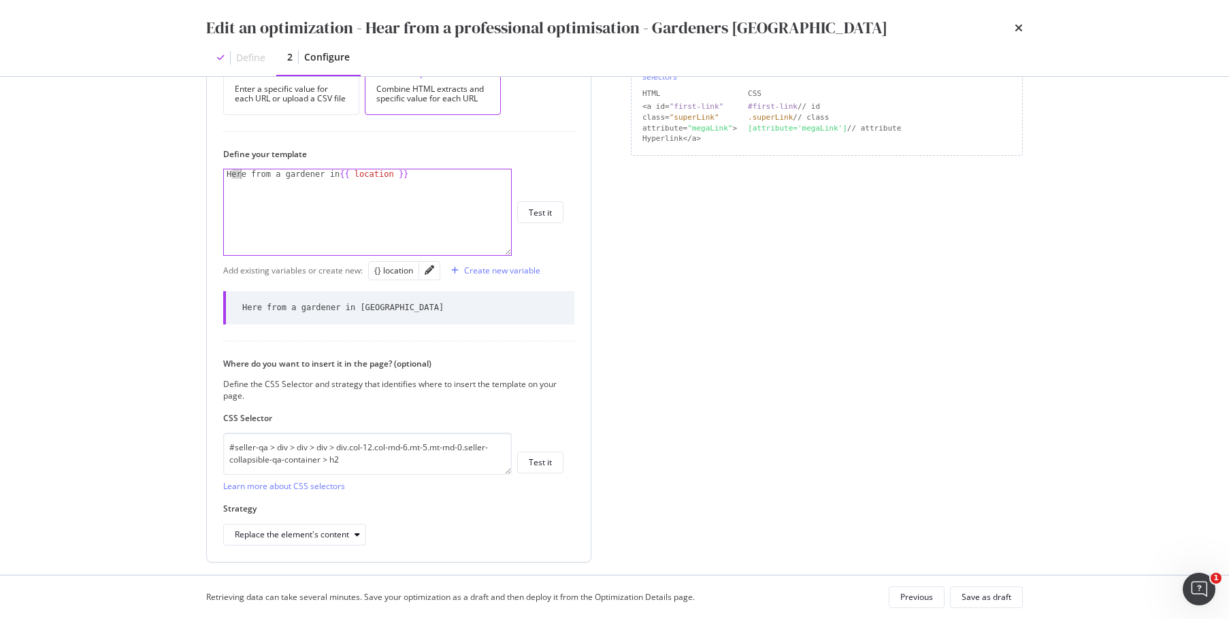
drag, startPoint x: 231, startPoint y: 176, endPoint x: 243, endPoint y: 177, distance: 12.3
click at [243, 177] on div "Here from a gardener in {{ location }}" at bounding box center [367, 221] width 287 height 105
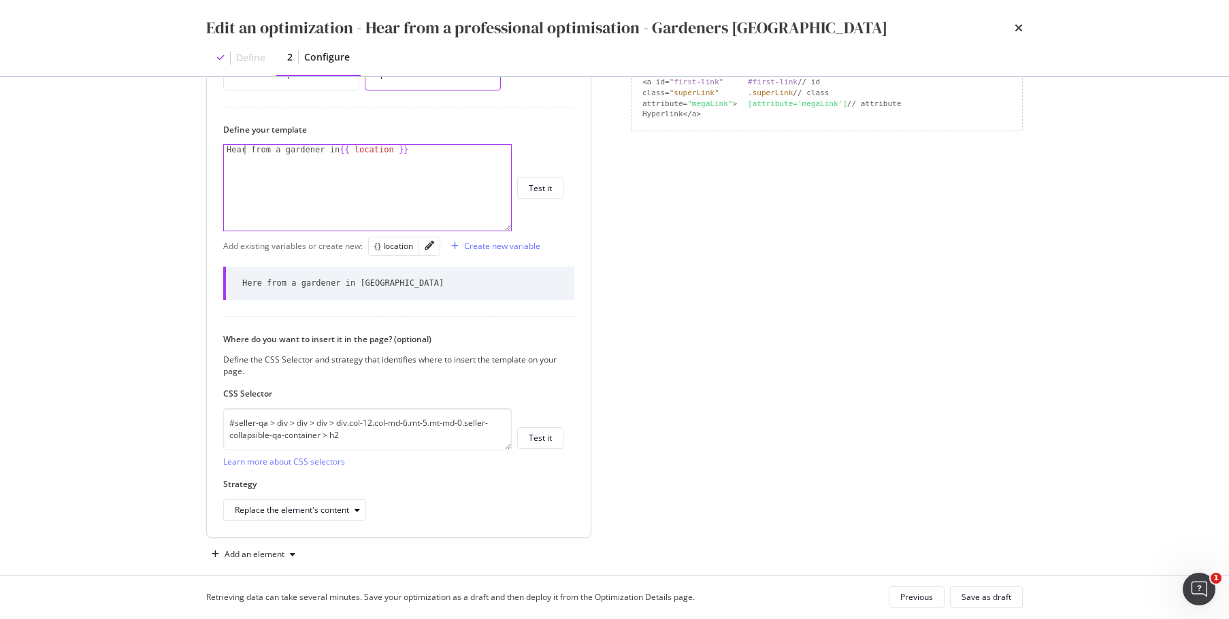
scroll to position [378, 0]
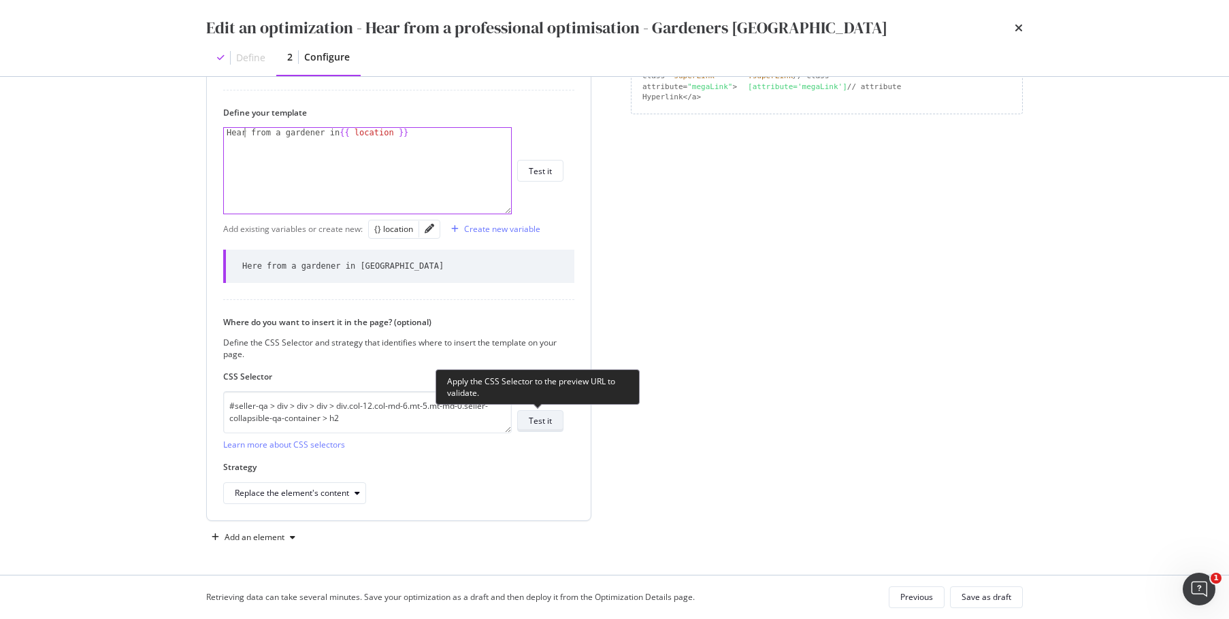
type textarea "Hear from a gardener in {{ location }}"
click at [541, 425] on div "Test it" at bounding box center [540, 421] width 23 height 12
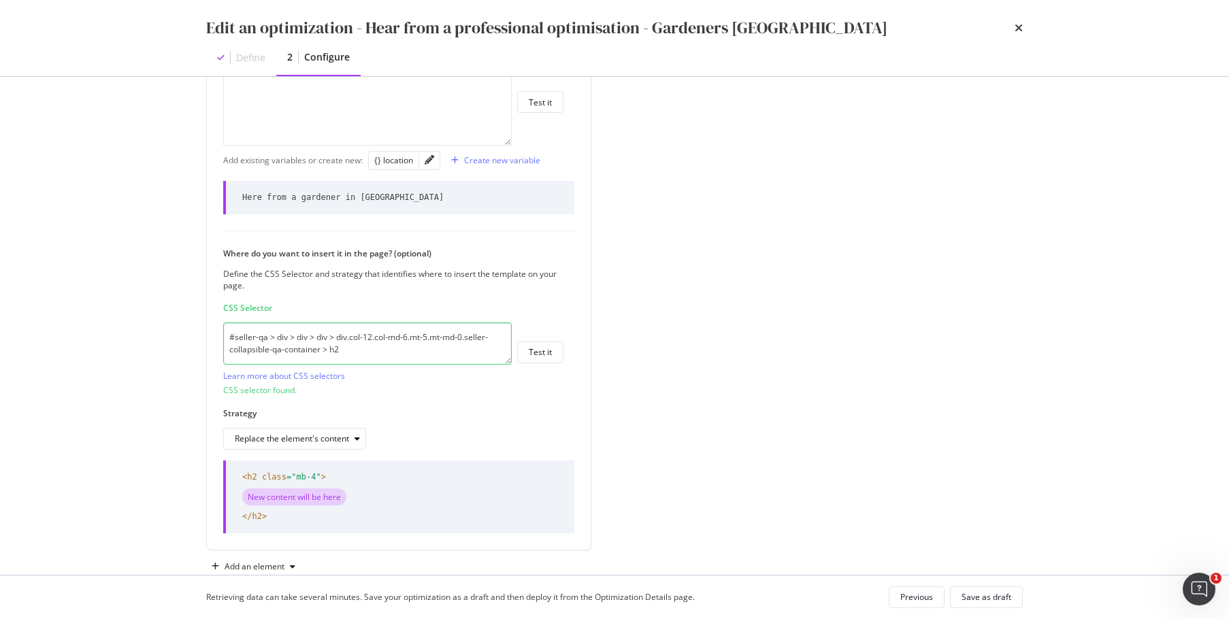
scroll to position [476, 0]
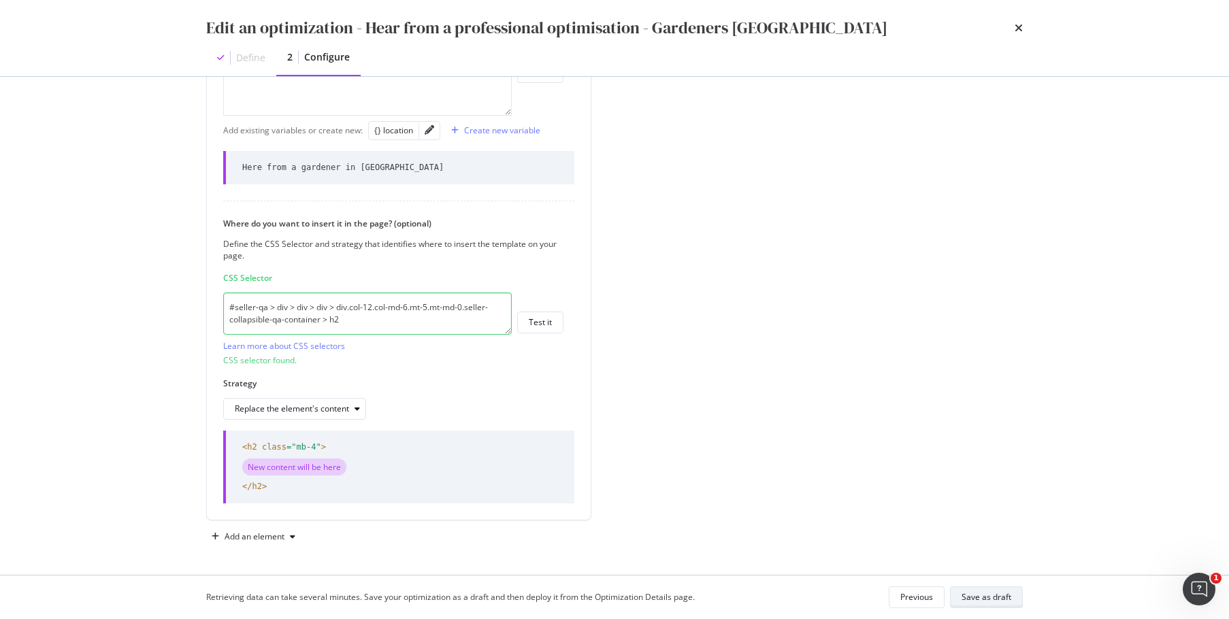
drag, startPoint x: 994, startPoint y: 586, endPoint x: 1000, endPoint y: 595, distance: 10.8
click at [994, 586] on div "Retrieving data can take several minutes. Save your optimization as a draft and…" at bounding box center [614, 598] width 871 height 44
click at [1003, 608] on div "Retrieving data can take several minutes. Save your optimization as a draft and…" at bounding box center [614, 598] width 871 height 44
click at [996, 594] on div "Save as draft" at bounding box center [987, 597] width 50 height 12
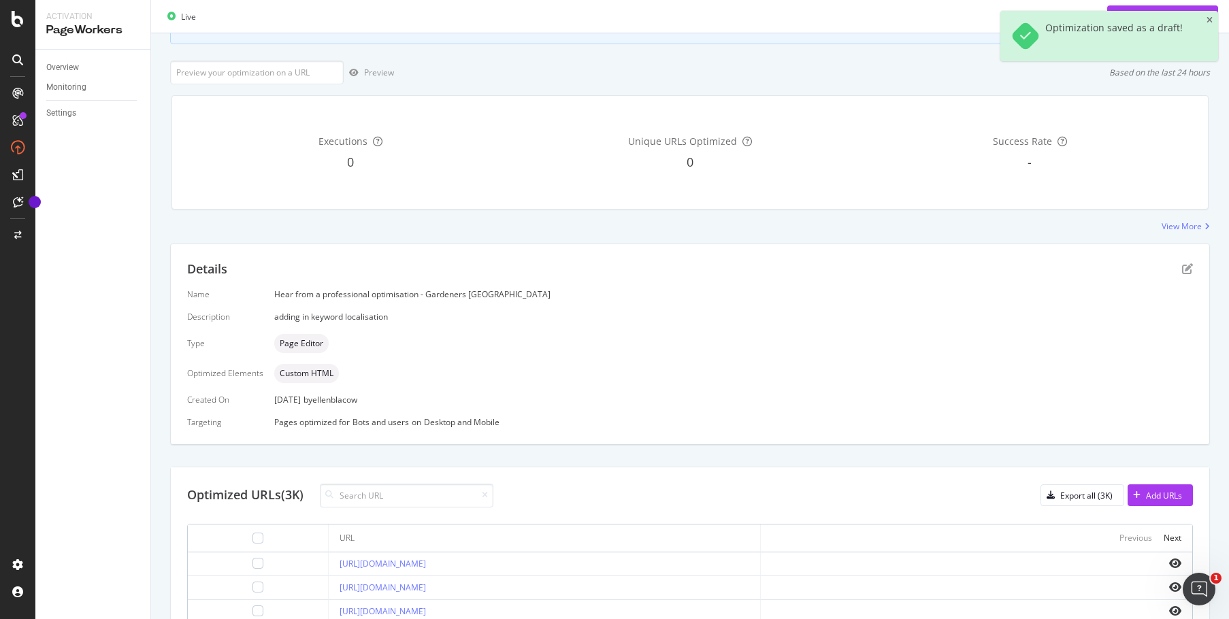
scroll to position [0, 0]
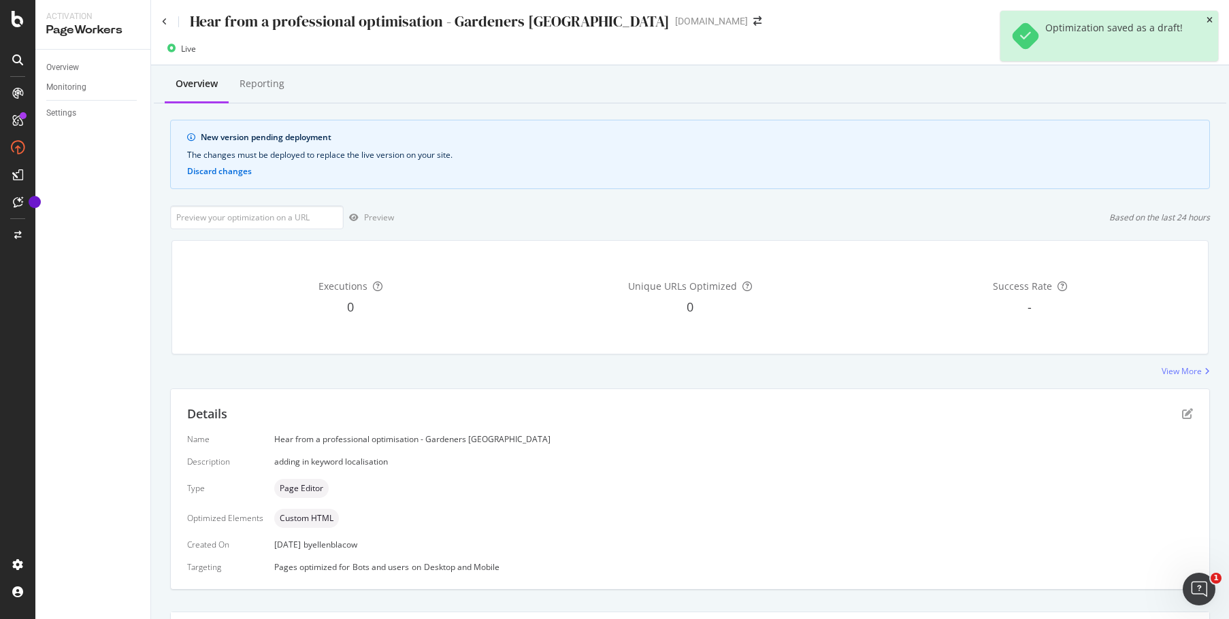
click at [1212, 20] on icon "close toast" at bounding box center [1210, 20] width 6 height 8
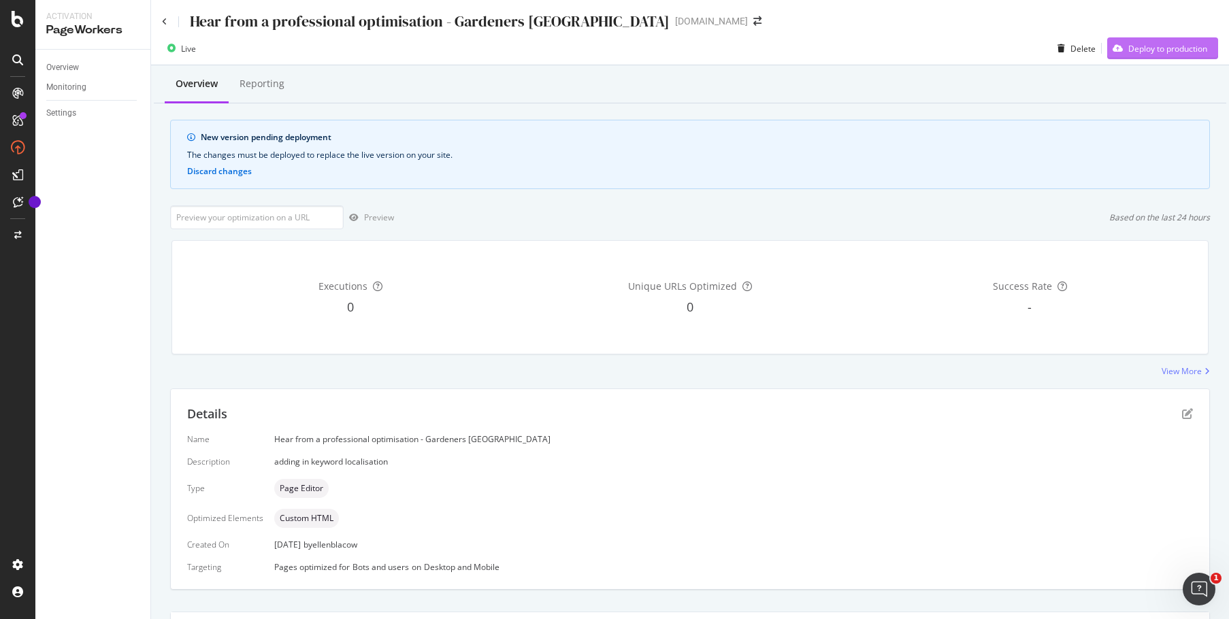
click at [1167, 51] on div "Deploy to production" at bounding box center [1167, 49] width 79 height 12
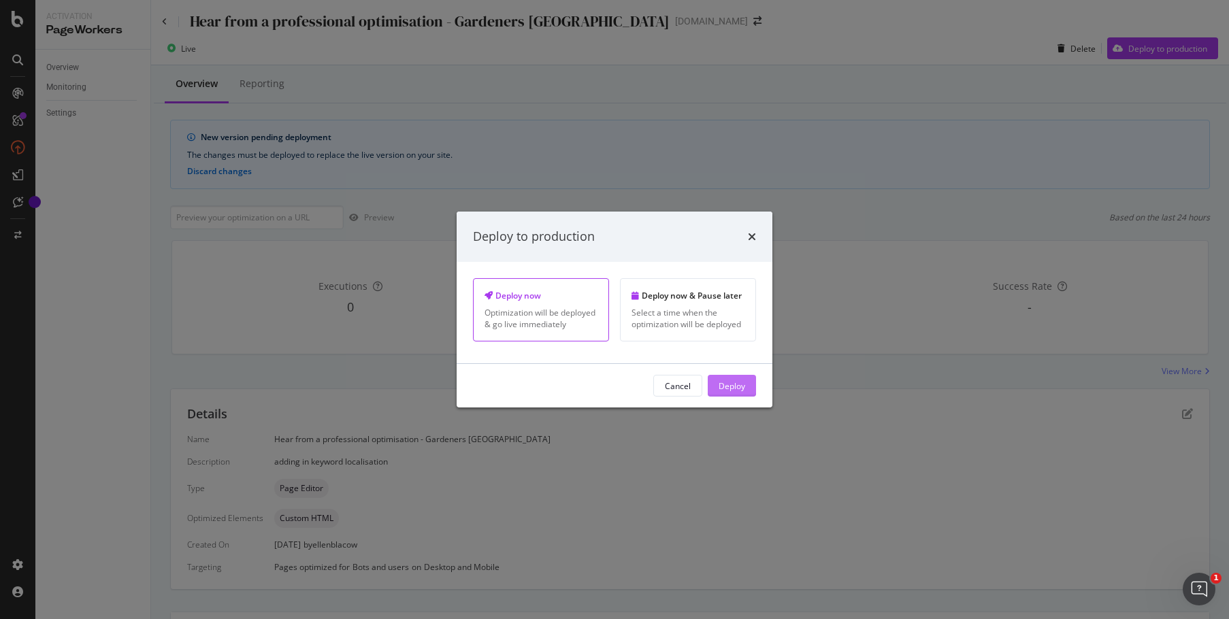
click at [723, 382] on div "Deploy" at bounding box center [732, 386] width 27 height 12
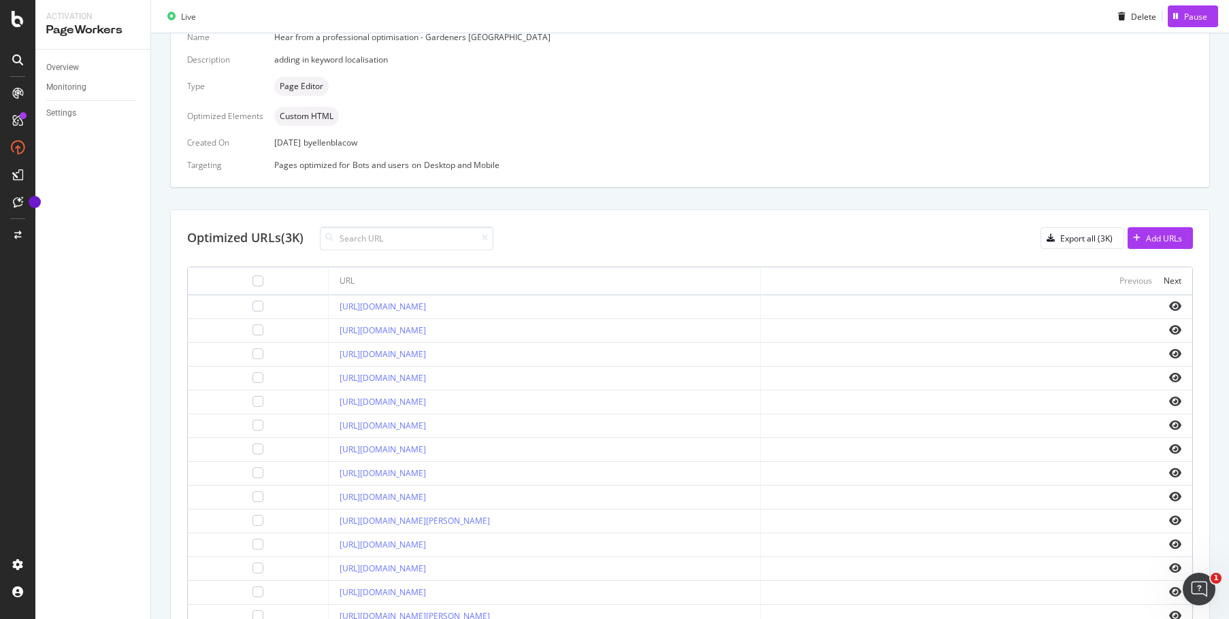
scroll to position [340, 0]
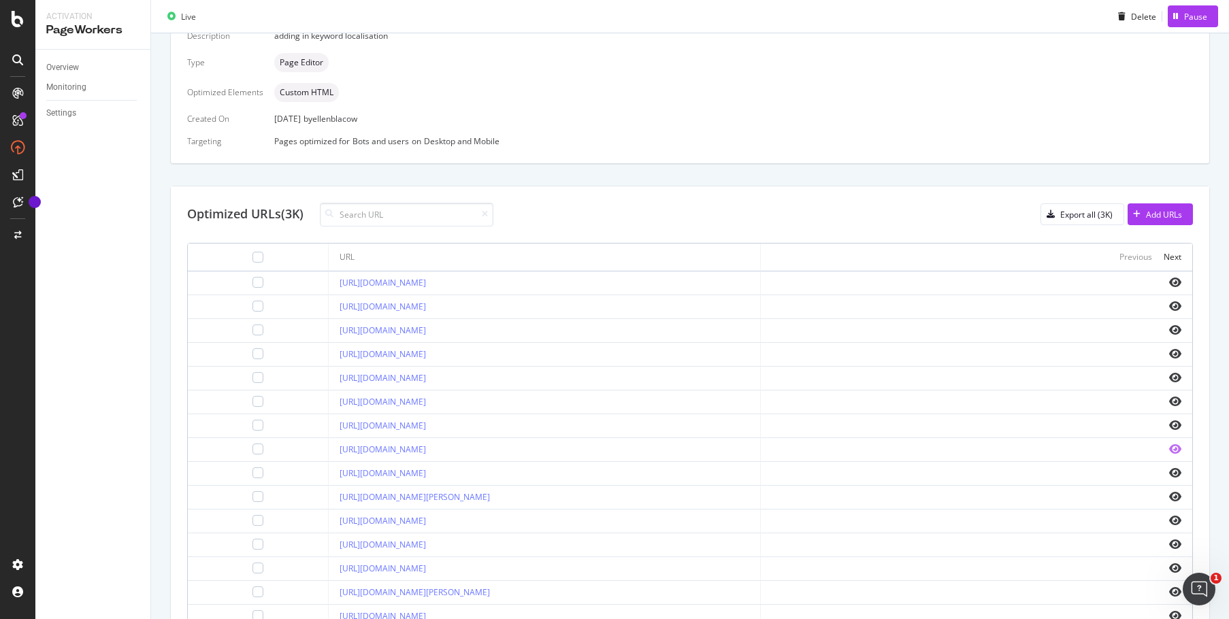
click at [1169, 450] on icon "eye" at bounding box center [1175, 449] width 12 height 11
click at [422, 219] on input at bounding box center [407, 215] width 174 height 24
type input "[GEOGRAPHIC_DATA]"
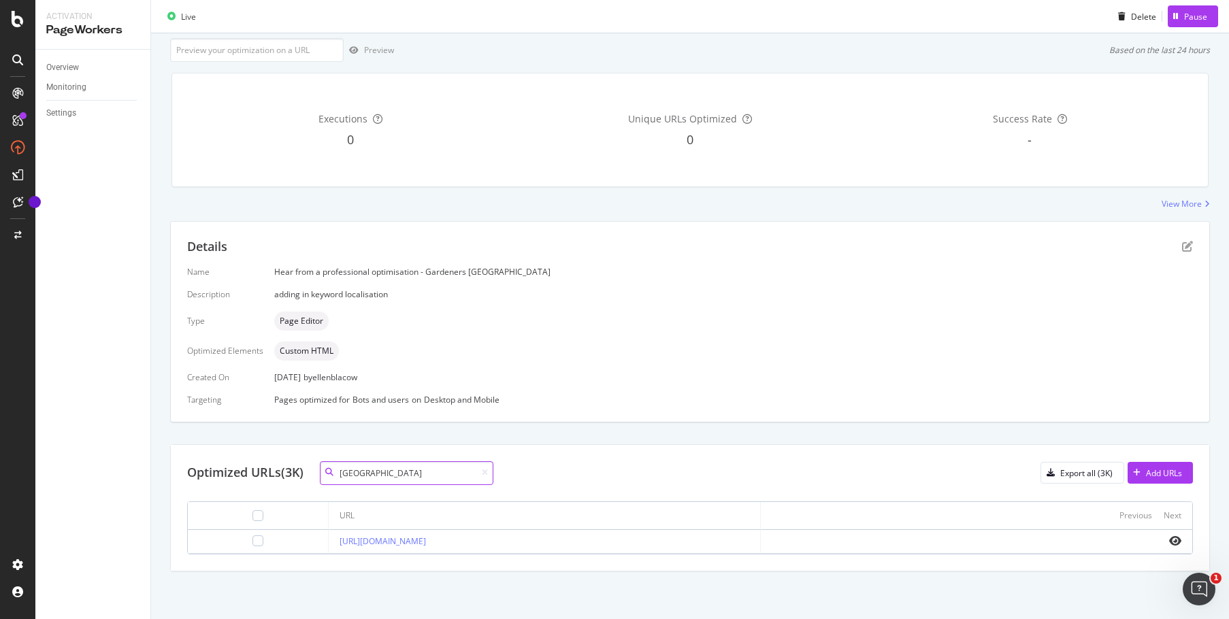
scroll to position [82, 0]
click at [1164, 533] on td at bounding box center [976, 542] width 431 height 24
click at [1169, 544] on icon "eye" at bounding box center [1175, 541] width 12 height 11
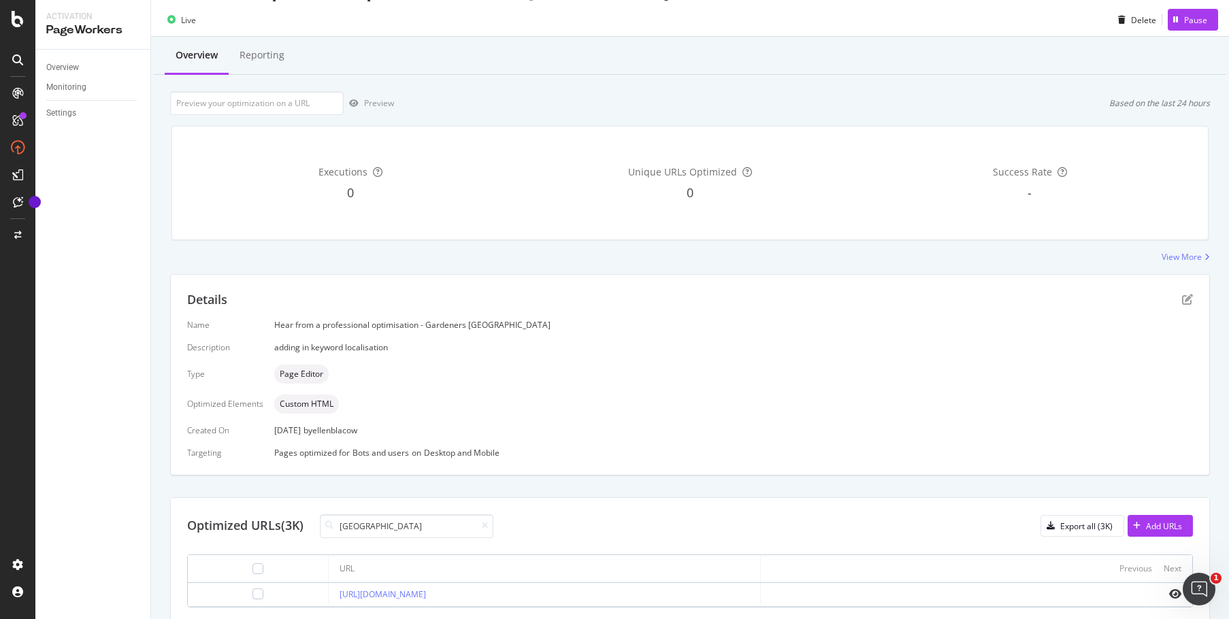
scroll to position [0, 0]
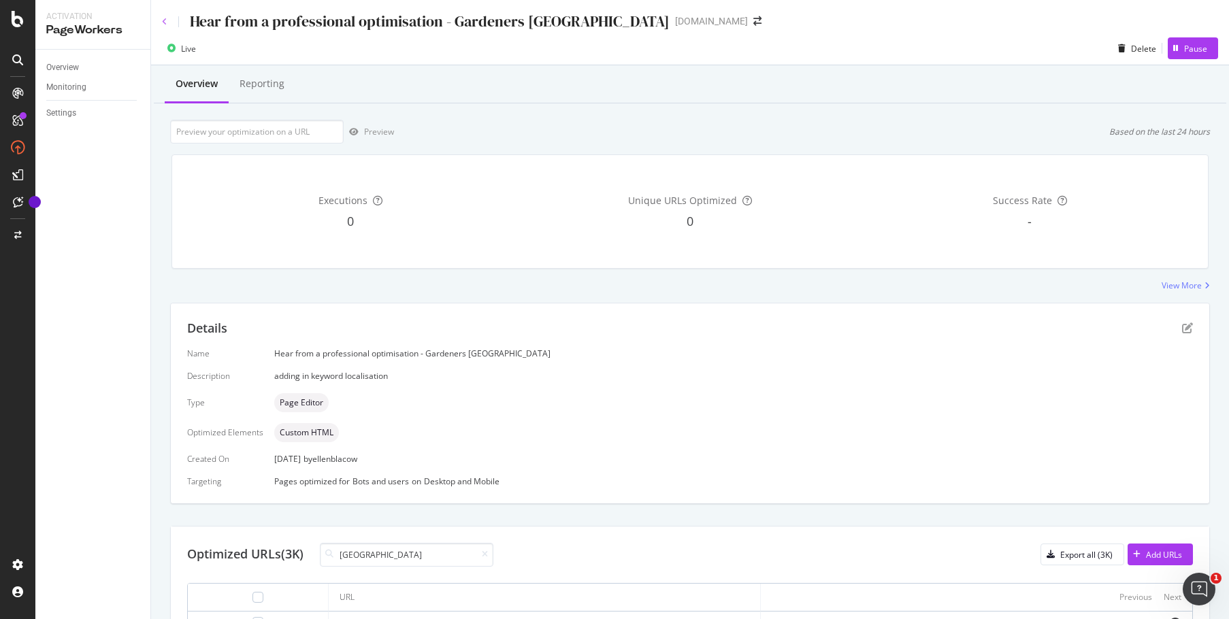
click at [163, 18] on icon at bounding box center [164, 22] width 5 height 8
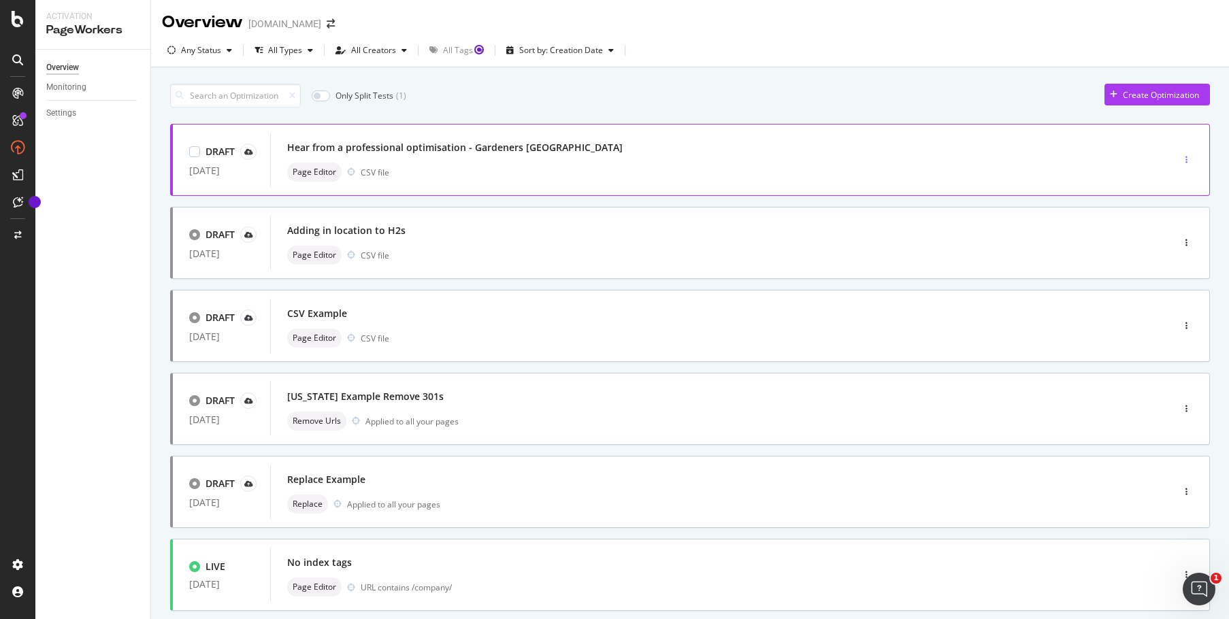
click at [1180, 157] on div "button" at bounding box center [1186, 160] width 13 height 8
click at [746, 124] on div "DRAFT [DATE] Hear from a professional optimisation - Gardeners UK Page Editor C…" at bounding box center [690, 160] width 1040 height 72
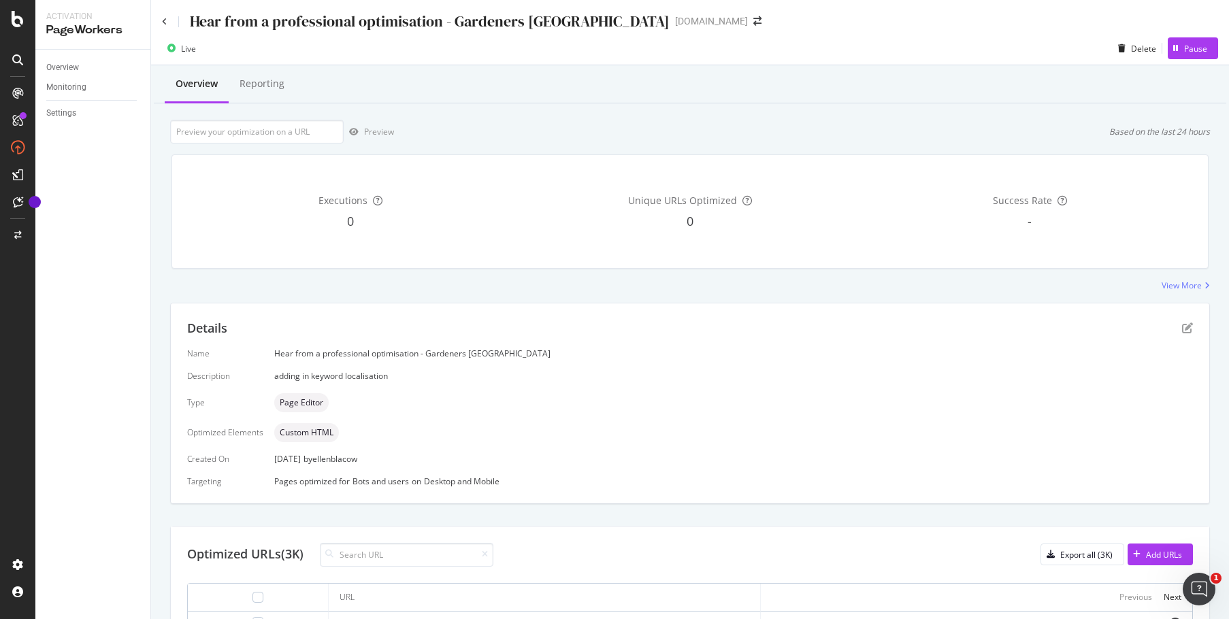
click at [172, 20] on div "Hear from a professional optimisation - Gardeners [GEOGRAPHIC_DATA]" at bounding box center [416, 21] width 508 height 21
click at [167, 20] on icon at bounding box center [164, 22] width 5 height 8
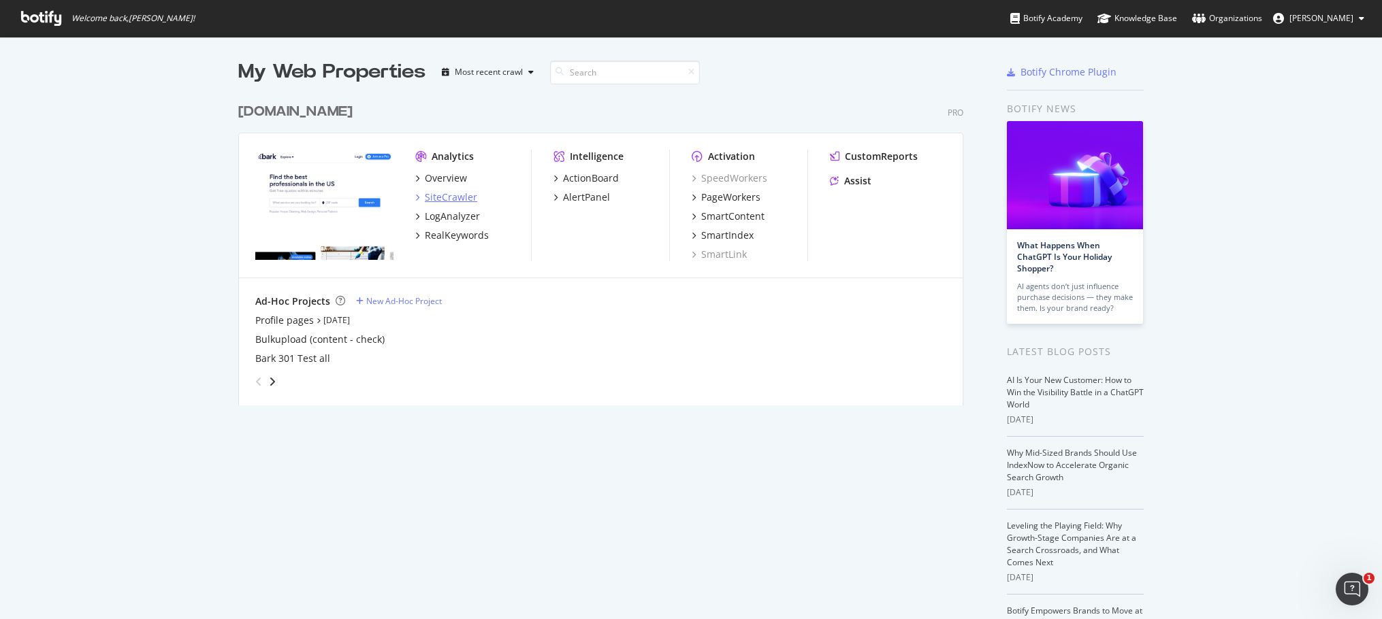
click at [433, 195] on div "SiteCrawler" at bounding box center [451, 198] width 52 height 14
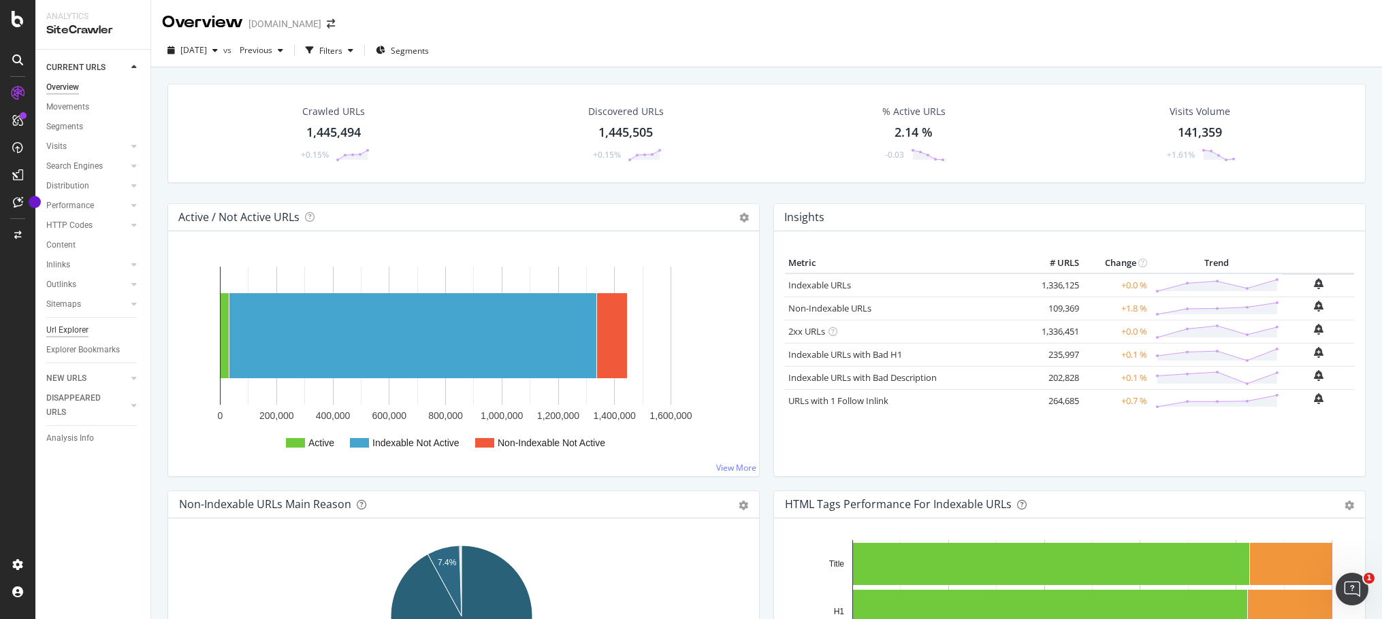
click at [79, 330] on div "Url Explorer" at bounding box center [67, 330] width 42 height 14
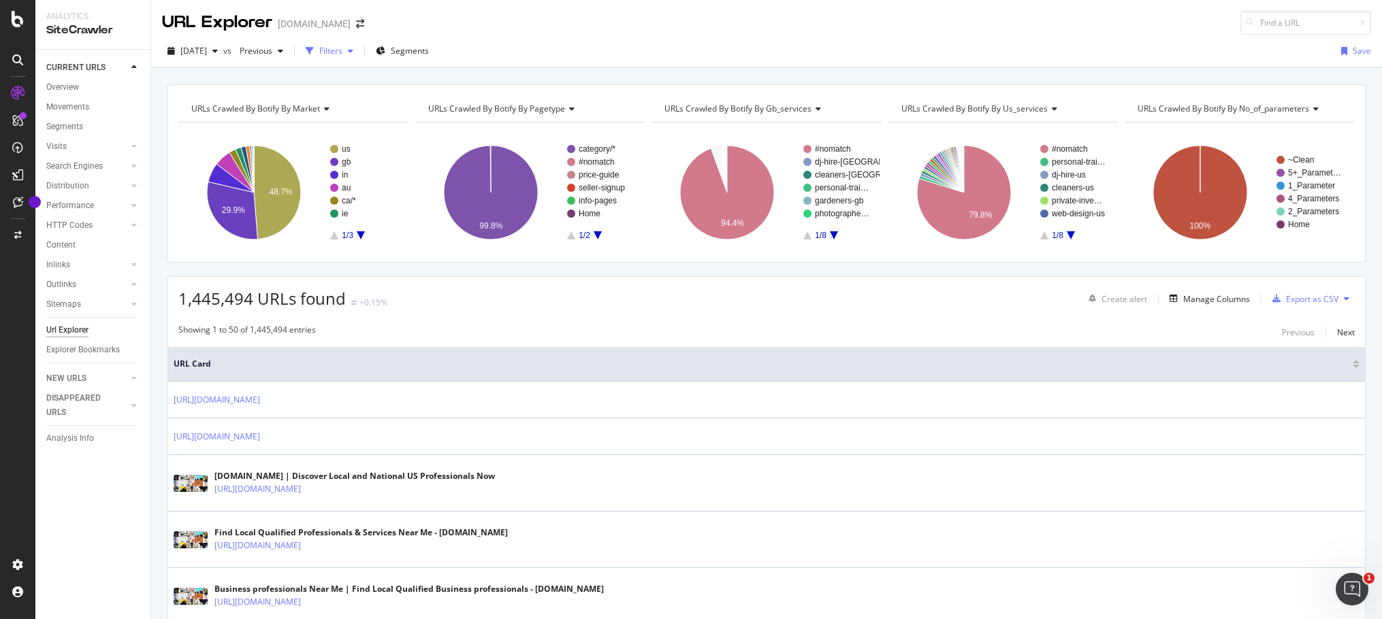
click at [342, 48] on div "Filters" at bounding box center [330, 51] width 23 height 12
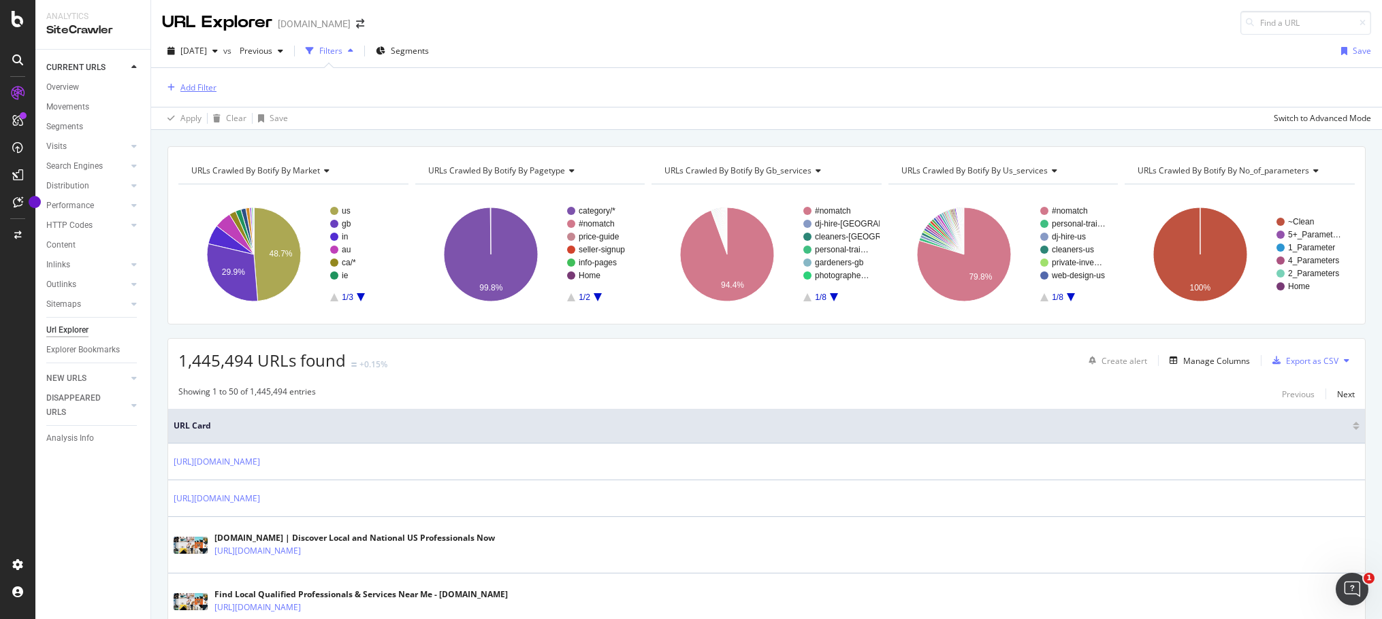
click at [193, 88] on div "Add Filter" at bounding box center [198, 88] width 36 height 12
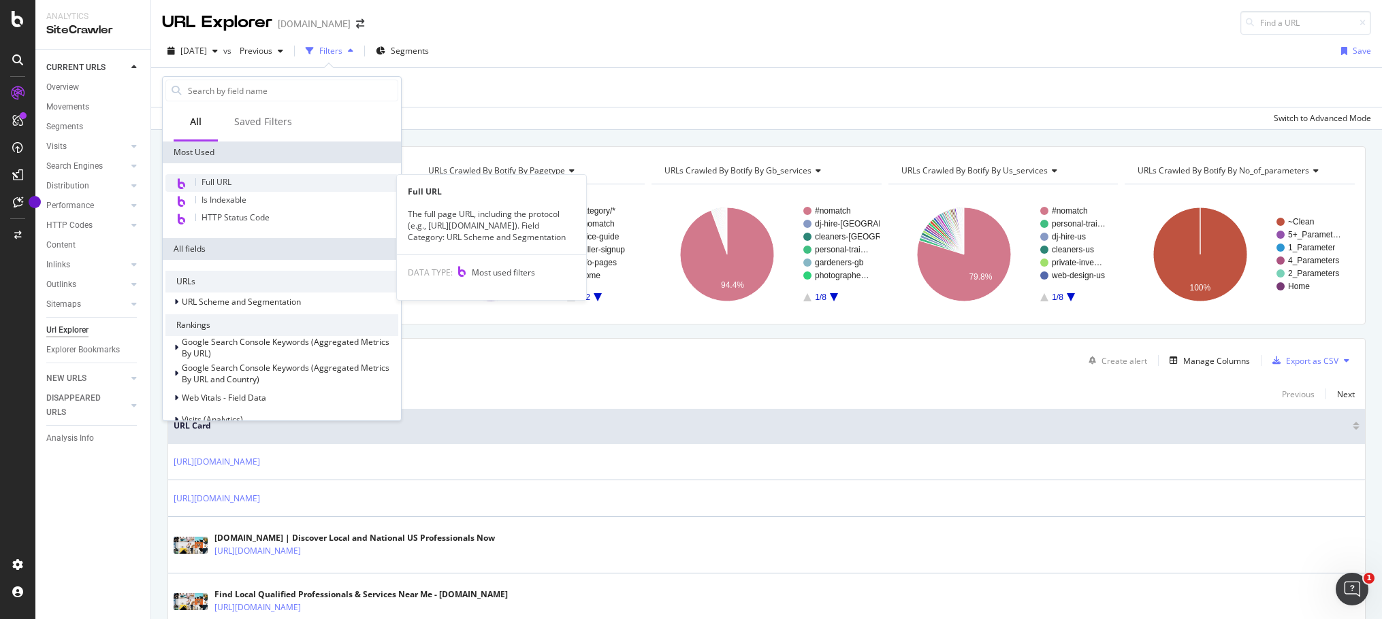
click at [244, 182] on div "Full URL" at bounding box center [281, 183] width 233 height 18
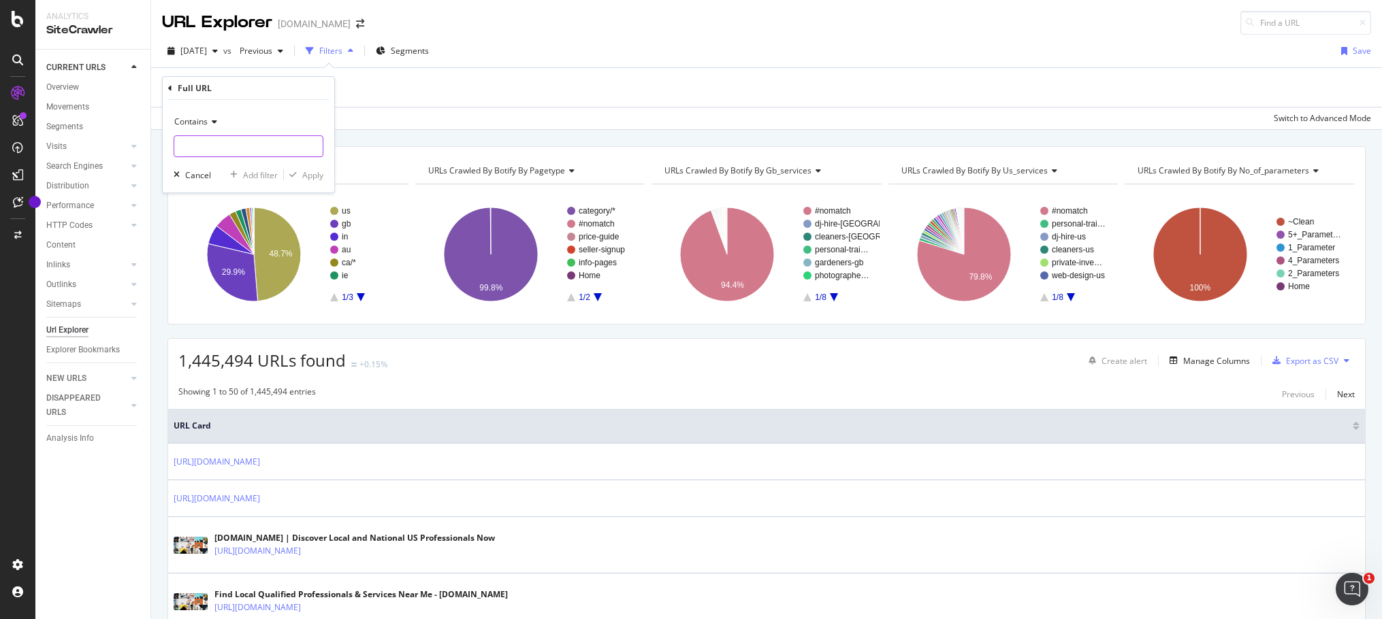
click at [202, 139] on input "text" at bounding box center [248, 146] width 148 height 22
paste input "https://www.bark.com/en/gb/cleaners/"
type input "https://www.bark.com/en/gb/cleaners/"
click at [313, 180] on div "Apply" at bounding box center [312, 175] width 21 height 12
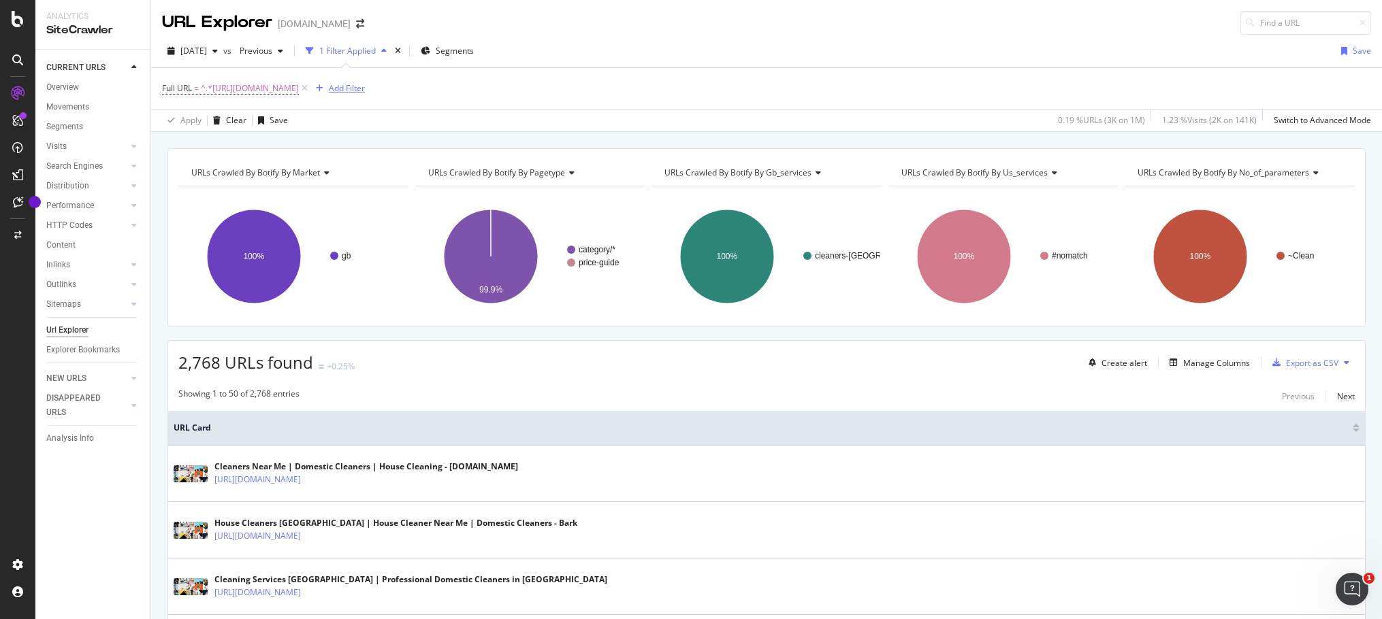
click at [365, 84] on div "Add Filter" at bounding box center [347, 88] width 36 height 12
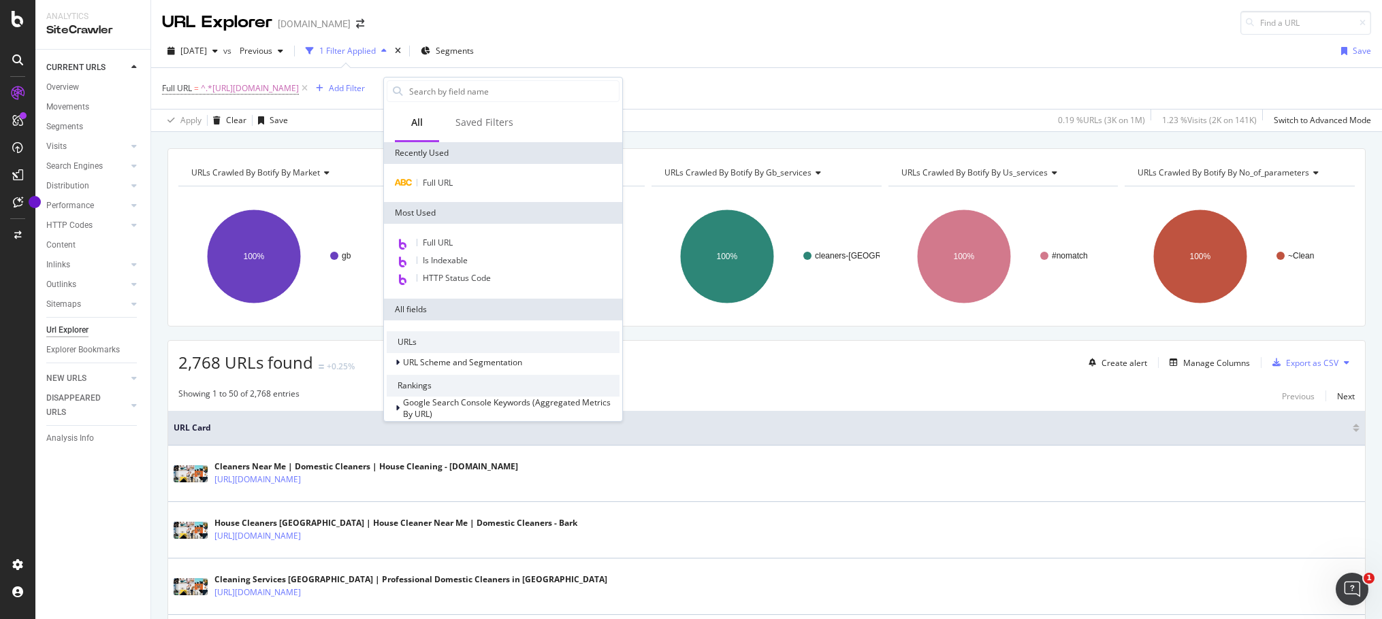
click at [702, 82] on div "Full URL = ^.*https://www.bark.com/en/gb/cleaners/.*$ Add Filter" at bounding box center [766, 88] width 1209 height 41
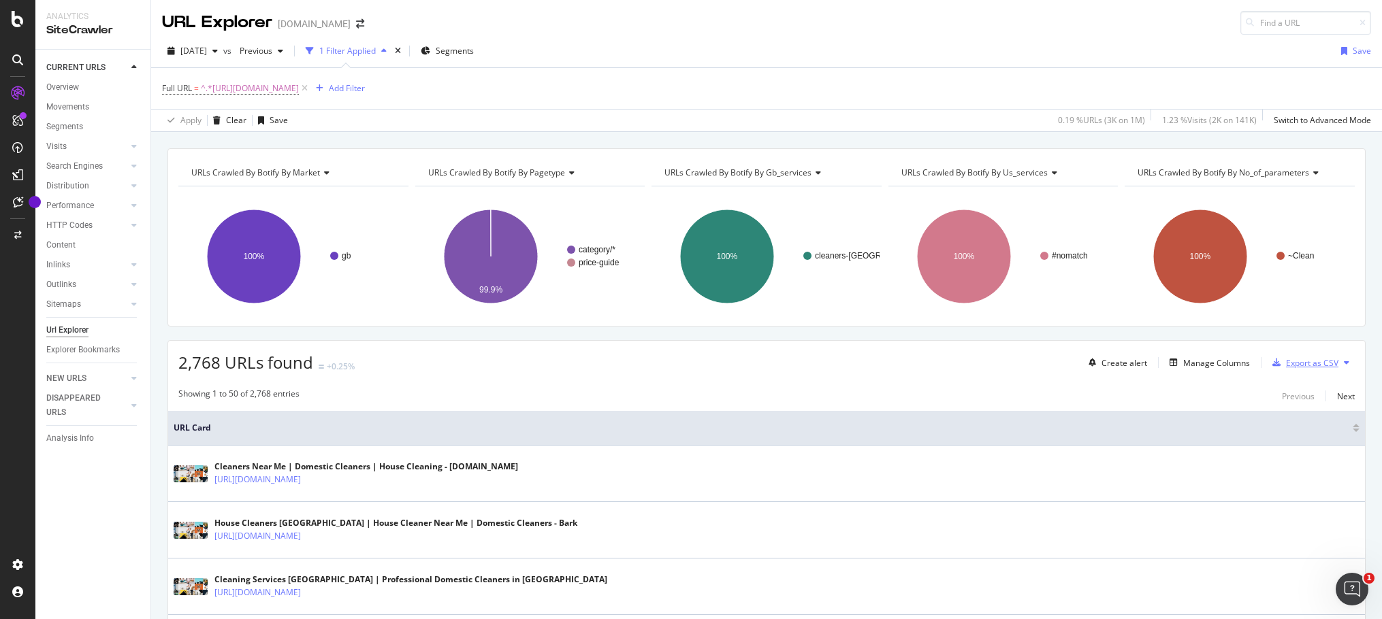
click at [1286, 362] on div "Export as CSV" at bounding box center [1312, 363] width 52 height 12
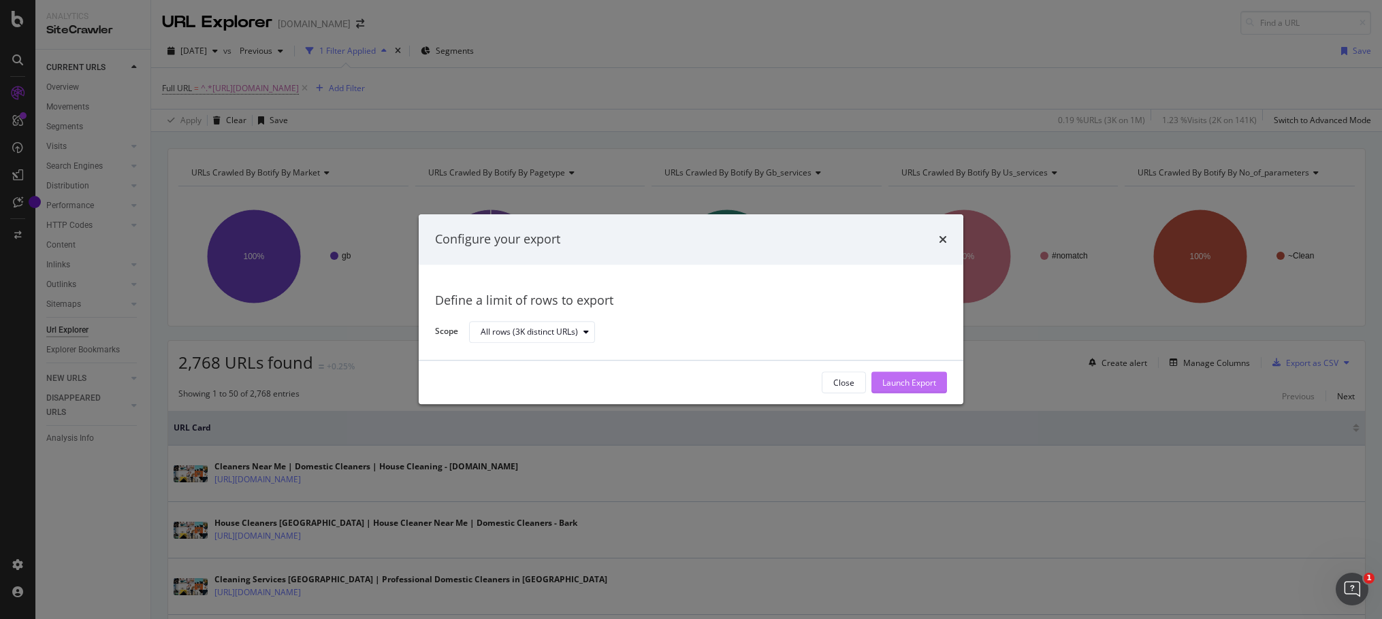
click at [927, 380] on div "Launch Export" at bounding box center [909, 383] width 54 height 12
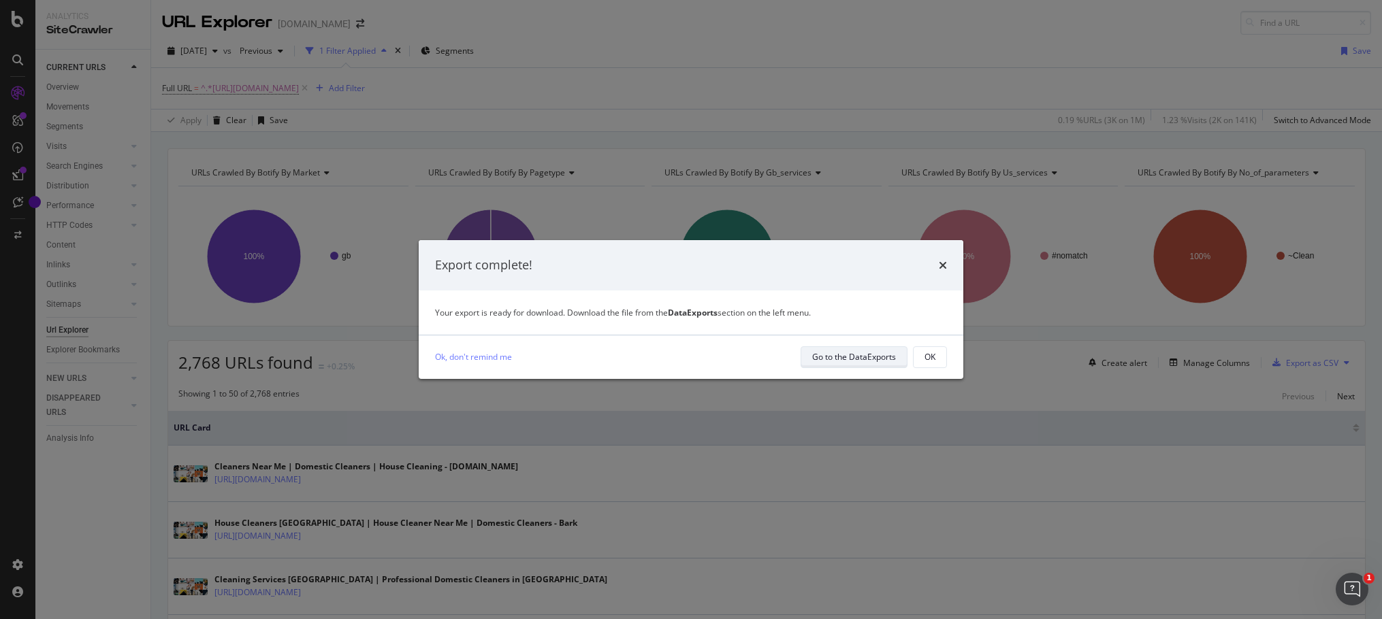
drag, startPoint x: 851, startPoint y: 355, endPoint x: 824, endPoint y: 357, distance: 26.6
click at [824, 357] on div "Go to the DataExports" at bounding box center [854, 357] width 84 height 12
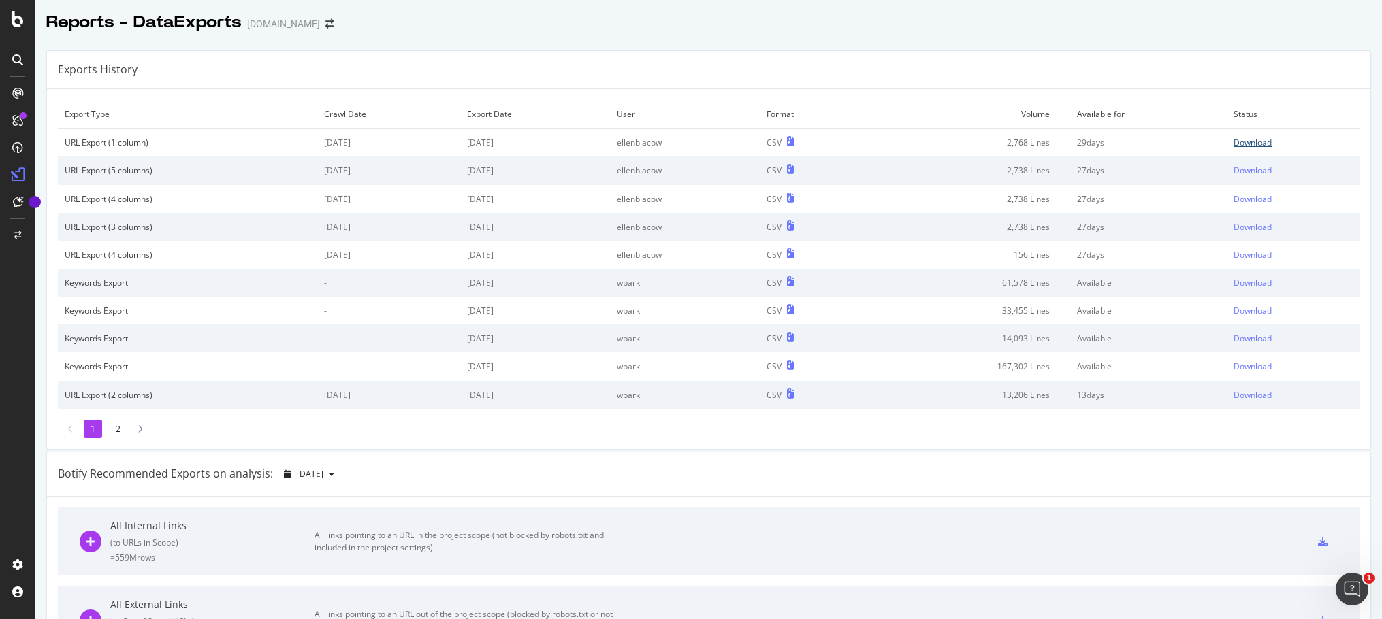
click at [1240, 141] on div "Download" at bounding box center [1252, 143] width 38 height 12
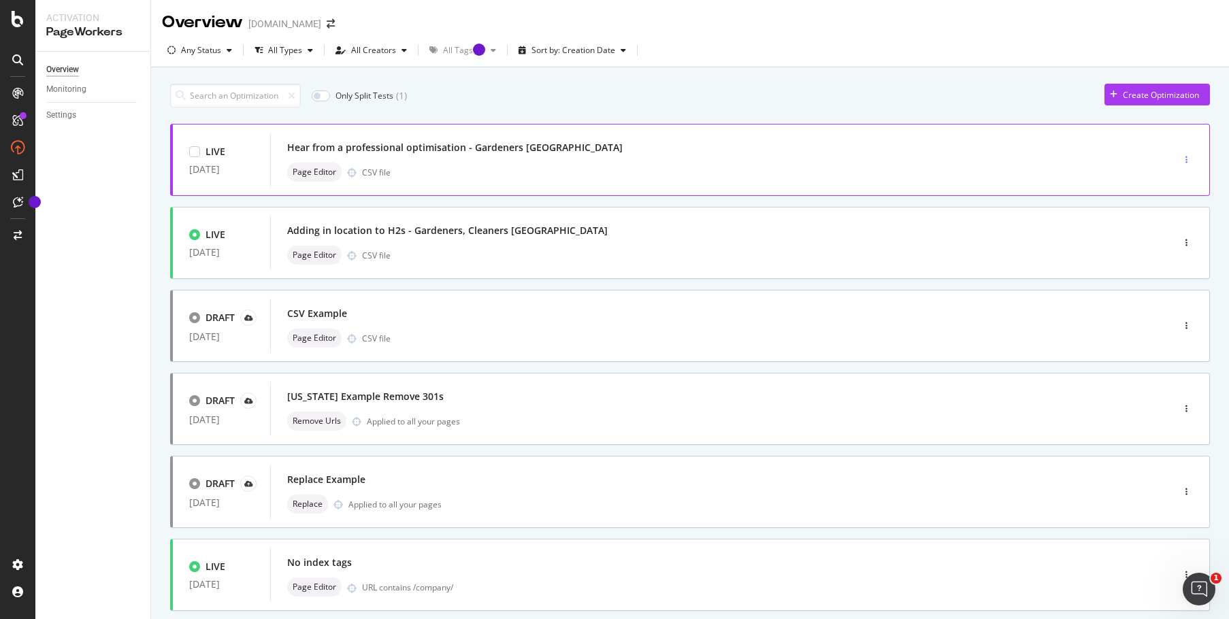
click at [1180, 157] on div "button" at bounding box center [1186, 160] width 13 height 8
click at [1160, 186] on div "Edit" at bounding box center [1156, 186] width 14 height 12
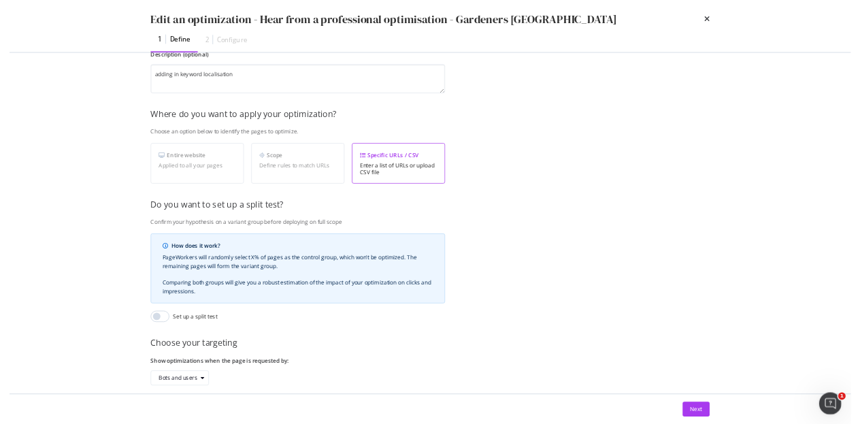
scroll to position [210, 0]
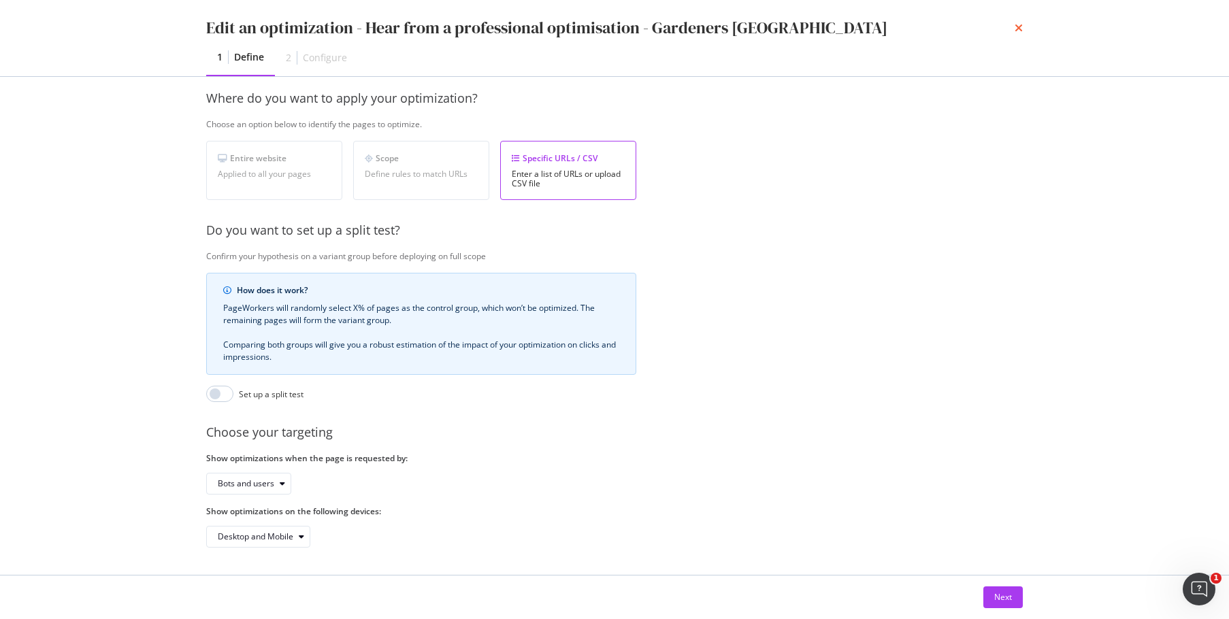
click at [1015, 25] on icon "times" at bounding box center [1019, 27] width 8 height 11
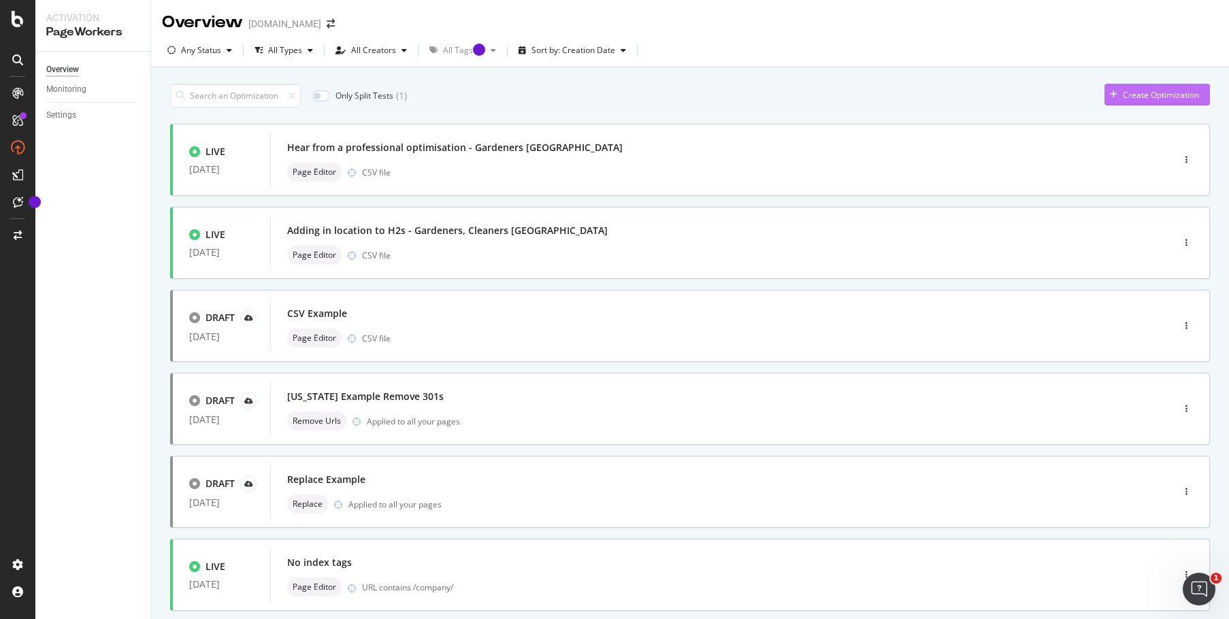
click at [1139, 94] on div "Create Optimization" at bounding box center [1161, 95] width 76 height 12
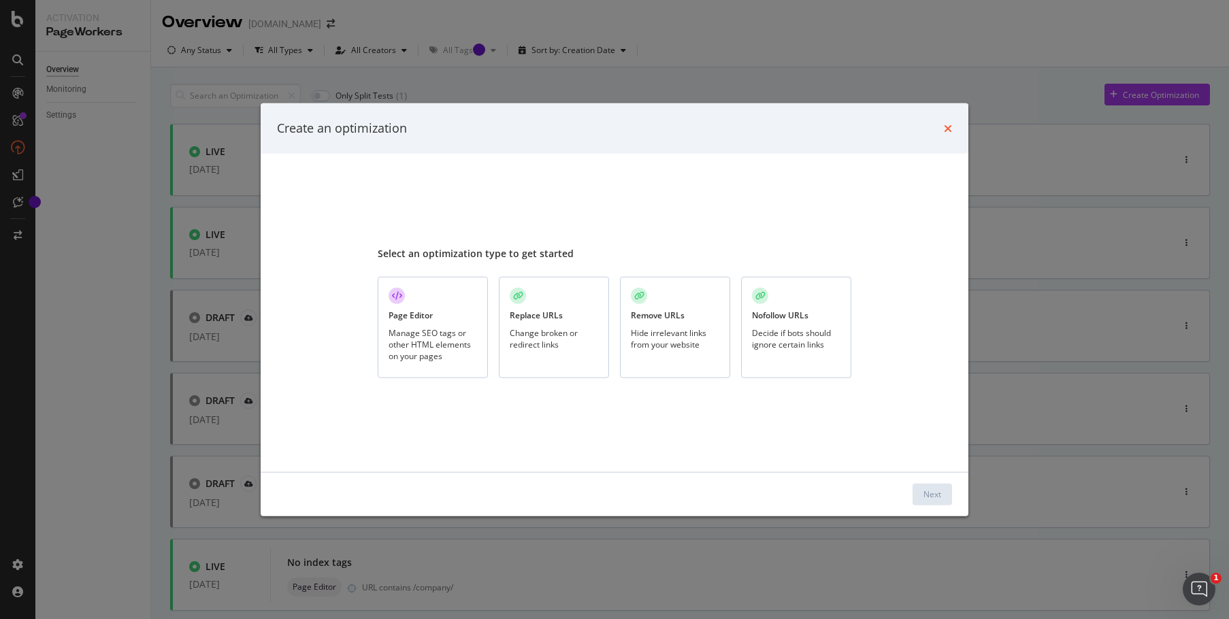
click at [950, 129] on icon "times" at bounding box center [948, 128] width 8 height 11
